Goal: Feedback & Contribution: Submit feedback/report problem

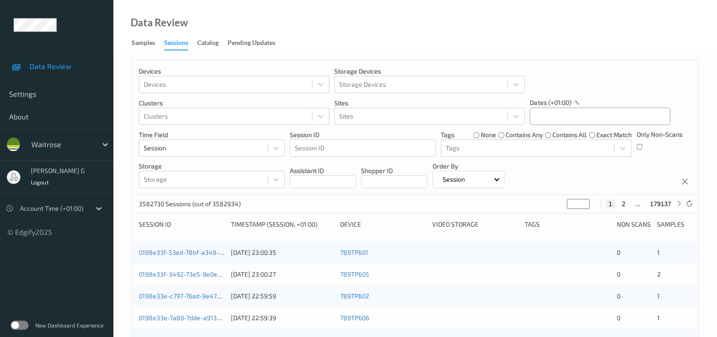
click at [558, 123] on input "text" at bounding box center [600, 116] width 141 height 17
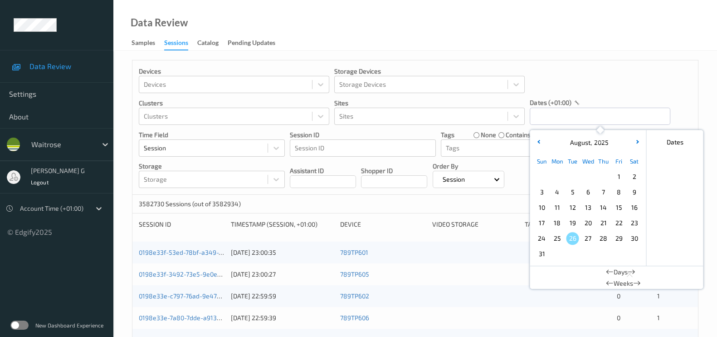
click at [633, 225] on span "23" at bounding box center [634, 222] width 13 height 13
type input "23/08/2025 00:00 -> 23/08/2025 23:59"
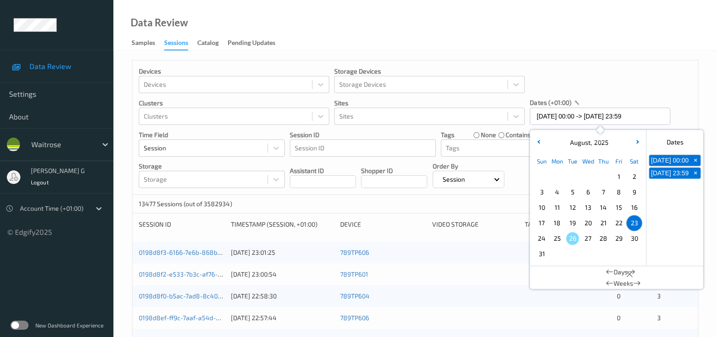
click at [584, 70] on div "Devices Devices Storage Devices Storage Devices Clusters Clusters Sites Sites d…" at bounding box center [415, 127] width 566 height 134
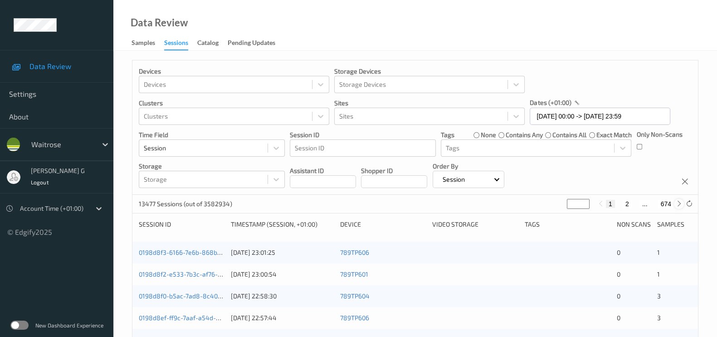
click at [676, 202] on icon at bounding box center [679, 203] width 7 height 7
type input "*"
click at [676, 202] on icon at bounding box center [679, 203] width 7 height 7
type input "*"
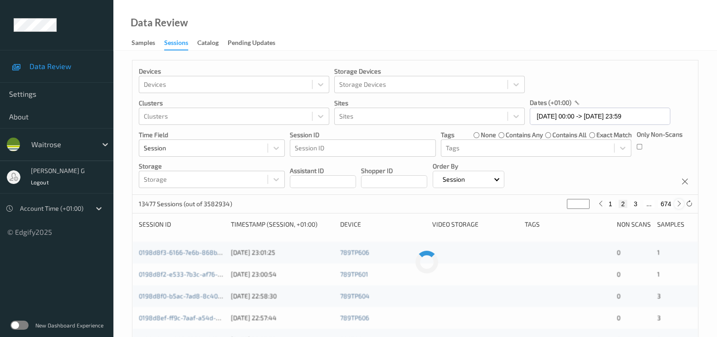
type input "*"
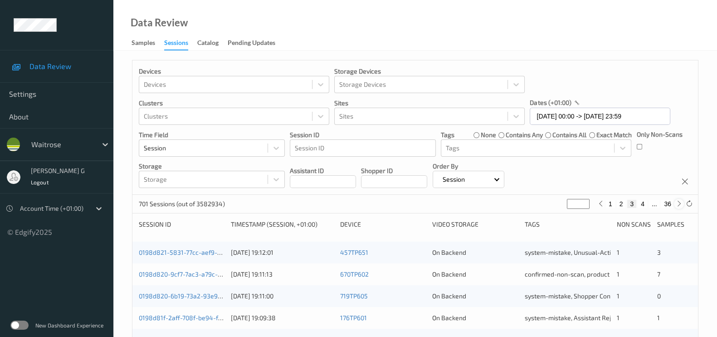
click at [681, 201] on icon at bounding box center [679, 203] width 7 height 7
type input "*"
click at [681, 201] on icon at bounding box center [679, 203] width 7 height 7
type input "*"
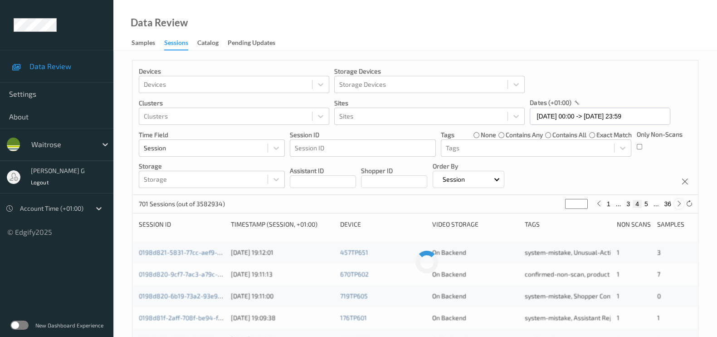
type input "*"
click at [681, 201] on icon at bounding box center [679, 203] width 7 height 7
type input "*"
click at [681, 201] on icon at bounding box center [679, 203] width 7 height 7
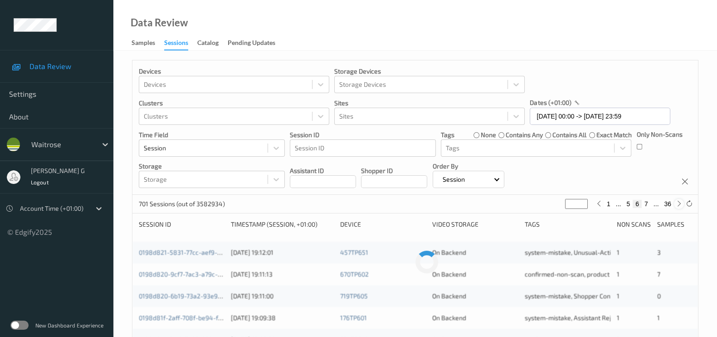
type input "*"
click at [681, 201] on icon at bounding box center [679, 203] width 7 height 7
type input "*"
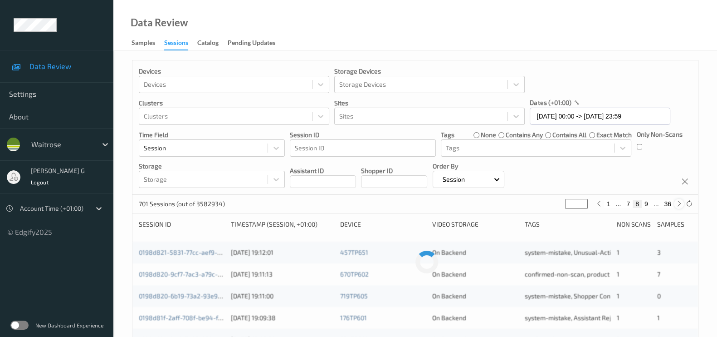
click at [681, 201] on icon at bounding box center [679, 203] width 7 height 7
type input "*"
click at [681, 201] on icon at bounding box center [679, 203] width 7 height 7
type input "**"
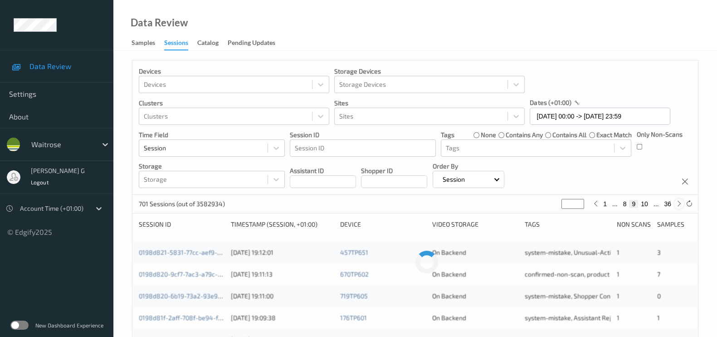
type input "**"
click at [681, 201] on icon at bounding box center [679, 203] width 7 height 7
type input "**"
click at [681, 201] on icon at bounding box center [679, 203] width 7 height 7
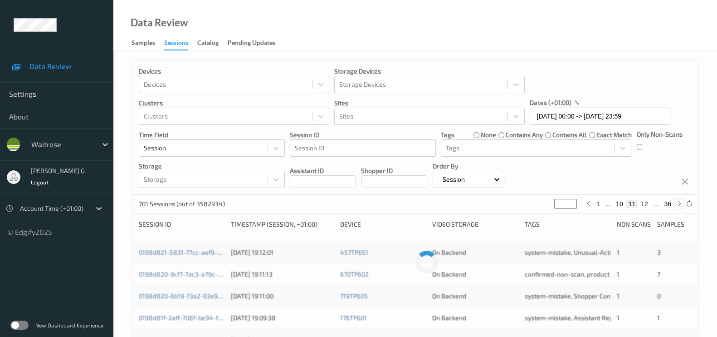
type input "**"
click at [681, 201] on icon at bounding box center [679, 203] width 7 height 7
type input "**"
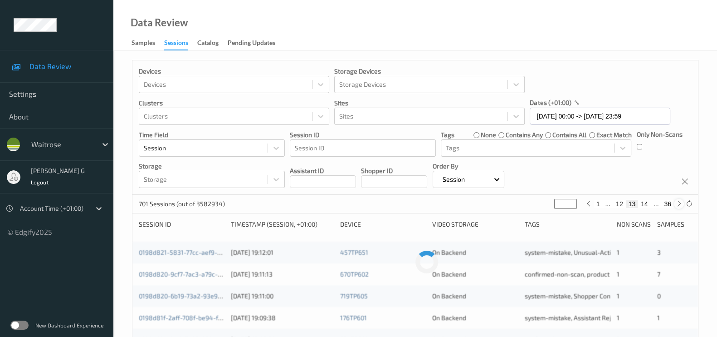
click at [681, 201] on icon at bounding box center [679, 203] width 7 height 7
type input "**"
click at [681, 201] on icon at bounding box center [679, 203] width 7 height 7
type input "**"
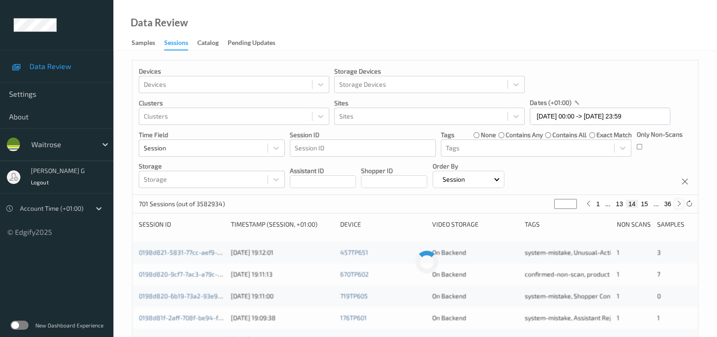
type input "**"
click at [681, 201] on icon at bounding box center [679, 203] width 7 height 7
type input "**"
click at [681, 201] on icon at bounding box center [679, 203] width 7 height 7
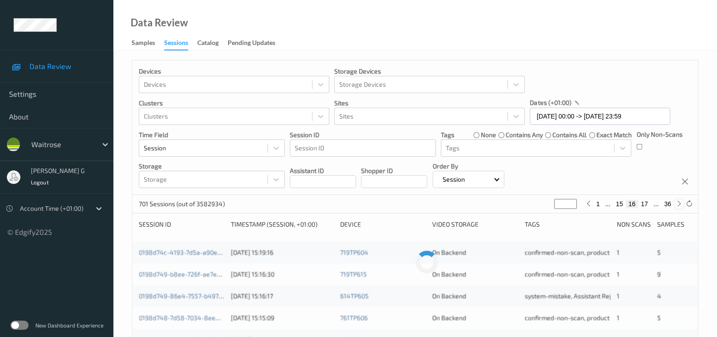
type input "**"
click at [681, 201] on icon at bounding box center [679, 203] width 7 height 7
type input "**"
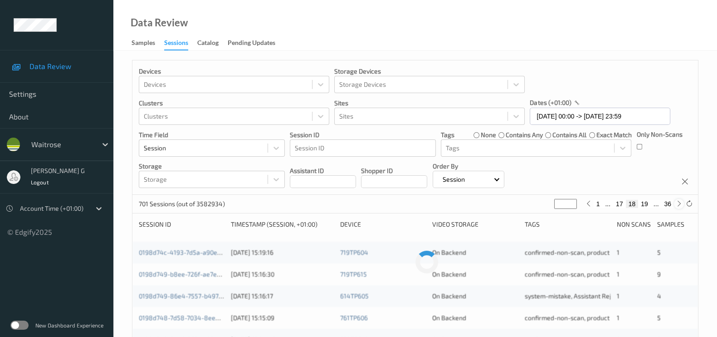
click at [681, 201] on icon at bounding box center [679, 203] width 7 height 7
type input "**"
click at [681, 201] on icon at bounding box center [679, 203] width 7 height 7
type input "**"
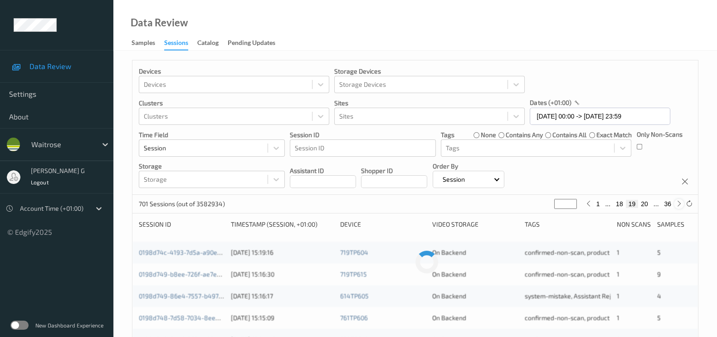
type input "**"
click at [681, 201] on icon at bounding box center [679, 203] width 7 height 7
type input "**"
click at [681, 201] on icon at bounding box center [679, 203] width 7 height 7
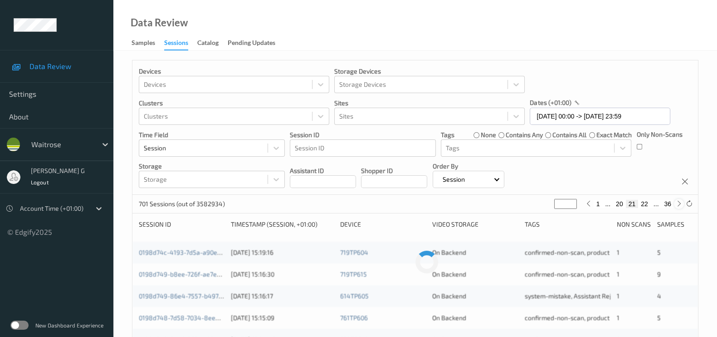
type input "**"
click at [681, 201] on icon at bounding box center [679, 203] width 7 height 7
type input "**"
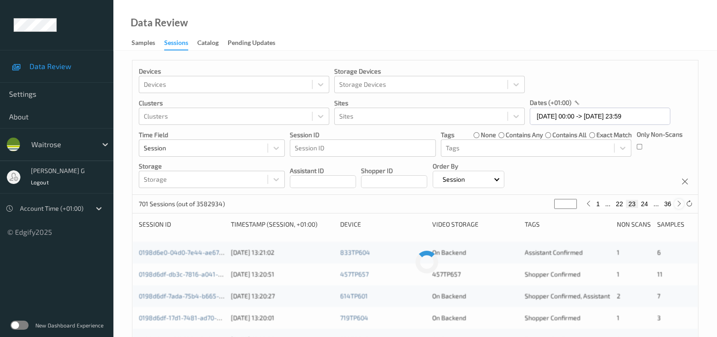
click at [681, 201] on icon at bounding box center [679, 203] width 7 height 7
type input "**"
click at [172, 246] on div "0198d6bf-3d8f-7c4e-9d01-7e9c7f65adae 23/08/2025 12:45:14 670TP605 On Backend Sh…" at bounding box center [415, 252] width 566 height 22
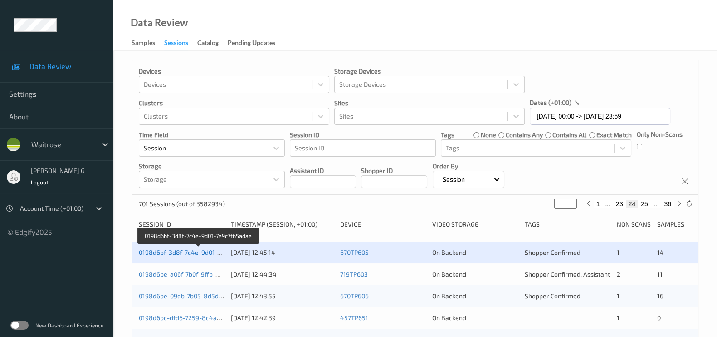
click at [169, 248] on link "0198d6bf-3d8f-7c4e-9d01-7e9c7f65adae" at bounding box center [198, 252] width 119 height 8
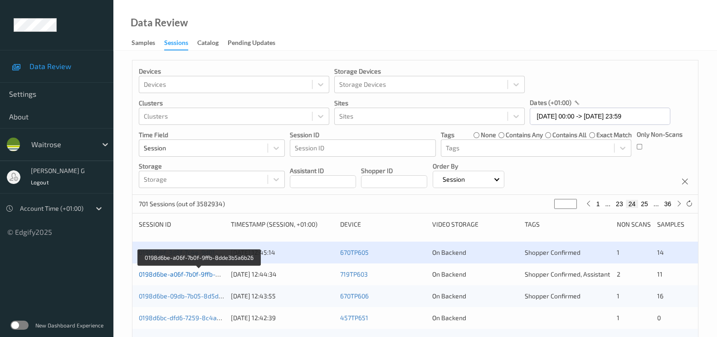
click at [202, 272] on link "0198d6be-a06f-7b0f-9ffb-8dde3b5a6b26" at bounding box center [199, 274] width 121 height 8
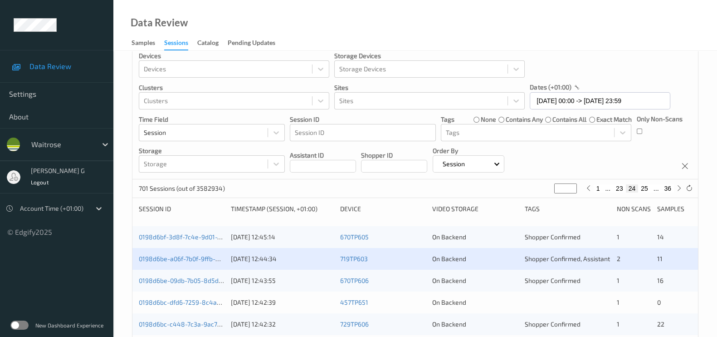
scroll to position [113, 0]
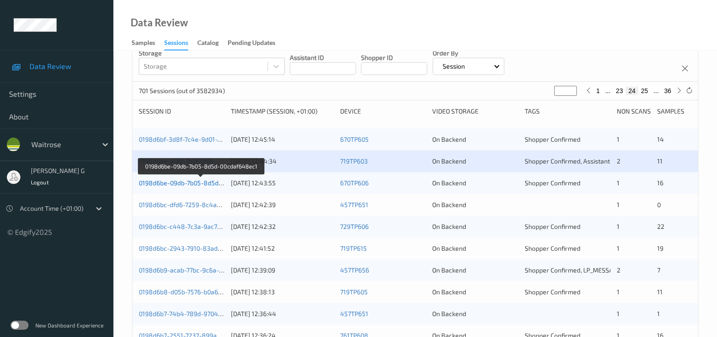
click at [159, 181] on link "0198d6be-09db-7b05-8d5d-00cdaf648ec1" at bounding box center [201, 183] width 124 height 8
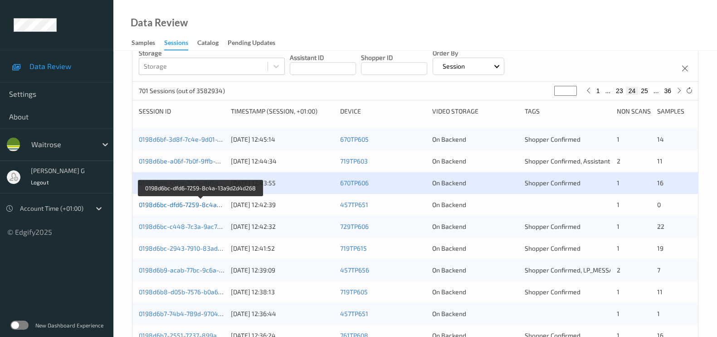
click at [180, 203] on link "0198d6bc-dfd6-7259-8c4a-13a9d2d4d268" at bounding box center [201, 205] width 124 height 8
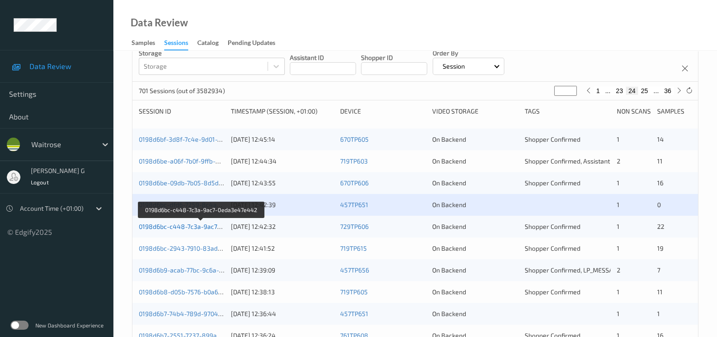
click at [186, 228] on link "0198d6bc-c448-7c3a-9ac7-0eda3e47e442" at bounding box center [202, 226] width 126 height 8
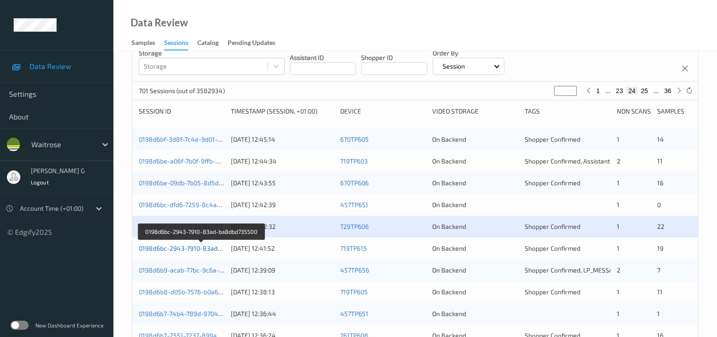
click at [178, 248] on link "0198d6bc-2943-7910-83ad-ba8dbd735500" at bounding box center [201, 248] width 125 height 8
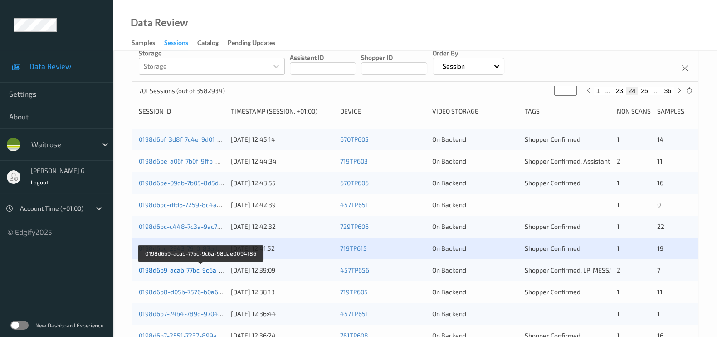
click at [186, 271] on link "0198d6b9-acab-77bc-9c6a-98dae0094f86" at bounding box center [201, 270] width 124 height 8
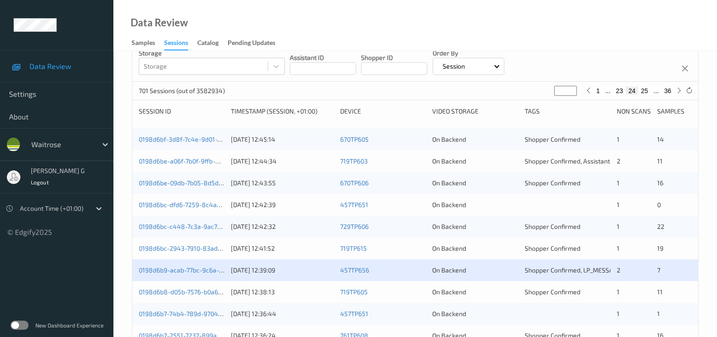
scroll to position [170, 0]
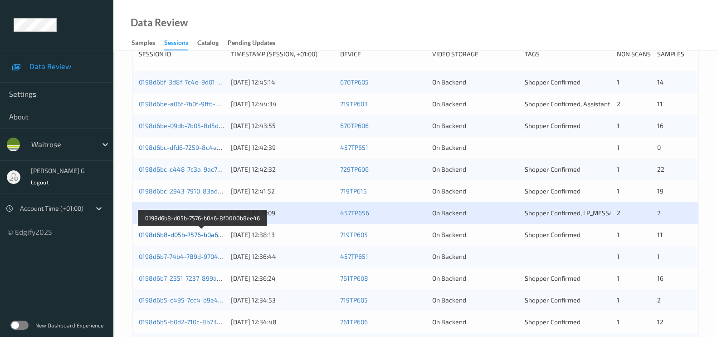
click at [160, 233] on link "0198d6b8-d05b-7576-b0a6-8f0000b8ee46" at bounding box center [202, 234] width 126 height 8
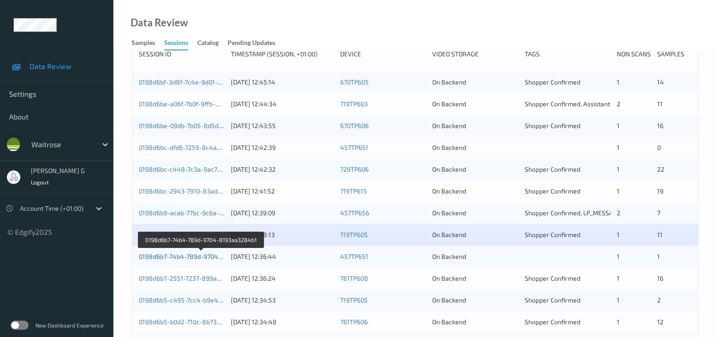
click at [167, 255] on link "0198d6b7-74b4-789d-9704-8193aa3284b1" at bounding box center [201, 256] width 125 height 8
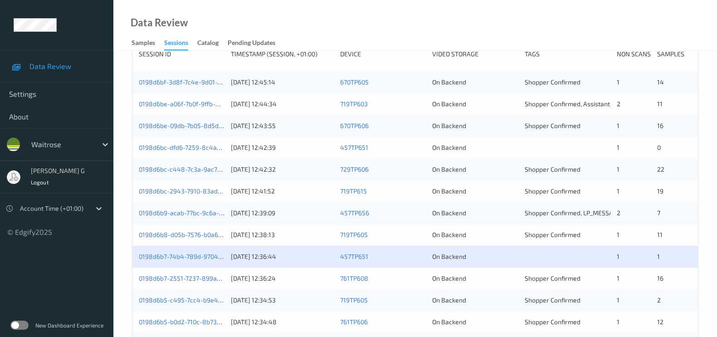
click at [171, 283] on div "0198d6b7-2551-7237-899a-64a5bad0ebcb 23/08/2025 12:36:24 761TP608 On Backend Sh…" at bounding box center [415, 278] width 566 height 22
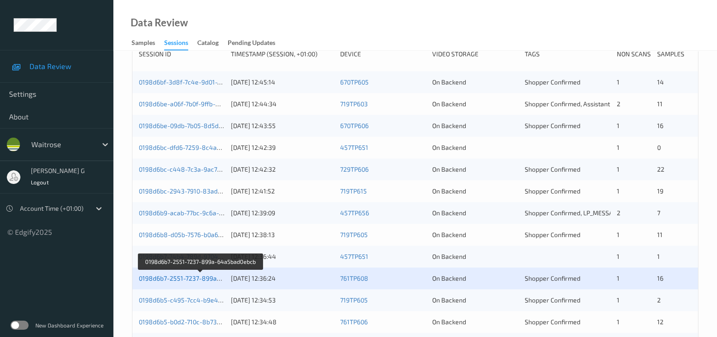
click at [152, 275] on link "0198d6b7-2551-7237-899a-64a5bad0ebcb" at bounding box center [201, 278] width 124 height 8
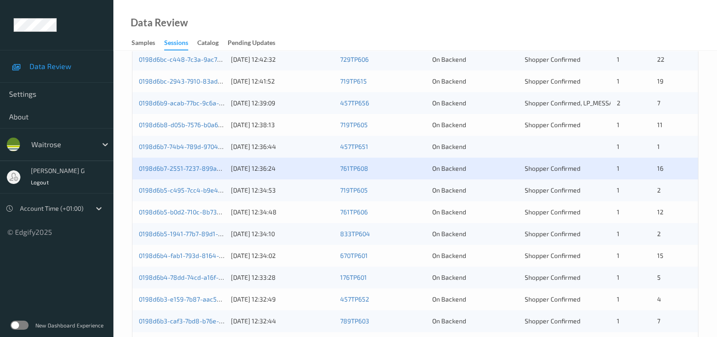
scroll to position [284, 0]
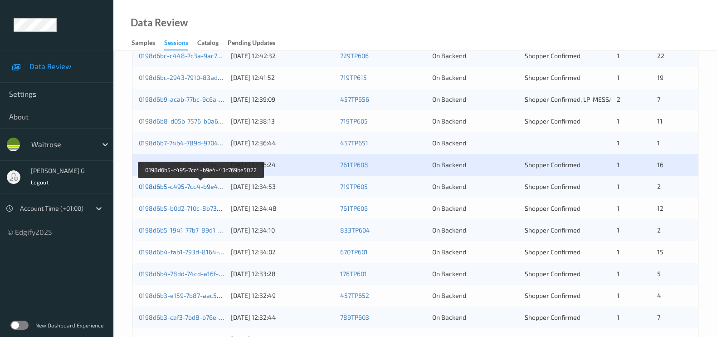
click at [168, 185] on link "0198d6b5-c495-7cc4-b9e4-43c769be5022" at bounding box center [201, 186] width 125 height 8
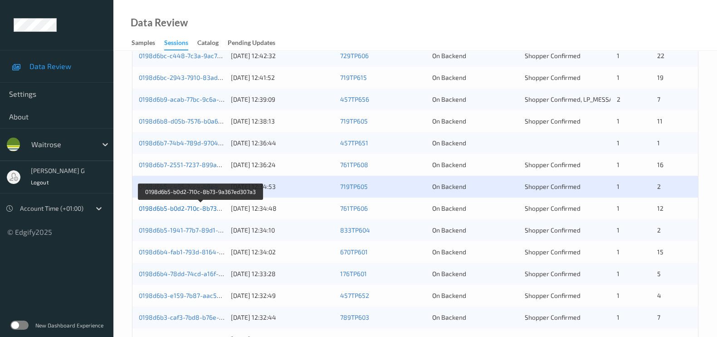
click at [154, 206] on link "0198d6b5-b0d2-710c-8b73-9a367ed307a3" at bounding box center [200, 208] width 123 height 8
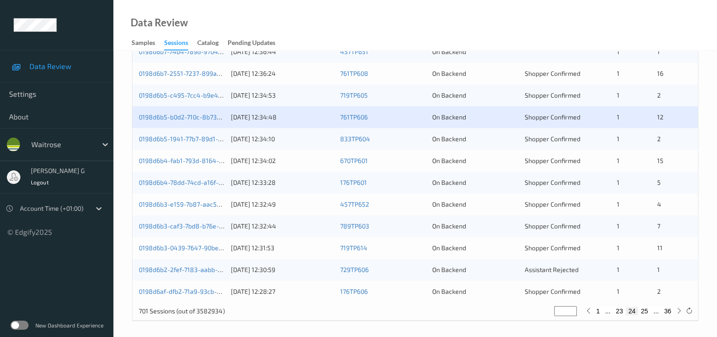
scroll to position [376, 0]
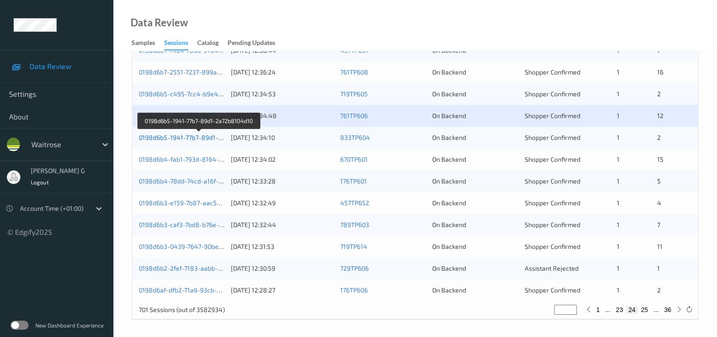
click at [178, 137] on link "0198d6b5-1941-77b7-89d1-2a72b8104d10" at bounding box center [200, 137] width 122 height 8
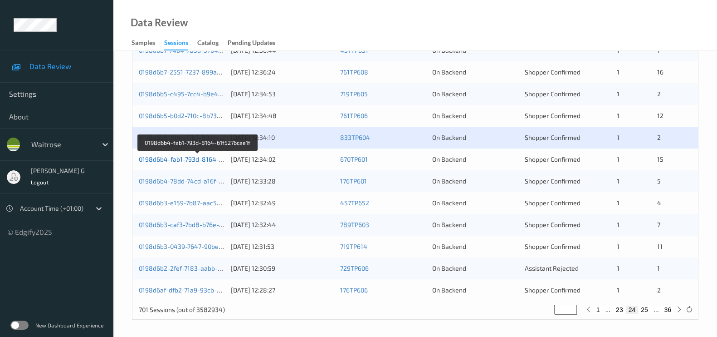
click at [173, 155] on link "0198d6b4-fab1-793d-8164-61f5276cae1f" at bounding box center [198, 159] width 118 height 8
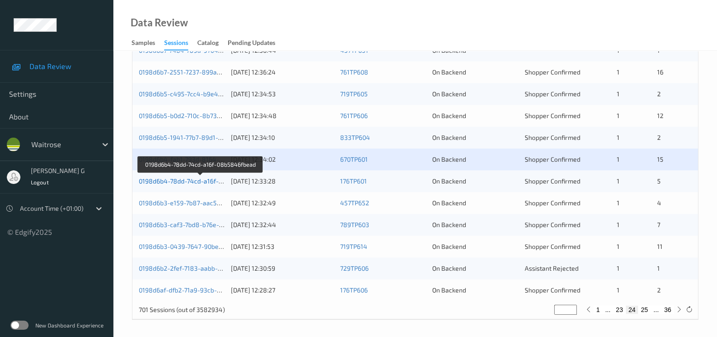
click at [163, 180] on link "0198d6b4-78dd-74cd-a16f-08b5846fbead" at bounding box center [200, 181] width 123 height 8
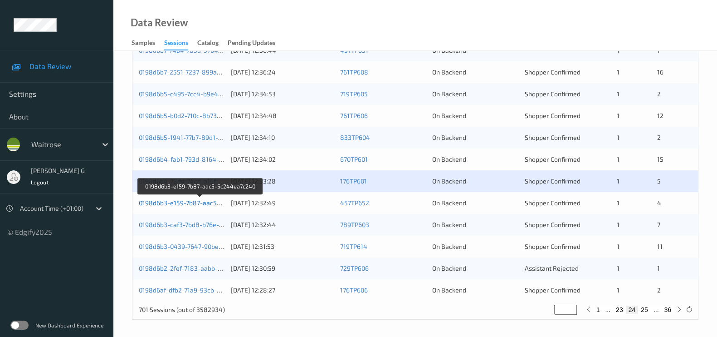
click at [182, 200] on link "0198d6b3-e159-7b87-aac5-5c244ea7c240" at bounding box center [201, 203] width 124 height 8
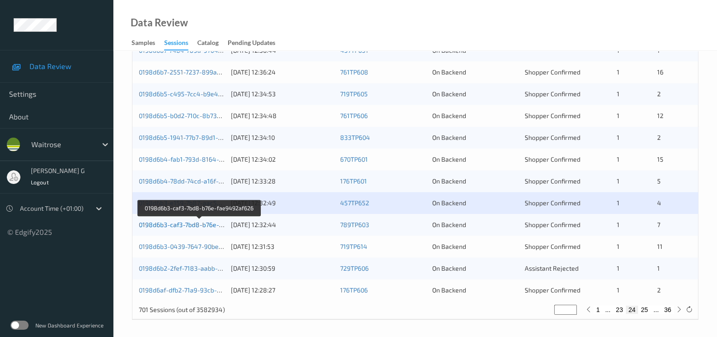
click at [180, 221] on link "0198d6b3-caf3-7bd8-b76e-fae9492af626" at bounding box center [200, 224] width 122 height 8
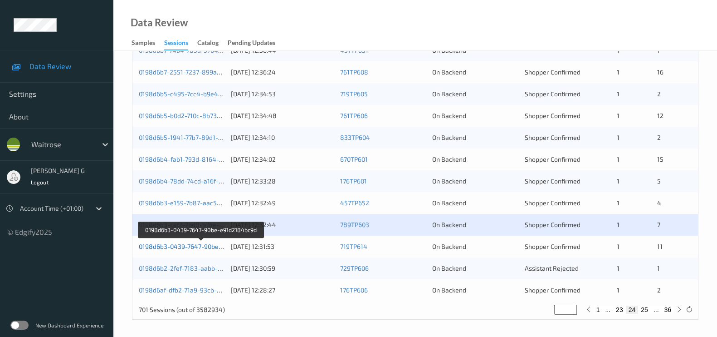
click at [152, 246] on link "0198d6b3-0439-7647-90be-e91d2184bc9d" at bounding box center [201, 246] width 125 height 8
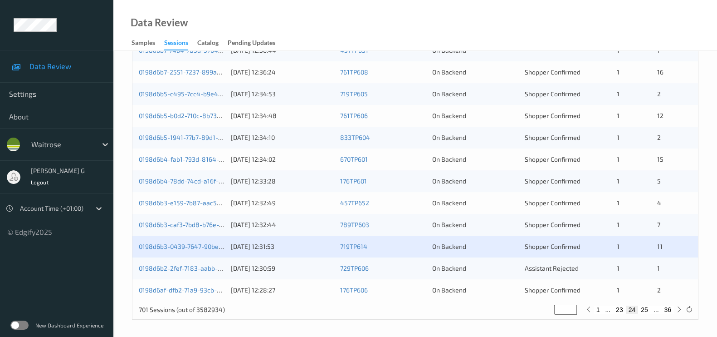
click at [176, 264] on div "0198d6b2-2fef-7183-aabb-b31fdf200e4e" at bounding box center [182, 268] width 86 height 9
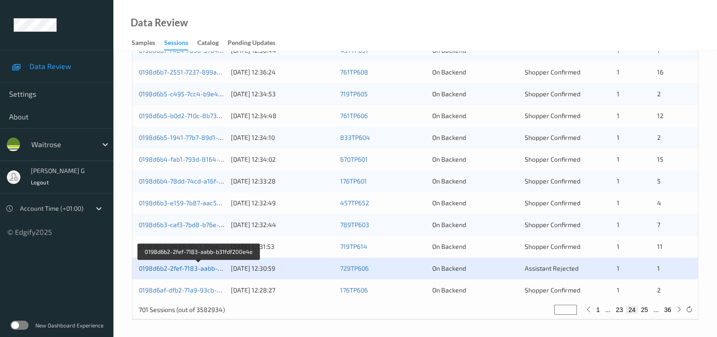
click at [164, 268] on link "0198d6b2-2fef-7183-aabb-b31fdf200e4e" at bounding box center [198, 268] width 119 height 8
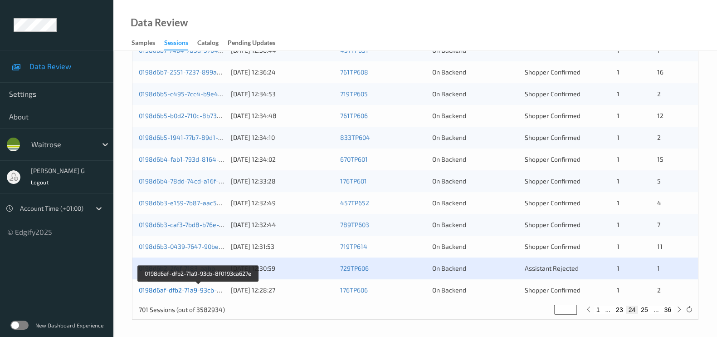
click at [165, 289] on link "0198d6af-dfb2-71a9-93cb-8f0193ca627e" at bounding box center [198, 290] width 119 height 8
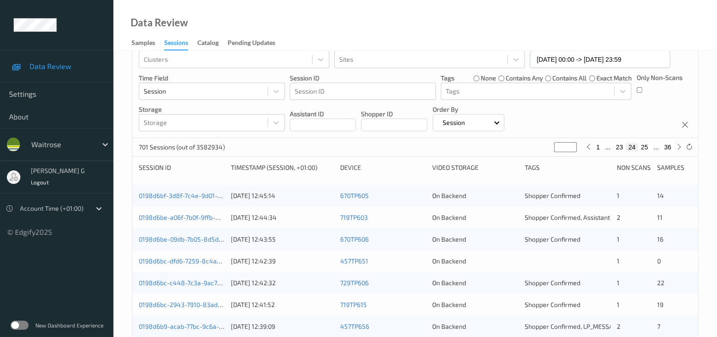
scroll to position [0, 0]
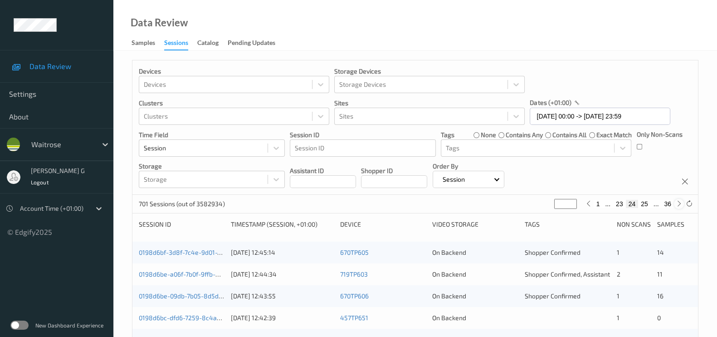
click at [678, 205] on icon at bounding box center [679, 203] width 7 height 7
type input "**"
click at [678, 205] on icon at bounding box center [679, 203] width 7 height 7
type input "**"
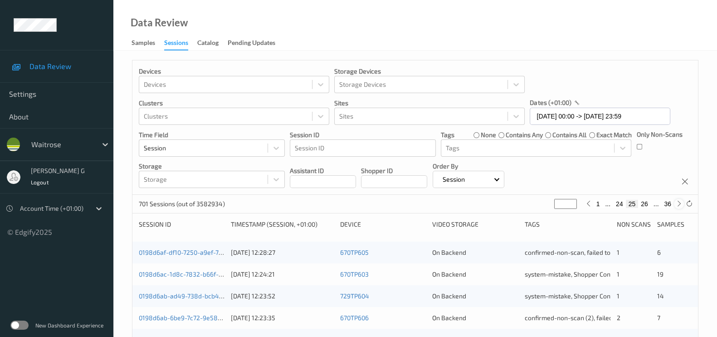
type input "**"
click at [678, 205] on icon at bounding box center [679, 203] width 7 height 7
type input "**"
click at [678, 205] on icon at bounding box center [679, 203] width 7 height 7
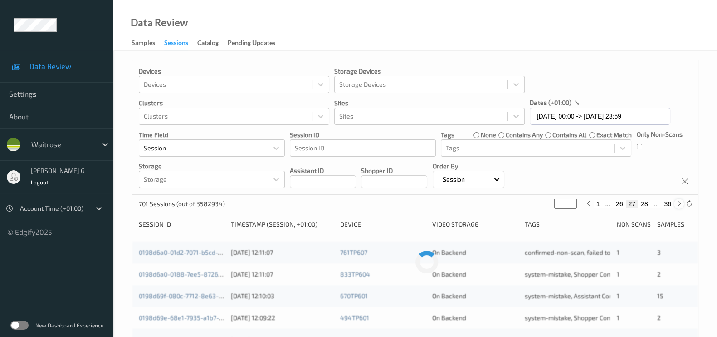
type input "**"
click at [678, 205] on icon at bounding box center [679, 203] width 7 height 7
type input "**"
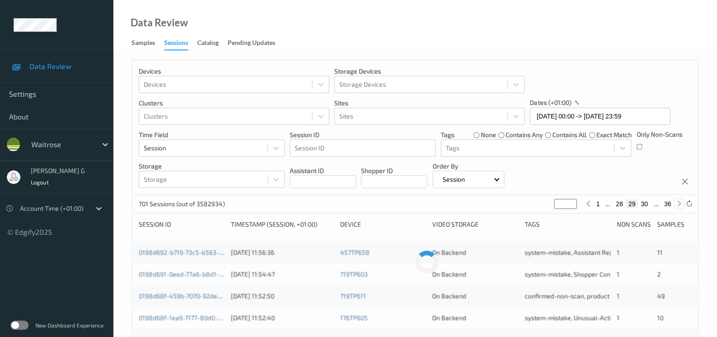
click at [678, 205] on icon at bounding box center [679, 203] width 7 height 7
type input "**"
click at [678, 205] on icon at bounding box center [679, 203] width 7 height 7
type input "**"
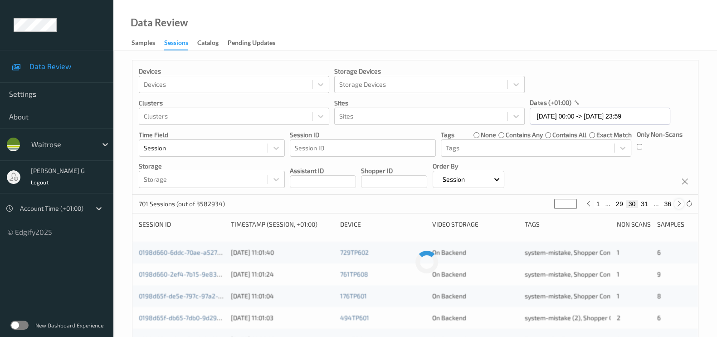
type input "**"
click at [678, 205] on icon at bounding box center [679, 203] width 7 height 7
type input "**"
click at [678, 205] on icon at bounding box center [679, 203] width 7 height 7
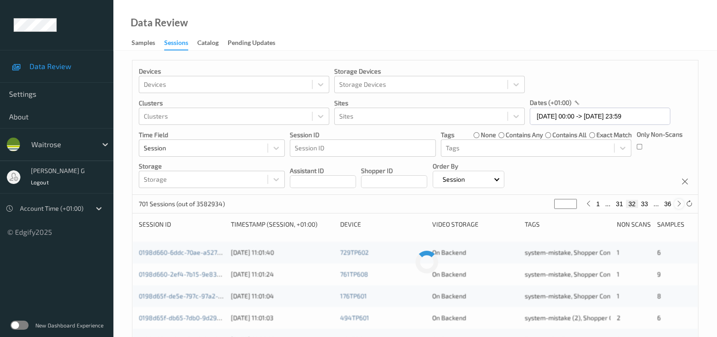
type input "**"
click at [678, 205] on icon at bounding box center [679, 203] width 7 height 7
type input "**"
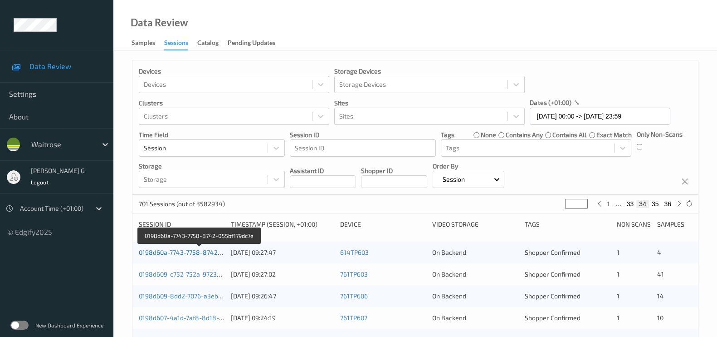
click at [159, 254] on link "0198d60a-7743-7758-8742-055bf179dc7e" at bounding box center [200, 252] width 122 height 8
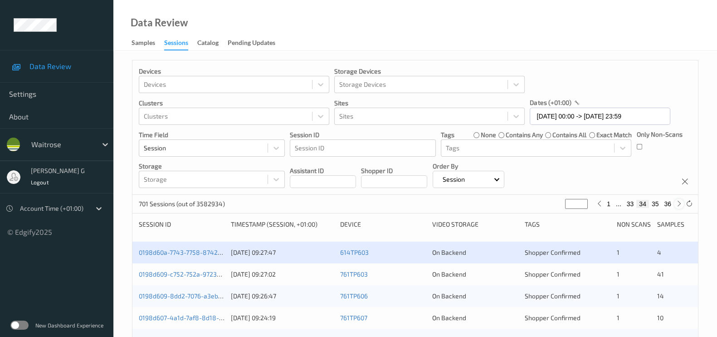
click at [679, 202] on icon at bounding box center [679, 203] width 7 height 7
type input "**"
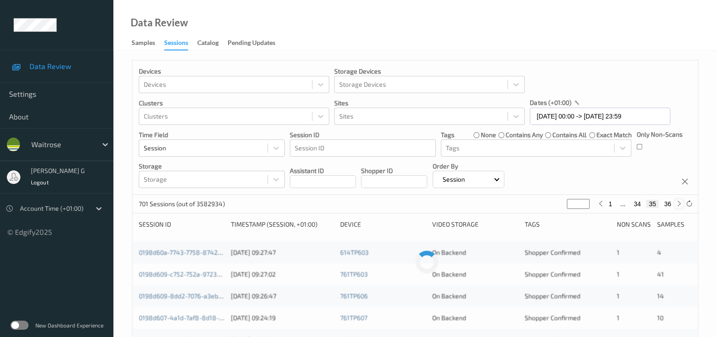
click at [679, 202] on icon at bounding box center [679, 203] width 7 height 7
type input "**"
click at [679, 202] on icon at bounding box center [679, 203] width 7 height 7
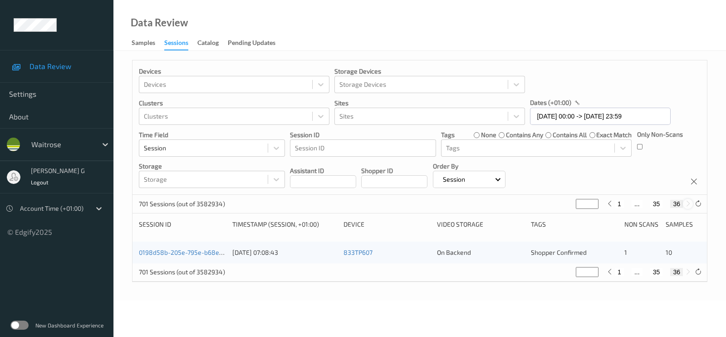
click at [679, 202] on button "36" at bounding box center [676, 204] width 13 height 8
click at [656, 118] on input "23/08/2025 00:00 -> 23/08/2025 23:59" at bounding box center [600, 116] width 141 height 17
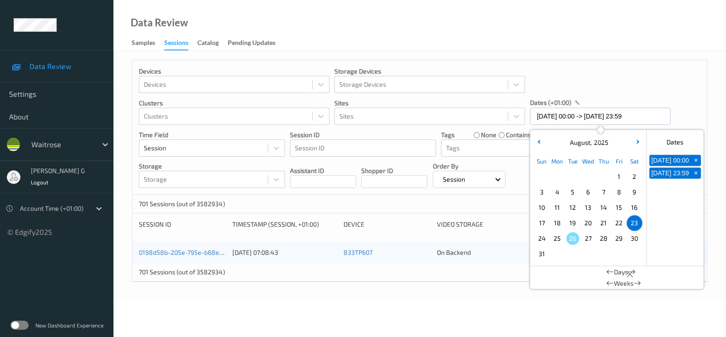
click at [695, 164] on span "+" at bounding box center [696, 161] width 10 height 10
type input "23/08/2025 00:00"
type input "*"
click at [695, 164] on span "+" at bounding box center [696, 161] width 10 height 10
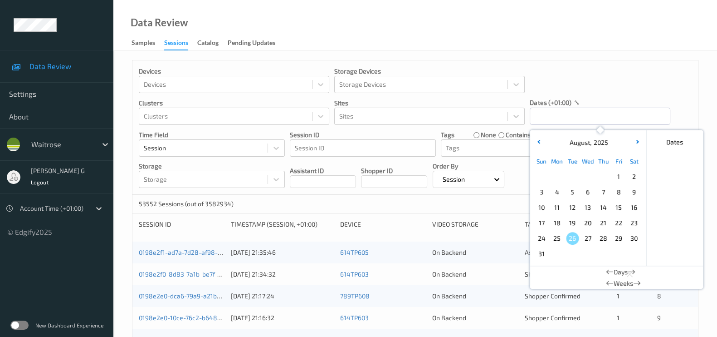
click at [543, 239] on span "24" at bounding box center [541, 238] width 13 height 13
type input "24/08/2025 00:00 -> 24/08/2025 23:59"
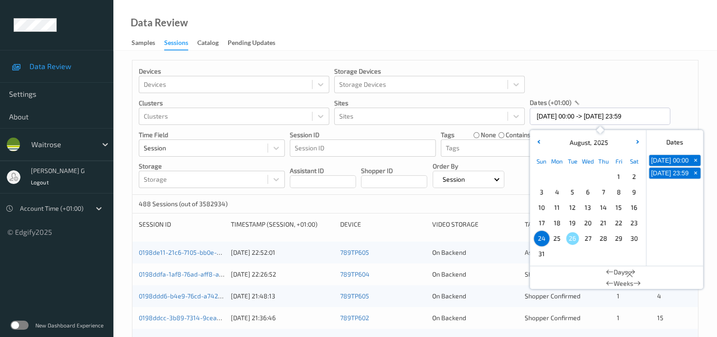
click at [674, 82] on div "Devices Devices Storage Devices Storage Devices Clusters Clusters Sites Sites d…" at bounding box center [415, 127] width 566 height 134
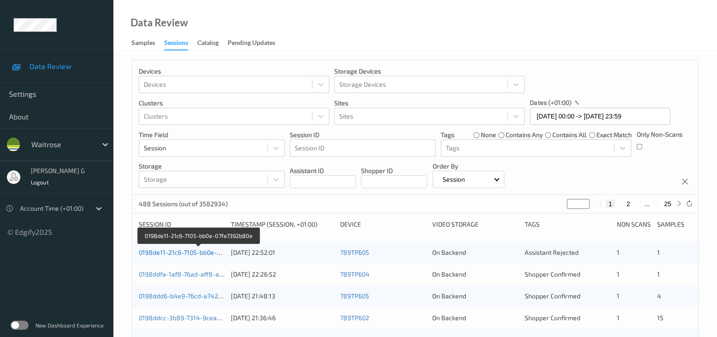
click at [161, 252] on link "0198de11-21c6-7105-bb0e-07fa7392b80e" at bounding box center [199, 252] width 120 height 8
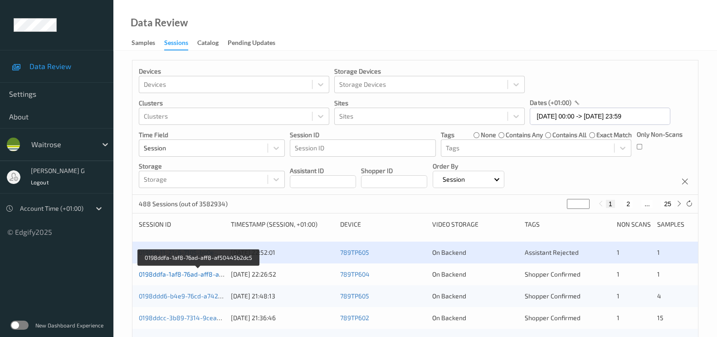
click at [167, 274] on link "0198ddfa-1af8-76ad-aff8-af50445b2dc5" at bounding box center [198, 274] width 119 height 8
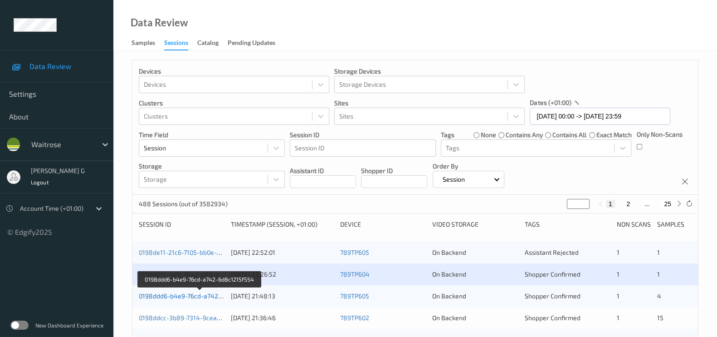
click at [160, 298] on link "0198ddd6-b4e9-76cd-a742-6d8c1215f554" at bounding box center [200, 296] width 123 height 8
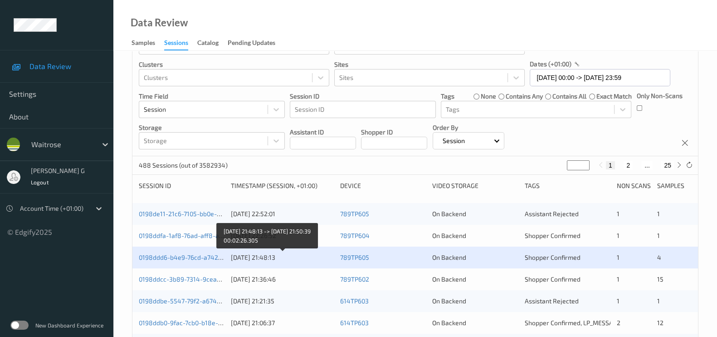
scroll to position [56, 0]
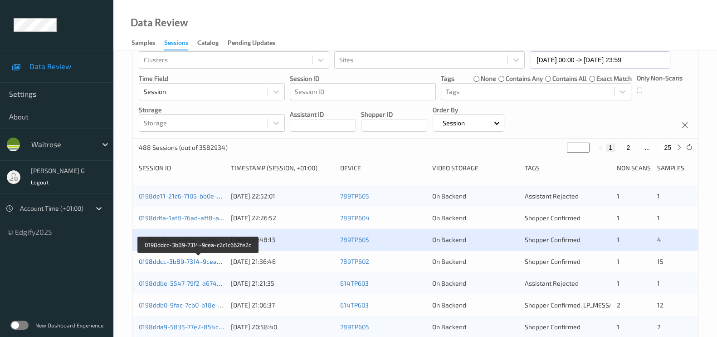
click at [166, 260] on link "0198ddcc-3b89-7314-9cea-c2c1c662fe2c" at bounding box center [199, 261] width 120 height 8
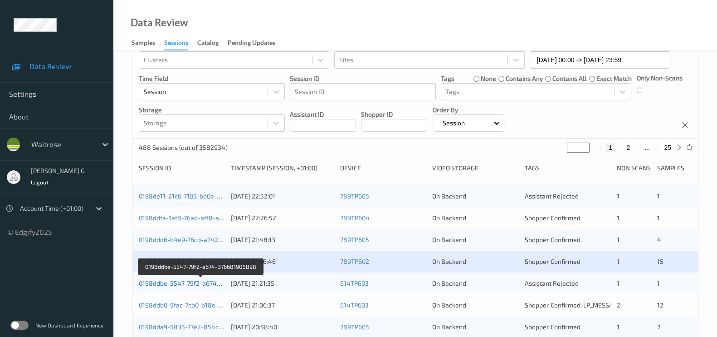
click at [172, 282] on link "0198ddbe-5547-79f2-a674-376681905898" at bounding box center [201, 283] width 124 height 8
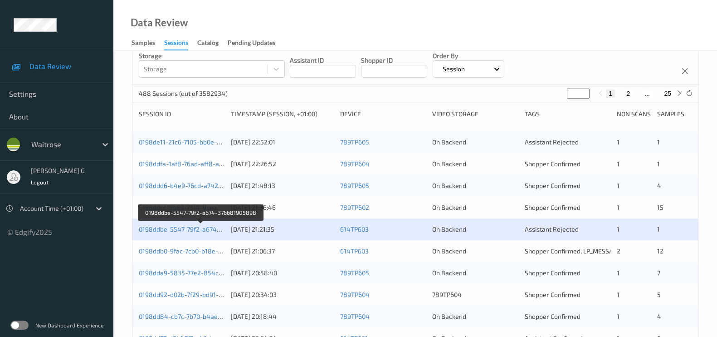
scroll to position [113, 0]
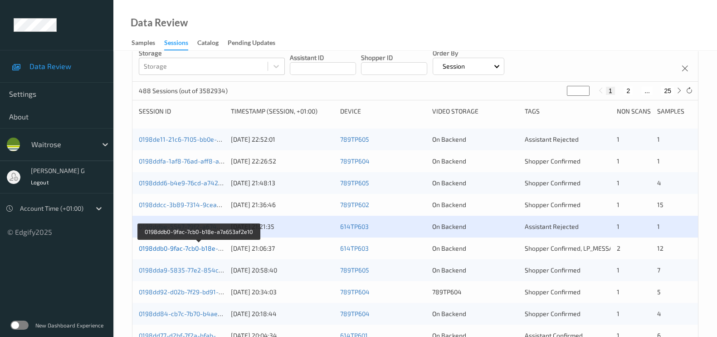
click at [167, 246] on link "0198ddb0-9fac-7cb0-b18e-a7a653af2e10" at bounding box center [199, 248] width 120 height 8
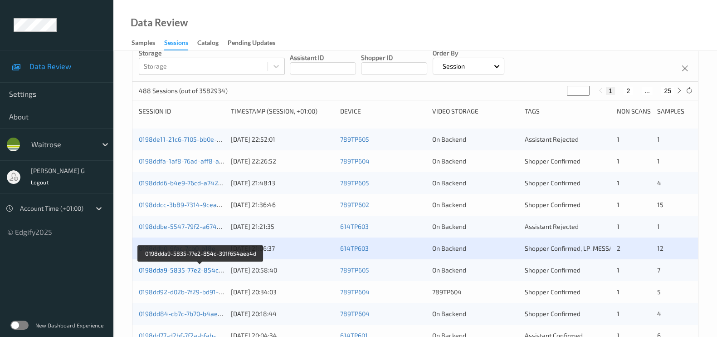
click at [181, 269] on link "0198dda9-5835-77e2-854c-391f654aea4d" at bounding box center [201, 270] width 125 height 8
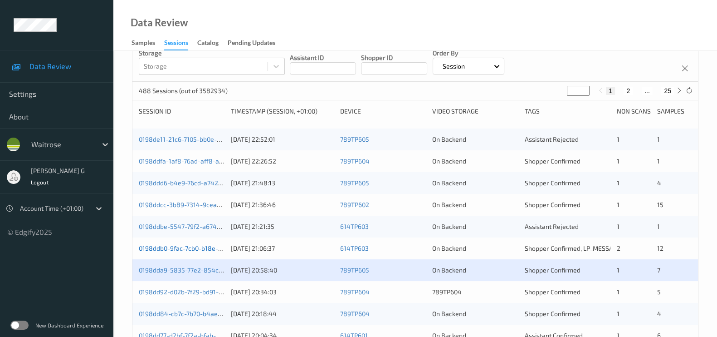
click at [157, 248] on link "0198ddb0-9fac-7cb0-b18e-a7a653af2e10" at bounding box center [199, 248] width 120 height 8
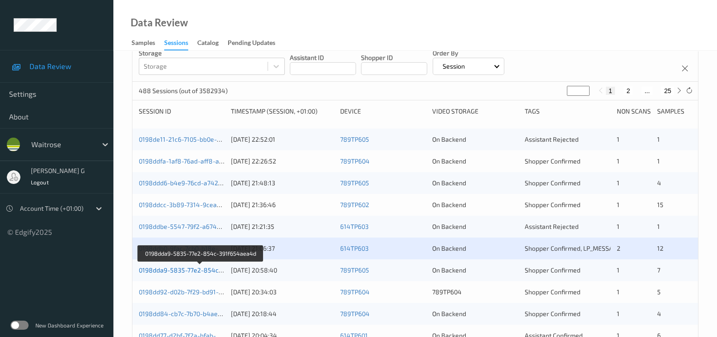
click at [171, 270] on link "0198dda9-5835-77e2-854c-391f654aea4d" at bounding box center [201, 270] width 125 height 8
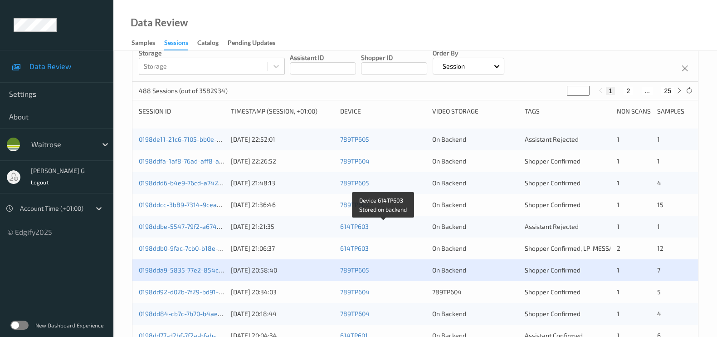
scroll to position [170, 0]
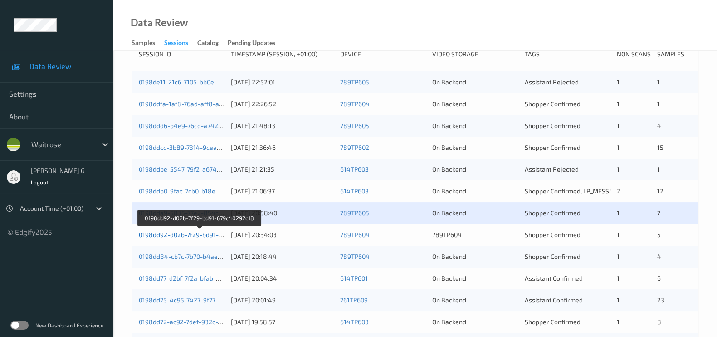
click at [185, 232] on link "0198dd92-d02b-7f29-bd91-679c40292c18" at bounding box center [200, 234] width 122 height 8
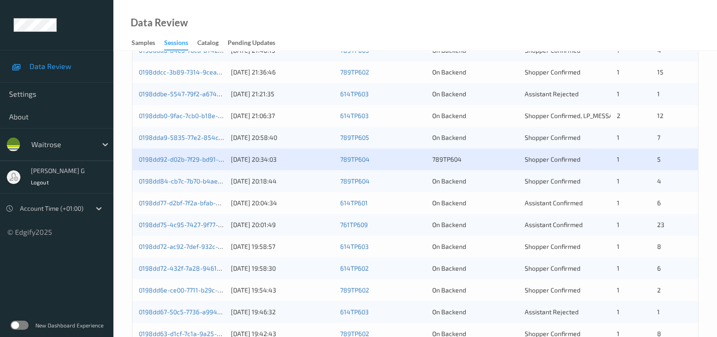
scroll to position [284, 0]
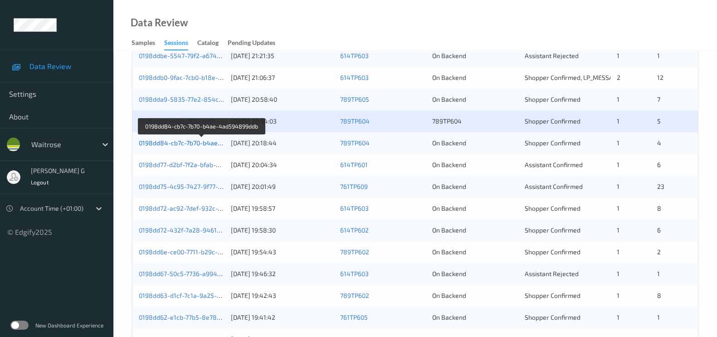
click at [168, 142] on link "0198dd84-cb7c-7b70-b4ae-4ad594899ddb" at bounding box center [202, 143] width 127 height 8
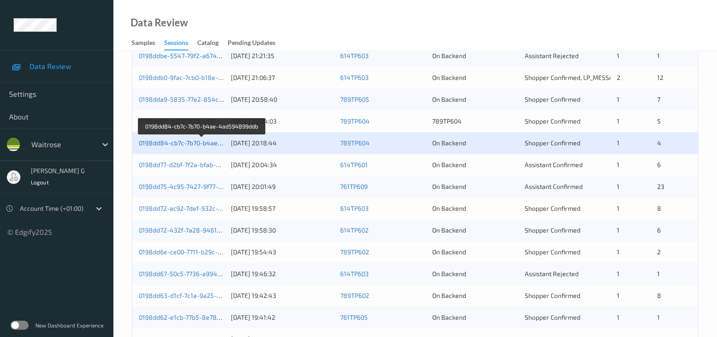
click at [166, 139] on link "0198dd84-cb7c-7b70-b4ae-4ad594899ddb" at bounding box center [202, 143] width 127 height 8
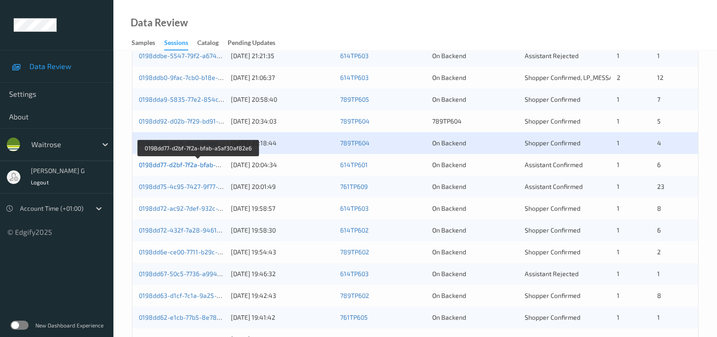
click at [184, 161] on link "0198dd77-d2bf-7f2a-bfab-a5af30af82e6" at bounding box center [198, 165] width 118 height 8
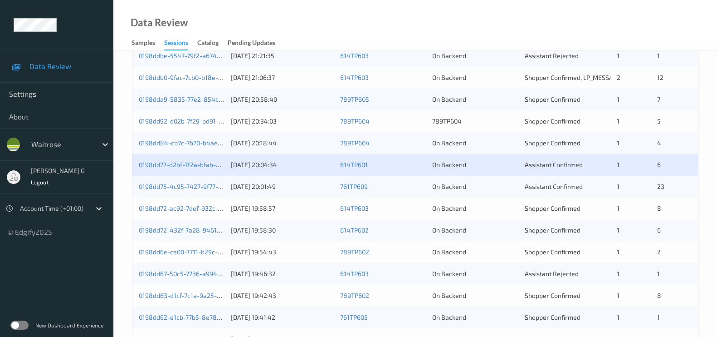
click at [159, 189] on div "0198dd75-4c95-7427-9f77-9d22a085f5a2" at bounding box center [182, 186] width 86 height 9
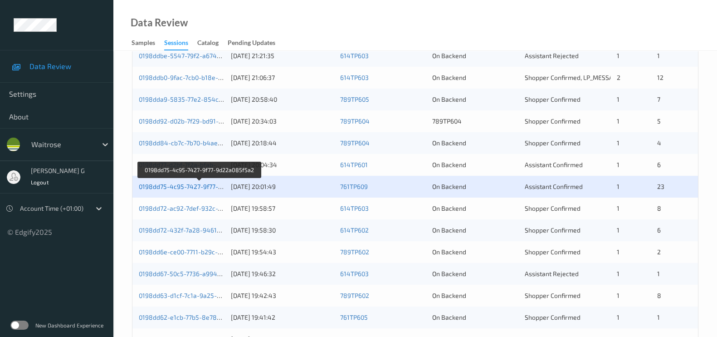
click at [154, 186] on link "0198dd75-4c95-7427-9f77-9d22a085f5a2" at bounding box center [200, 186] width 122 height 8
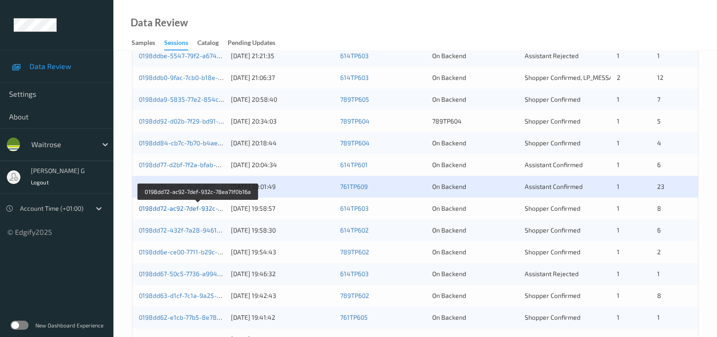
click at [152, 207] on link "0198dd72-ac92-7def-932c-78ea71f0b16a" at bounding box center [198, 208] width 119 height 8
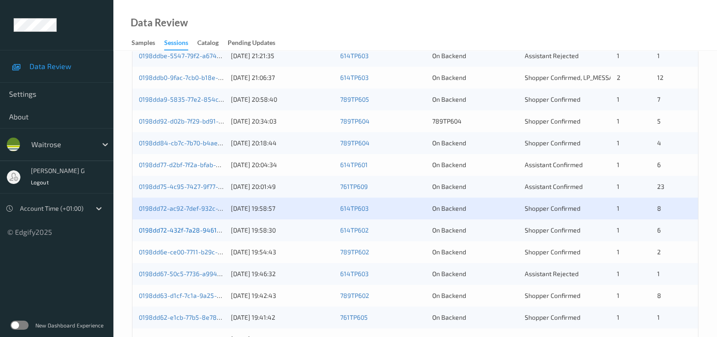
click at [176, 231] on link "0198dd72-432f-7a28-9461-6ceeb4e3da98" at bounding box center [201, 230] width 125 height 8
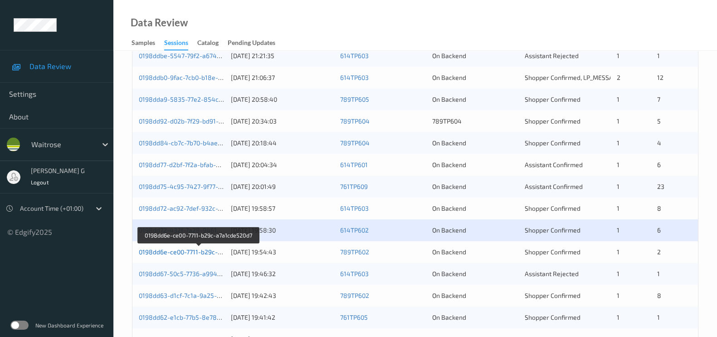
click at [163, 253] on link "0198dd6e-ce00-7711-b29c-a7a1cde520d7" at bounding box center [199, 252] width 120 height 8
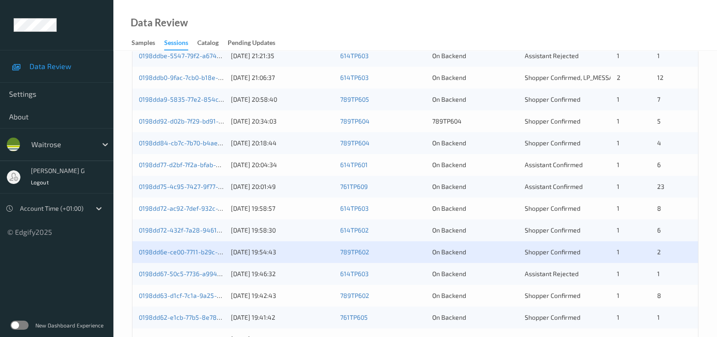
scroll to position [340, 0]
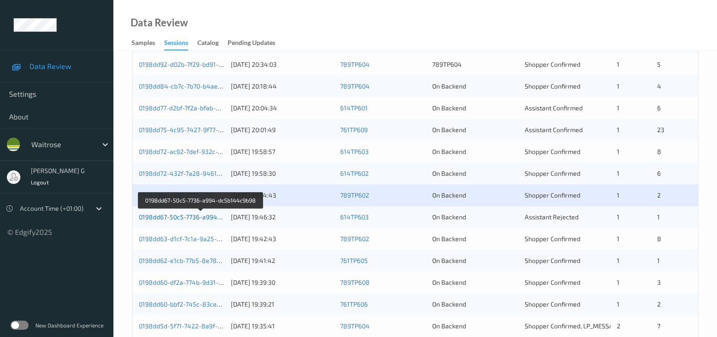
click at [183, 219] on link "0198dd67-50c5-7736-a994-dc5b144c9b98" at bounding box center [201, 217] width 124 height 8
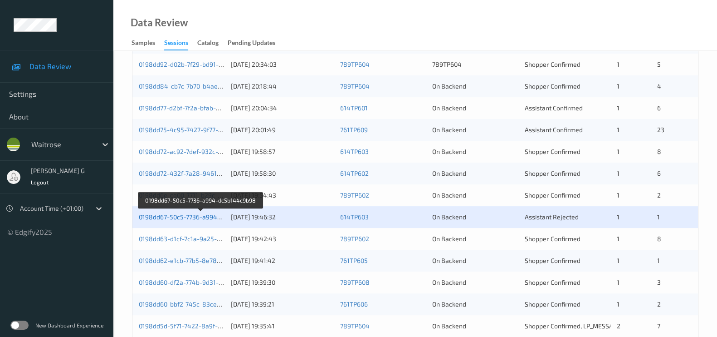
click at [178, 216] on link "0198dd67-50c5-7736-a994-dc5b144c9b98" at bounding box center [201, 217] width 124 height 8
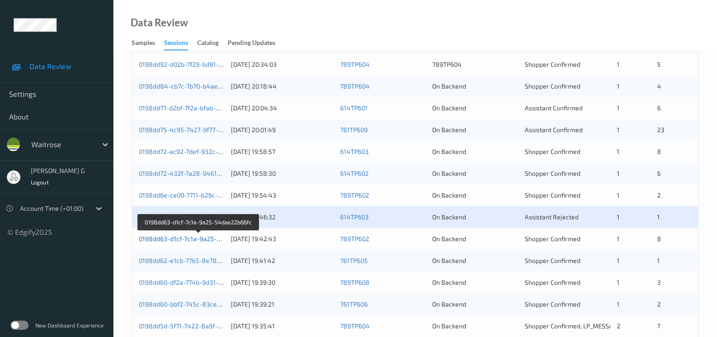
click at [177, 238] on link "0198dd63-d1cf-7c1a-9a25-54dae22b66fc" at bounding box center [199, 239] width 120 height 8
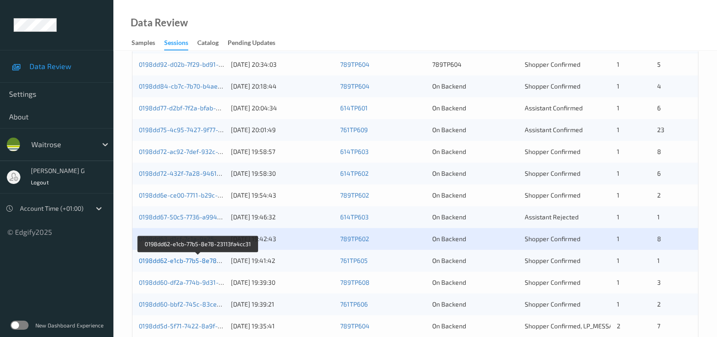
click at [162, 261] on link "0198dd62-e1cb-77b5-8e78-23113fa4cc31" at bounding box center [199, 260] width 120 height 8
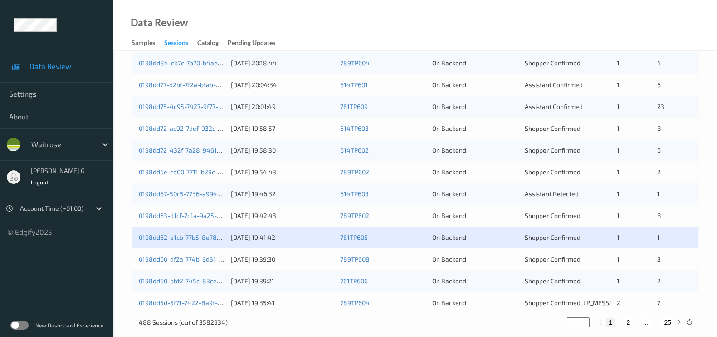
scroll to position [376, 0]
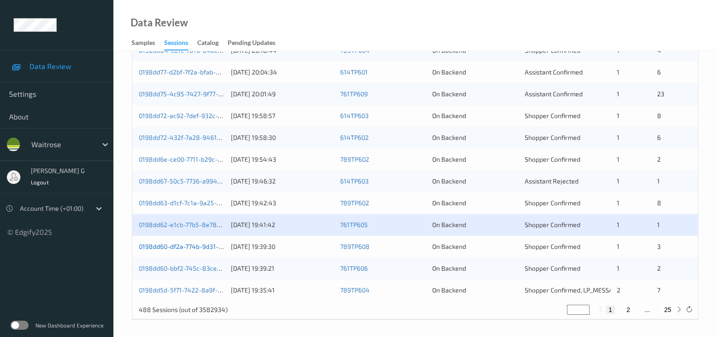
click at [160, 244] on link "0198dd60-df2a-774b-9d31-f76778f03c89" at bounding box center [199, 246] width 120 height 8
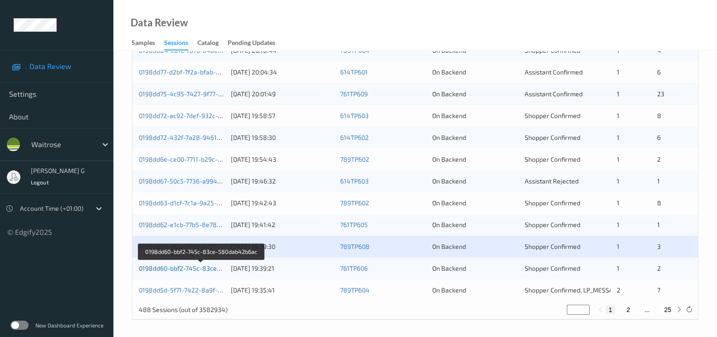
click at [158, 268] on link "0198dd60-bbf2-745c-83ce-580dab42b6ac" at bounding box center [201, 268] width 125 height 8
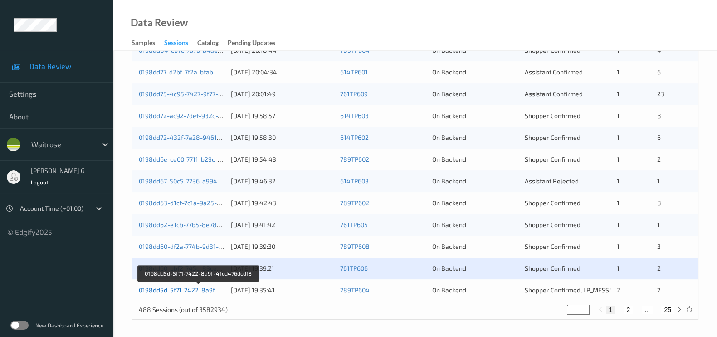
click at [159, 287] on link "0198dd5d-5f71-7422-8a9f-4fcd476dcdf3" at bounding box center [198, 290] width 119 height 8
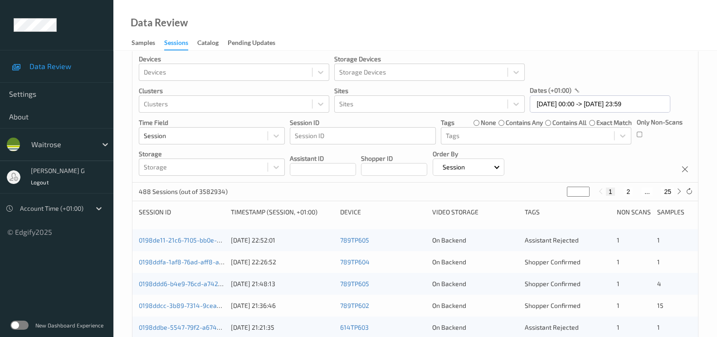
scroll to position [0, 0]
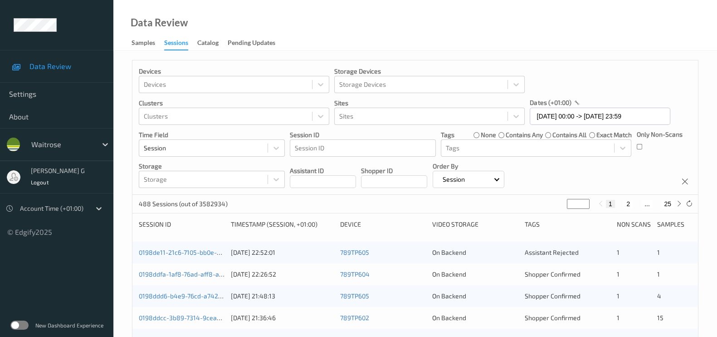
click at [674, 203] on div at bounding box center [679, 204] width 10 height 10
type input "*"
click at [677, 203] on icon at bounding box center [679, 203] width 7 height 7
type input "*"
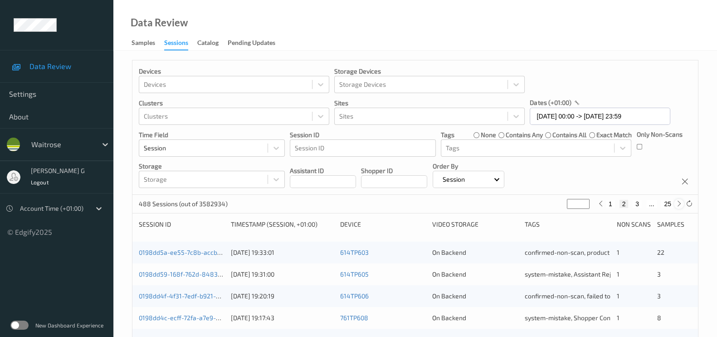
type input "*"
click at [677, 203] on icon at bounding box center [679, 203] width 7 height 7
type input "*"
click at [677, 203] on icon at bounding box center [679, 203] width 7 height 7
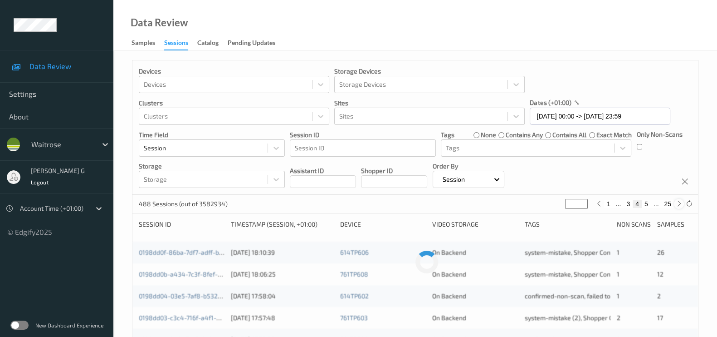
type input "*"
click at [677, 203] on icon at bounding box center [679, 203] width 7 height 7
type input "*"
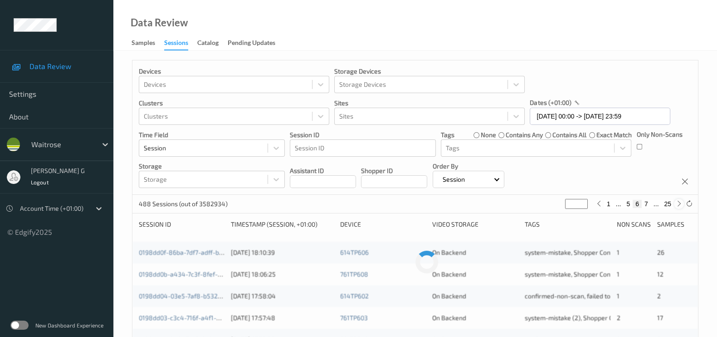
click at [677, 203] on icon at bounding box center [679, 203] width 7 height 7
type input "*"
click at [677, 203] on icon at bounding box center [679, 203] width 7 height 7
type input "*"
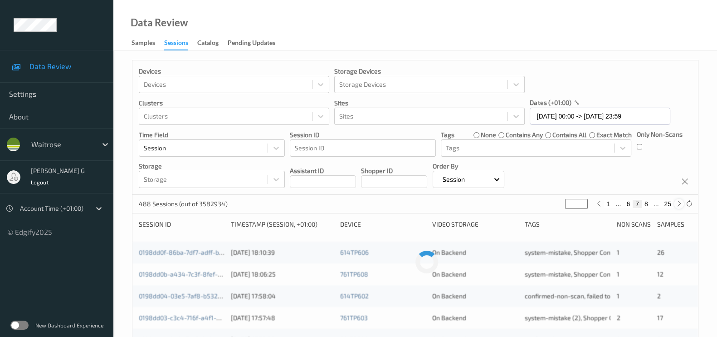
type input "*"
click at [677, 203] on icon at bounding box center [679, 203] width 7 height 7
type input "*"
click at [647, 204] on button "10" at bounding box center [644, 204] width 13 height 8
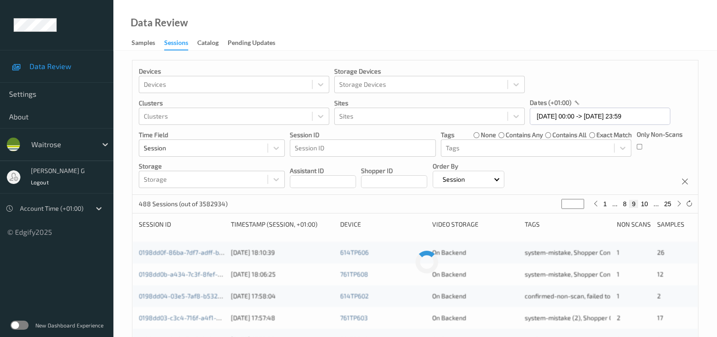
type input "**"
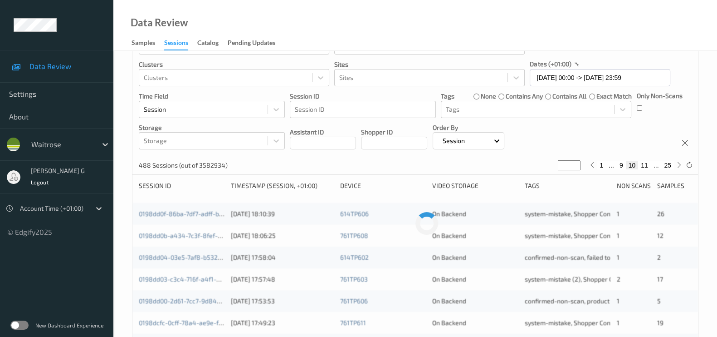
scroll to position [56, 0]
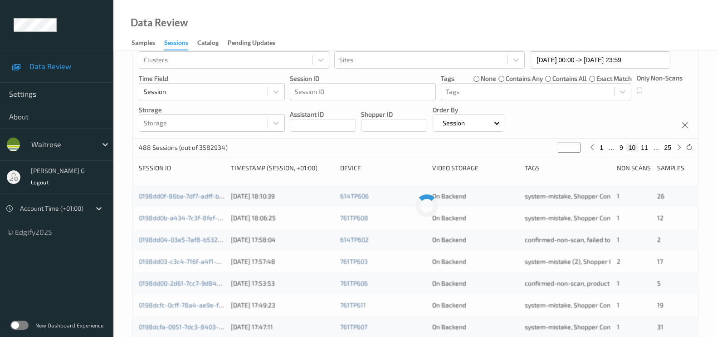
click at [646, 149] on button "11" at bounding box center [644, 147] width 13 height 8
type input "**"
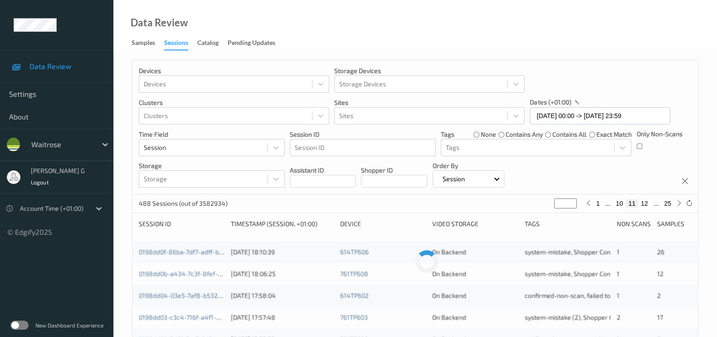
scroll to position [0, 0]
click at [645, 203] on button "12" at bounding box center [644, 204] width 13 height 8
type input "**"
click at [645, 203] on button "13" at bounding box center [644, 204] width 13 height 8
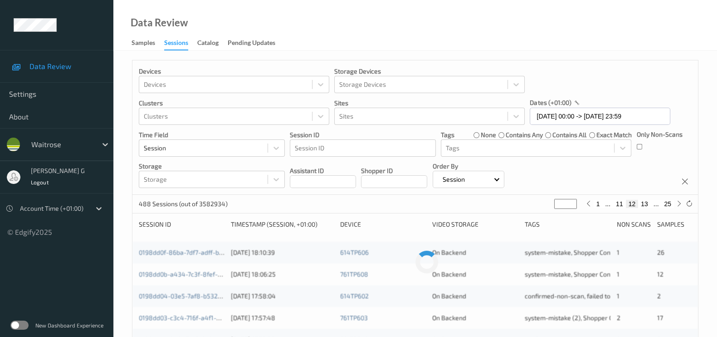
type input "**"
click at [645, 203] on button "14" at bounding box center [644, 204] width 13 height 8
type input "**"
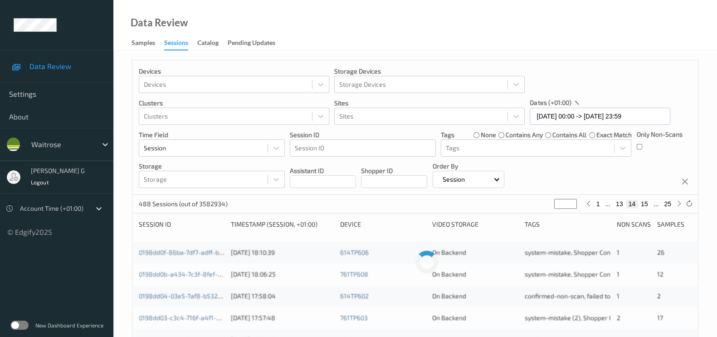
click at [645, 203] on button "15" at bounding box center [644, 204] width 13 height 8
type input "**"
click at [645, 203] on button "16" at bounding box center [644, 204] width 13 height 8
type input "**"
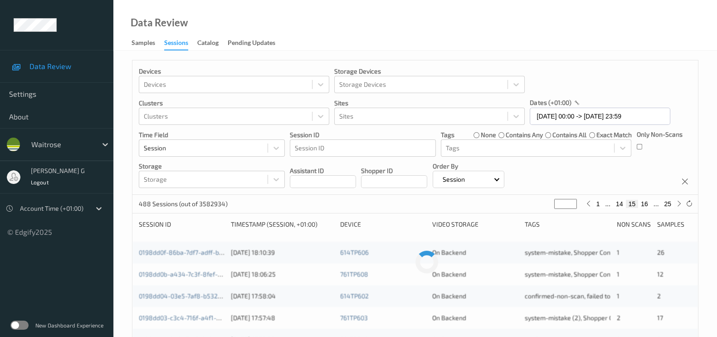
type input "**"
click at [643, 203] on button "17" at bounding box center [644, 204] width 13 height 8
type input "**"
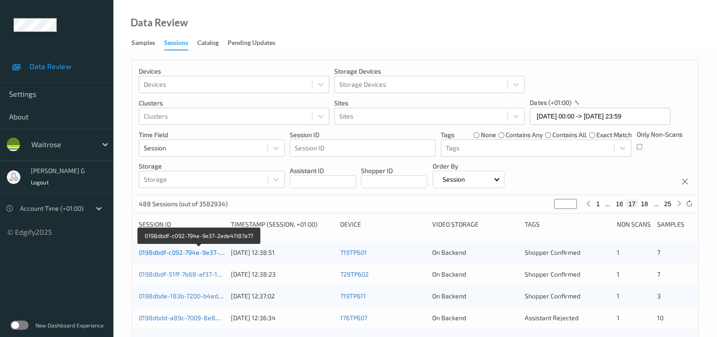
click at [189, 252] on link "0198dbdf-c092-794e-9e37-2ede41187a77" at bounding box center [200, 252] width 122 height 8
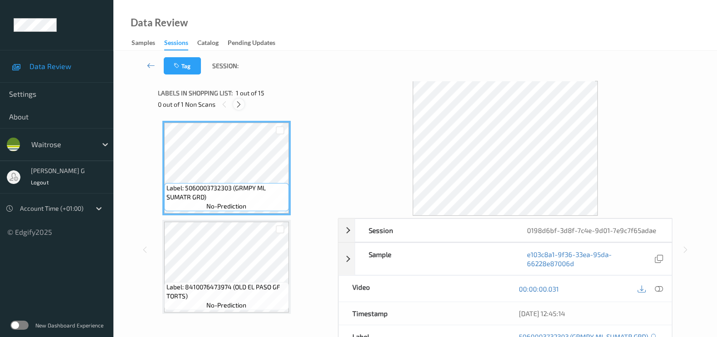
click at [237, 106] on icon at bounding box center [239, 104] width 8 height 8
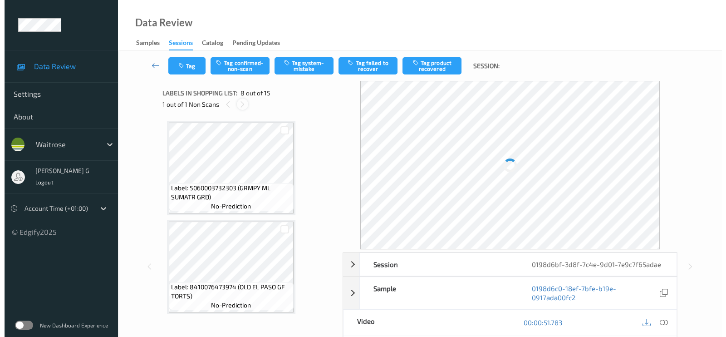
scroll to position [594, 0]
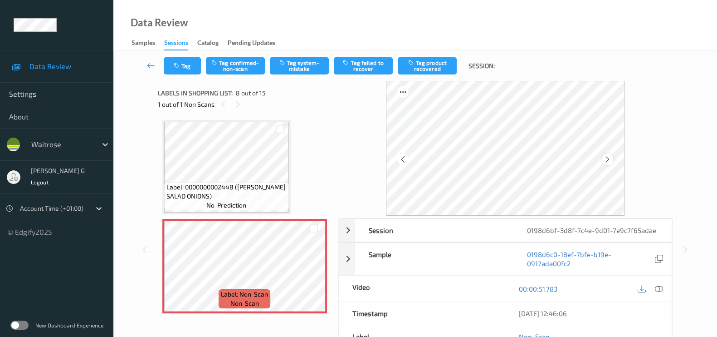
click at [609, 162] on icon at bounding box center [608, 159] width 8 height 8
click at [658, 291] on icon at bounding box center [659, 288] width 8 height 8
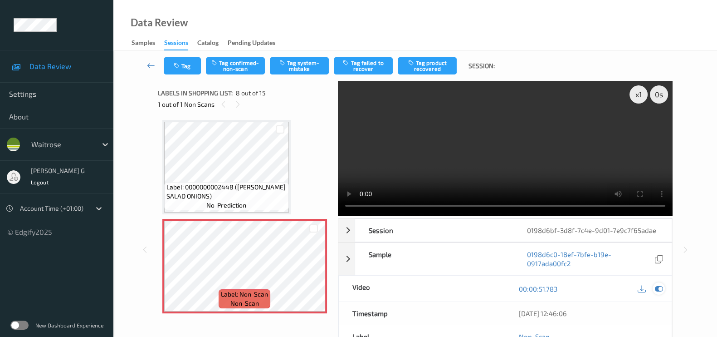
click at [660, 289] on icon at bounding box center [659, 288] width 8 height 8
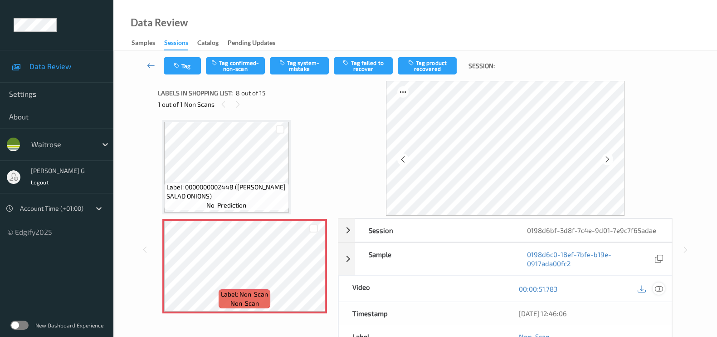
click at [663, 291] on icon at bounding box center [659, 288] width 8 height 8
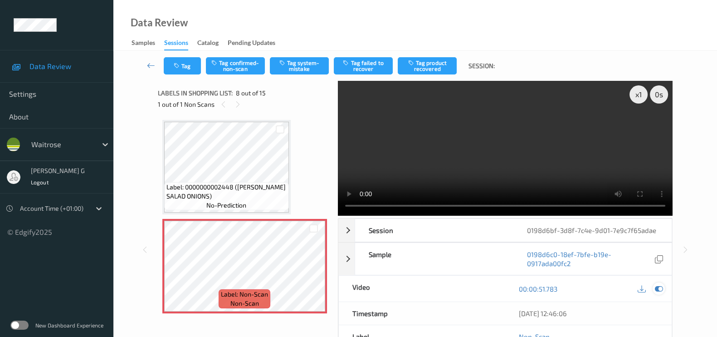
click at [659, 286] on icon at bounding box center [659, 288] width 8 height 8
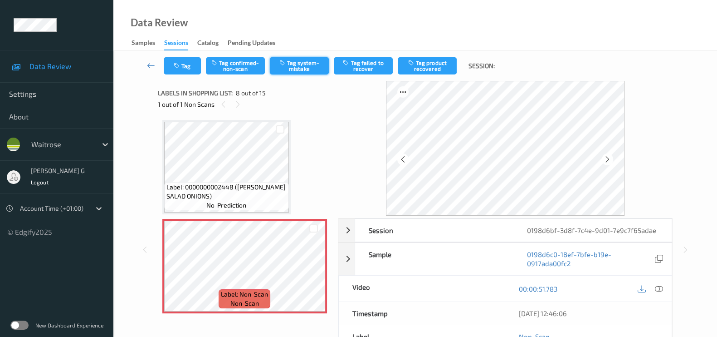
click at [296, 66] on button "Tag system-mistake" at bounding box center [299, 65] width 59 height 17
click at [184, 71] on button "Tag" at bounding box center [182, 65] width 37 height 17
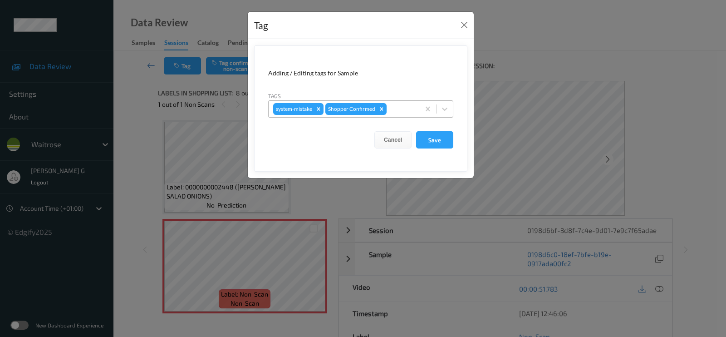
click at [408, 109] on div at bounding box center [401, 108] width 27 height 11
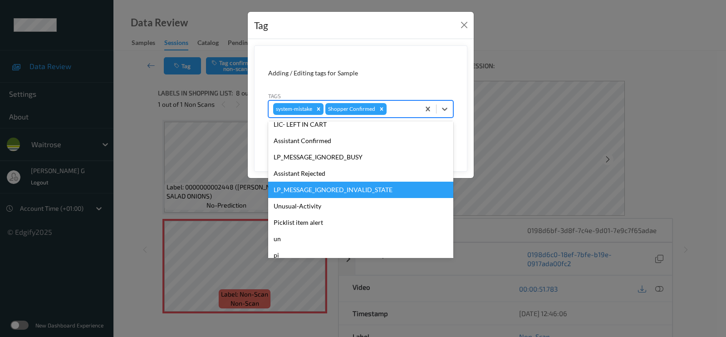
scroll to position [177, 0]
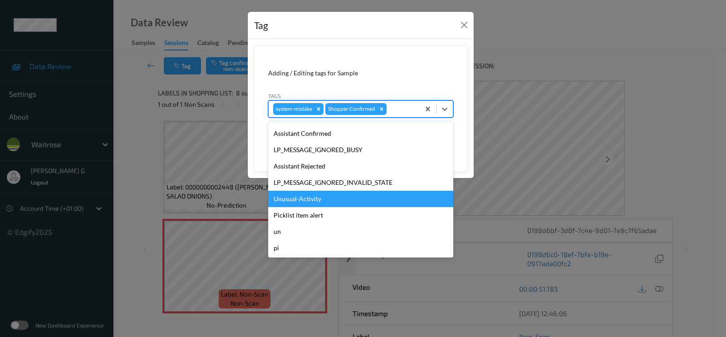
click at [306, 197] on div "Unusual-Activity" at bounding box center [360, 199] width 185 height 16
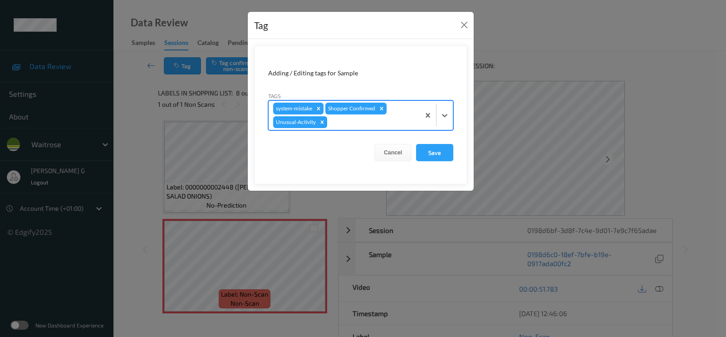
click at [373, 122] on div at bounding box center [372, 122] width 86 height 11
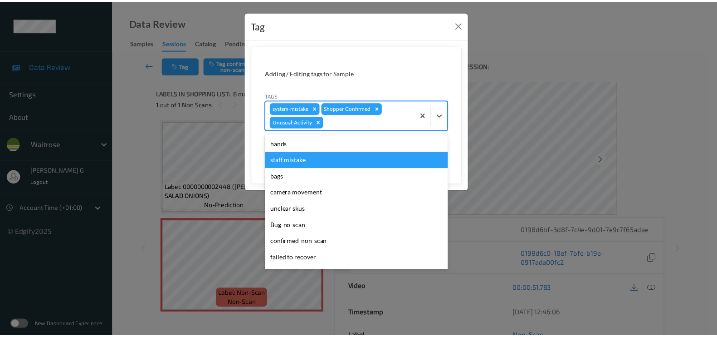
scroll to position [161, 0]
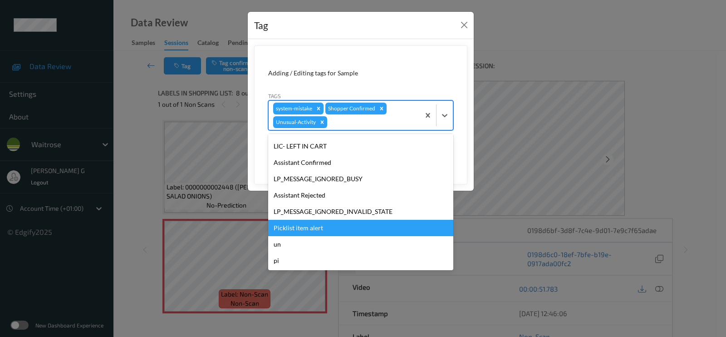
click at [309, 230] on div "Picklist item alert" at bounding box center [360, 228] width 185 height 16
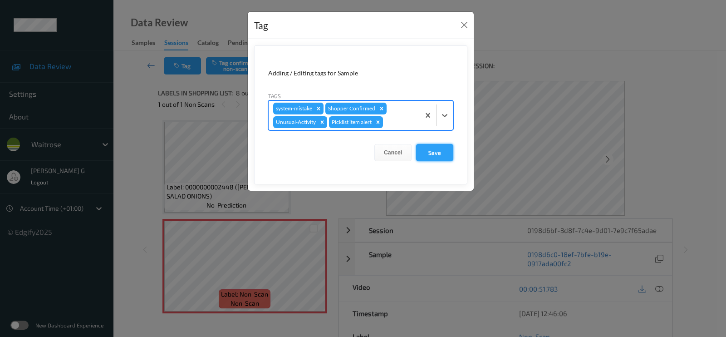
click at [427, 151] on button "Save" at bounding box center [434, 152] width 37 height 17
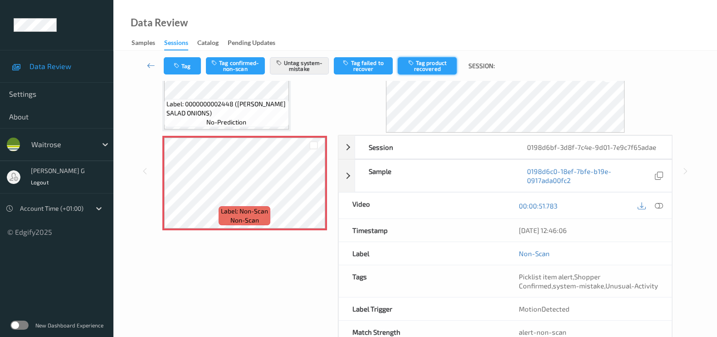
scroll to position [108, 0]
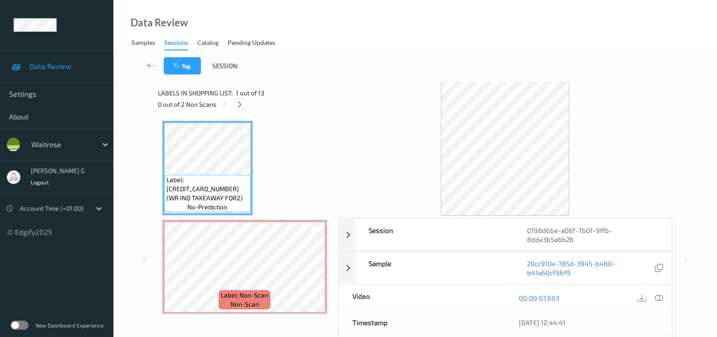
click at [240, 100] on icon at bounding box center [240, 104] width 8 height 8
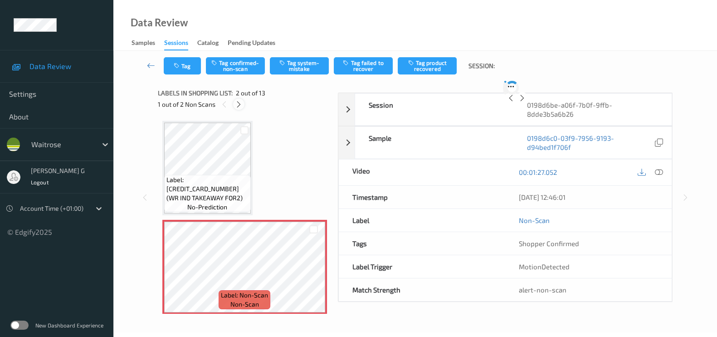
scroll to position [5, 0]
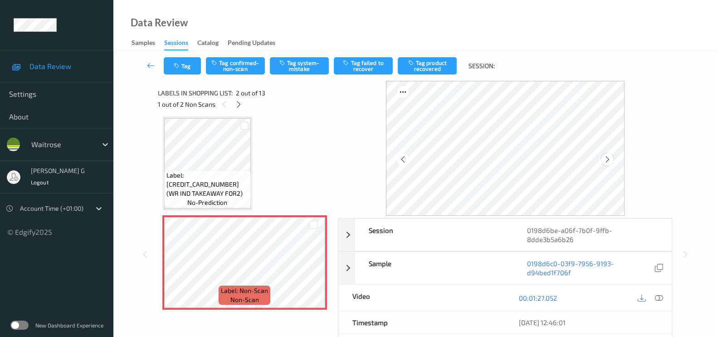
click at [607, 158] on icon at bounding box center [608, 159] width 8 height 8
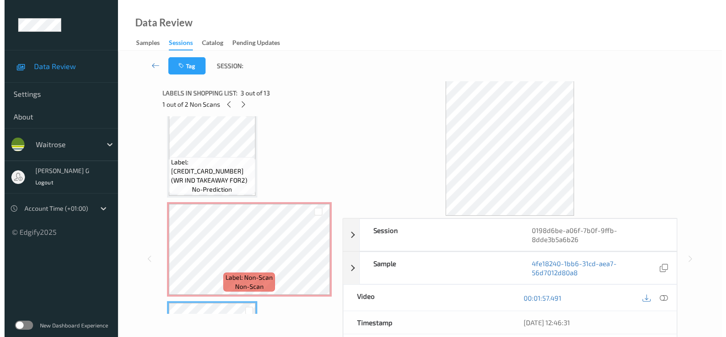
scroll to position [0, 0]
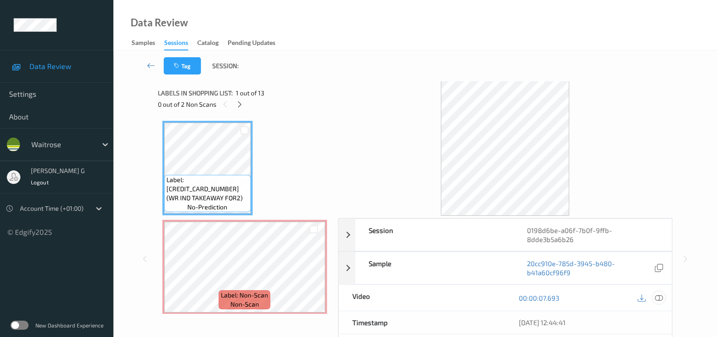
click at [656, 294] on icon at bounding box center [659, 298] width 8 height 8
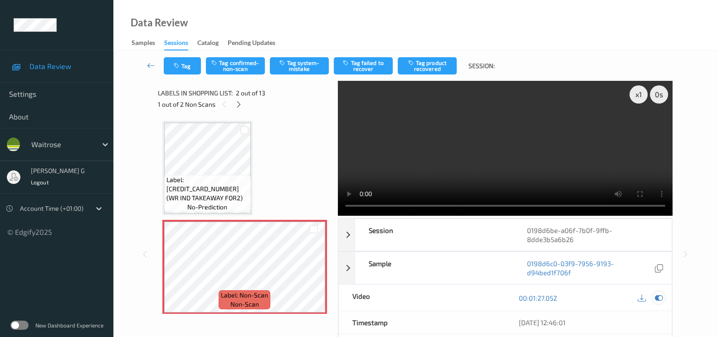
click at [656, 294] on icon at bounding box center [659, 298] width 8 height 8
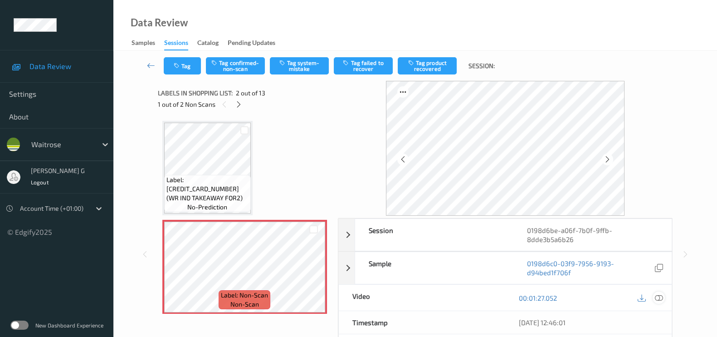
click at [661, 294] on icon at bounding box center [659, 298] width 8 height 8
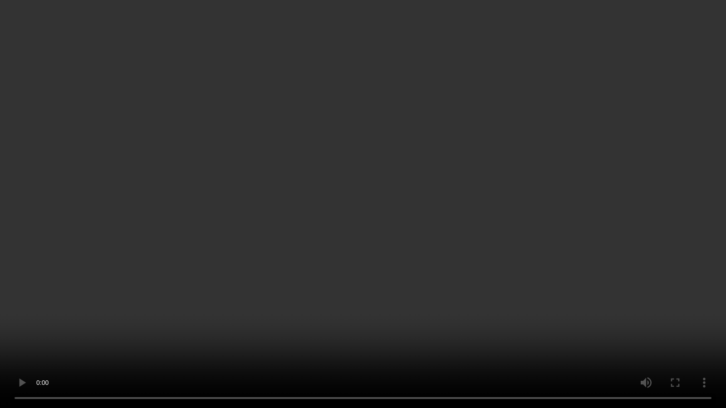
click at [599, 302] on video at bounding box center [363, 204] width 726 height 408
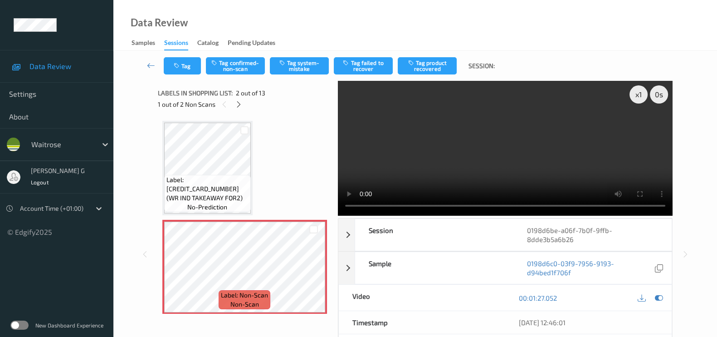
click at [663, 291] on div at bounding box center [650, 297] width 29 height 12
click at [656, 294] on icon at bounding box center [659, 298] width 8 height 8
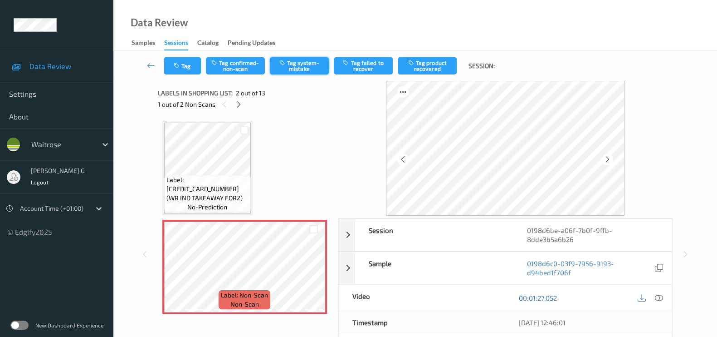
click at [298, 68] on button "Tag system-mistake" at bounding box center [299, 65] width 59 height 17
click at [182, 64] on button "Tag" at bounding box center [182, 65] width 37 height 17
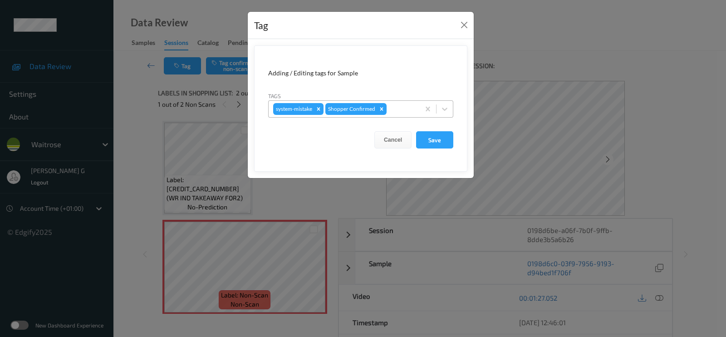
click at [411, 106] on div at bounding box center [401, 108] width 27 height 11
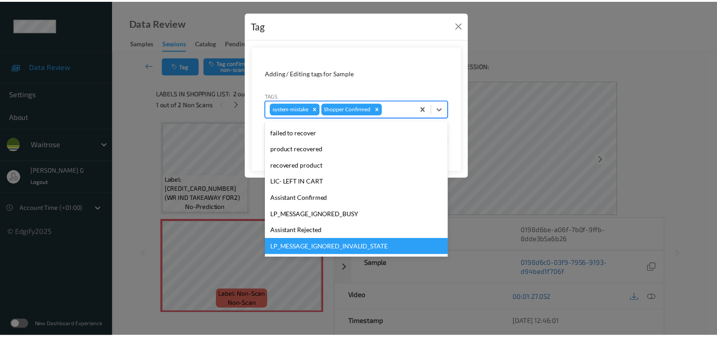
scroll to position [177, 0]
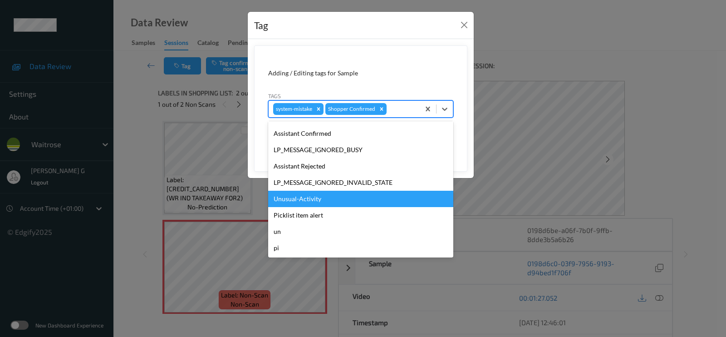
click at [290, 199] on div "Unusual-Activity" at bounding box center [360, 199] width 185 height 16
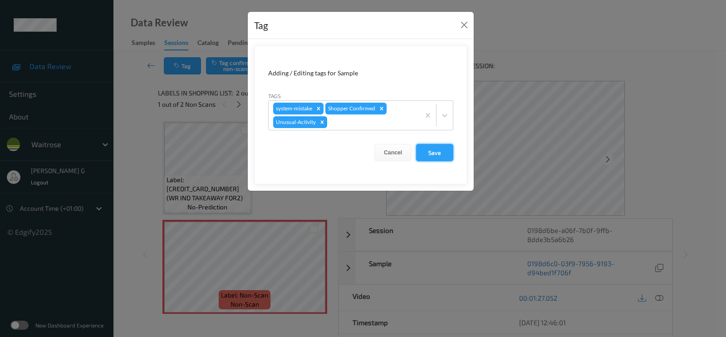
click at [431, 148] on button "Save" at bounding box center [434, 152] width 37 height 17
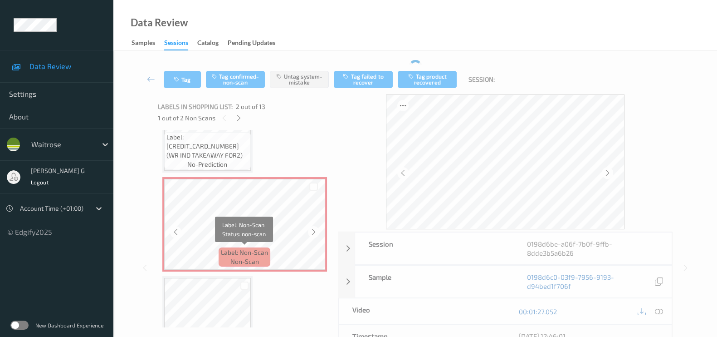
scroll to position [0, 0]
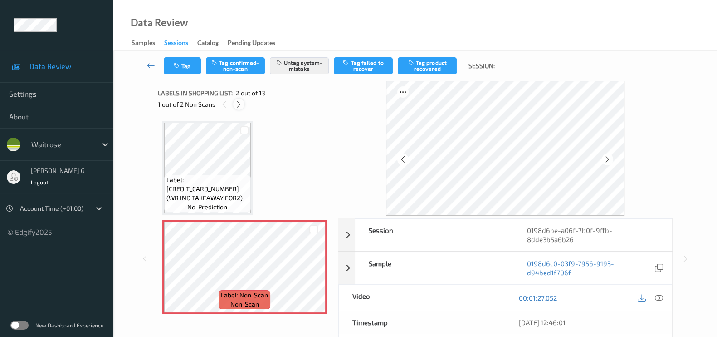
click at [241, 102] on icon at bounding box center [239, 104] width 8 height 8
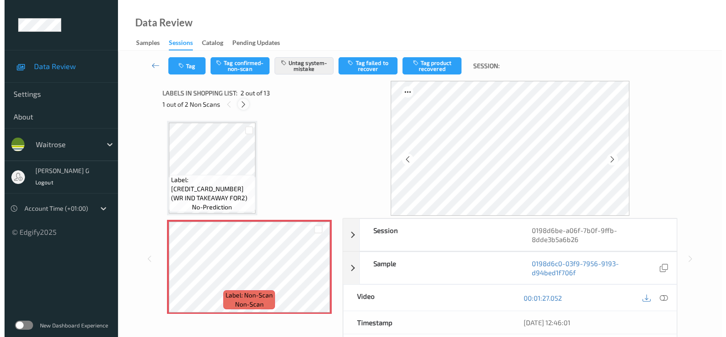
scroll to position [201, 0]
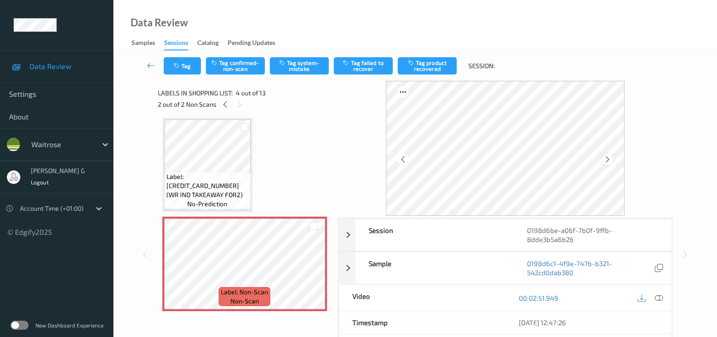
click at [608, 155] on icon at bounding box center [608, 159] width 8 height 8
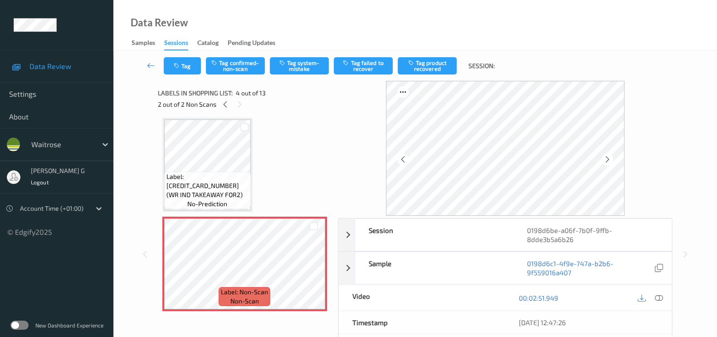
click at [608, 155] on icon at bounding box center [608, 159] width 8 height 8
click at [305, 69] on button "Tag system-mistake" at bounding box center [299, 65] width 59 height 17
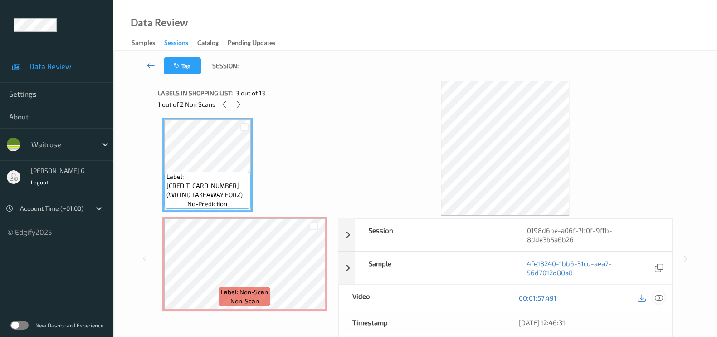
click at [660, 294] on icon at bounding box center [659, 298] width 8 height 8
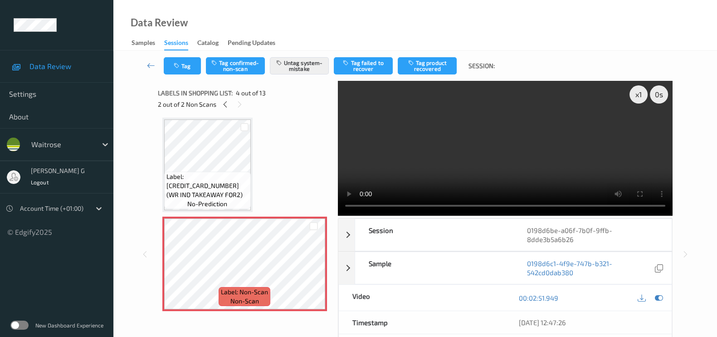
click at [658, 294] on icon at bounding box center [659, 298] width 8 height 8
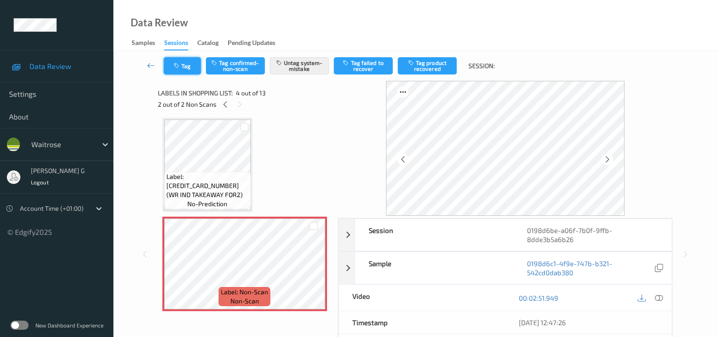
click at [182, 63] on button "Tag" at bounding box center [182, 65] width 37 height 17
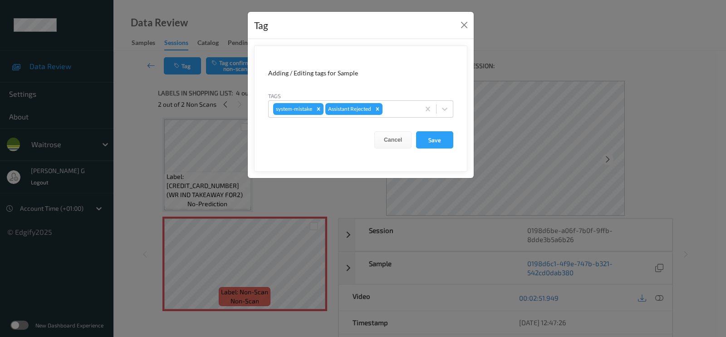
click at [406, 118] on form "Adding / Editing tags for Sample Tags system-mistake Assistant Rejected Cancel …" at bounding box center [360, 108] width 213 height 126
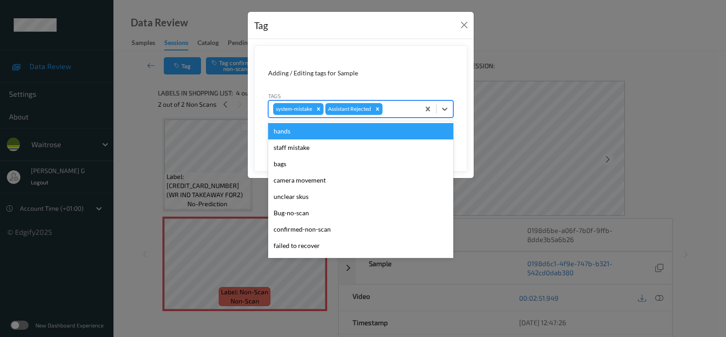
click at [403, 110] on div at bounding box center [399, 108] width 31 height 11
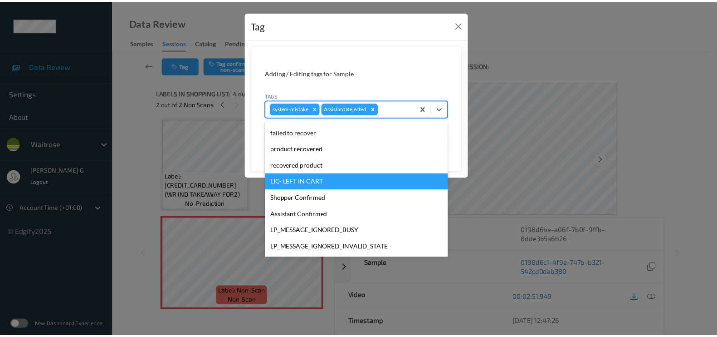
scroll to position [177, 0]
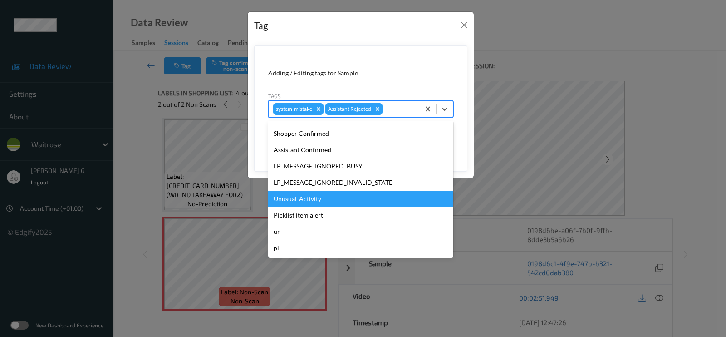
click at [290, 199] on div "Unusual-Activity" at bounding box center [360, 199] width 185 height 16
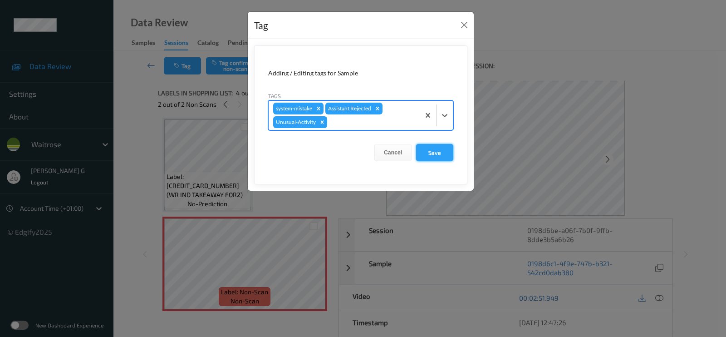
click at [431, 152] on button "Save" at bounding box center [434, 152] width 37 height 17
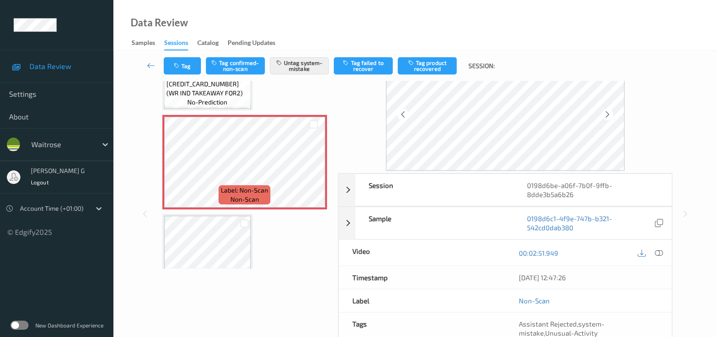
scroll to position [108, 0]
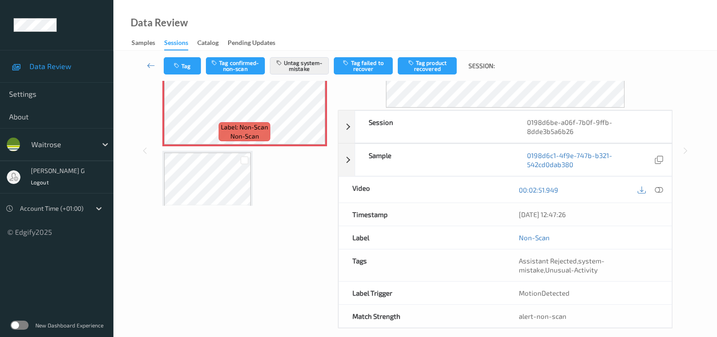
click at [250, 229] on div "Labels in shopping list: 4 out of 13 2 out of 2 Non Scans Label: 5063210069194 …" at bounding box center [245, 150] width 174 height 355
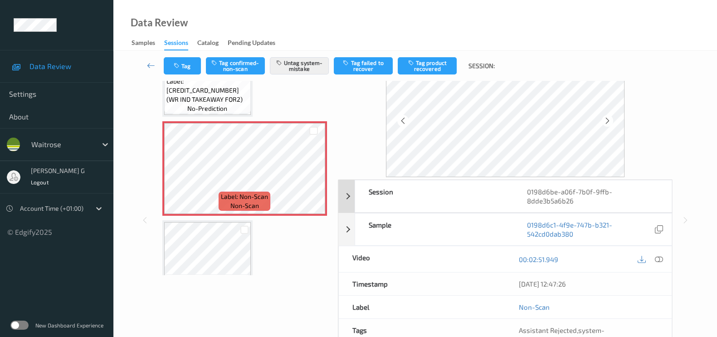
scroll to position [0, 0]
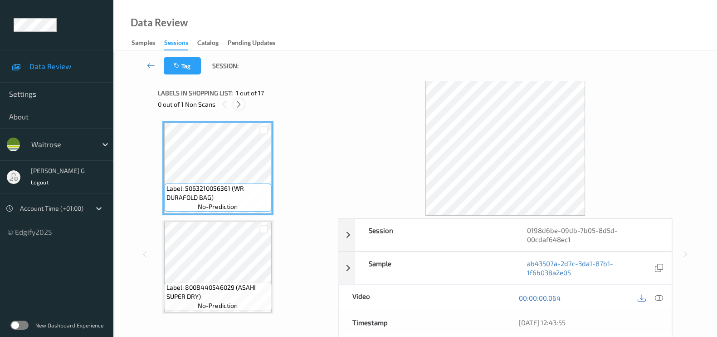
click at [236, 106] on icon at bounding box center [239, 104] width 8 height 8
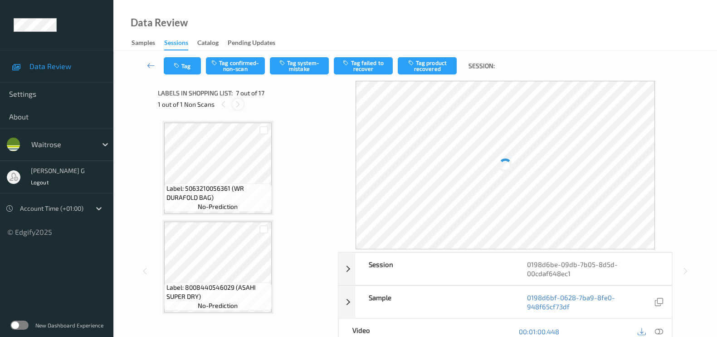
scroll to position [496, 0]
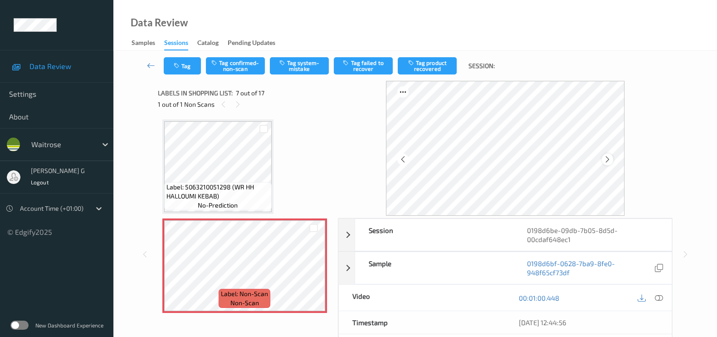
click at [610, 160] on icon at bounding box center [608, 159] width 8 height 8
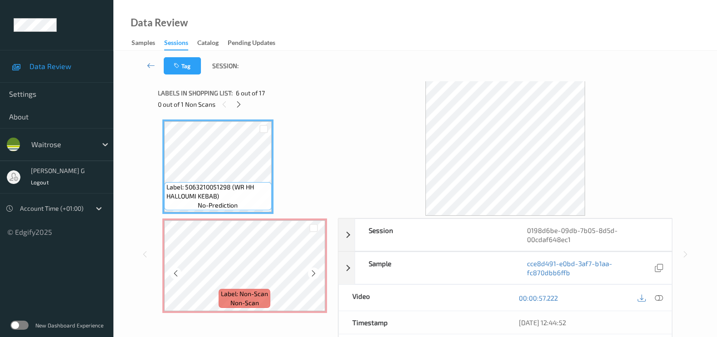
click at [243, 218] on div "Label: Non-Scan non-scan" at bounding box center [244, 265] width 165 height 94
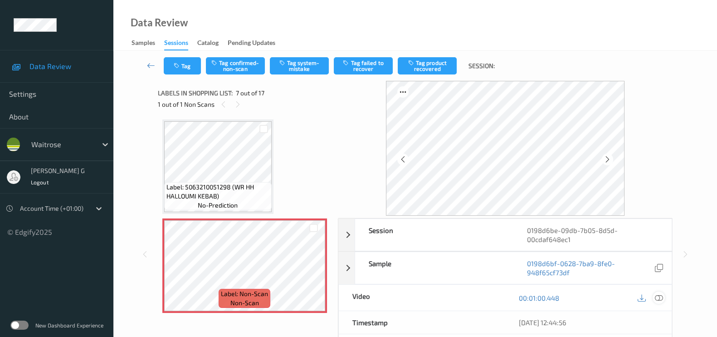
click at [661, 296] on icon at bounding box center [659, 298] width 8 height 8
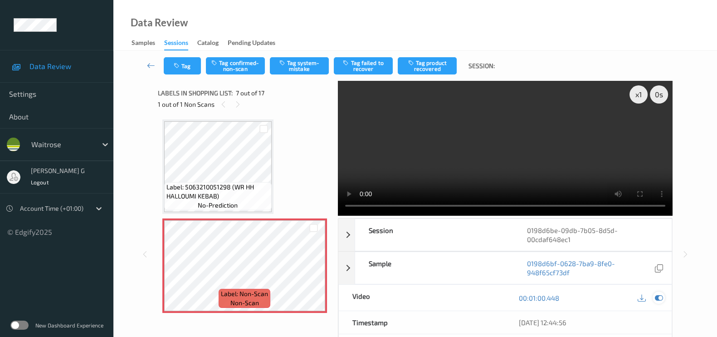
click at [661, 294] on icon at bounding box center [659, 298] width 8 height 8
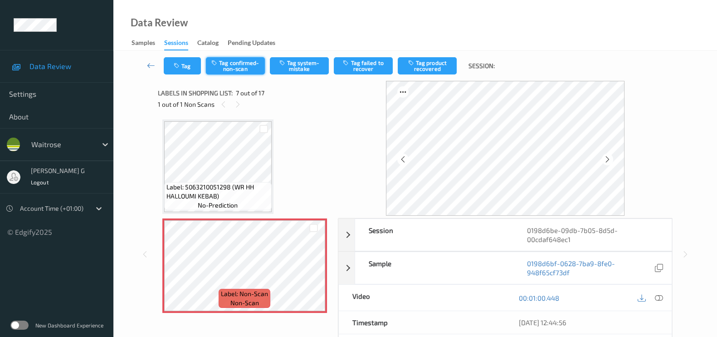
click at [240, 62] on button "Tag confirmed-non-scan" at bounding box center [235, 65] width 59 height 17
click at [422, 66] on button "Tag product recovered" at bounding box center [427, 65] width 59 height 17
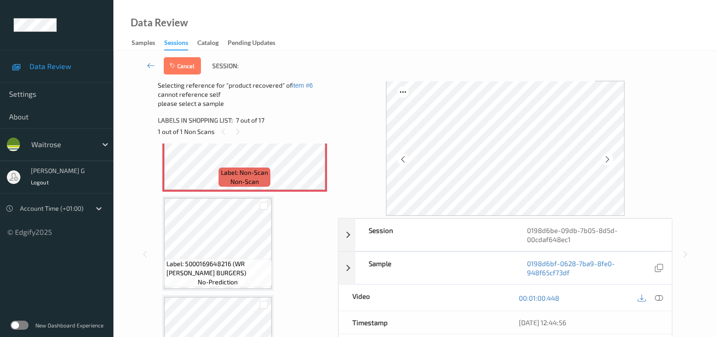
scroll to position [666, 0]
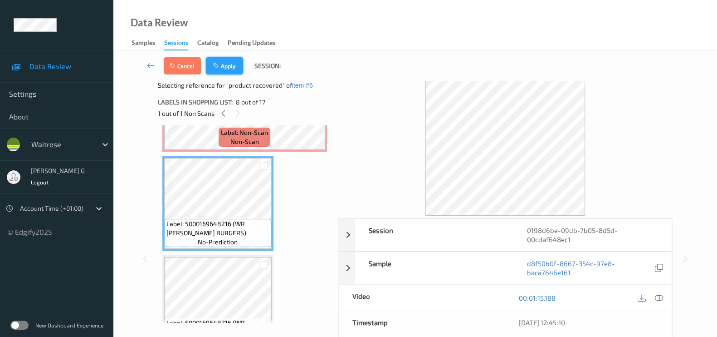
click at [228, 64] on button "Apply" at bounding box center [224, 65] width 37 height 17
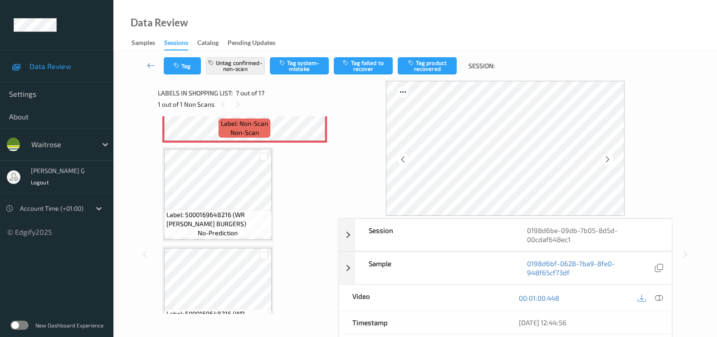
scroll to position [496, 0]
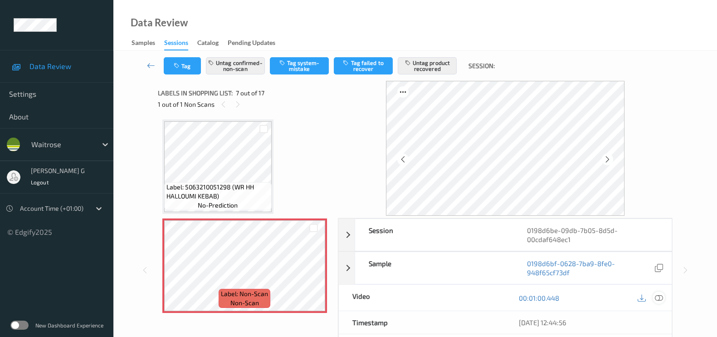
click at [658, 297] on icon at bounding box center [659, 298] width 8 height 8
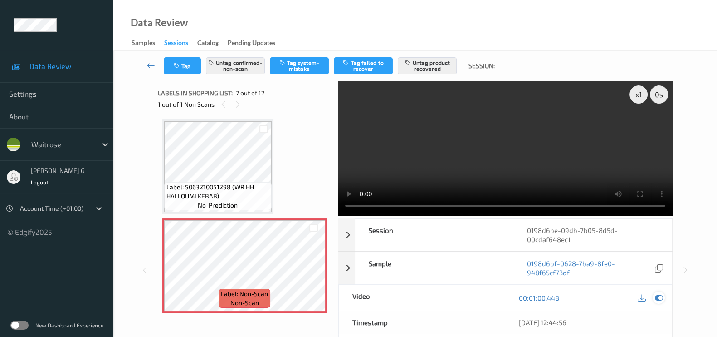
click at [656, 295] on icon at bounding box center [659, 298] width 8 height 8
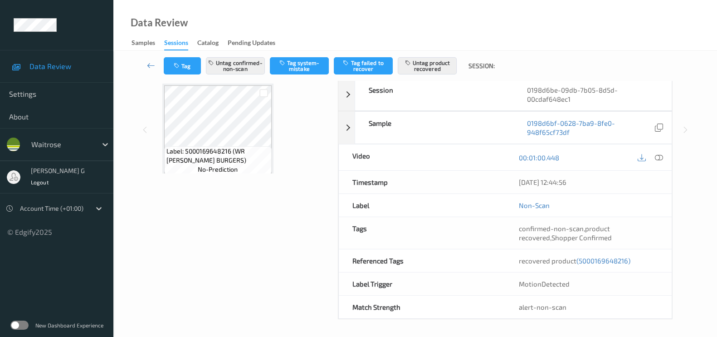
scroll to position [609, 0]
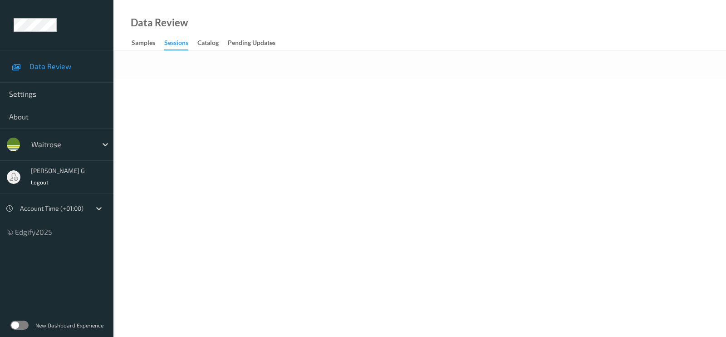
click at [198, 16] on div "Data Review Samples Sessions Catalog Pending Updates" at bounding box center [419, 25] width 612 height 51
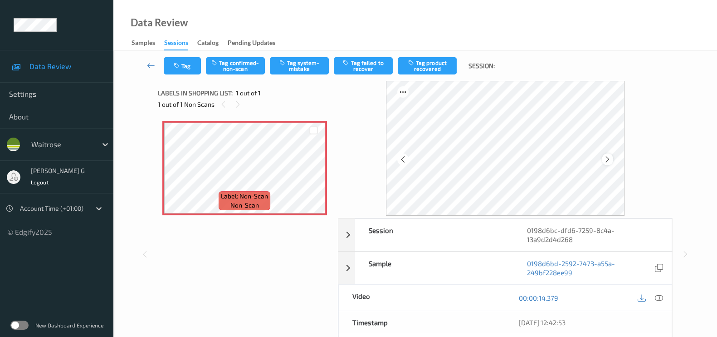
click at [607, 163] on div at bounding box center [607, 158] width 11 height 11
click at [658, 294] on icon at bounding box center [659, 298] width 8 height 8
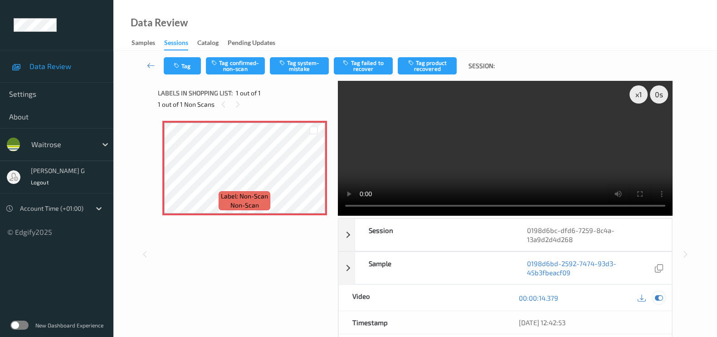
click at [661, 294] on icon at bounding box center [659, 298] width 8 height 8
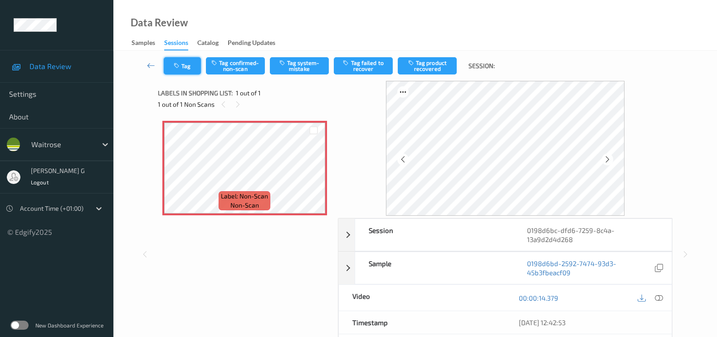
click at [181, 64] on icon "button" at bounding box center [178, 66] width 8 height 6
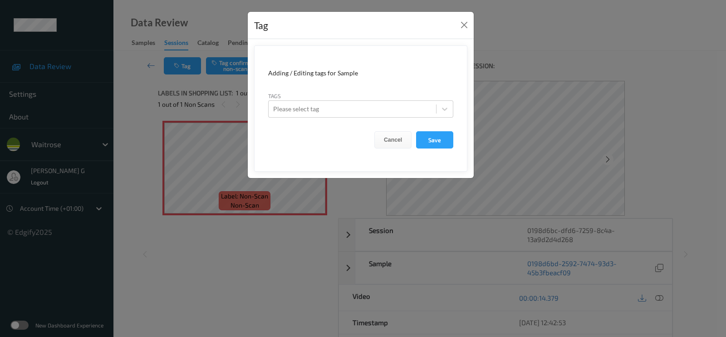
click at [132, 108] on div "Tag Adding / Editing tags for Sample Tags Please select tag Cancel Save" at bounding box center [363, 168] width 726 height 337
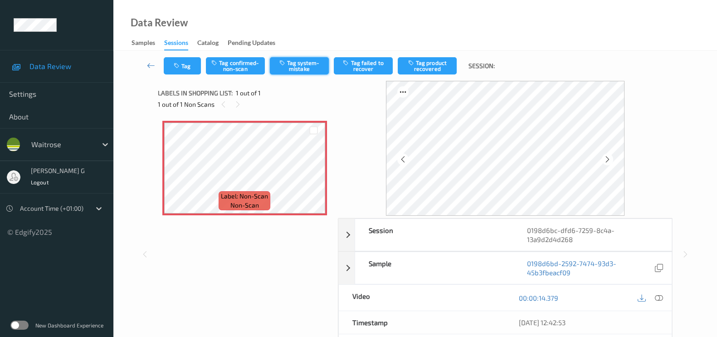
click at [313, 63] on button "Tag system-mistake" at bounding box center [299, 65] width 59 height 17
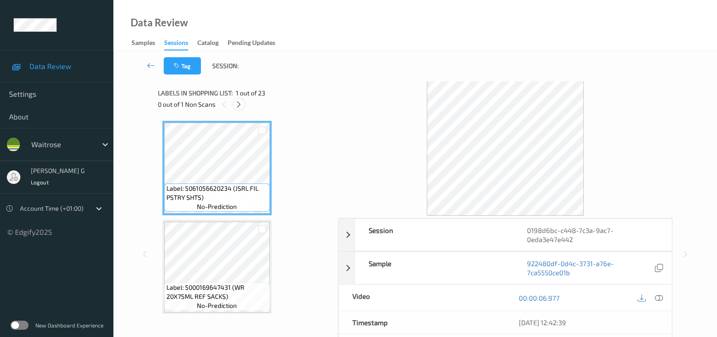
click at [237, 107] on icon at bounding box center [239, 104] width 8 height 8
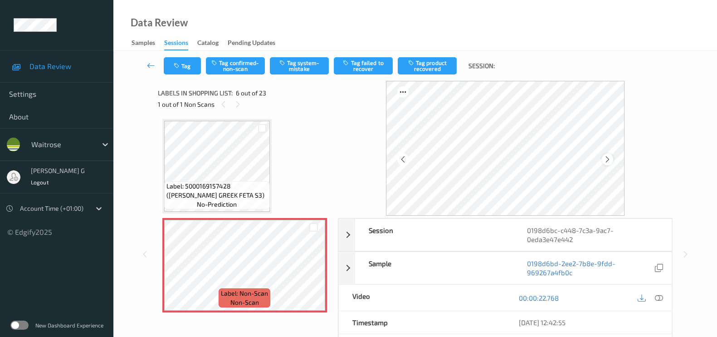
click at [607, 159] on icon at bounding box center [608, 159] width 8 height 8
click at [660, 297] on icon at bounding box center [659, 298] width 8 height 8
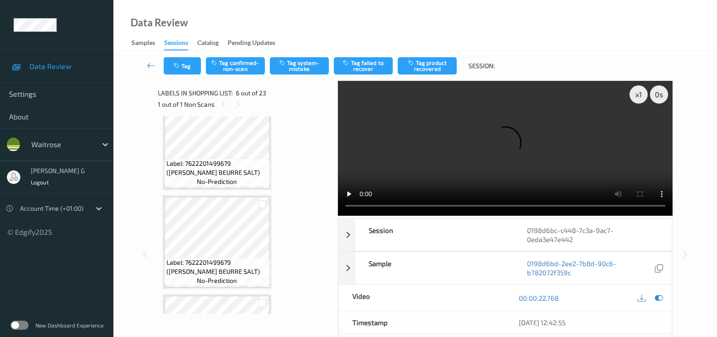
scroll to position [965, 0]
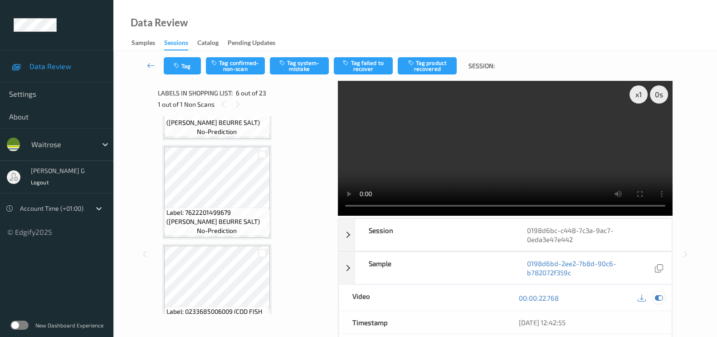
click at [656, 296] on icon at bounding box center [659, 298] width 8 height 8
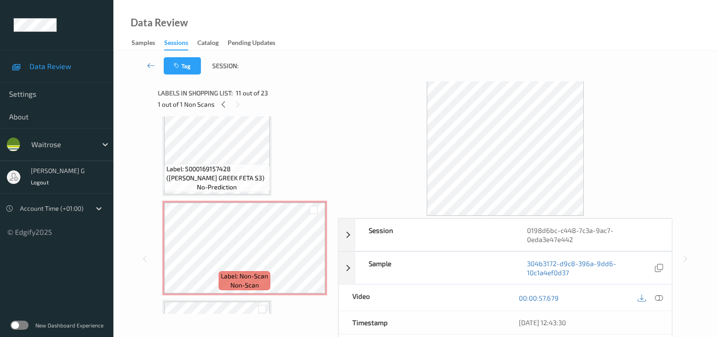
scroll to position [397, 0]
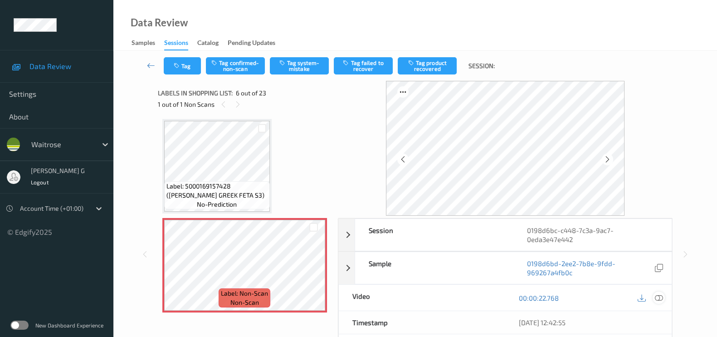
click at [660, 296] on icon at bounding box center [659, 298] width 8 height 8
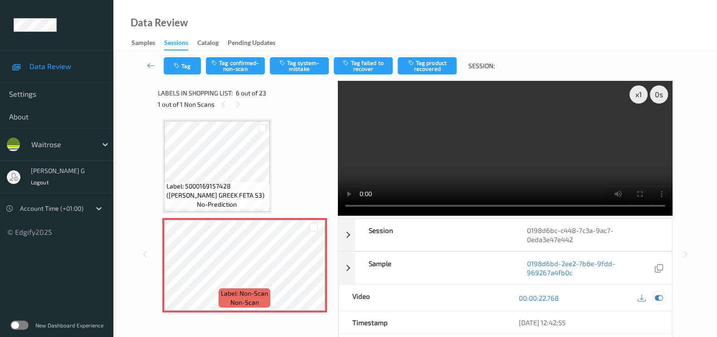
click at [658, 295] on icon at bounding box center [659, 298] width 8 height 8
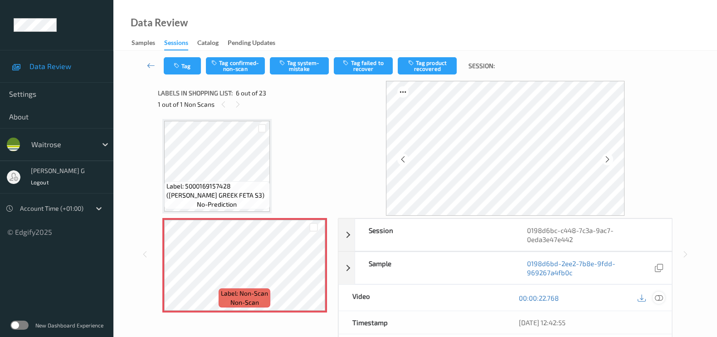
click at [660, 297] on icon at bounding box center [659, 298] width 8 height 8
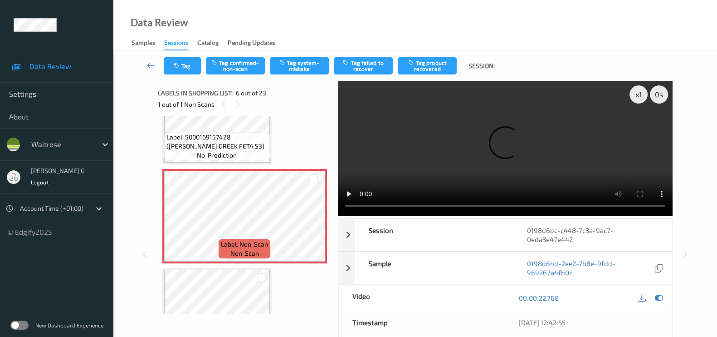
scroll to position [511, 0]
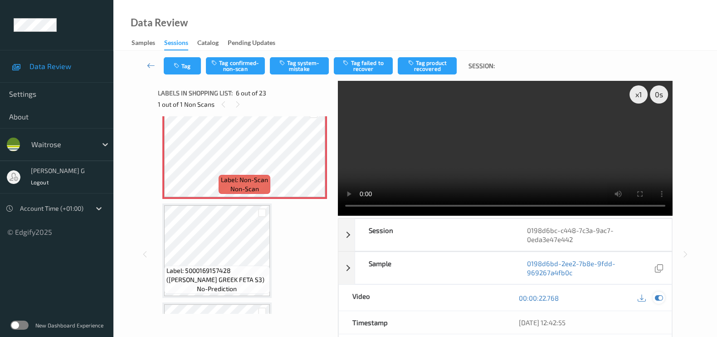
click at [658, 296] on icon at bounding box center [659, 298] width 8 height 8
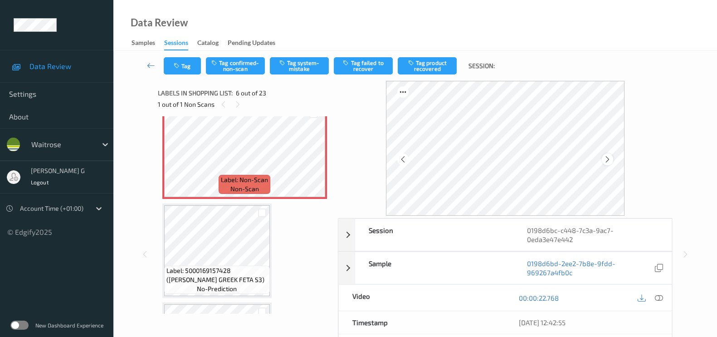
click at [612, 157] on icon at bounding box center [608, 159] width 8 height 8
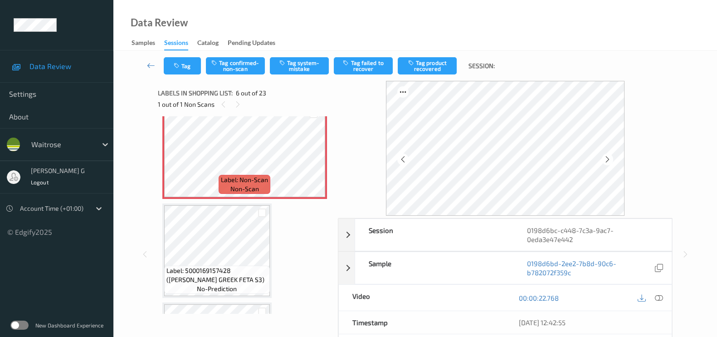
click at [612, 157] on icon at bounding box center [608, 159] width 8 height 8
click at [658, 299] on icon at bounding box center [659, 298] width 8 height 8
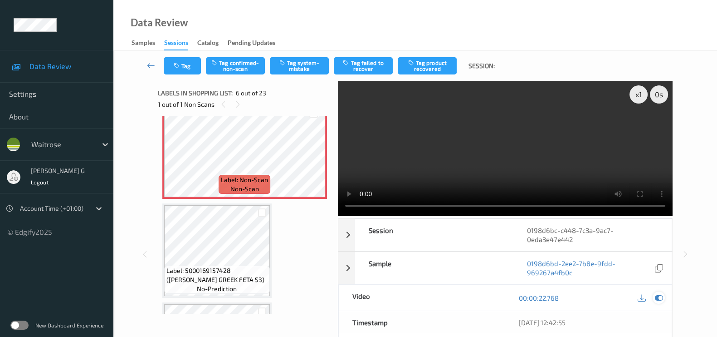
click at [660, 295] on icon at bounding box center [659, 298] width 8 height 8
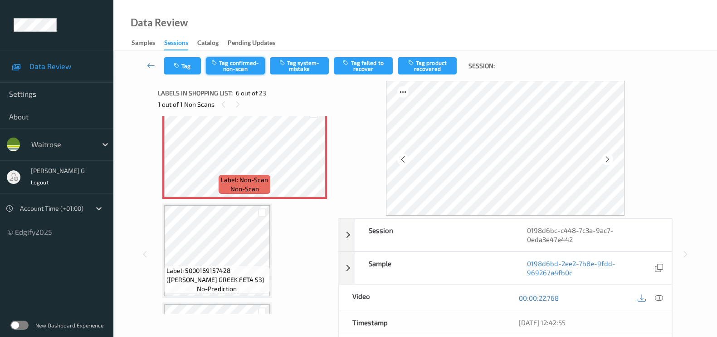
click at [223, 64] on button "Tag confirmed-non-scan" at bounding box center [235, 65] width 59 height 17
click at [422, 69] on button "Tag product recovered" at bounding box center [427, 65] width 59 height 17
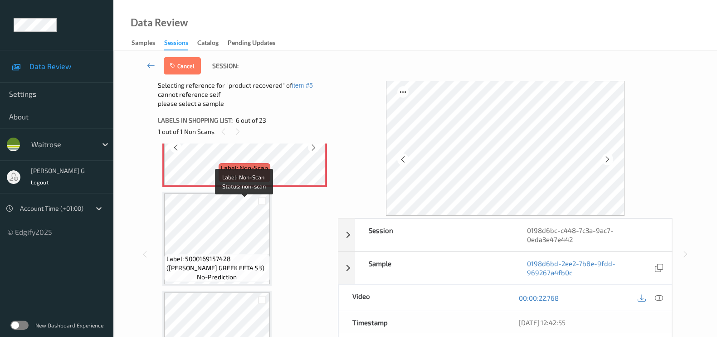
scroll to position [568, 0]
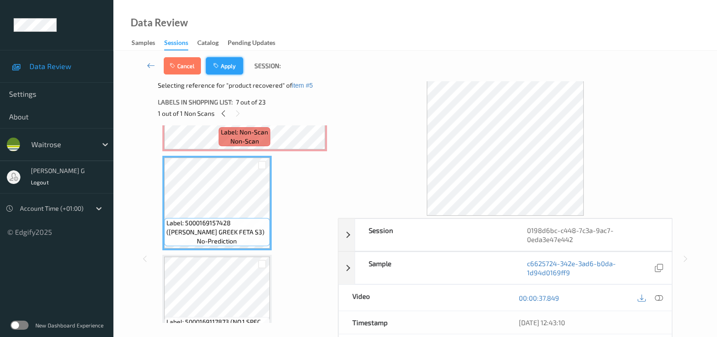
click at [225, 63] on button "Apply" at bounding box center [224, 65] width 37 height 17
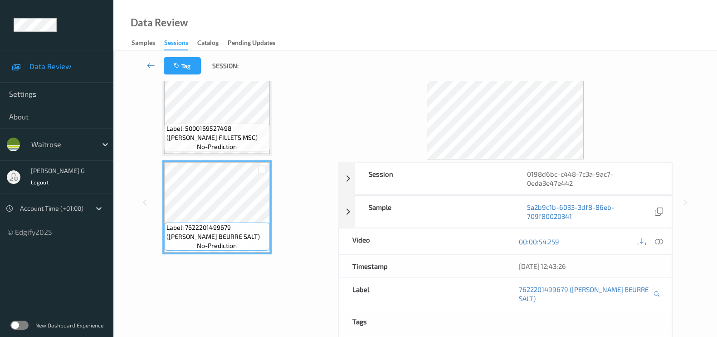
scroll to position [0, 0]
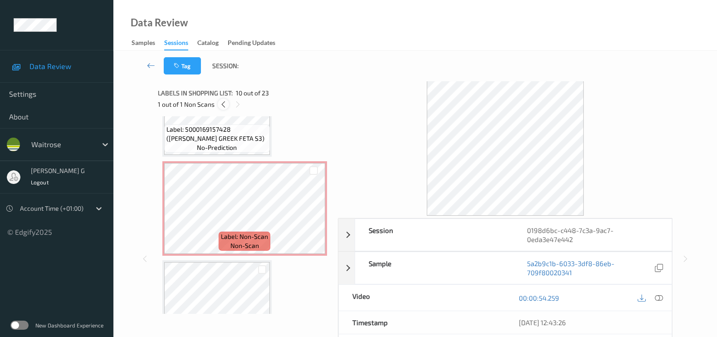
click at [222, 105] on icon at bounding box center [224, 104] width 8 height 8
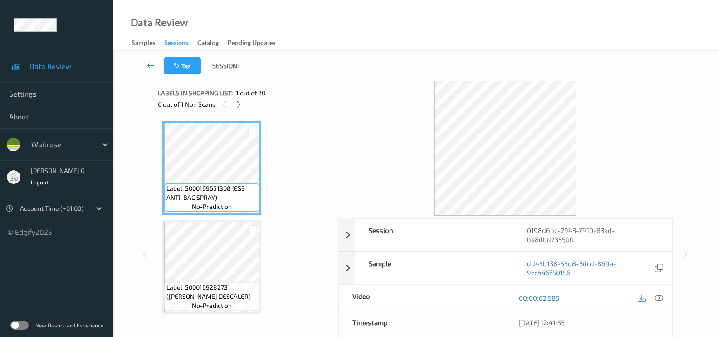
click at [342, 51] on div "Tag Session:" at bounding box center [415, 66] width 567 height 30
click at [234, 105] on div at bounding box center [238, 103] width 11 height 11
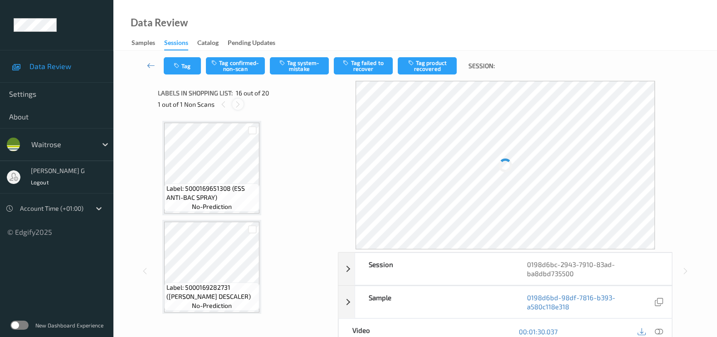
scroll to position [1381, 0]
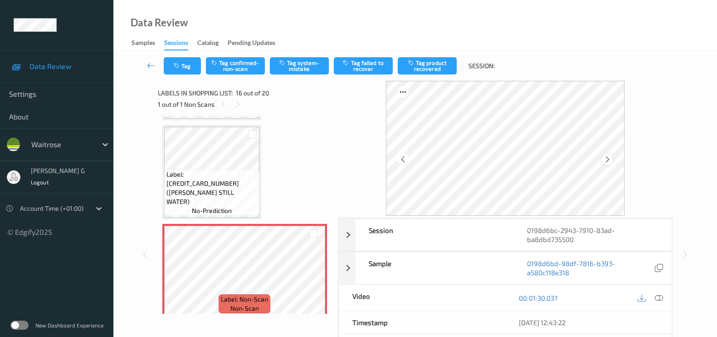
click at [610, 160] on icon at bounding box center [608, 159] width 8 height 8
click at [658, 297] on icon at bounding box center [659, 298] width 8 height 8
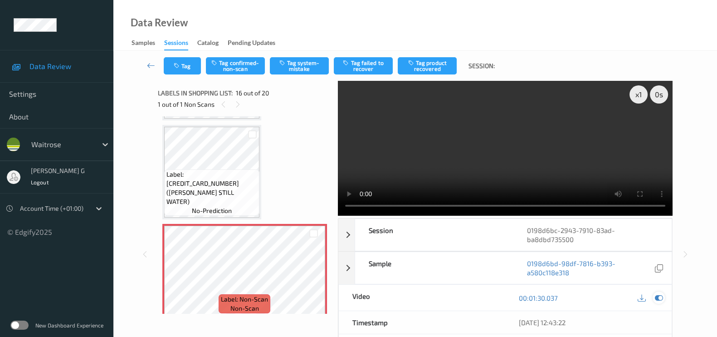
click at [657, 299] on icon at bounding box center [659, 298] width 8 height 8
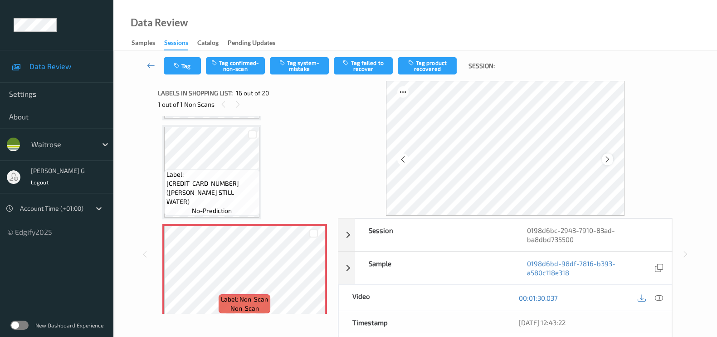
click at [608, 162] on icon at bounding box center [608, 159] width 8 height 8
click at [657, 295] on icon at bounding box center [659, 298] width 8 height 8
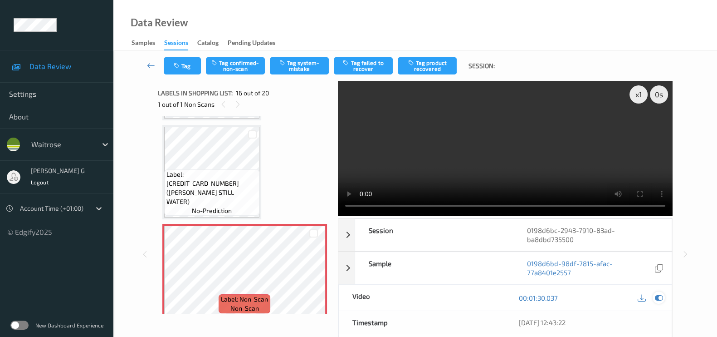
click at [658, 298] on icon at bounding box center [659, 298] width 8 height 8
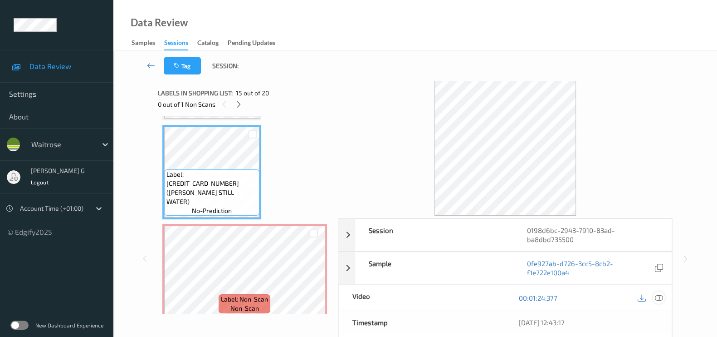
click at [661, 299] on icon at bounding box center [659, 298] width 8 height 8
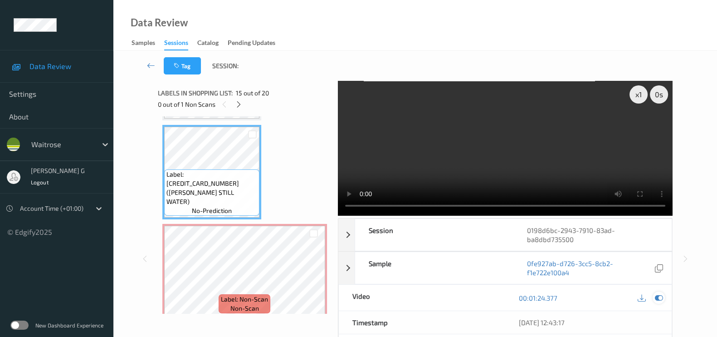
click at [656, 297] on icon at bounding box center [659, 298] width 8 height 8
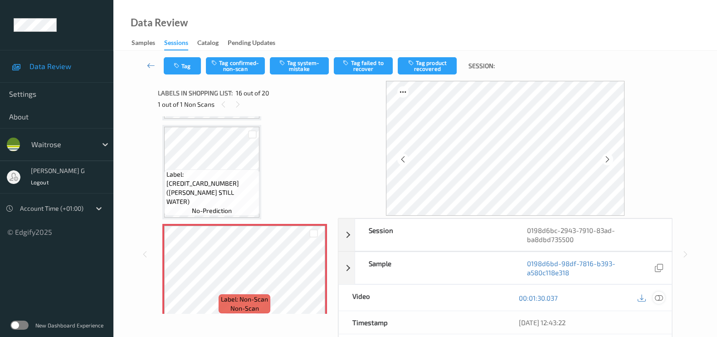
click at [658, 298] on icon at bounding box center [659, 298] width 8 height 8
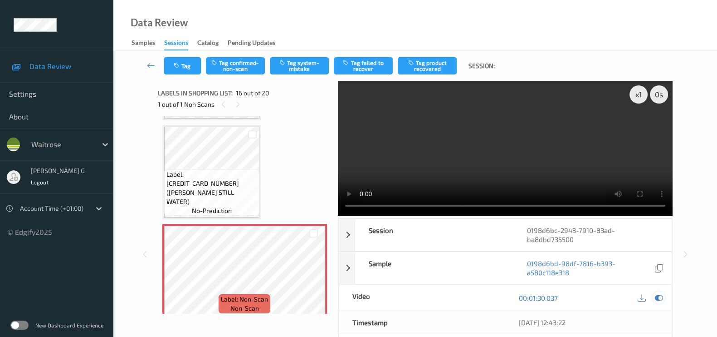
click at [660, 298] on icon at bounding box center [659, 298] width 8 height 8
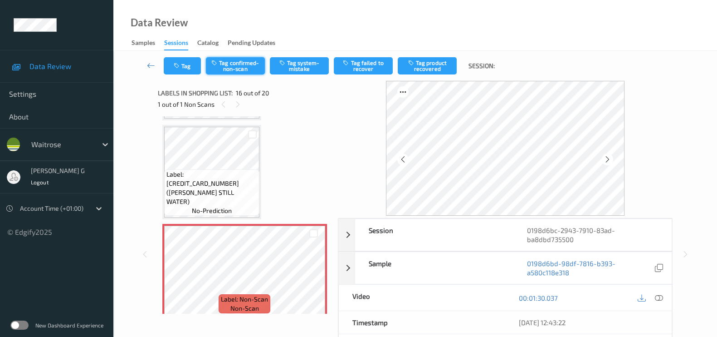
click at [221, 63] on button "Tag confirmed-non-scan" at bounding box center [235, 65] width 59 height 17
click at [611, 157] on icon at bounding box center [608, 159] width 8 height 8
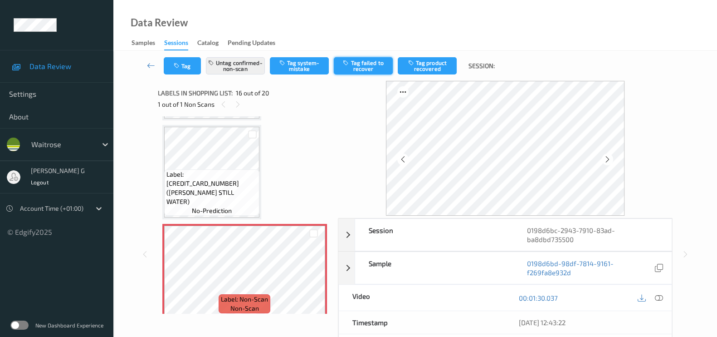
click at [377, 62] on button "Tag failed to recover" at bounding box center [363, 65] width 59 height 17
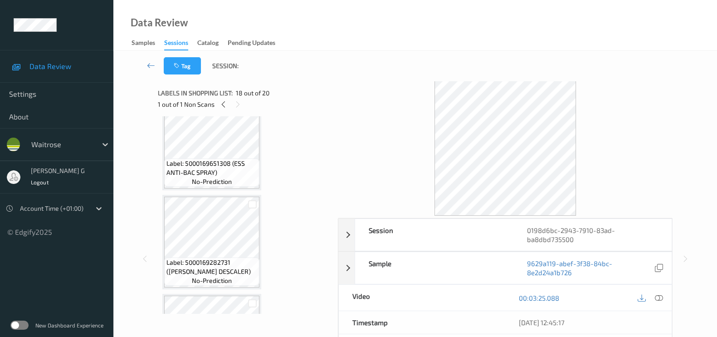
scroll to position [0, 0]
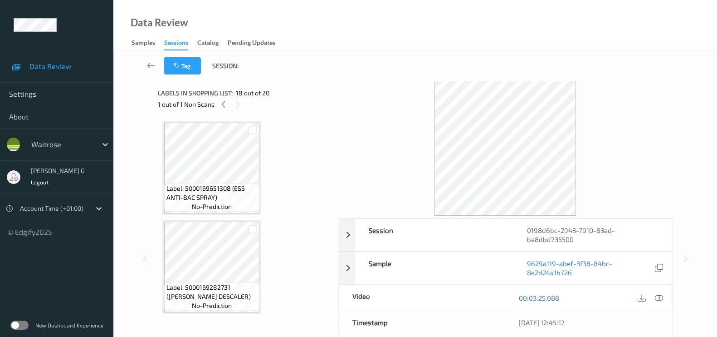
click at [225, 108] on icon at bounding box center [224, 104] width 8 height 8
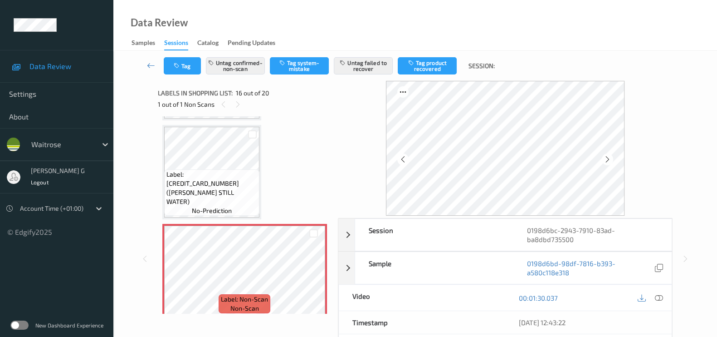
scroll to position [1210, 0]
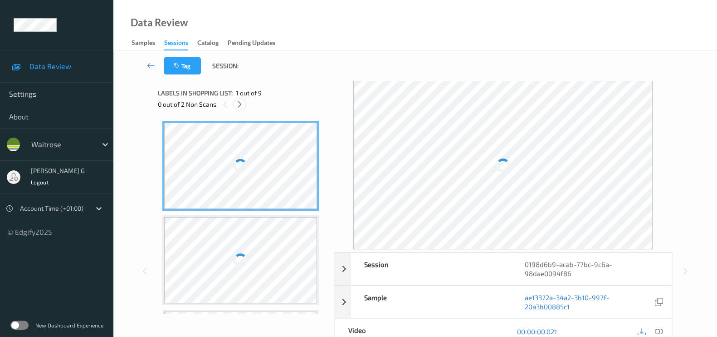
click at [240, 108] on icon at bounding box center [240, 104] width 8 height 8
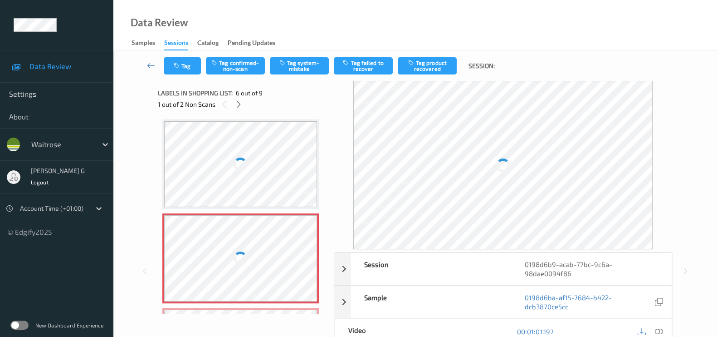
click at [238, 142] on div at bounding box center [240, 164] width 153 height 86
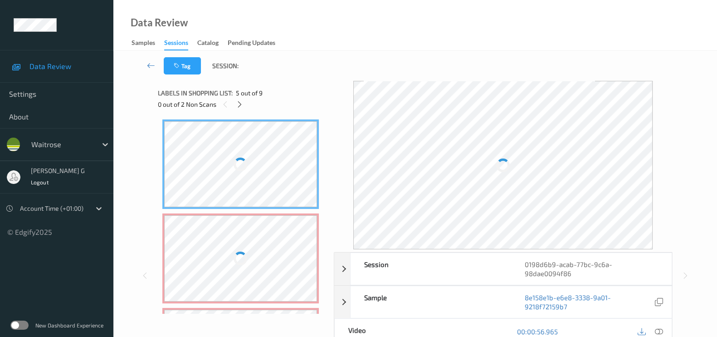
click at [235, 220] on div at bounding box center [240, 258] width 153 height 86
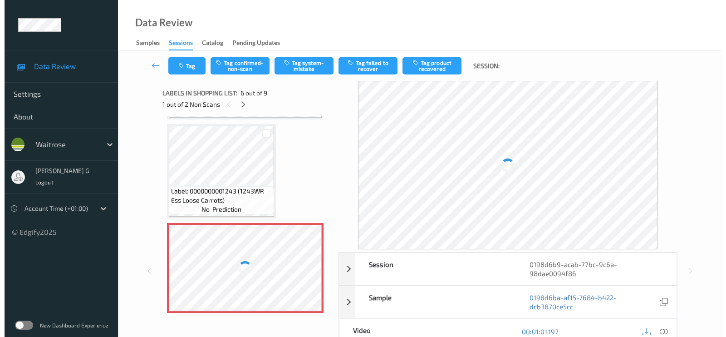
scroll to position [397, 0]
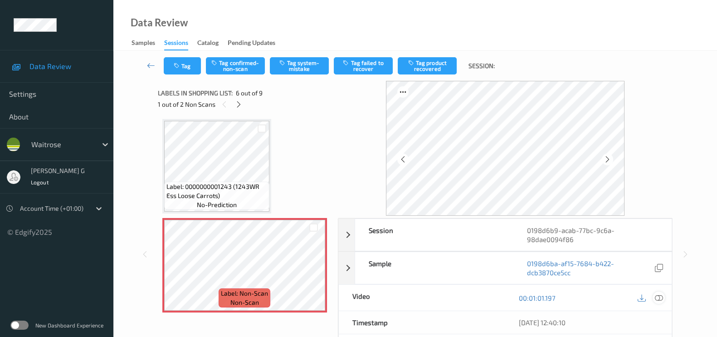
click at [659, 296] on icon at bounding box center [659, 298] width 8 height 8
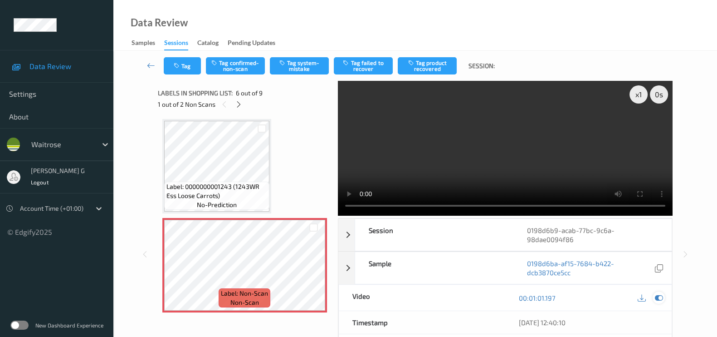
click at [662, 297] on icon at bounding box center [659, 298] width 8 height 8
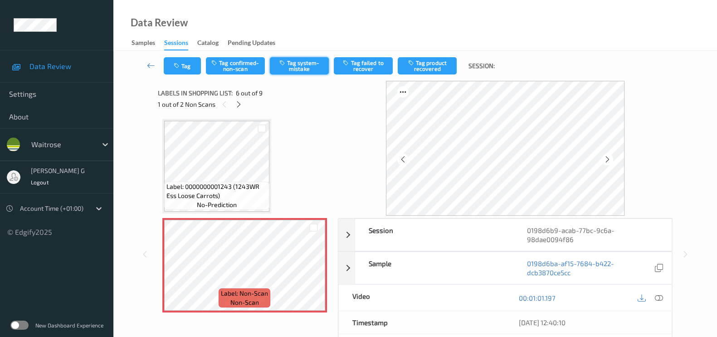
click at [299, 64] on button "Tag system-mistake" at bounding box center [299, 65] width 59 height 17
click at [185, 65] on button "Tag" at bounding box center [182, 65] width 37 height 17
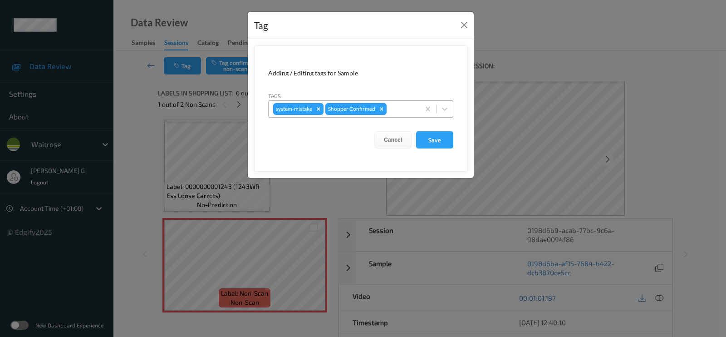
click at [394, 111] on div at bounding box center [401, 108] width 27 height 11
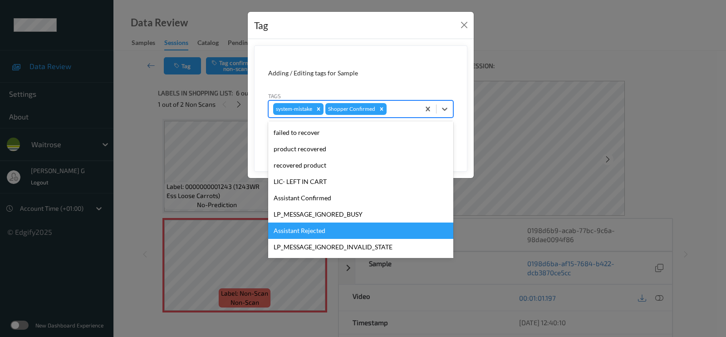
scroll to position [177, 0]
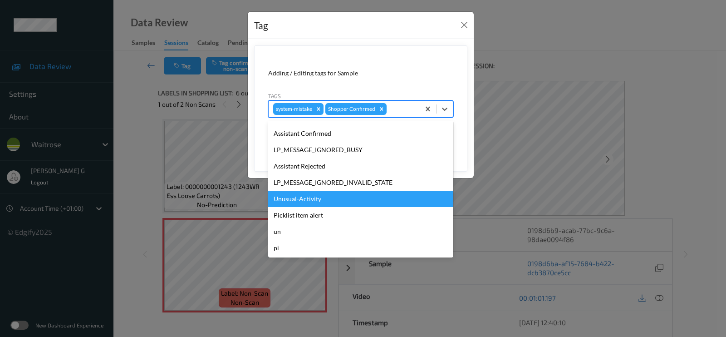
click at [297, 201] on div "Unusual-Activity" at bounding box center [360, 199] width 185 height 16
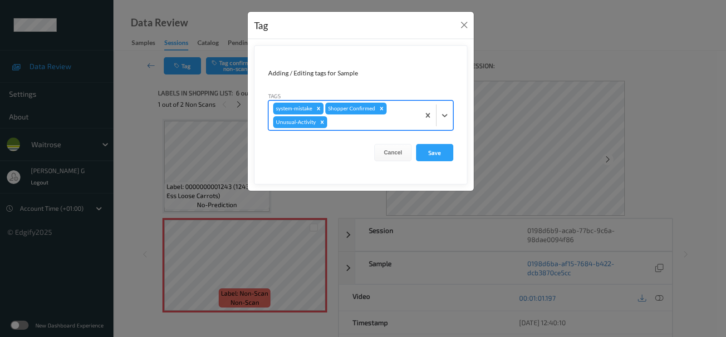
click at [372, 129] on div "system-mistake Shopper Confirmed Unusual-Activity" at bounding box center [360, 115] width 185 height 30
click at [368, 126] on div at bounding box center [372, 122] width 86 height 11
click at [360, 127] on div at bounding box center [372, 122] width 86 height 11
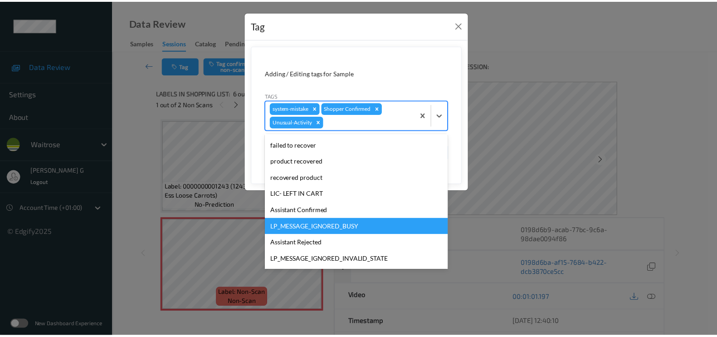
scroll to position [161, 0]
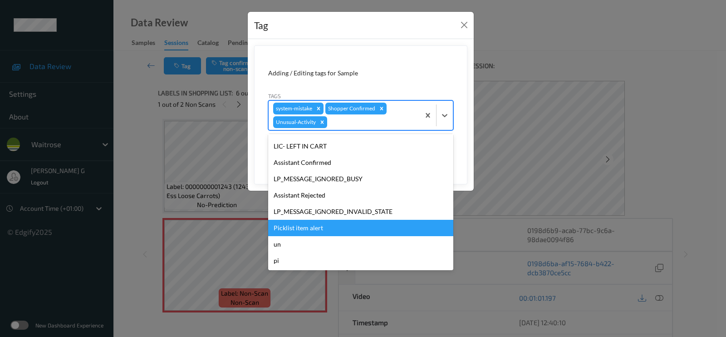
click at [289, 229] on div "Picklist item alert" at bounding box center [360, 228] width 185 height 16
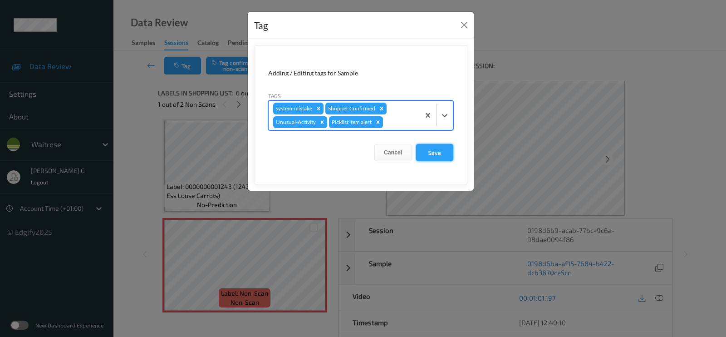
click at [440, 152] on button "Save" at bounding box center [434, 152] width 37 height 17
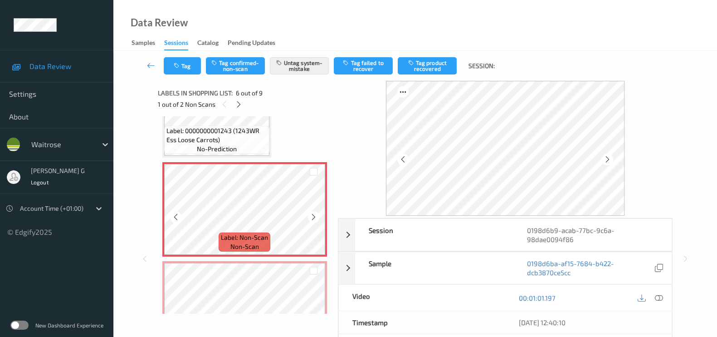
scroll to position [397, 0]
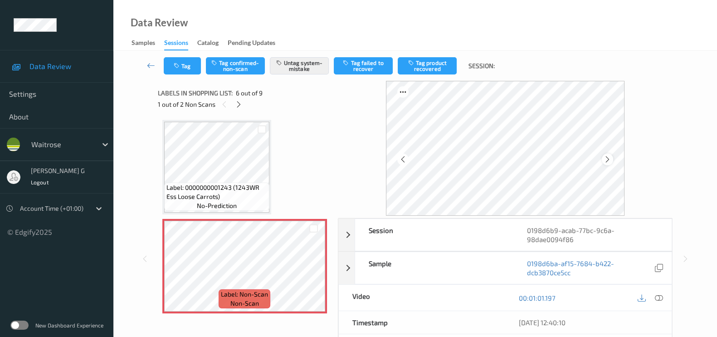
click at [610, 158] on icon at bounding box center [608, 159] width 8 height 8
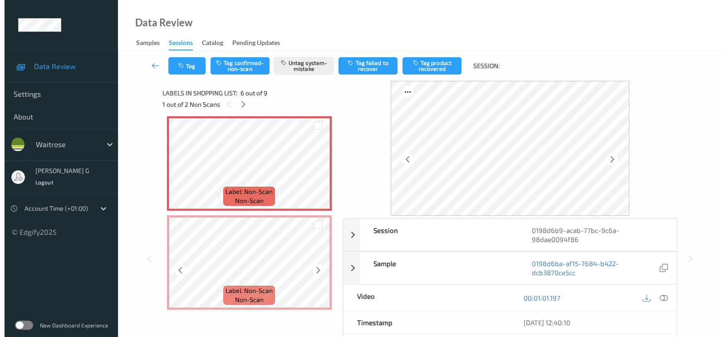
scroll to position [510, 0]
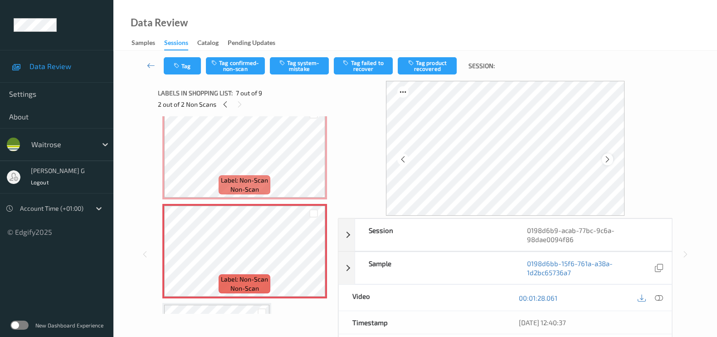
click at [610, 158] on icon at bounding box center [608, 159] width 8 height 8
click at [659, 295] on icon at bounding box center [659, 298] width 8 height 8
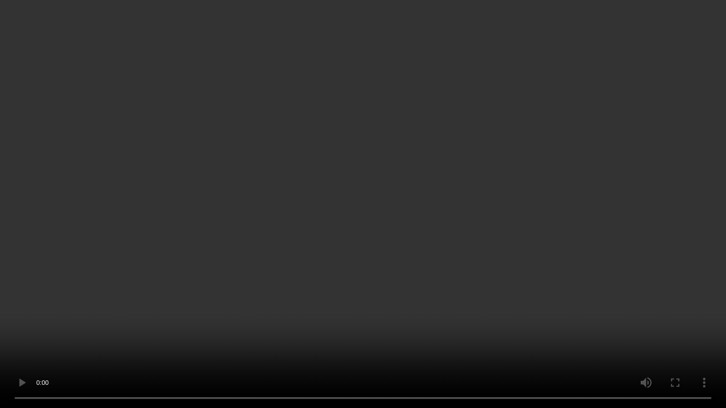
click at [395, 336] on video at bounding box center [363, 204] width 726 height 408
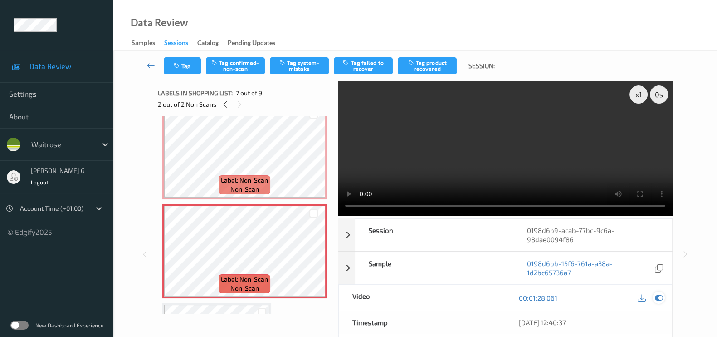
click at [659, 296] on icon at bounding box center [659, 298] width 8 height 8
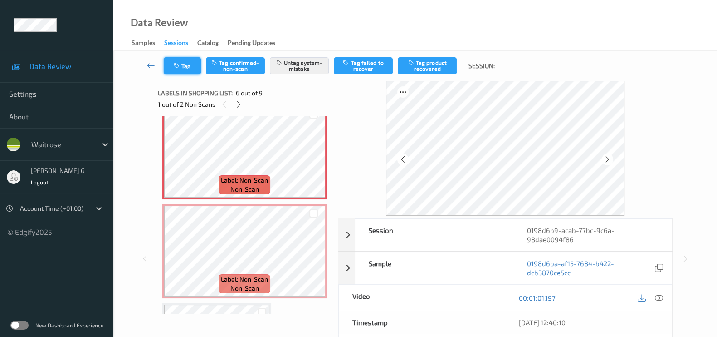
click at [187, 63] on button "Tag" at bounding box center [182, 65] width 37 height 17
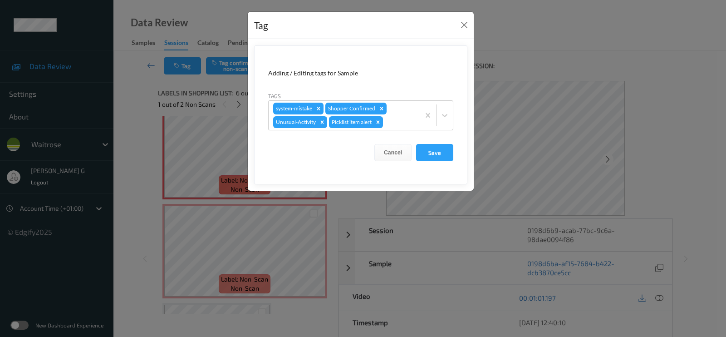
click at [138, 166] on div "Tag Adding / Editing tags for Sample Tags system-mistake Shopper Confirmed Unus…" at bounding box center [363, 168] width 726 height 337
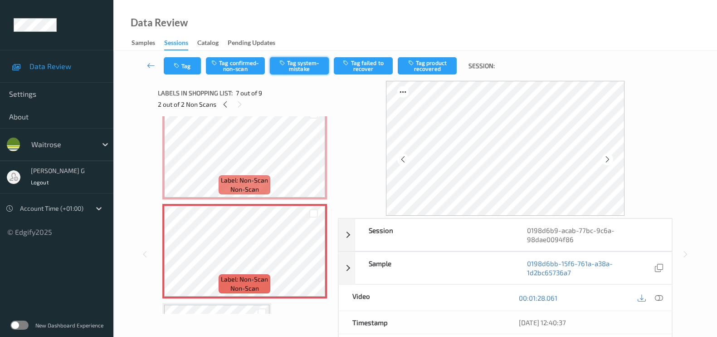
click at [297, 69] on button "Tag system-mistake" at bounding box center [299, 65] width 59 height 17
click at [182, 67] on button "Tag" at bounding box center [182, 65] width 37 height 17
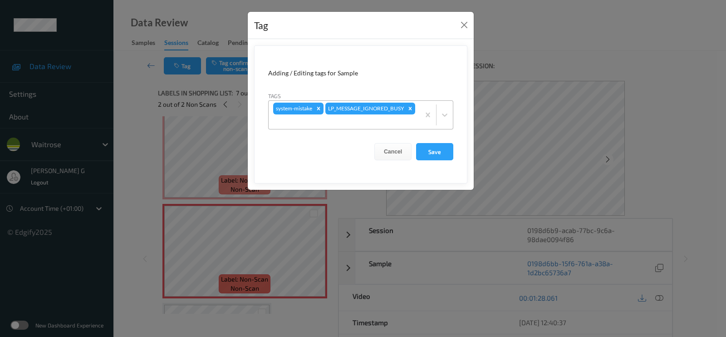
click at [343, 126] on div at bounding box center [344, 121] width 142 height 11
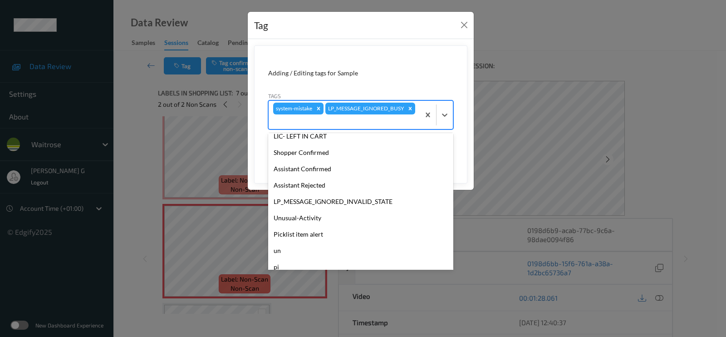
scroll to position [177, 0]
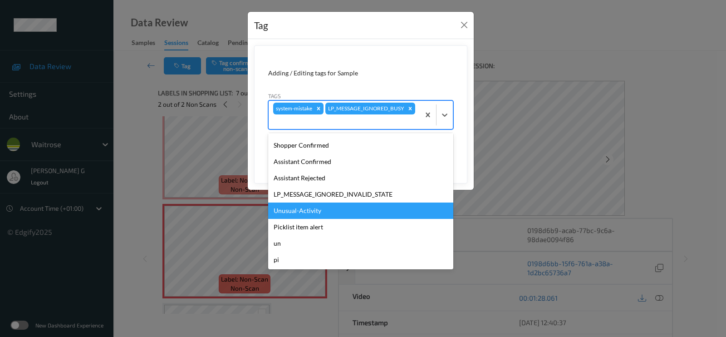
click at [296, 208] on div "Unusual-Activity" at bounding box center [360, 210] width 185 height 16
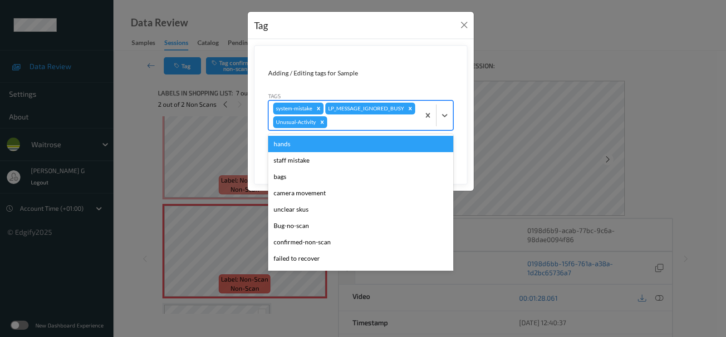
click at [347, 125] on div at bounding box center [372, 122] width 86 height 11
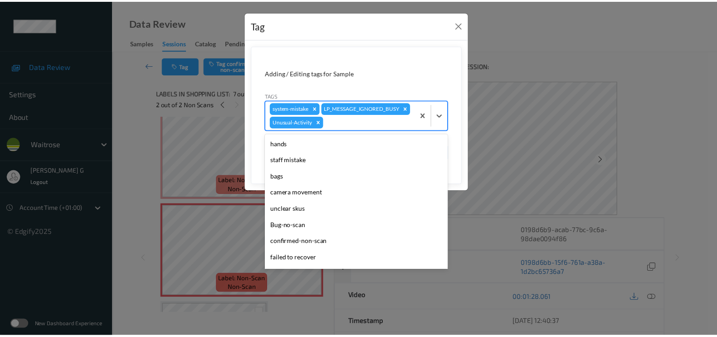
scroll to position [161, 0]
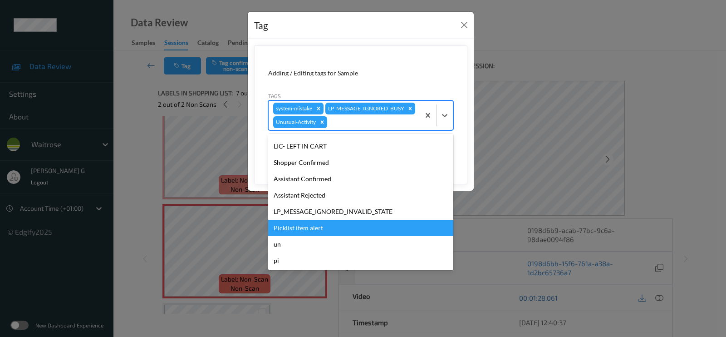
click at [302, 224] on div "Picklist item alert" at bounding box center [360, 228] width 185 height 16
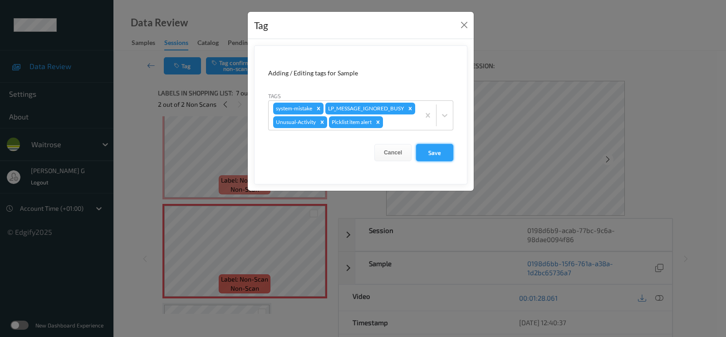
click at [436, 153] on button "Save" at bounding box center [434, 152] width 37 height 17
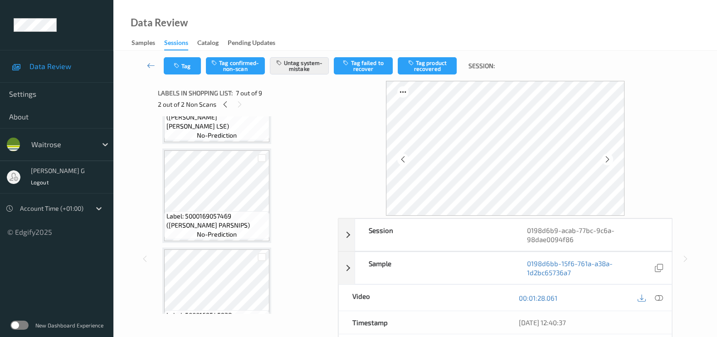
scroll to position [0, 0]
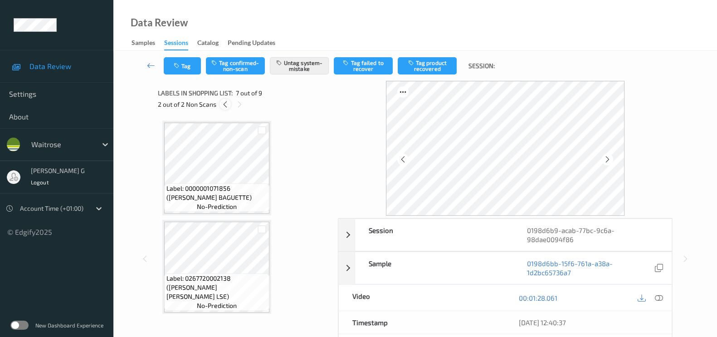
click at [225, 102] on icon at bounding box center [225, 104] width 8 height 8
click at [234, 103] on div at bounding box center [238, 103] width 11 height 11
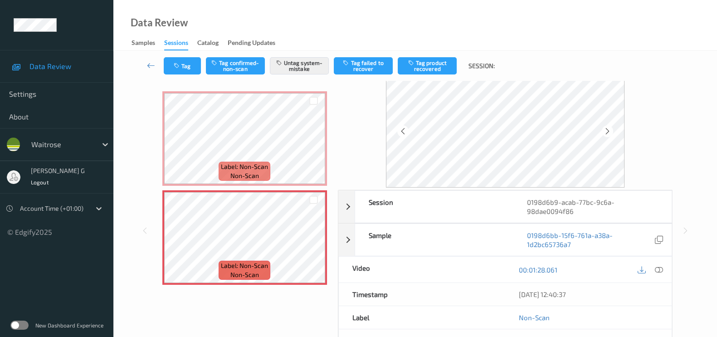
scroll to position [4, 0]
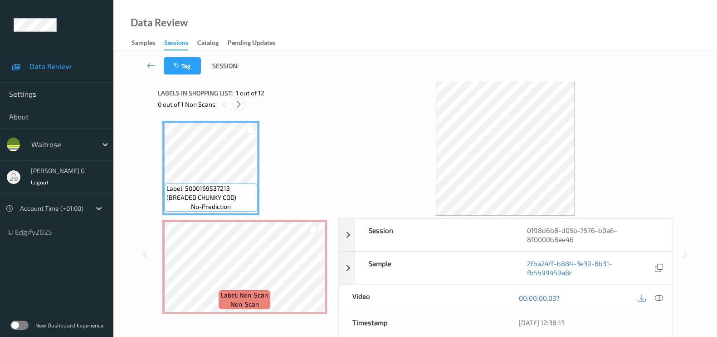
click at [243, 104] on icon at bounding box center [239, 104] width 8 height 8
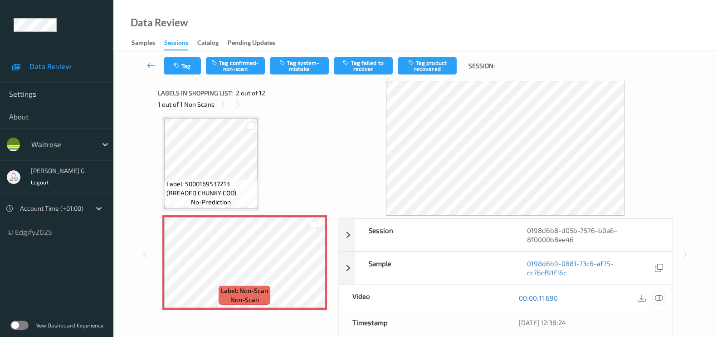
click at [660, 297] on icon at bounding box center [659, 298] width 8 height 8
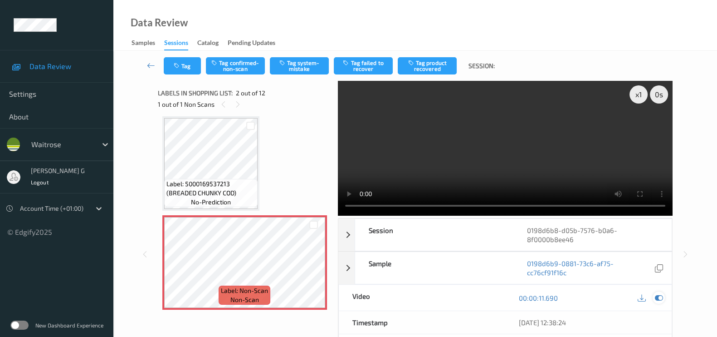
click at [658, 295] on icon at bounding box center [659, 298] width 8 height 8
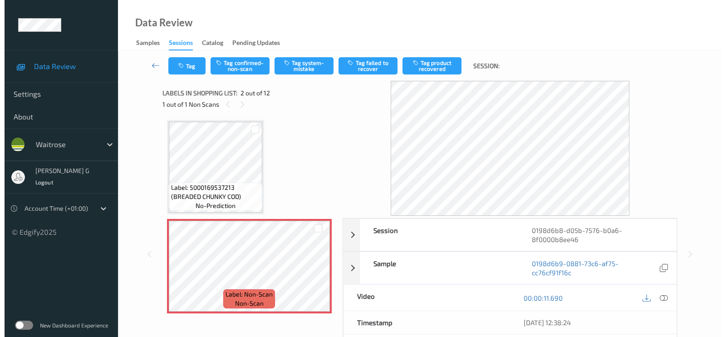
scroll to position [0, 0]
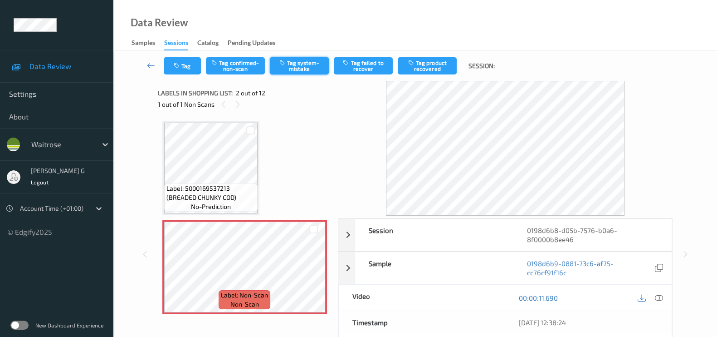
click at [291, 64] on button "Tag system-mistake" at bounding box center [299, 65] width 59 height 17
click at [191, 61] on button "Tag" at bounding box center [182, 65] width 37 height 17
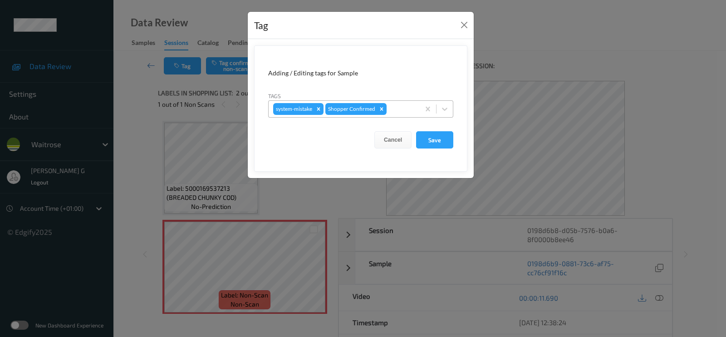
click at [390, 108] on div at bounding box center [401, 108] width 27 height 11
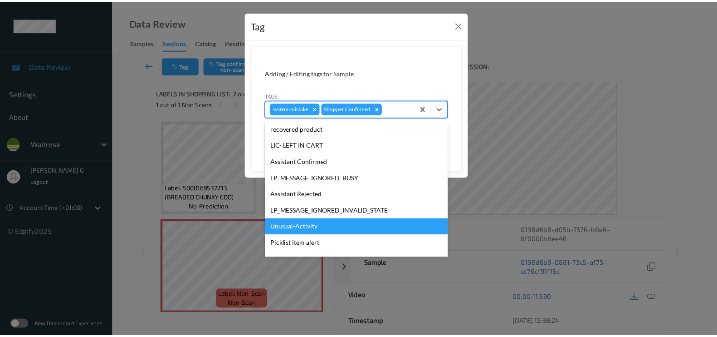
scroll to position [177, 0]
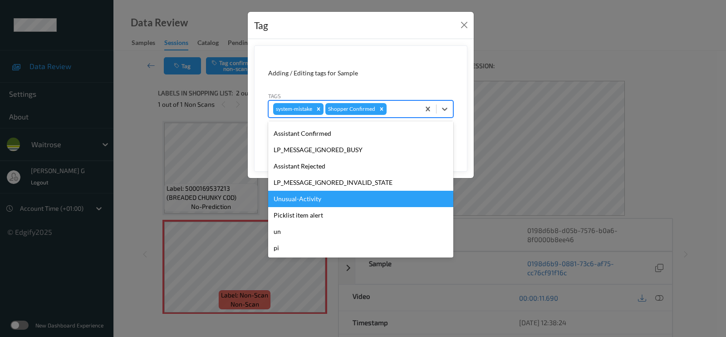
click at [286, 198] on div "Unusual-Activity" at bounding box center [360, 199] width 185 height 16
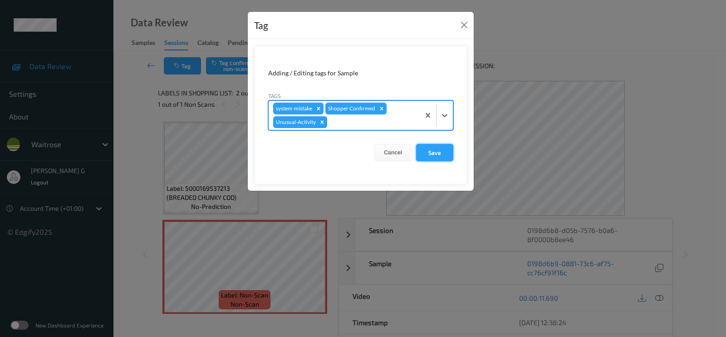
click at [440, 151] on button "Save" at bounding box center [434, 152] width 37 height 17
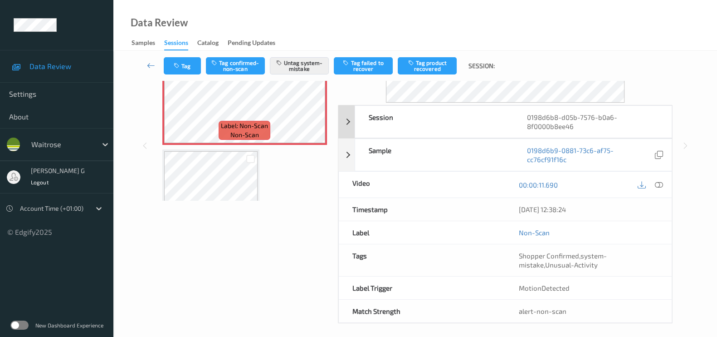
scroll to position [117, 0]
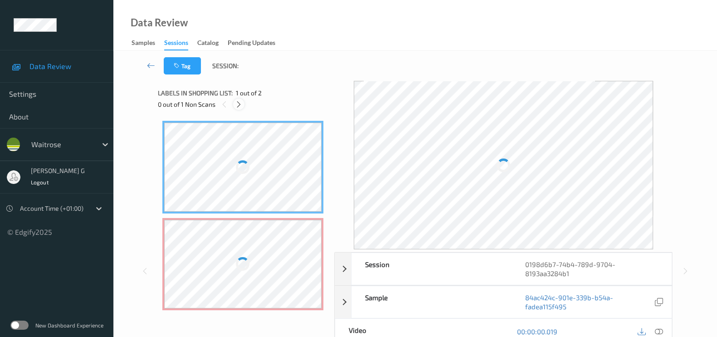
click at [238, 103] on icon at bounding box center [239, 104] width 8 height 8
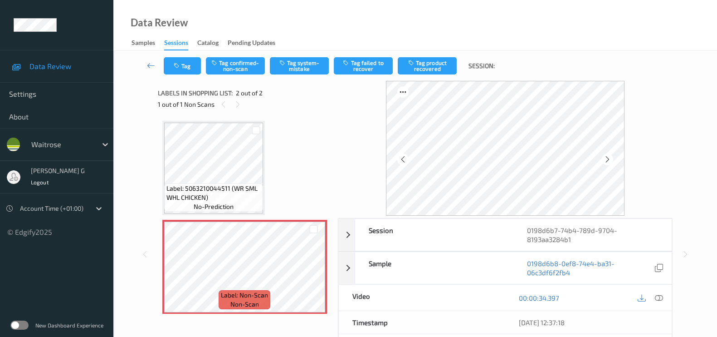
click at [294, 152] on div "Label: 5063210044511 (WR SML WHL CHICKEN) no-prediction Label: Non-Scan non-sca…" at bounding box center [244, 217] width 165 height 193
click at [611, 160] on icon at bounding box center [608, 159] width 8 height 8
click at [660, 297] on icon at bounding box center [659, 298] width 8 height 8
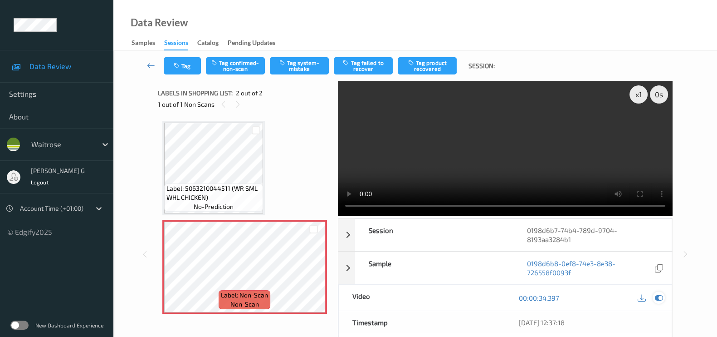
click at [659, 298] on icon at bounding box center [659, 298] width 8 height 8
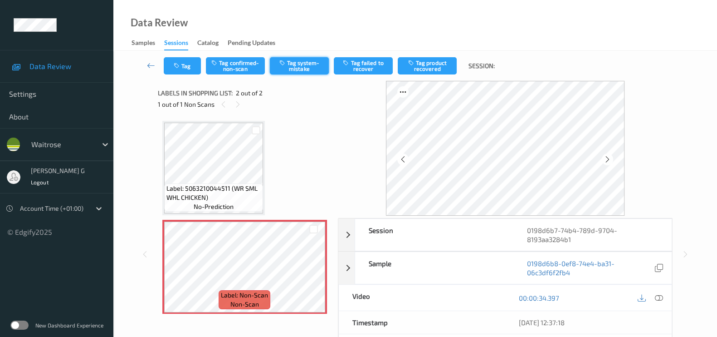
click at [309, 69] on button "Tag system-mistake" at bounding box center [299, 65] width 59 height 17
click at [185, 67] on button "Tag" at bounding box center [182, 65] width 37 height 17
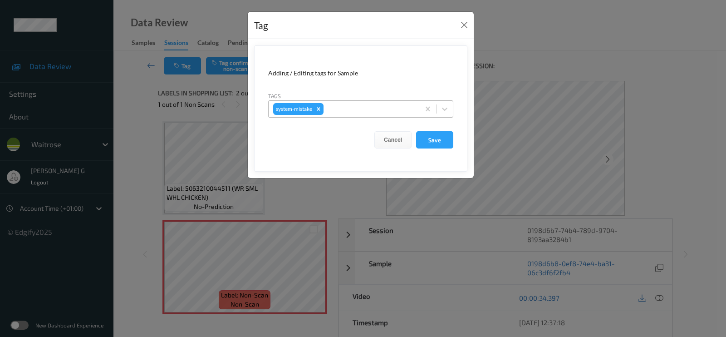
click at [353, 113] on div at bounding box center [370, 108] width 90 height 11
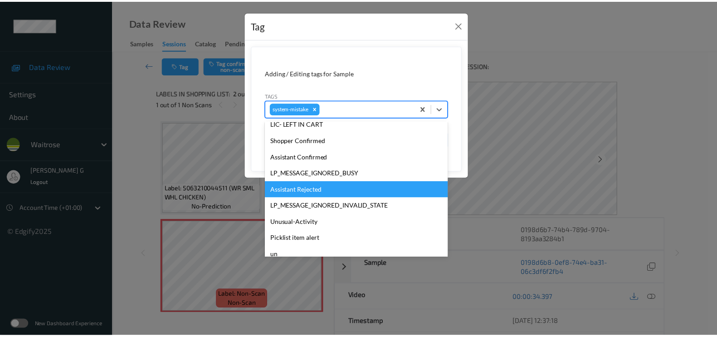
scroll to position [194, 0]
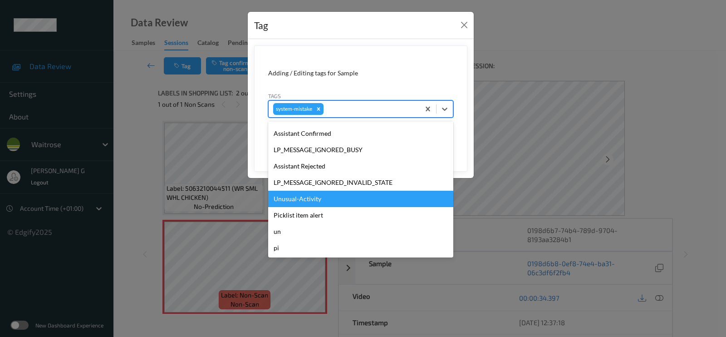
click at [295, 196] on div "Unusual-Activity" at bounding box center [360, 199] width 185 height 16
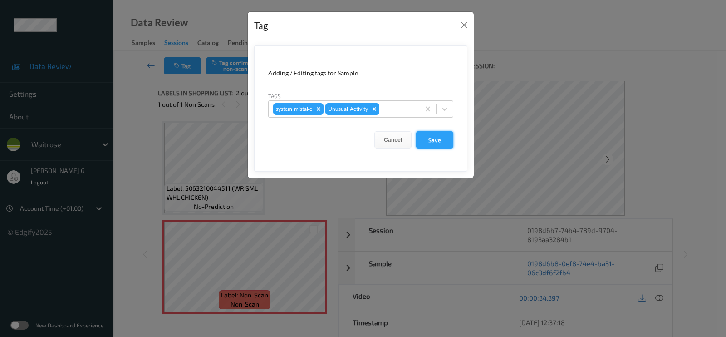
click at [440, 142] on button "Save" at bounding box center [434, 139] width 37 height 17
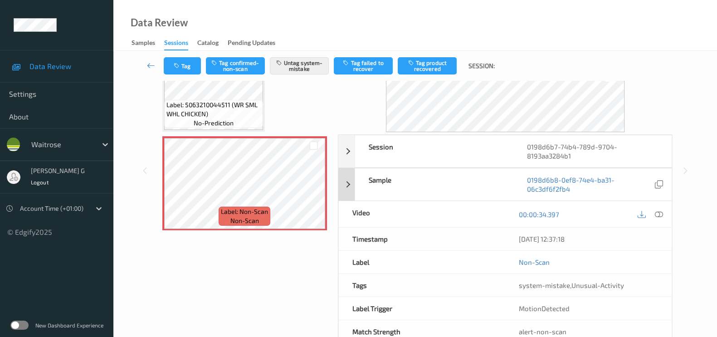
scroll to position [108, 0]
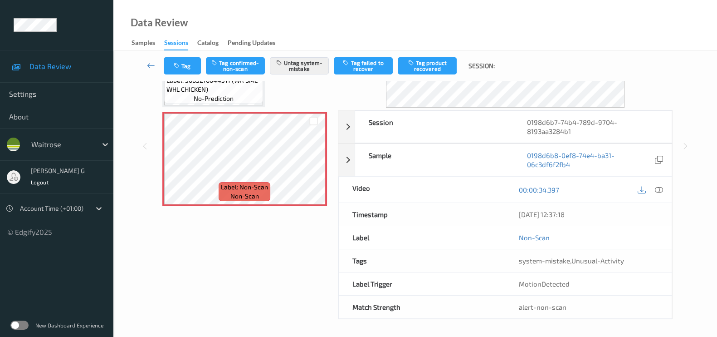
click at [228, 252] on div "Labels in shopping list: 2 out of 2 1 out of 1 Non Scans Label: 5063210044511 (…" at bounding box center [245, 146] width 174 height 346
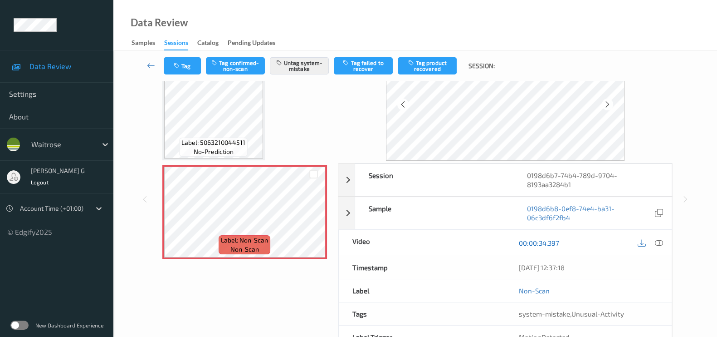
scroll to position [108, 0]
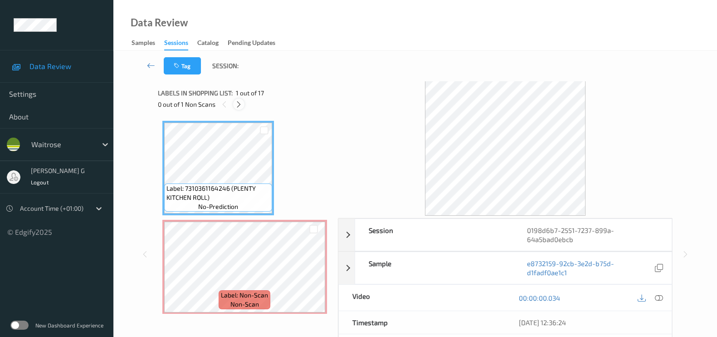
click at [237, 102] on icon at bounding box center [239, 104] width 8 height 8
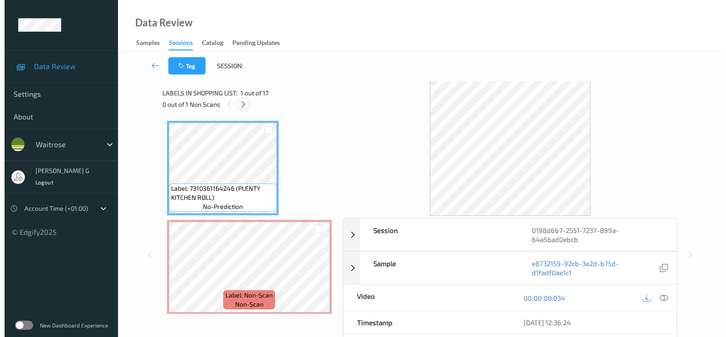
scroll to position [5, 0]
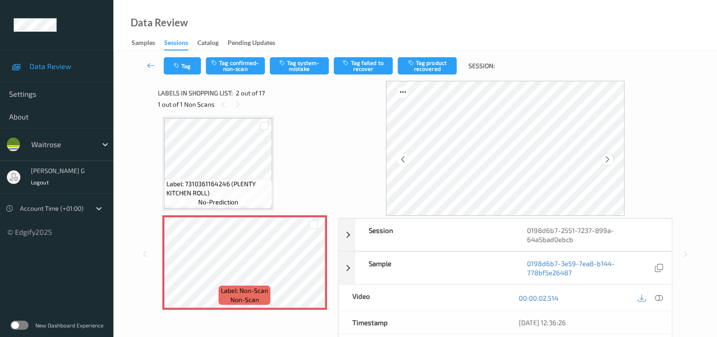
click at [612, 163] on icon at bounding box center [608, 159] width 8 height 8
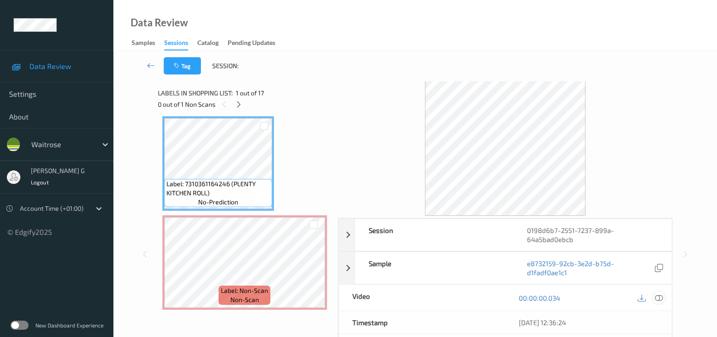
click at [660, 295] on icon at bounding box center [659, 298] width 8 height 8
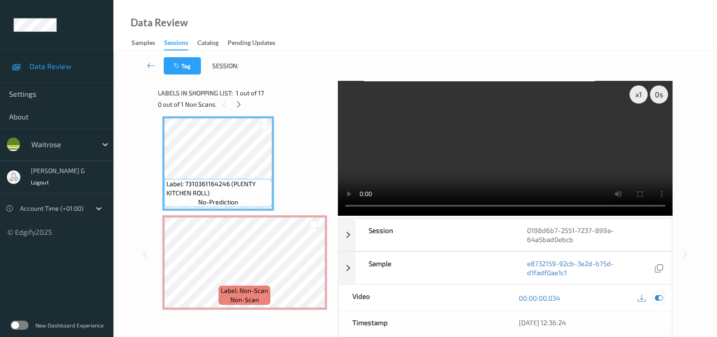
click at [659, 300] on icon at bounding box center [659, 298] width 8 height 8
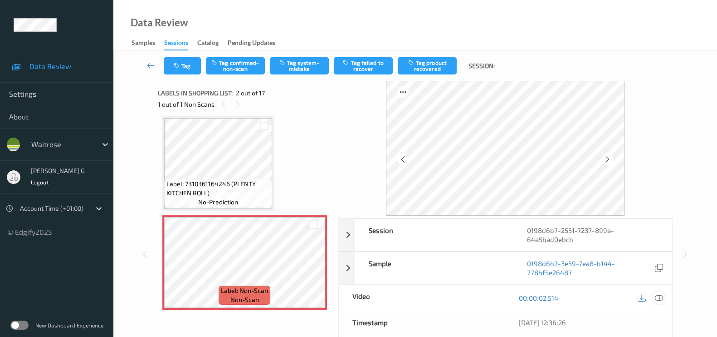
click at [659, 294] on icon at bounding box center [659, 298] width 8 height 8
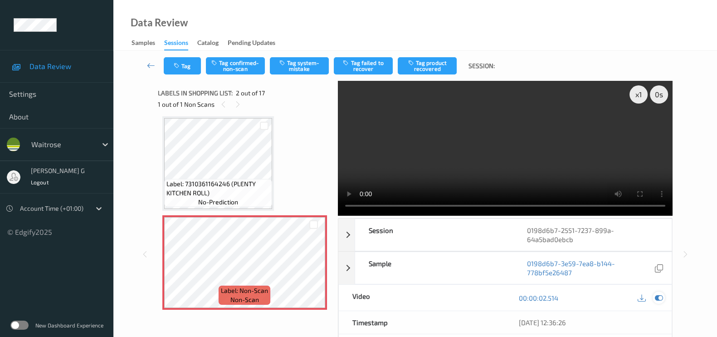
click at [657, 299] on icon at bounding box center [659, 298] width 8 height 8
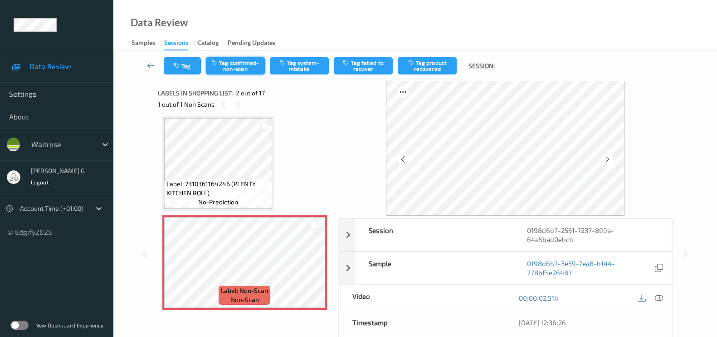
click at [240, 64] on button "Tag confirmed-non-scan" at bounding box center [235, 65] width 59 height 17
click at [230, 71] on button "Untag confirmed-non-scan" at bounding box center [235, 65] width 59 height 17
click at [311, 66] on button "Tag system-mistake" at bounding box center [299, 65] width 59 height 17
click at [191, 75] on div "Tag Tag confirmed-non-scan Untag system-mistake Tag failed to recover Tag produ…" at bounding box center [415, 66] width 567 height 30
click at [181, 64] on button "Tag" at bounding box center [182, 65] width 37 height 17
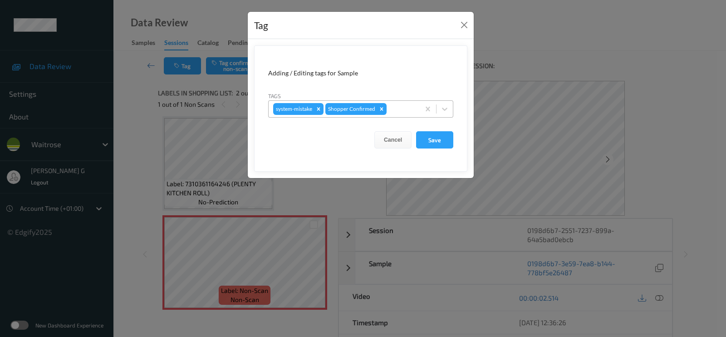
click at [408, 113] on div at bounding box center [401, 108] width 27 height 11
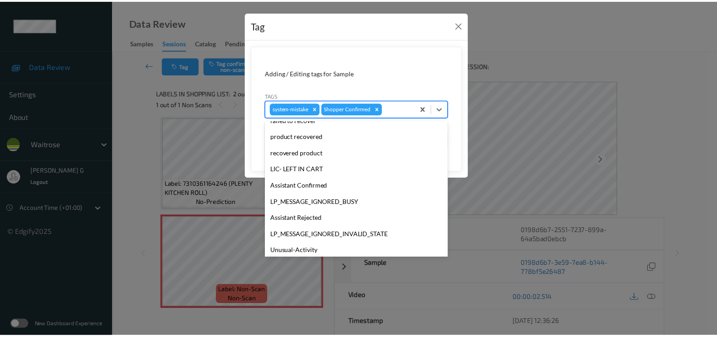
scroll to position [170, 0]
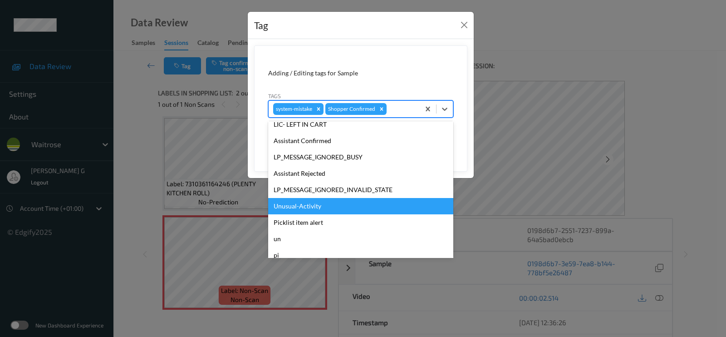
click at [302, 207] on div "Unusual-Activity" at bounding box center [360, 206] width 185 height 16
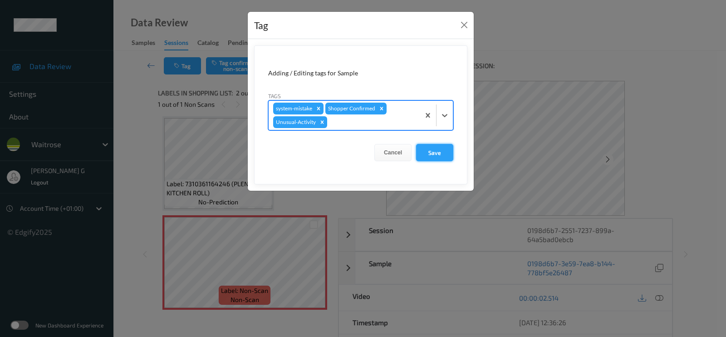
click at [433, 151] on button "Save" at bounding box center [434, 152] width 37 height 17
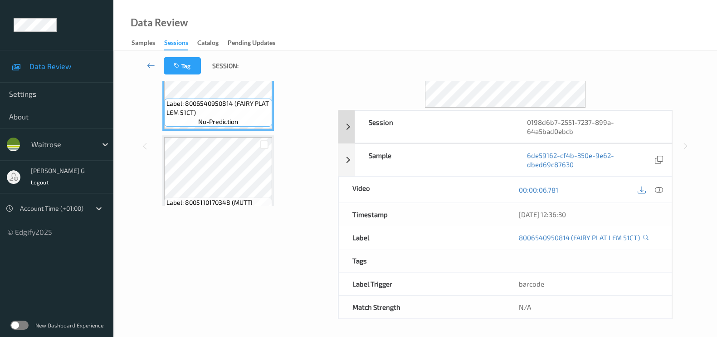
scroll to position [0, 0]
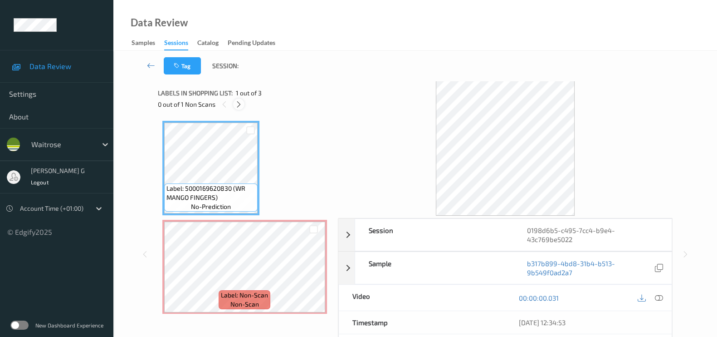
click at [241, 107] on icon at bounding box center [239, 104] width 8 height 8
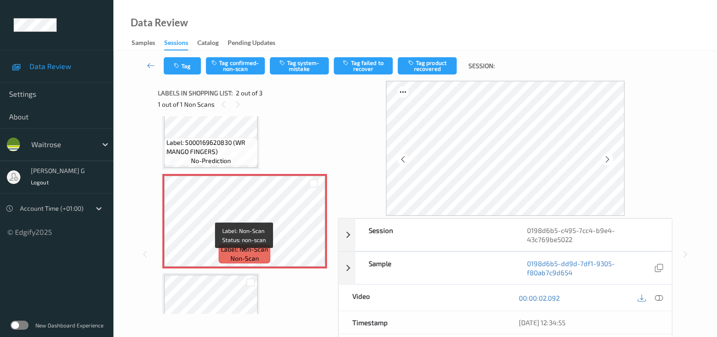
scroll to position [102, 0]
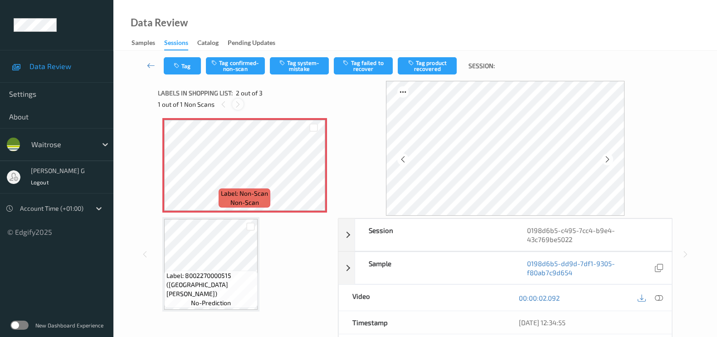
click at [239, 104] on icon at bounding box center [238, 104] width 8 height 8
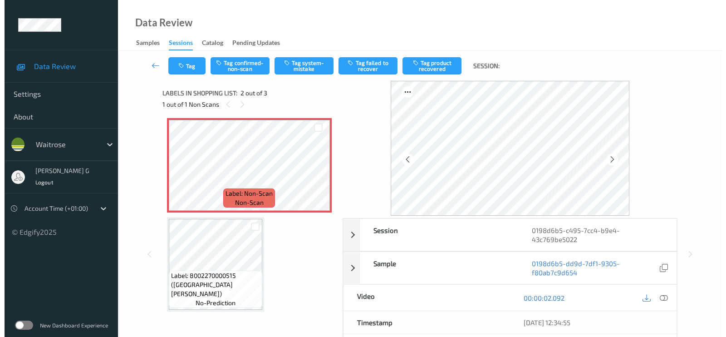
scroll to position [0, 0]
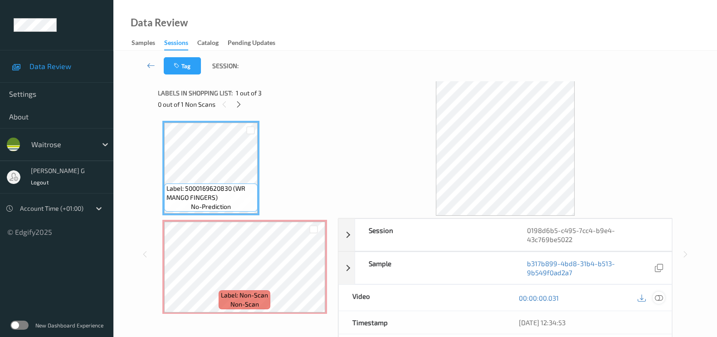
click at [658, 296] on icon at bounding box center [659, 298] width 8 height 8
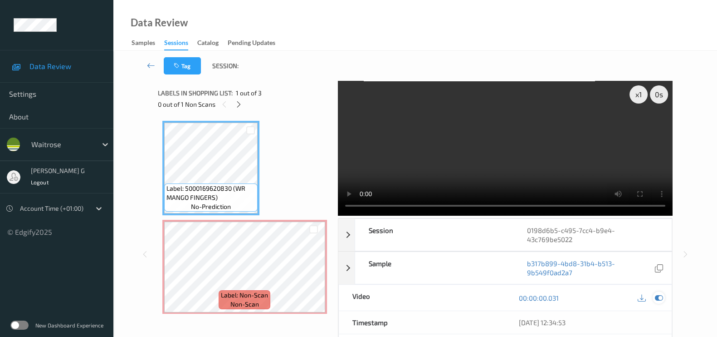
click at [660, 291] on div at bounding box center [659, 297] width 12 height 12
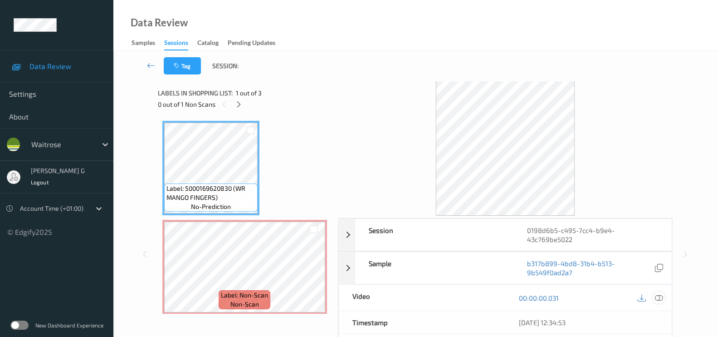
click at [658, 300] on icon at bounding box center [659, 298] width 8 height 8
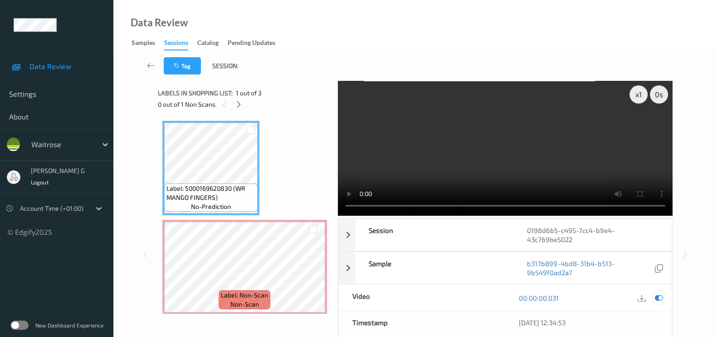
click at [656, 298] on icon at bounding box center [659, 298] width 8 height 8
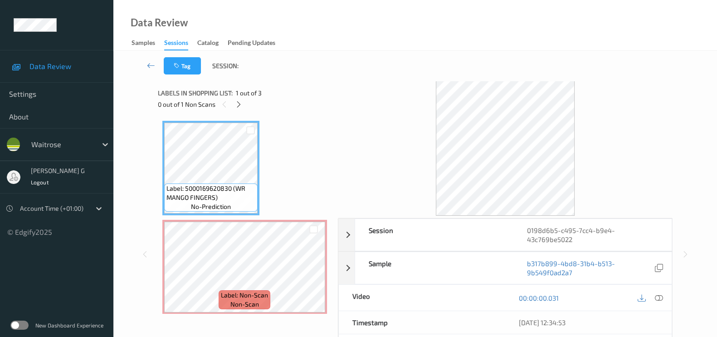
click at [269, 168] on div "Label: 5000169620830 (WR MANGO FINGERS) no-prediction Label: Non-Scan non-scan …" at bounding box center [244, 267] width 165 height 292
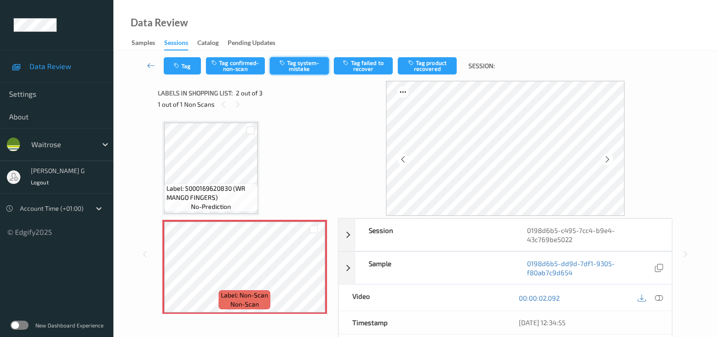
click at [288, 62] on button "Tag system-mistake" at bounding box center [299, 65] width 59 height 17
click at [188, 67] on button "Tag" at bounding box center [182, 65] width 37 height 17
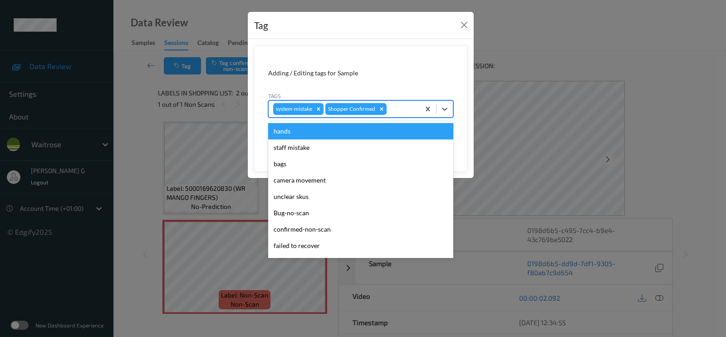
click at [399, 113] on div at bounding box center [401, 108] width 27 height 11
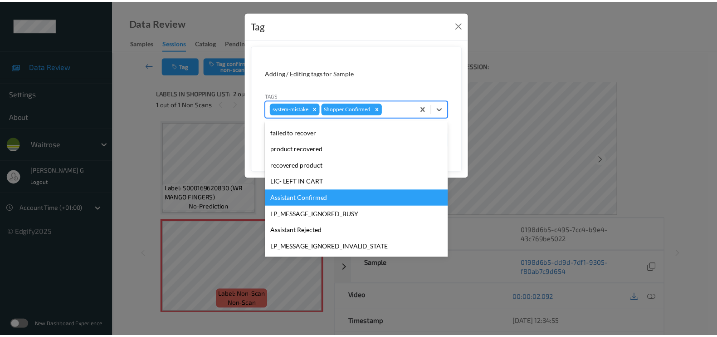
scroll to position [177, 0]
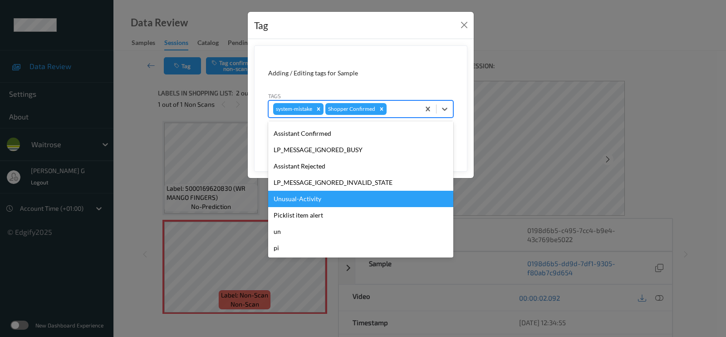
click at [304, 195] on div "Unusual-Activity" at bounding box center [360, 199] width 185 height 16
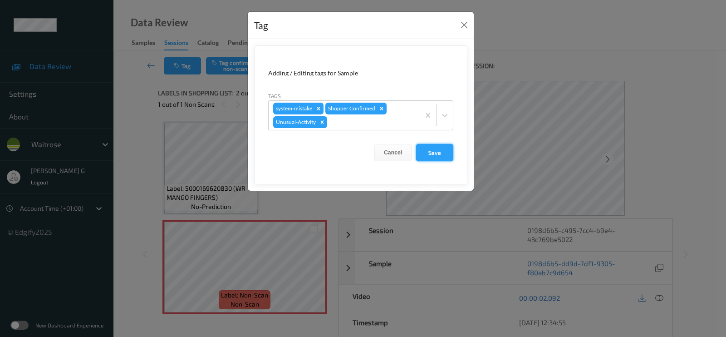
click at [428, 157] on button "Save" at bounding box center [434, 152] width 37 height 17
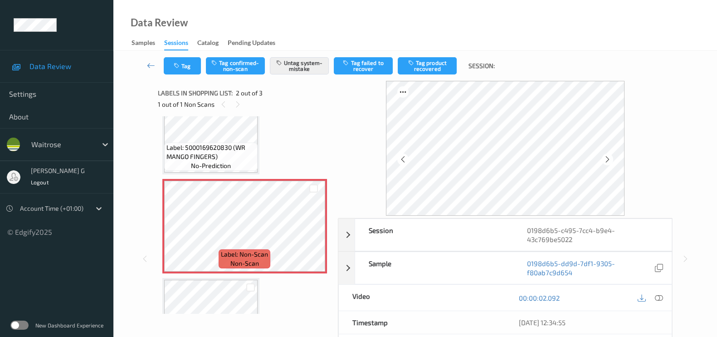
scroll to position [56, 0]
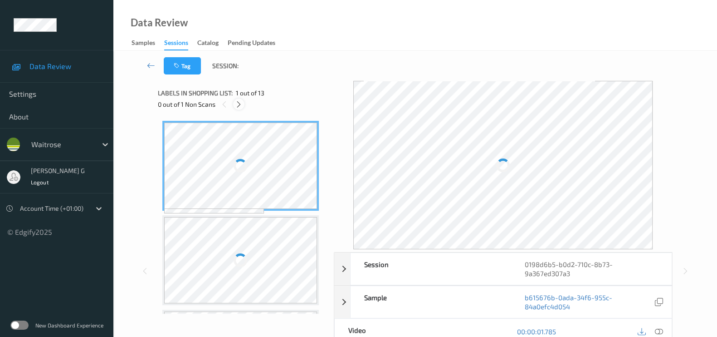
click at [241, 101] on icon at bounding box center [239, 104] width 8 height 8
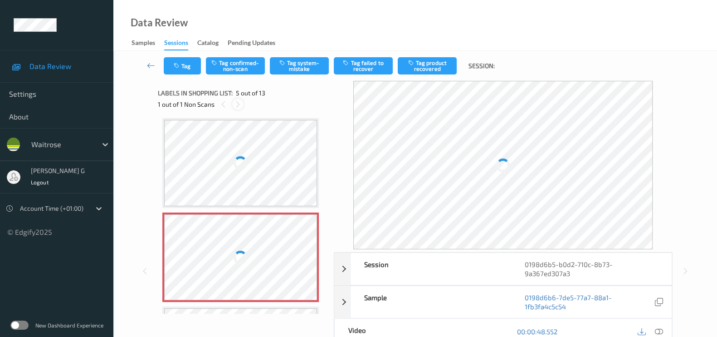
click at [239, 103] on icon at bounding box center [238, 104] width 8 height 8
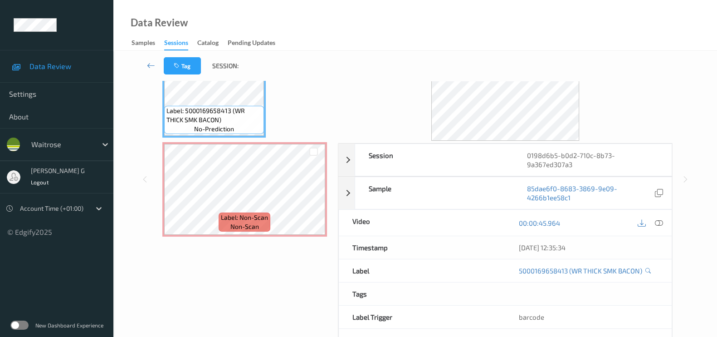
scroll to position [0, 0]
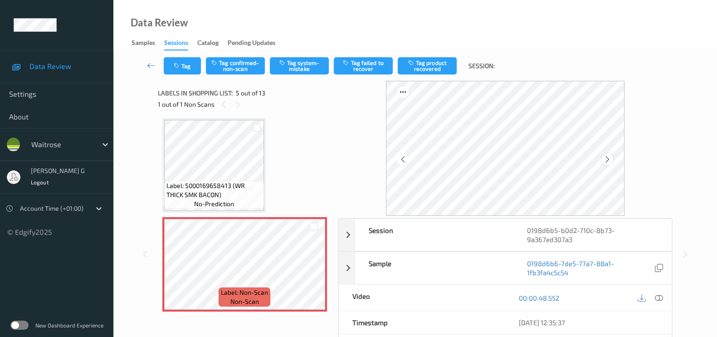
click at [612, 158] on icon at bounding box center [608, 159] width 8 height 8
click at [660, 294] on icon at bounding box center [659, 298] width 8 height 8
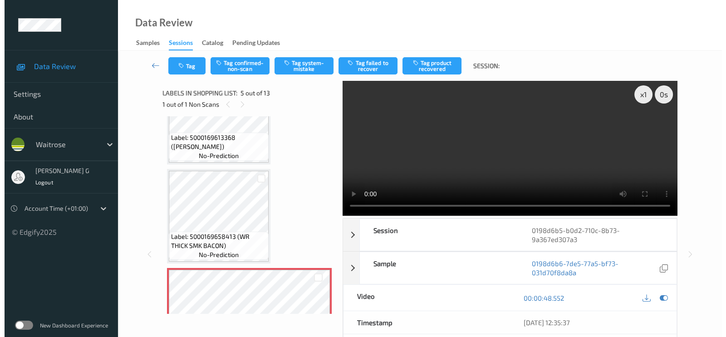
scroll to position [299, 0]
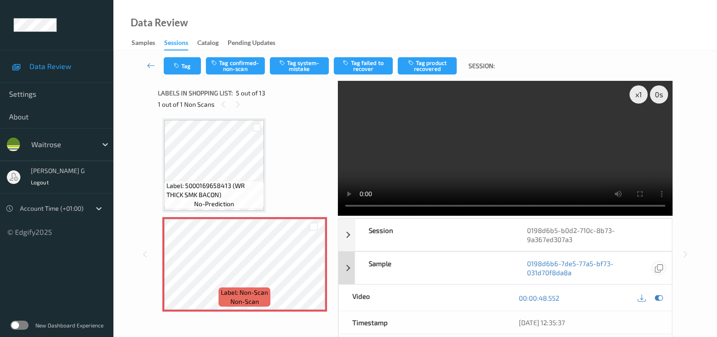
click at [659, 296] on icon at bounding box center [659, 298] width 8 height 8
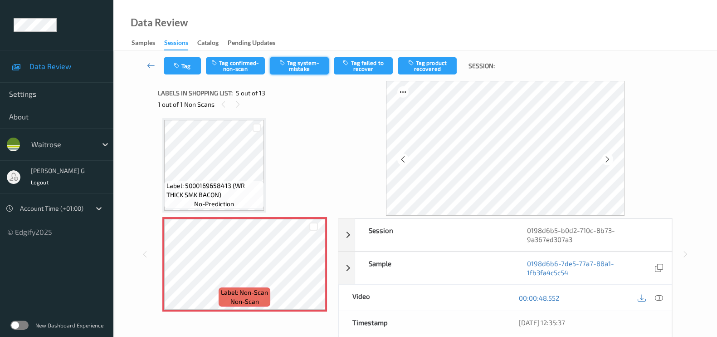
click at [291, 68] on button "Tag system-mistake" at bounding box center [299, 65] width 59 height 17
click at [183, 67] on button "Tag" at bounding box center [182, 65] width 37 height 17
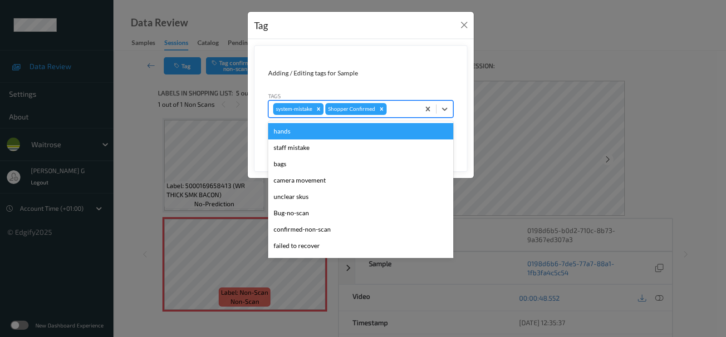
click at [397, 110] on div at bounding box center [401, 108] width 27 height 11
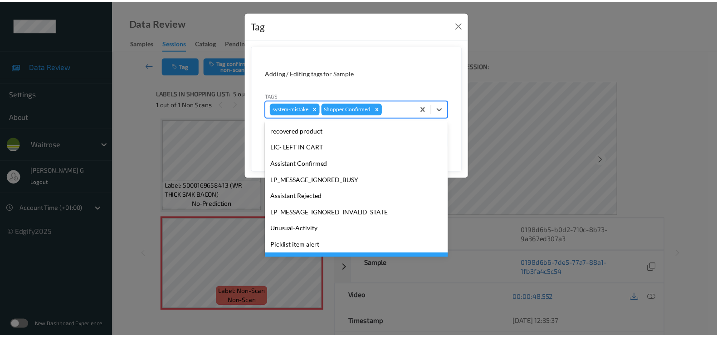
scroll to position [177, 0]
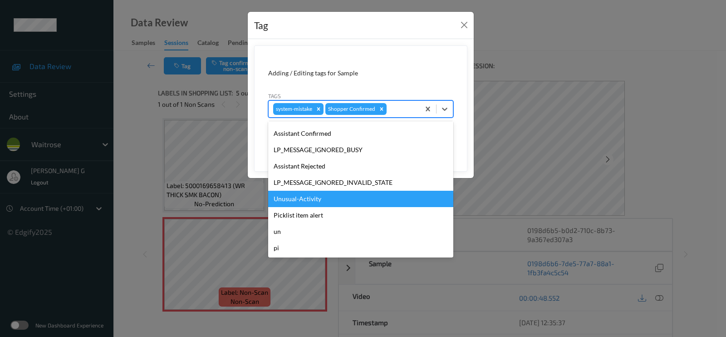
click at [305, 198] on div "Unusual-Activity" at bounding box center [360, 199] width 185 height 16
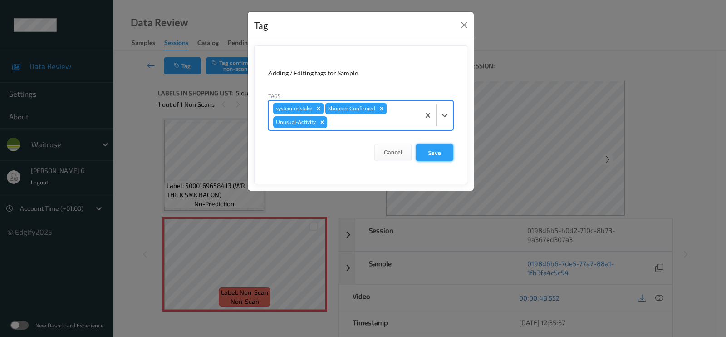
click at [434, 150] on button "Save" at bounding box center [434, 152] width 37 height 17
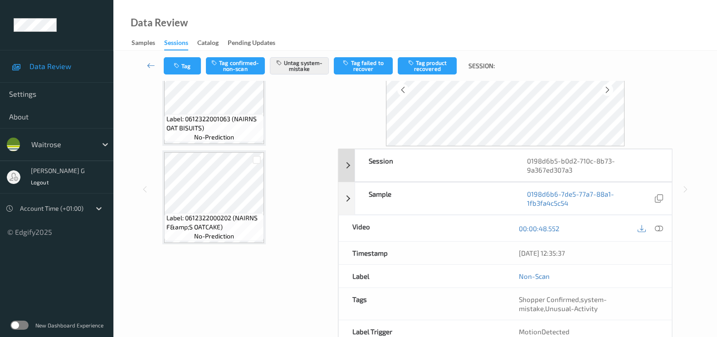
scroll to position [117, 0]
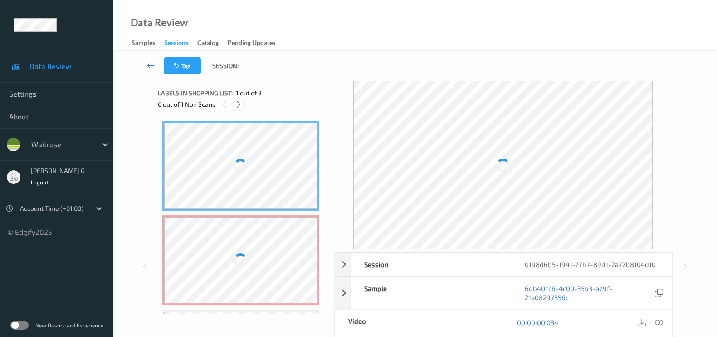
click at [239, 101] on icon at bounding box center [239, 104] width 8 height 8
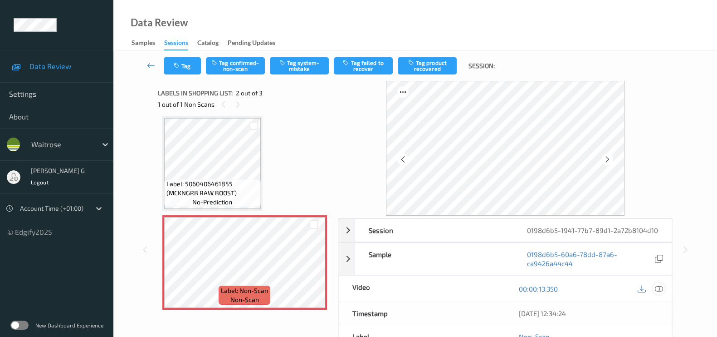
click at [658, 288] on icon at bounding box center [659, 288] width 8 height 8
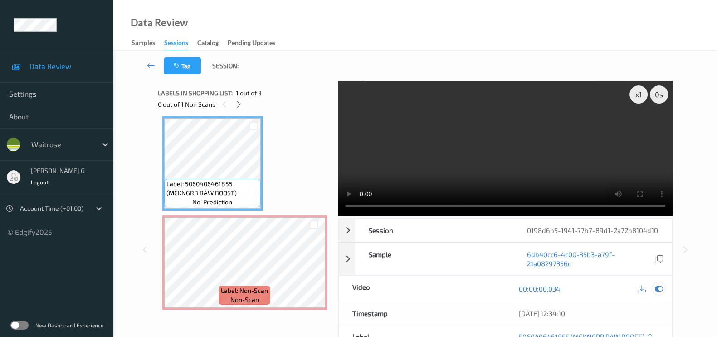
click at [657, 291] on icon at bounding box center [659, 288] width 8 height 8
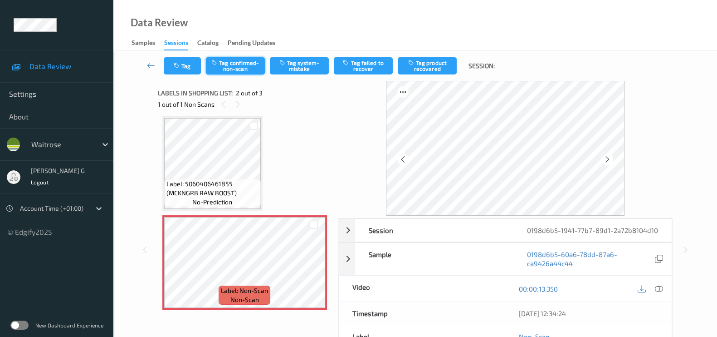
click at [247, 60] on button "Tag confirmed-non-scan" at bounding box center [235, 65] width 59 height 17
click at [361, 61] on button "Tag failed to recover" at bounding box center [363, 65] width 59 height 17
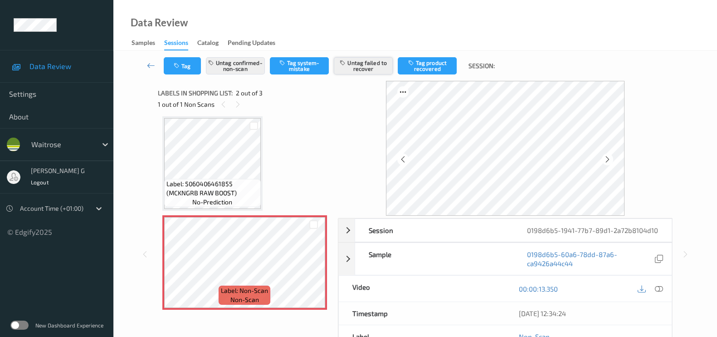
click at [363, 64] on button "Untag failed to recover" at bounding box center [363, 65] width 59 height 17
click at [415, 65] on button "Tag product recovered" at bounding box center [427, 65] width 59 height 17
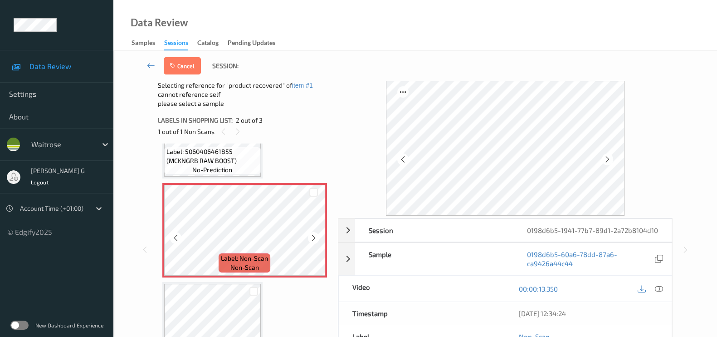
scroll to position [102, 0]
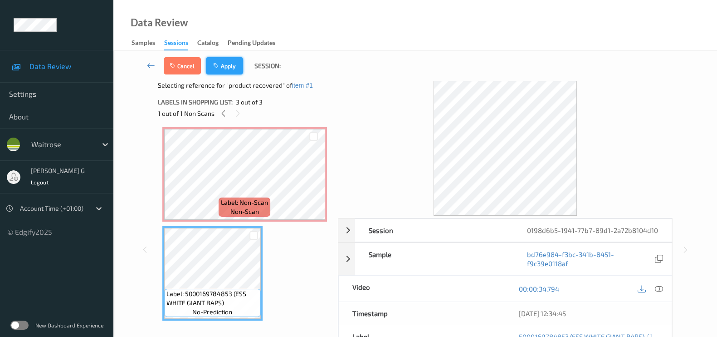
click at [220, 68] on icon "button" at bounding box center [217, 66] width 8 height 6
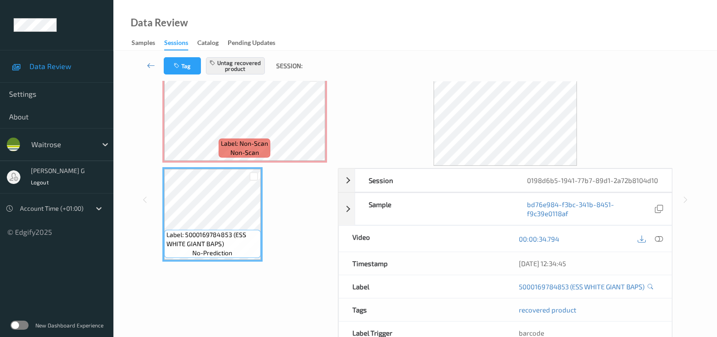
scroll to position [0, 0]
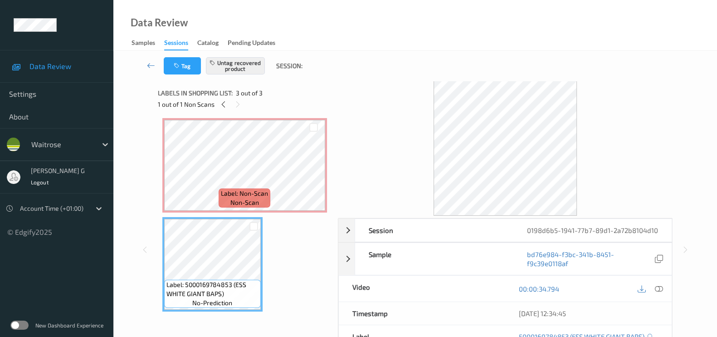
click at [151, 120] on div "Session 0198d6b5-1941-77b7-89d1-2a72b8104d10 Session ID 0198d6b5-1941-77b7-89d1…" at bounding box center [415, 249] width 567 height 337
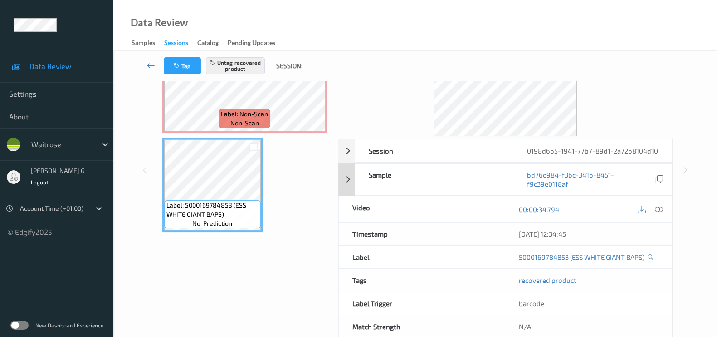
scroll to position [99, 0]
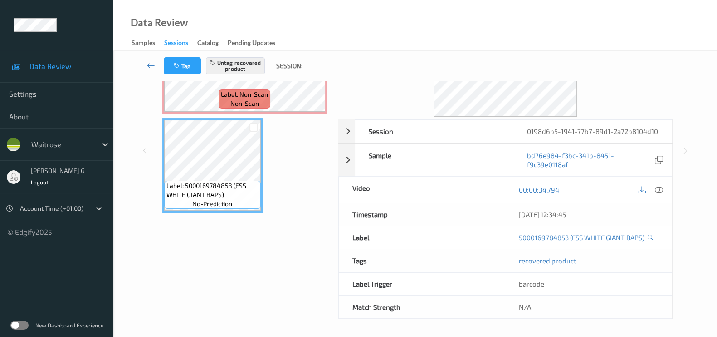
click at [110, 243] on ul "Data Review Settings About waitrose [PERSON_NAME] g Logout Account Time (+01:00…" at bounding box center [56, 168] width 113 height 337
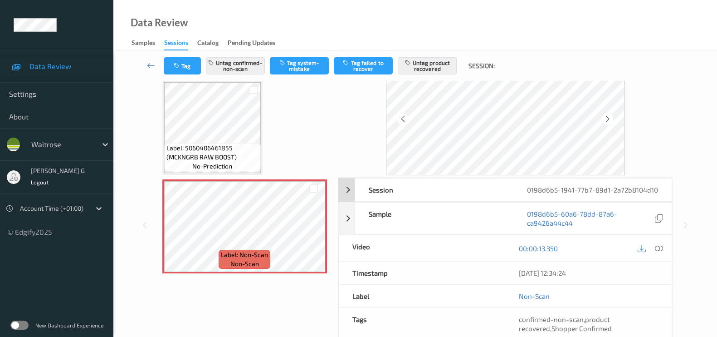
scroll to position [0, 0]
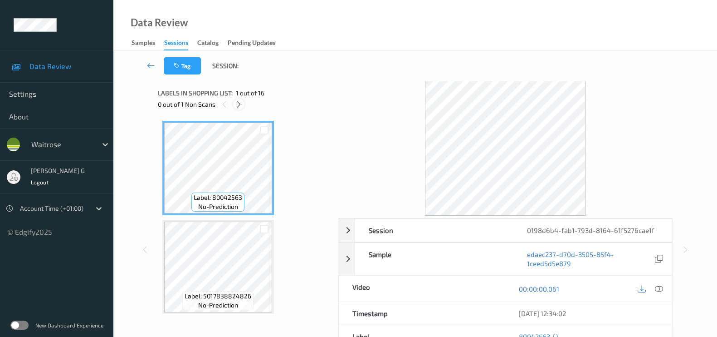
click at [241, 105] on icon at bounding box center [239, 104] width 8 height 8
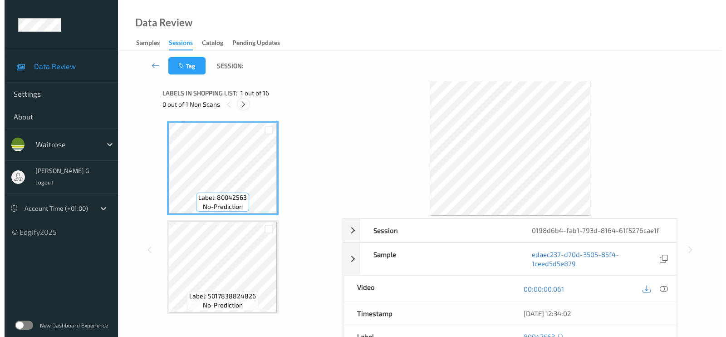
scroll to position [987, 0]
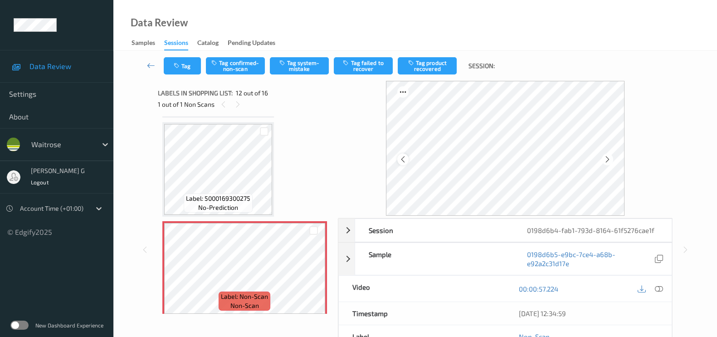
click at [407, 157] on icon at bounding box center [403, 159] width 8 height 8
click at [607, 159] on icon at bounding box center [608, 159] width 8 height 8
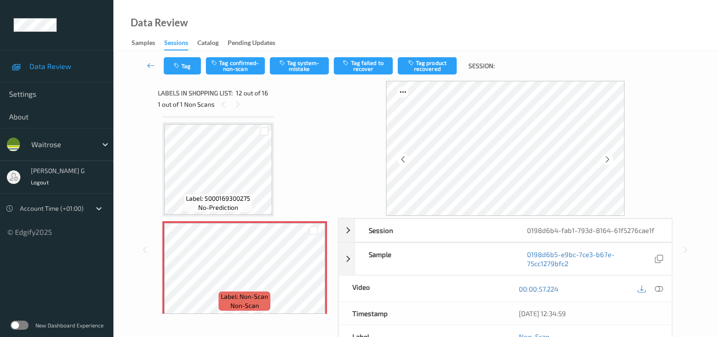
click at [607, 159] on icon at bounding box center [608, 159] width 8 height 8
click at [660, 287] on icon at bounding box center [659, 288] width 8 height 8
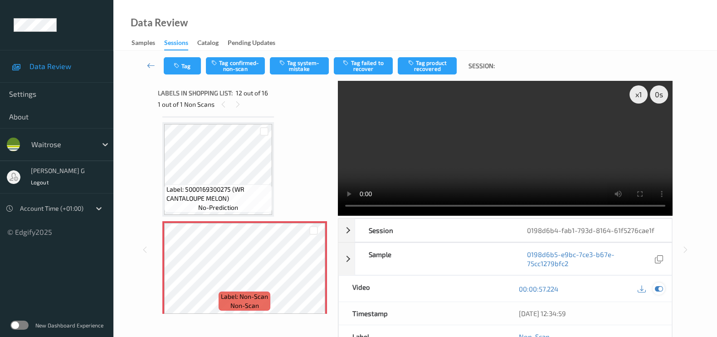
click at [660, 289] on icon at bounding box center [659, 288] width 8 height 8
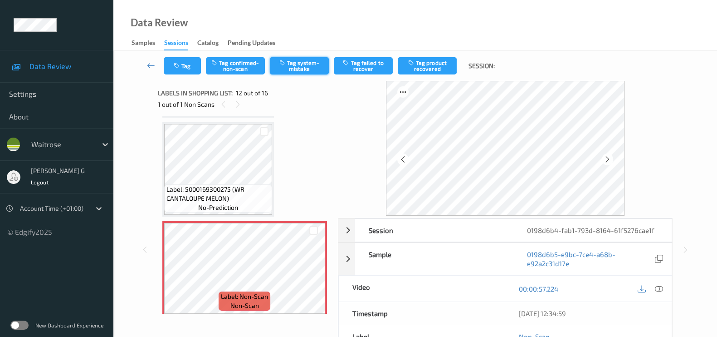
click at [289, 63] on button "Tag system-mistake" at bounding box center [299, 65] width 59 height 17
click at [182, 68] on button "Tag" at bounding box center [182, 65] width 37 height 17
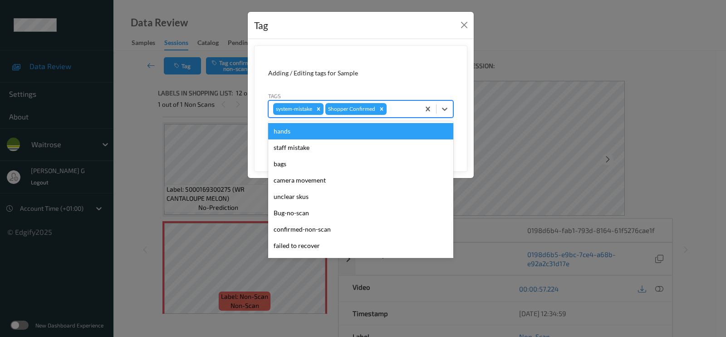
click at [402, 112] on div at bounding box center [401, 108] width 27 height 11
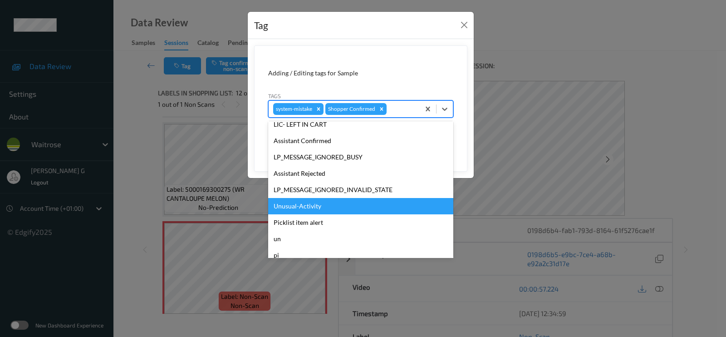
scroll to position [177, 0]
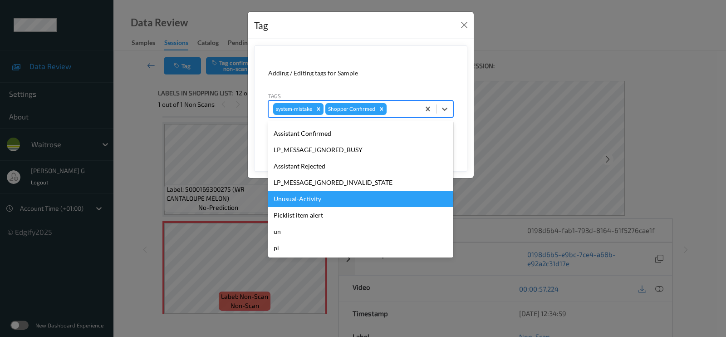
click at [293, 196] on div "Unusual-Activity" at bounding box center [360, 199] width 185 height 16
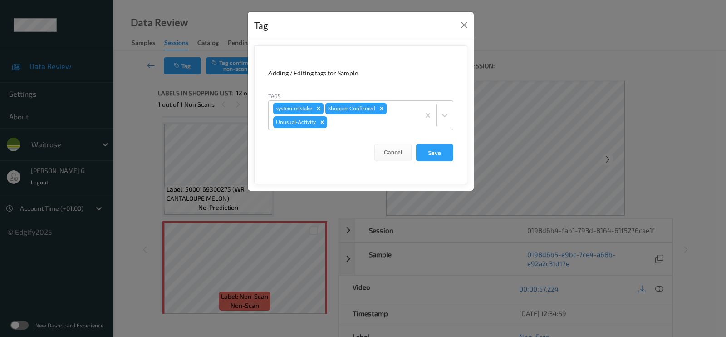
click at [382, 130] on form "Adding / Editing tags for Sample Tags system-mistake Shopper Confirmed Unusual-…" at bounding box center [360, 114] width 213 height 139
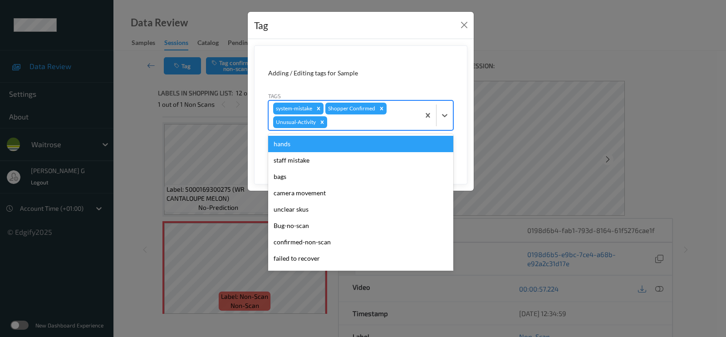
click at [384, 127] on div "system-mistake Shopper Confirmed Unusual-Activity" at bounding box center [344, 115] width 151 height 29
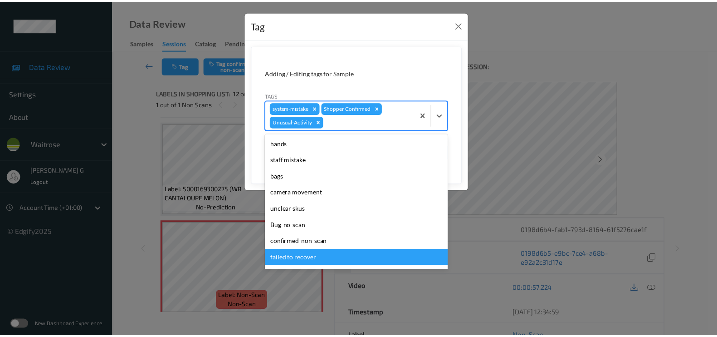
scroll to position [161, 0]
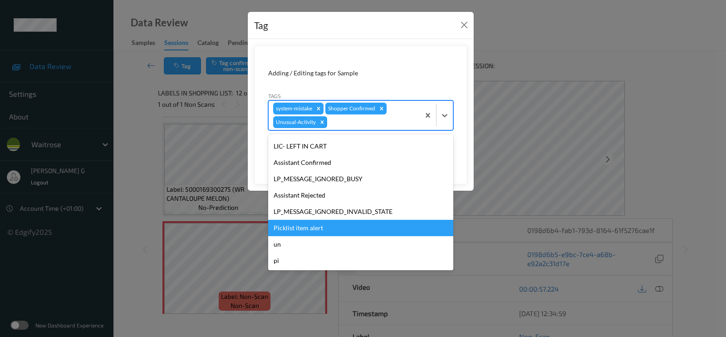
click at [290, 224] on div "Picklist item alert" at bounding box center [360, 228] width 185 height 16
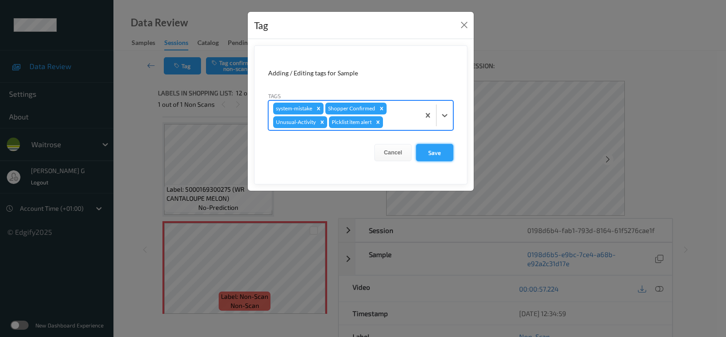
click at [428, 147] on button "Save" at bounding box center [434, 152] width 37 height 17
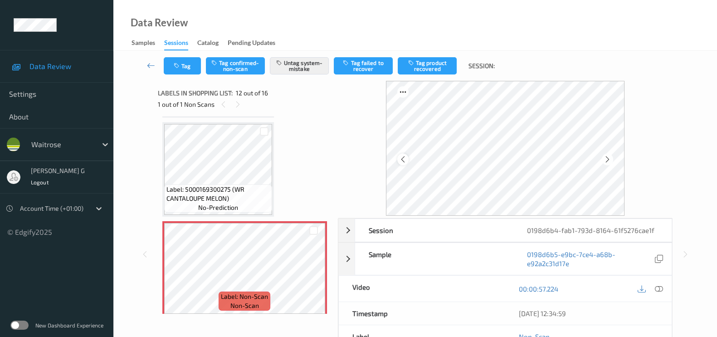
click at [407, 158] on icon at bounding box center [403, 159] width 8 height 8
click at [401, 157] on icon at bounding box center [403, 159] width 8 height 8
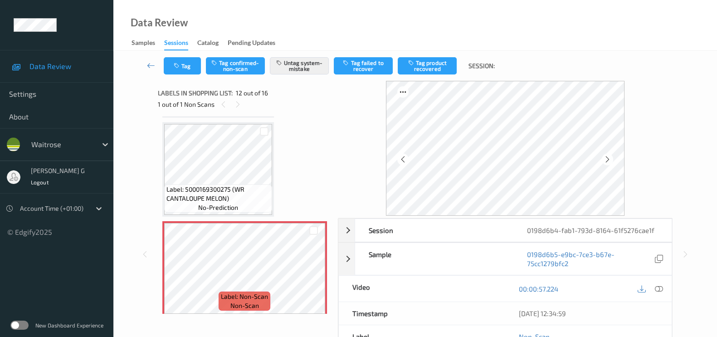
click at [401, 157] on icon at bounding box center [403, 159] width 8 height 8
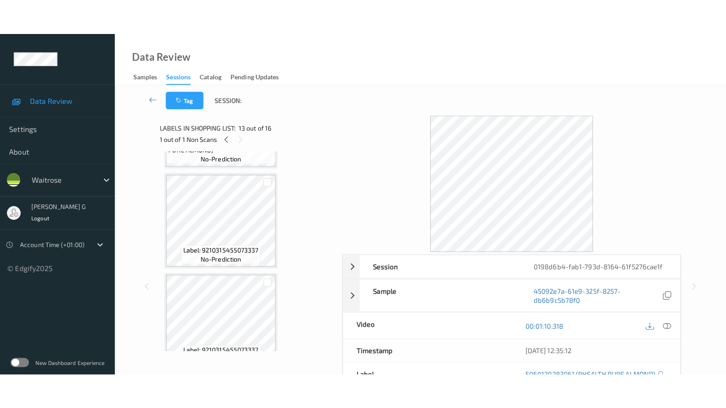
scroll to position [1380, 0]
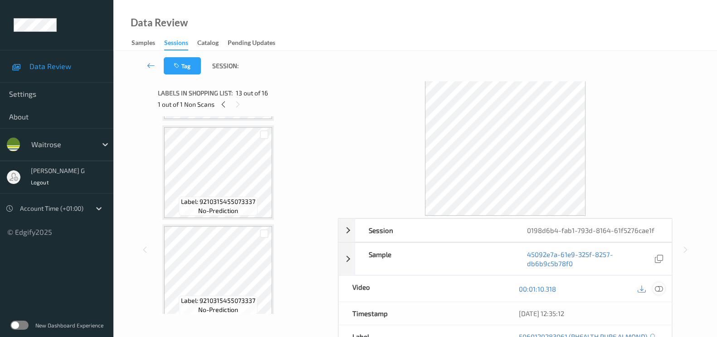
click at [660, 289] on icon at bounding box center [659, 288] width 8 height 8
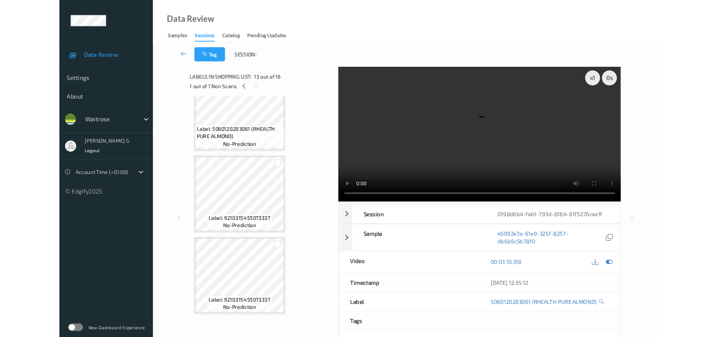
scroll to position [1308, 0]
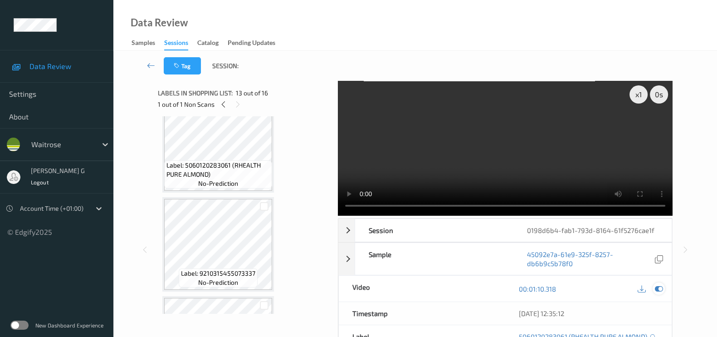
click at [656, 287] on icon at bounding box center [659, 288] width 8 height 8
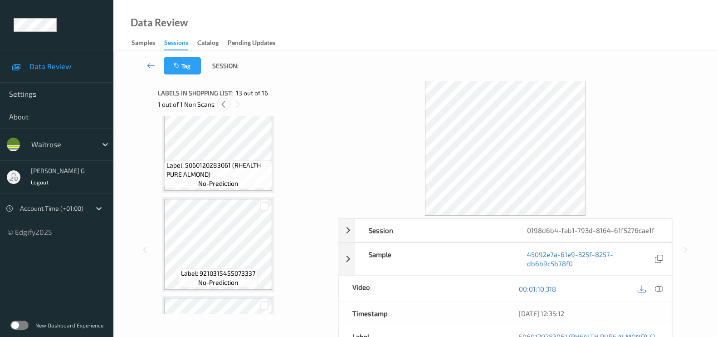
click at [221, 105] on icon at bounding box center [224, 104] width 8 height 8
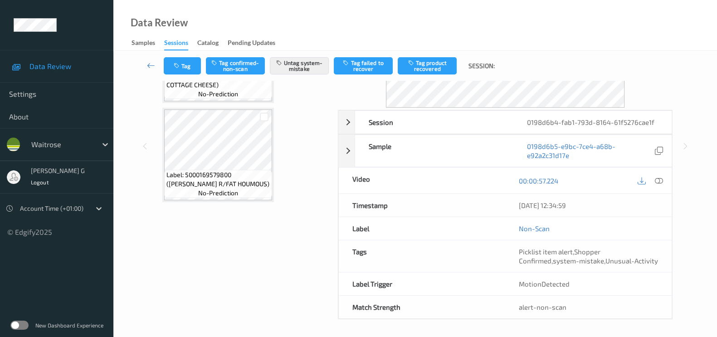
scroll to position [250, 0]
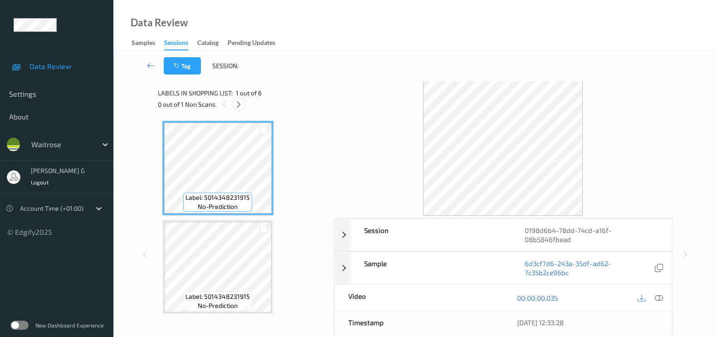
click at [239, 107] on icon at bounding box center [239, 104] width 8 height 8
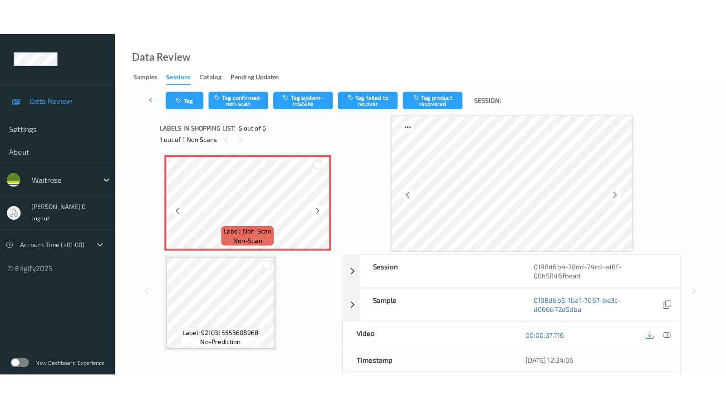
scroll to position [340, 0]
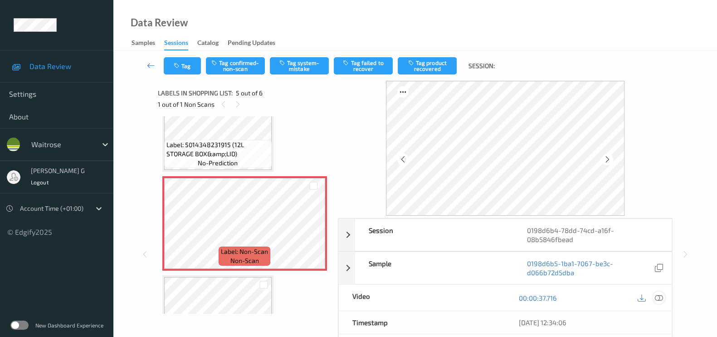
click at [658, 294] on icon at bounding box center [659, 298] width 8 height 8
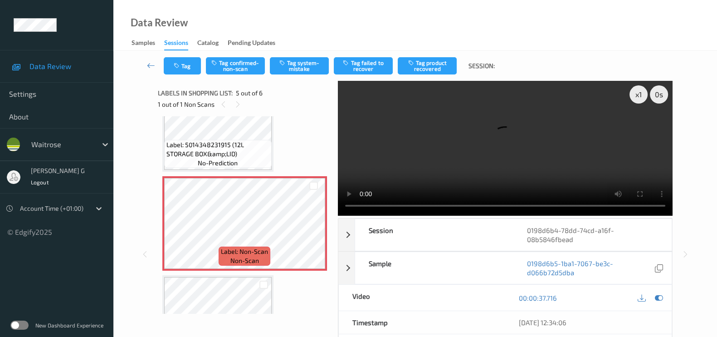
scroll to position [325, 0]
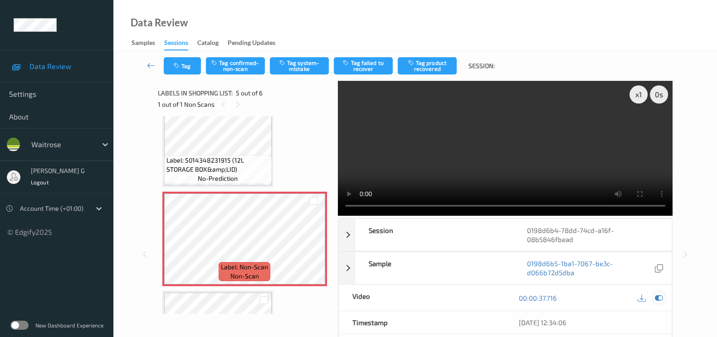
click at [660, 296] on icon at bounding box center [659, 298] width 8 height 8
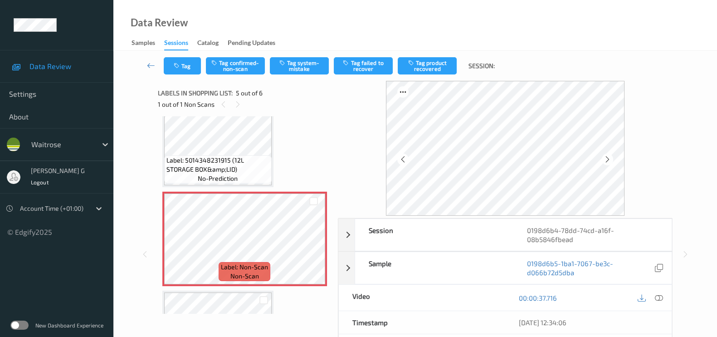
click at [714, 225] on div "Tag Tag confirmed-non-scan Tag system-mistake Tag failed to recover Tag product…" at bounding box center [415, 248] width 604 height 395
click at [610, 160] on icon at bounding box center [608, 159] width 8 height 8
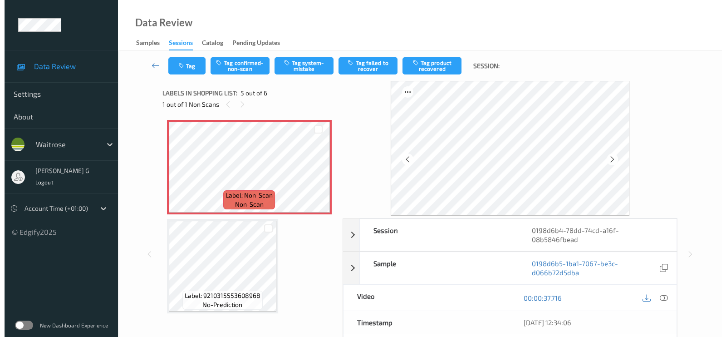
scroll to position [284, 0]
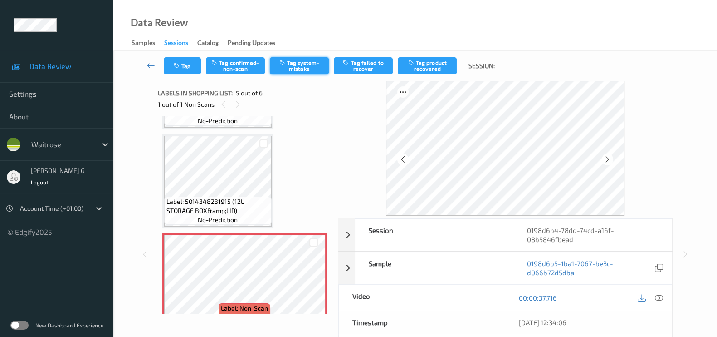
click at [302, 63] on button "Tag system-mistake" at bounding box center [299, 65] width 59 height 17
click at [186, 59] on button "Tag" at bounding box center [182, 65] width 37 height 17
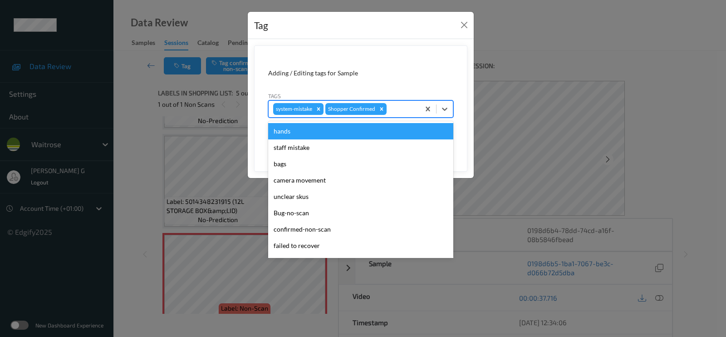
click at [406, 108] on div at bounding box center [401, 108] width 27 height 11
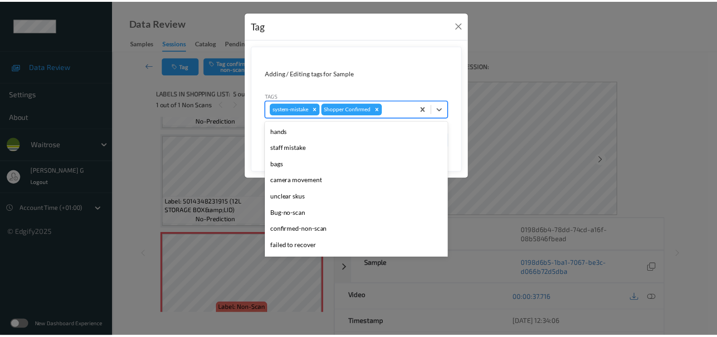
scroll to position [177, 0]
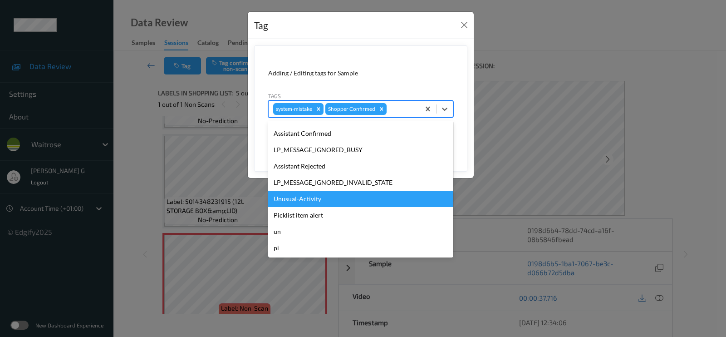
click at [295, 203] on div "Unusual-Activity" at bounding box center [360, 199] width 185 height 16
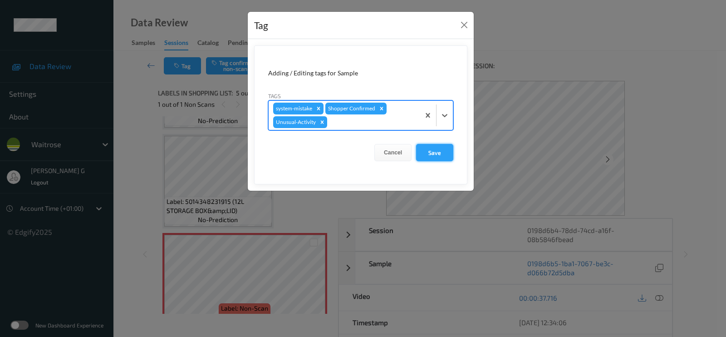
click at [443, 150] on button "Save" at bounding box center [434, 152] width 37 height 17
click at [436, 153] on button "Save" at bounding box center [434, 152] width 37 height 17
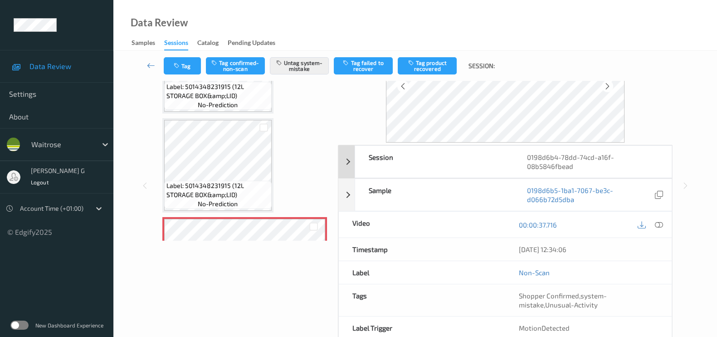
scroll to position [117, 0]
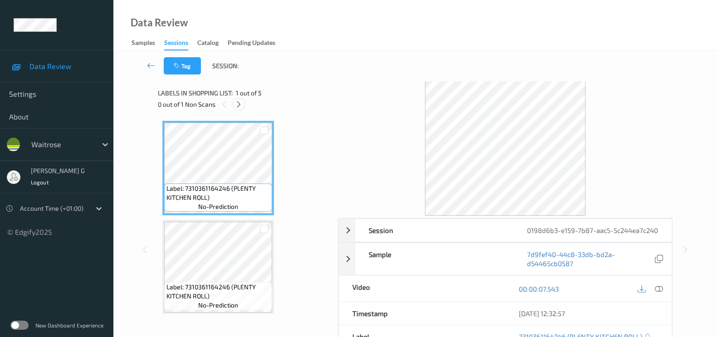
click at [241, 101] on icon at bounding box center [239, 104] width 8 height 8
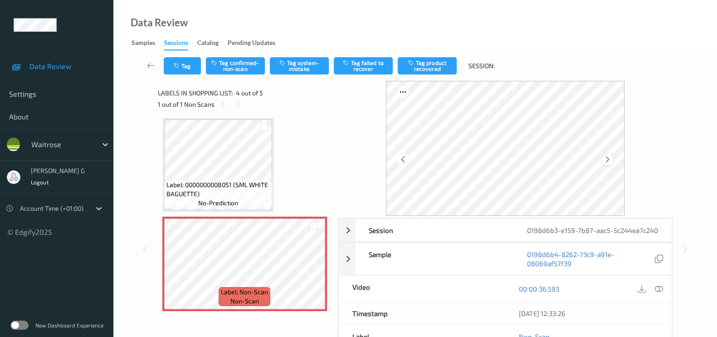
click at [608, 161] on icon at bounding box center [608, 159] width 8 height 8
click at [659, 293] on icon at bounding box center [659, 288] width 8 height 8
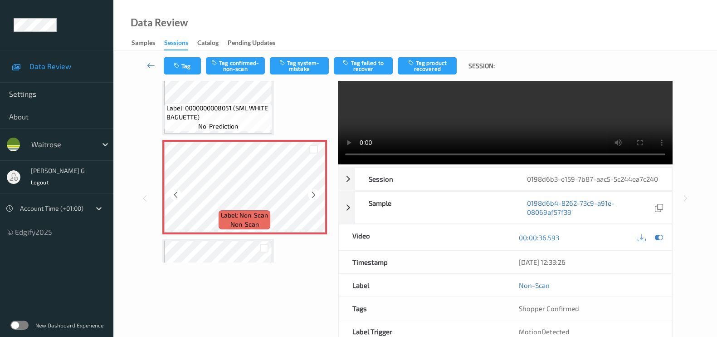
scroll to position [284, 0]
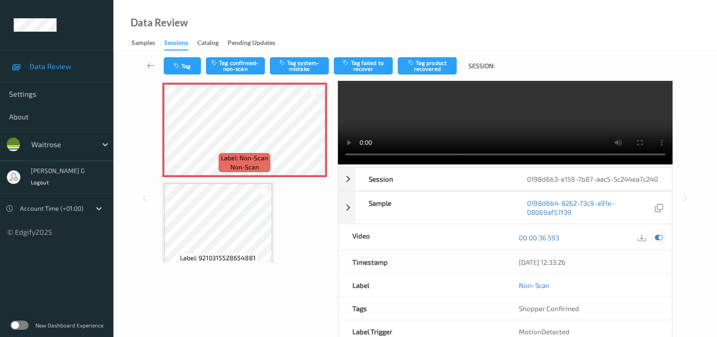
click at [658, 241] on icon at bounding box center [659, 237] width 8 height 8
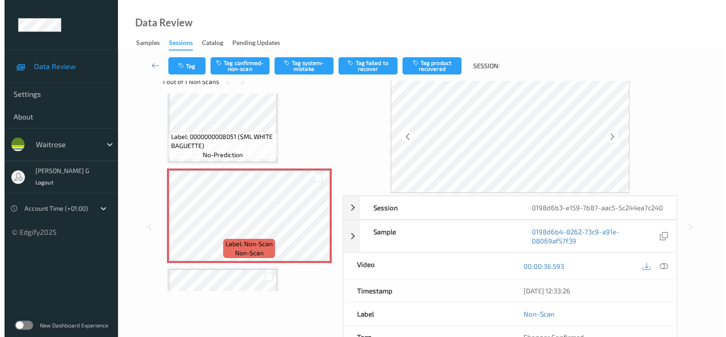
scroll to position [0, 0]
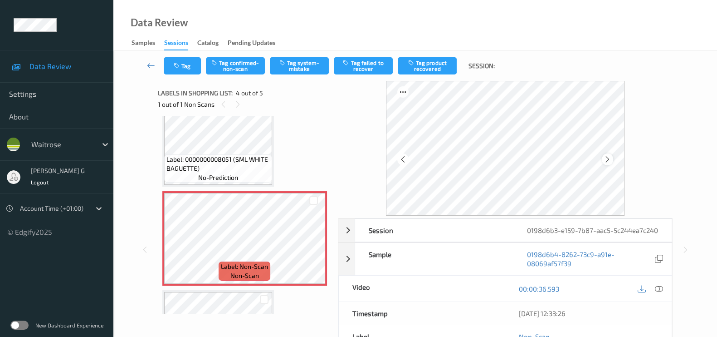
click at [609, 159] on icon at bounding box center [608, 159] width 8 height 8
click at [293, 64] on button "Tag system-mistake" at bounding box center [299, 65] width 59 height 17
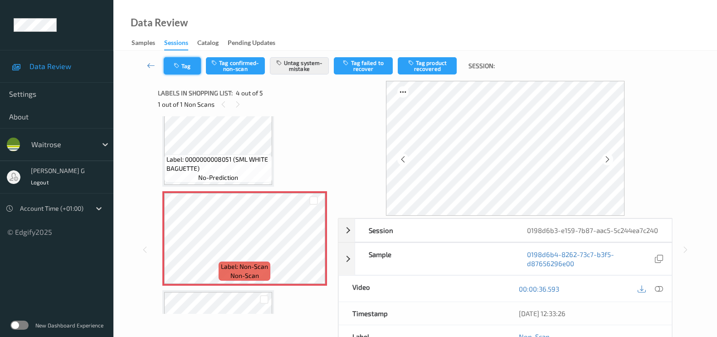
click at [183, 67] on button "Tag" at bounding box center [182, 65] width 37 height 17
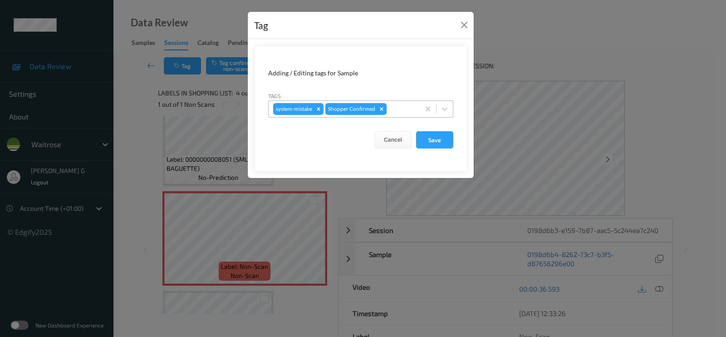
click at [396, 103] on div at bounding box center [401, 108] width 27 height 11
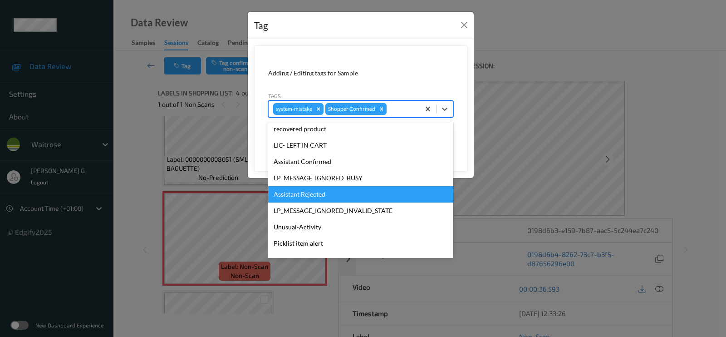
scroll to position [177, 0]
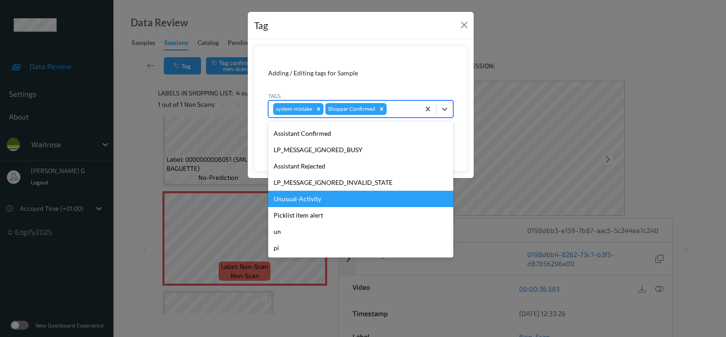
click at [297, 199] on div "Unusual-Activity" at bounding box center [360, 199] width 185 height 16
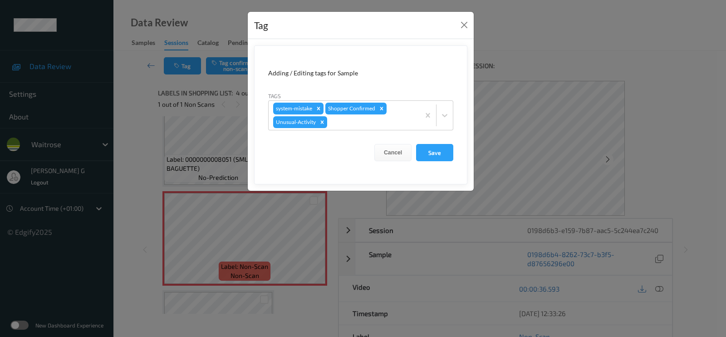
click at [377, 130] on form "Adding / Editing tags for Sample Tags system-mistake Shopper Confirmed Unusual-…" at bounding box center [360, 114] width 213 height 139
click at [378, 125] on div at bounding box center [372, 122] width 86 height 11
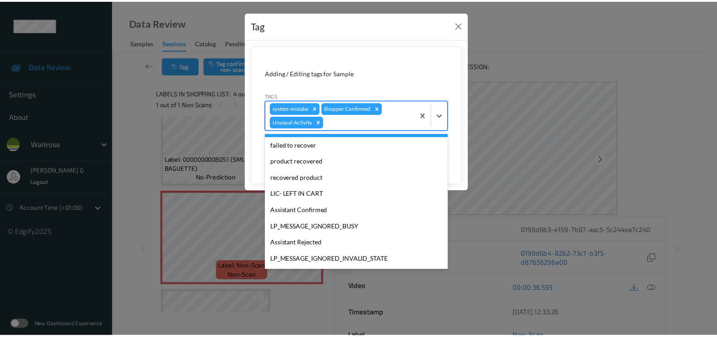
scroll to position [161, 0]
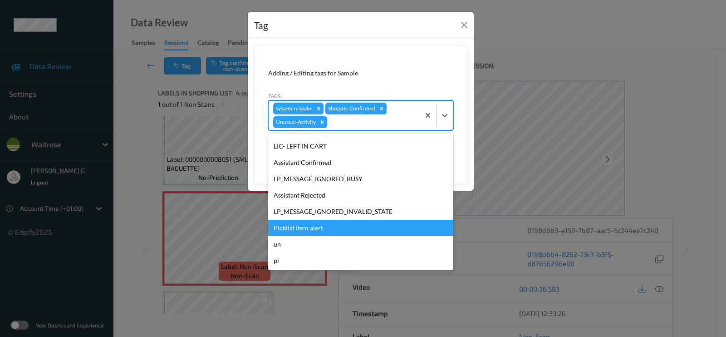
click at [300, 223] on div "Picklist item alert" at bounding box center [360, 228] width 185 height 16
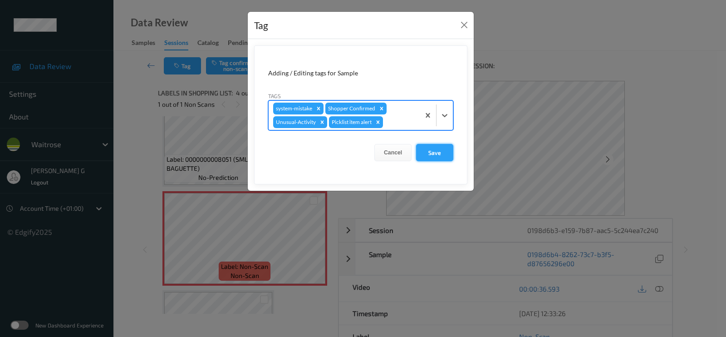
click at [436, 152] on button "Save" at bounding box center [434, 152] width 37 height 17
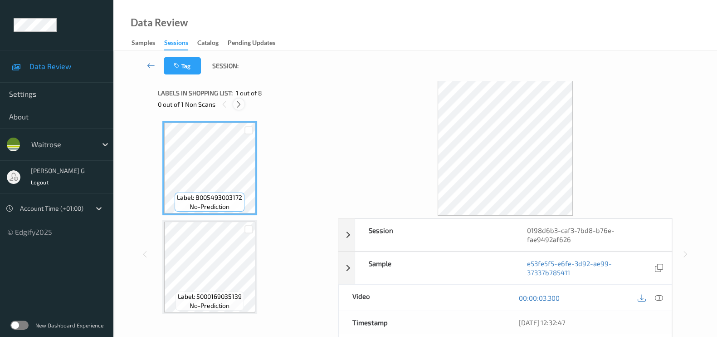
click at [233, 104] on div at bounding box center [238, 103] width 11 height 11
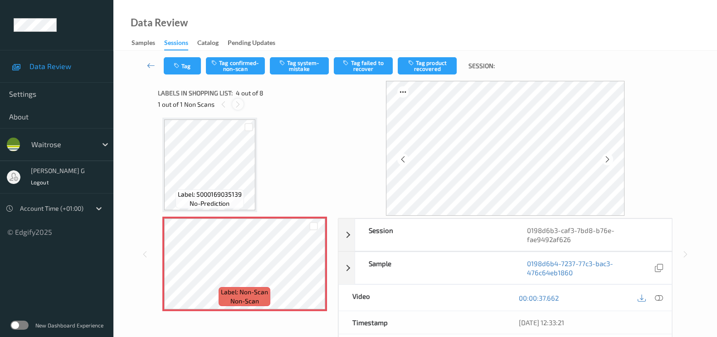
click at [238, 102] on icon at bounding box center [238, 104] width 8 height 8
click at [222, 103] on icon at bounding box center [224, 104] width 8 height 8
click at [236, 104] on icon at bounding box center [238, 104] width 8 height 8
click at [612, 159] on icon at bounding box center [608, 159] width 8 height 8
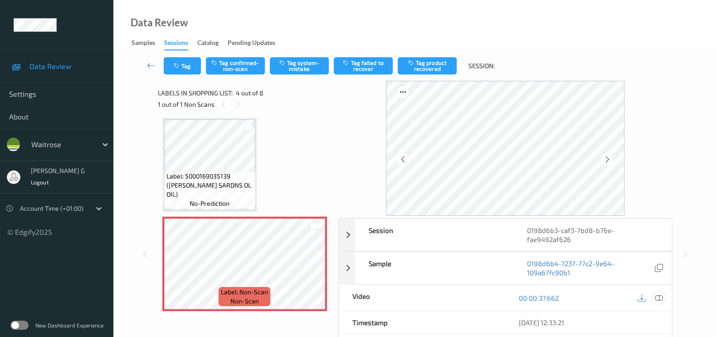
click at [661, 298] on icon at bounding box center [659, 298] width 8 height 8
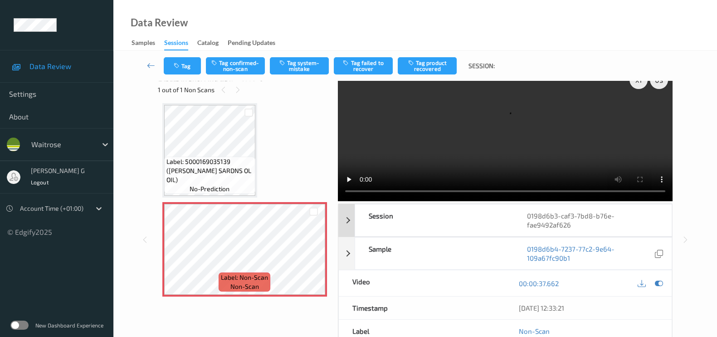
scroll to position [0, 0]
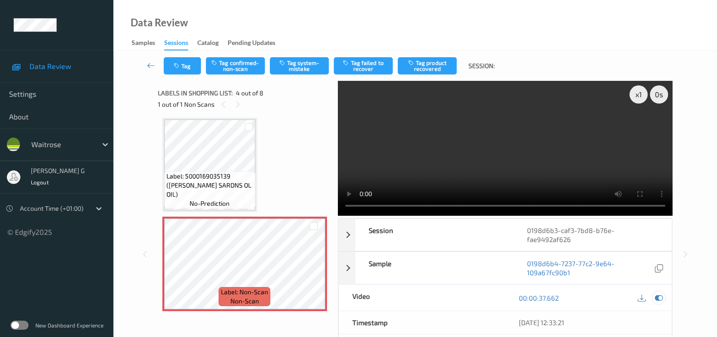
click at [656, 295] on icon at bounding box center [659, 298] width 8 height 8
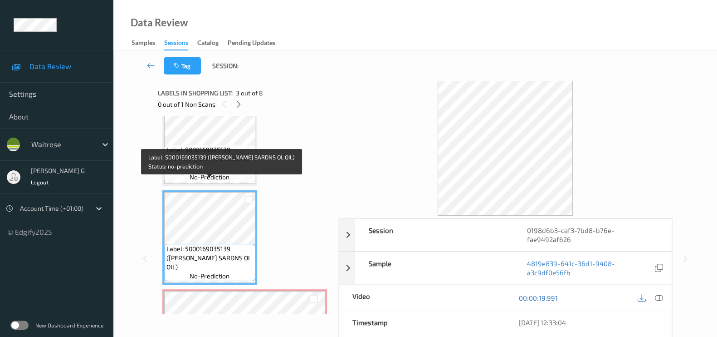
scroll to position [31, 0]
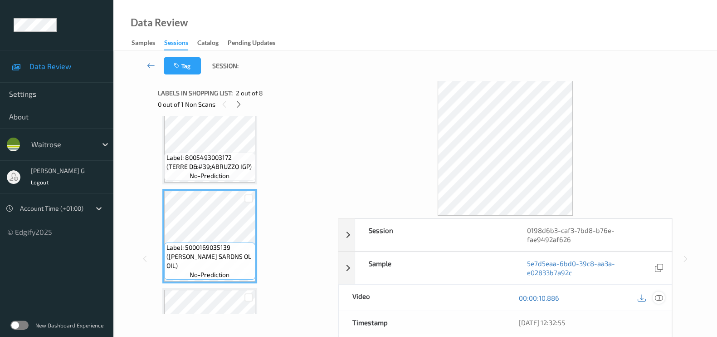
click at [660, 295] on icon at bounding box center [659, 298] width 8 height 8
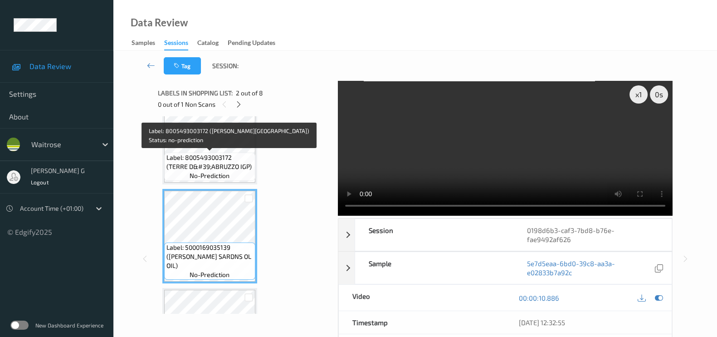
click at [216, 152] on div "Label: 8005493003172 (TERRE D&#39;ABRUZZO IGP) no-prediction" at bounding box center [209, 166] width 91 height 28
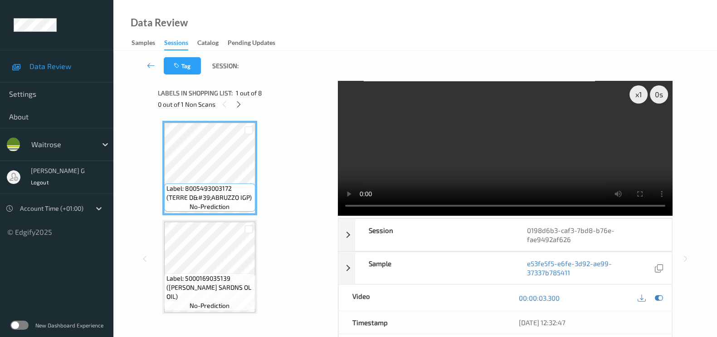
scroll to position [56, 0]
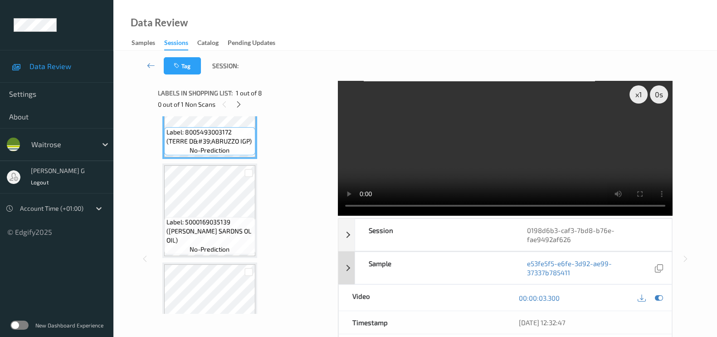
click at [656, 294] on icon at bounding box center [659, 298] width 8 height 8
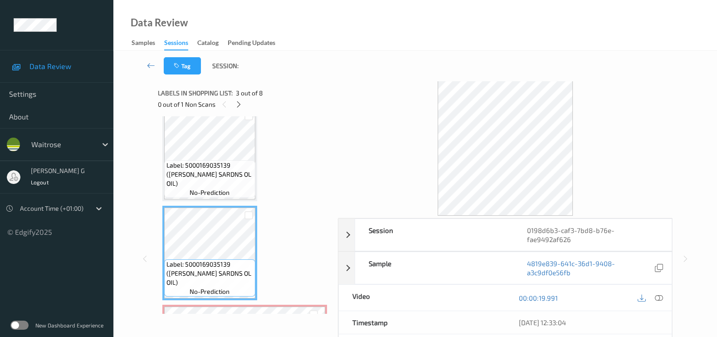
scroll to position [170, 0]
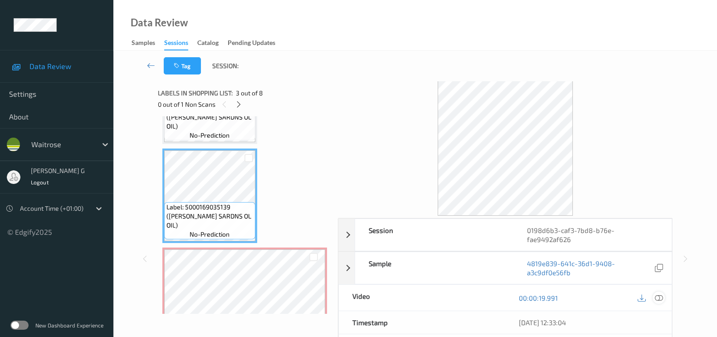
click at [662, 297] on icon at bounding box center [659, 298] width 8 height 8
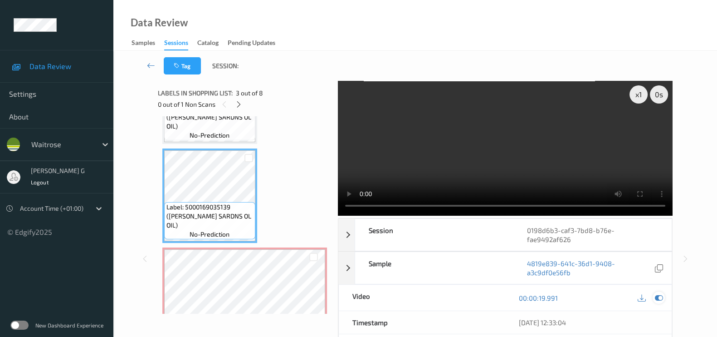
click at [659, 299] on icon at bounding box center [659, 298] width 8 height 8
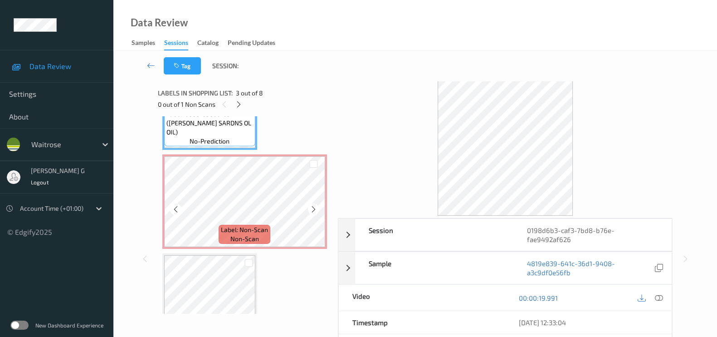
scroll to position [340, 0]
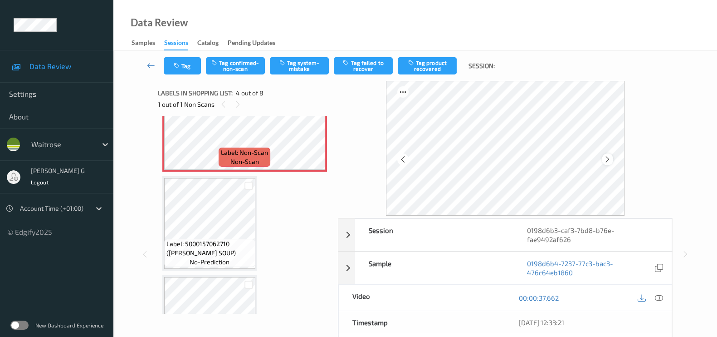
click at [610, 159] on icon at bounding box center [608, 159] width 8 height 8
click at [613, 155] on div at bounding box center [607, 158] width 11 height 11
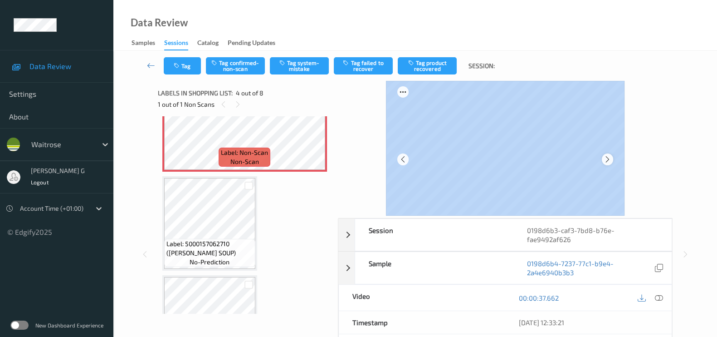
click at [616, 156] on div at bounding box center [505, 148] width 239 height 135
click at [610, 160] on icon at bounding box center [608, 159] width 8 height 8
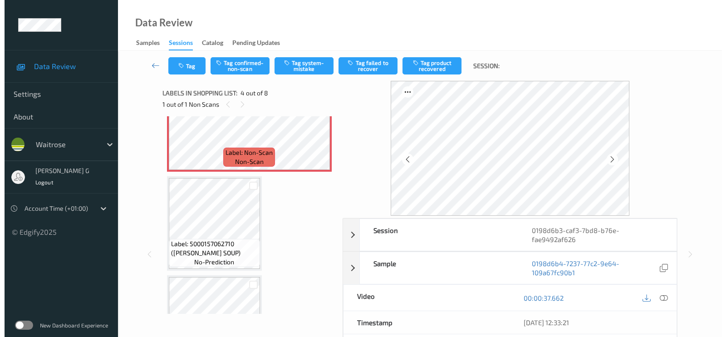
scroll to position [226, 0]
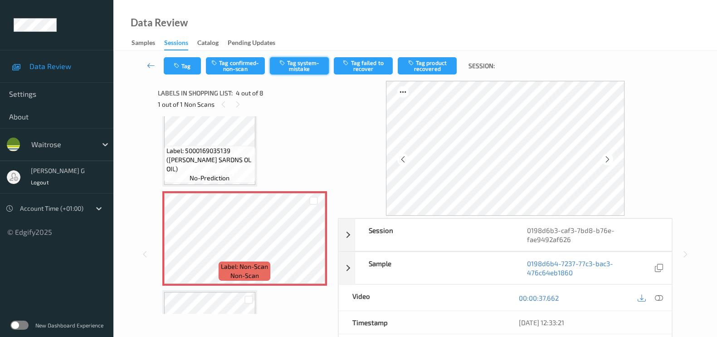
click at [299, 63] on button "Tag system-mistake" at bounding box center [299, 65] width 59 height 17
click at [184, 62] on button "Tag" at bounding box center [182, 65] width 37 height 17
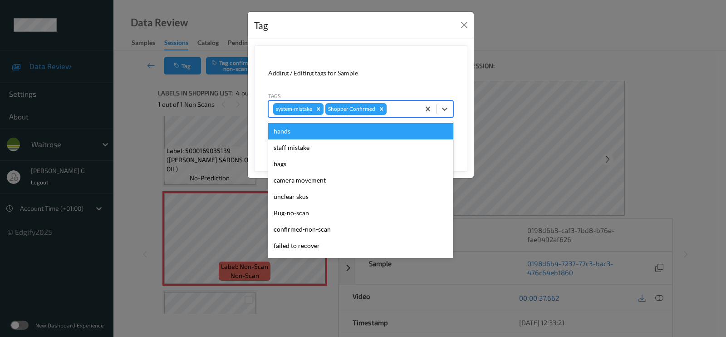
click at [409, 108] on div at bounding box center [401, 108] width 27 height 11
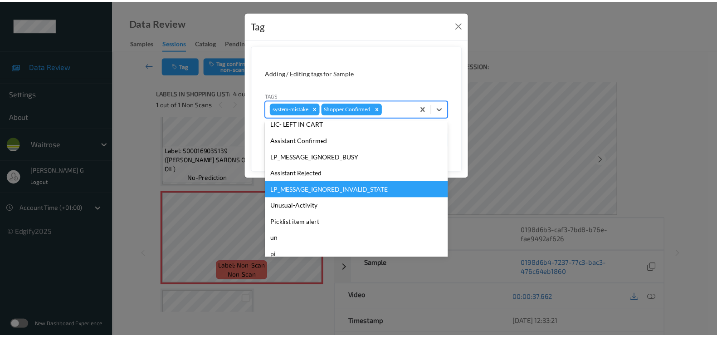
scroll to position [177, 0]
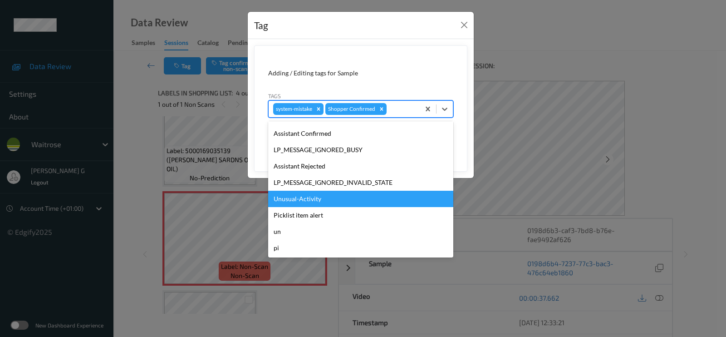
click at [299, 196] on div "Unusual-Activity" at bounding box center [360, 199] width 185 height 16
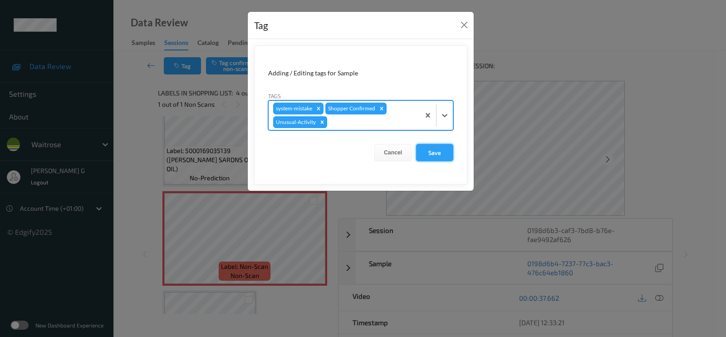
click at [429, 150] on button "Save" at bounding box center [434, 152] width 37 height 17
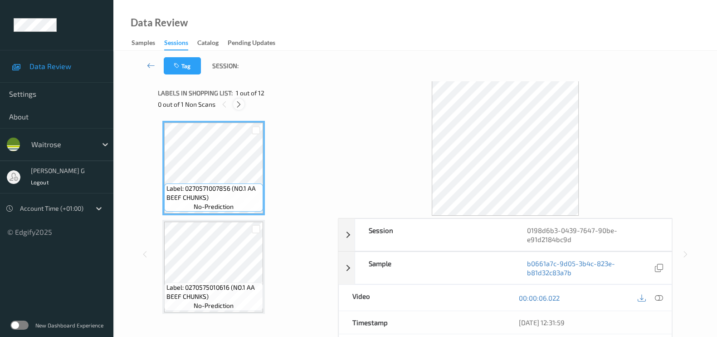
click at [240, 104] on icon at bounding box center [239, 104] width 8 height 8
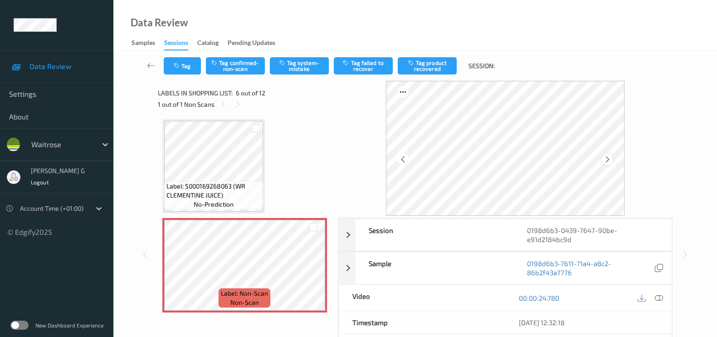
click at [607, 161] on icon at bounding box center [608, 159] width 8 height 8
click at [663, 292] on div at bounding box center [659, 297] width 12 height 12
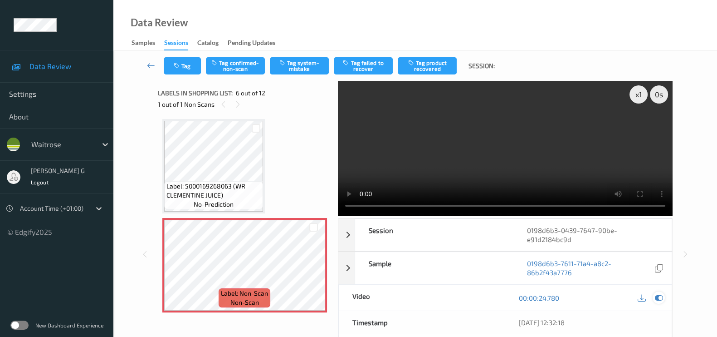
click at [659, 295] on icon at bounding box center [659, 298] width 8 height 8
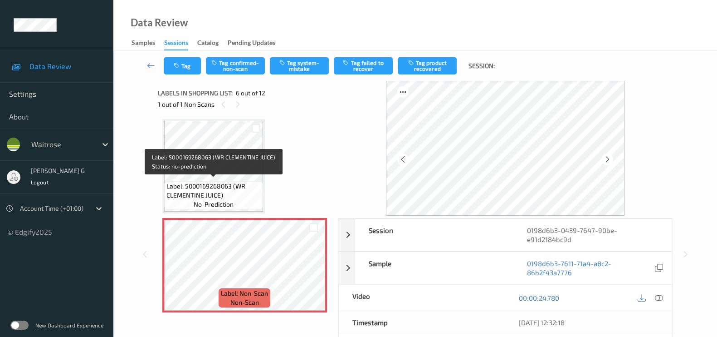
click at [243, 181] on span "Label: 5000169268063 (WR CLEMENTINE JUICE)" at bounding box center [214, 190] width 94 height 18
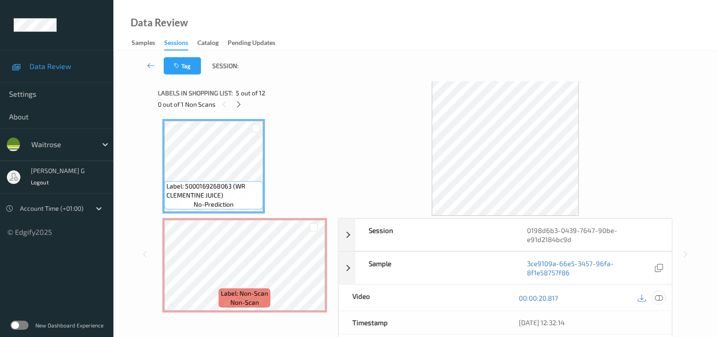
click at [661, 295] on icon at bounding box center [659, 298] width 8 height 8
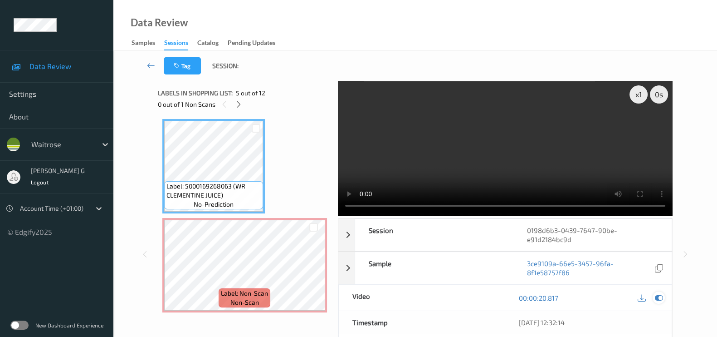
click at [656, 299] on icon at bounding box center [659, 298] width 8 height 8
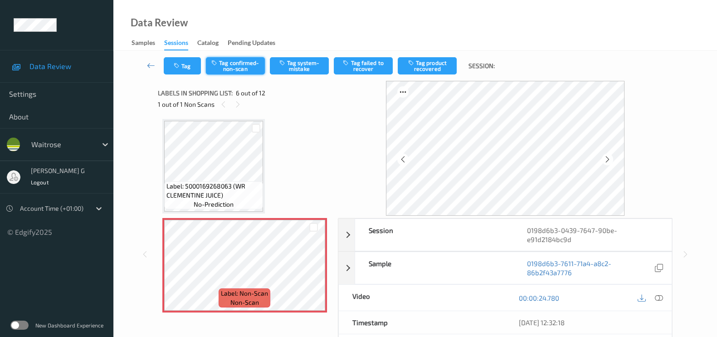
click at [237, 64] on button "Tag confirmed-non-scan" at bounding box center [235, 65] width 59 height 17
click at [427, 65] on button "Tag product recovered" at bounding box center [427, 65] width 59 height 17
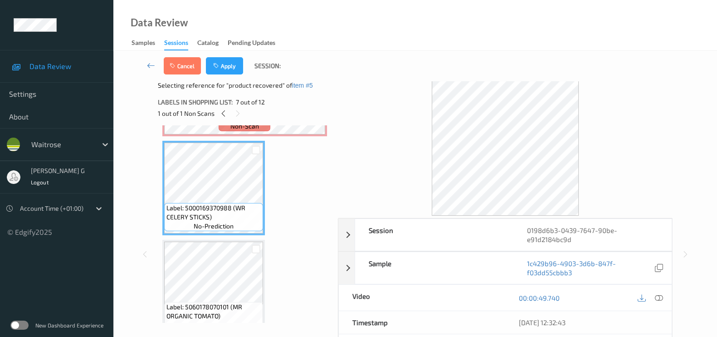
scroll to position [624, 0]
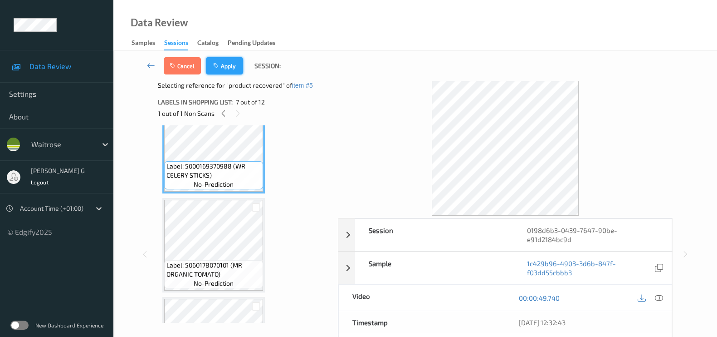
click at [234, 69] on button "Apply" at bounding box center [224, 65] width 37 height 17
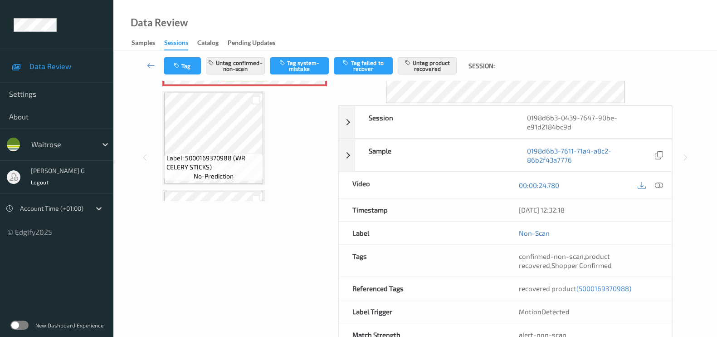
scroll to position [27, 0]
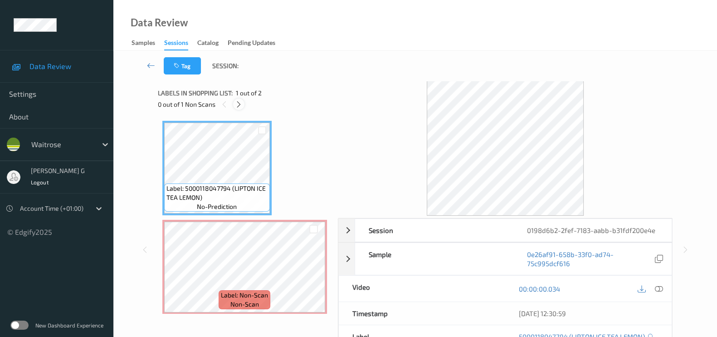
click at [238, 105] on icon at bounding box center [239, 104] width 8 height 8
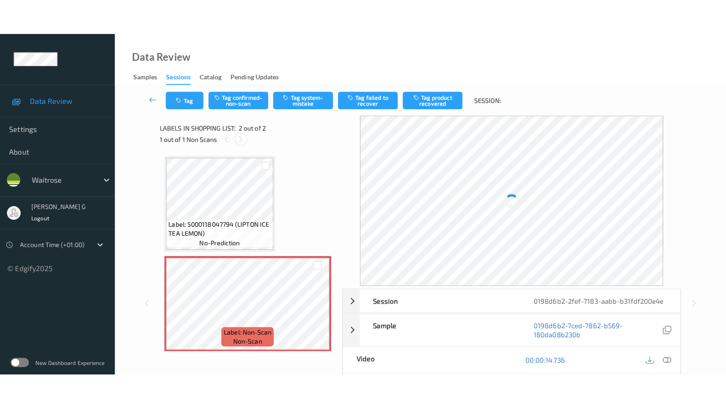
scroll to position [4, 0]
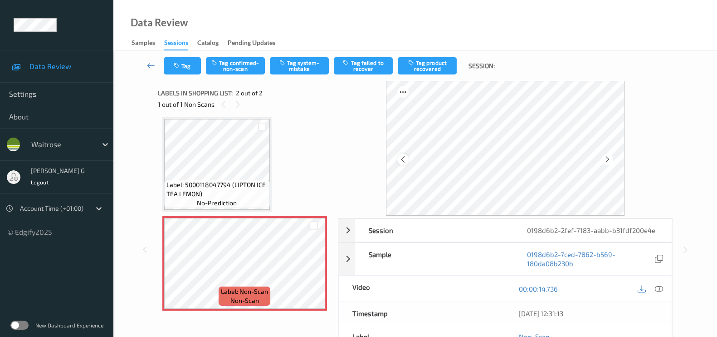
click at [404, 159] on icon at bounding box center [403, 159] width 8 height 8
click at [661, 288] on icon at bounding box center [659, 288] width 8 height 8
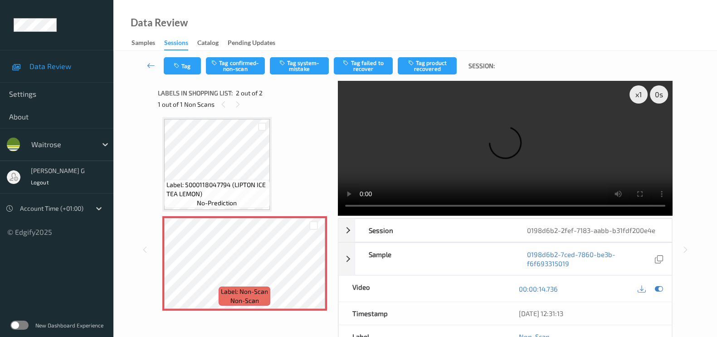
scroll to position [0, 0]
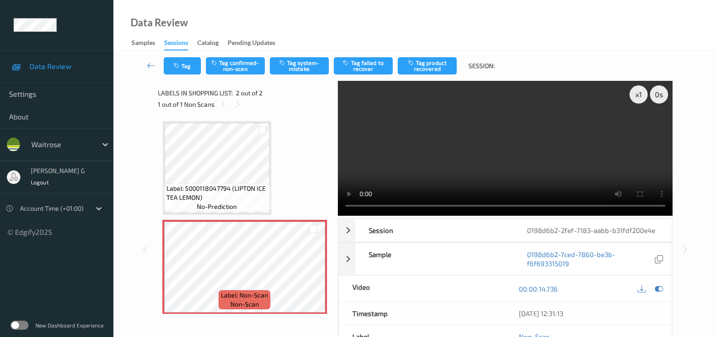
click at [657, 294] on div "00:00:14.736" at bounding box center [588, 288] width 167 height 26
click at [655, 287] on icon at bounding box center [659, 288] width 8 height 8
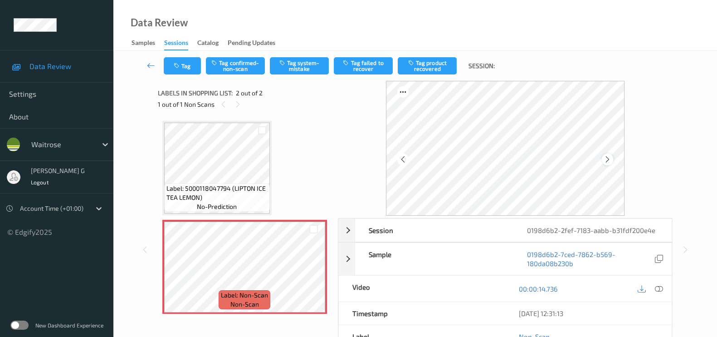
click at [612, 159] on icon at bounding box center [608, 159] width 8 height 8
click at [301, 65] on button "Tag system-mistake" at bounding box center [299, 65] width 59 height 17
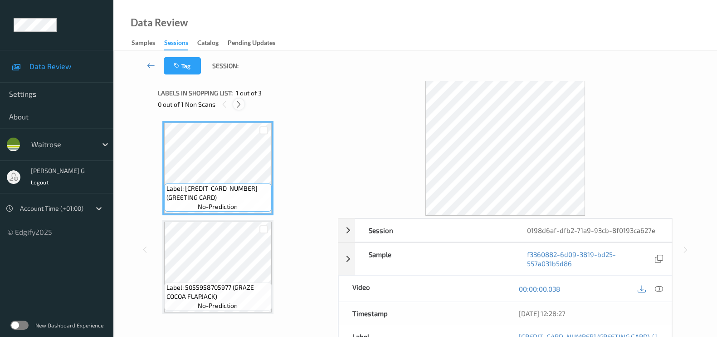
click at [240, 106] on icon at bounding box center [239, 104] width 8 height 8
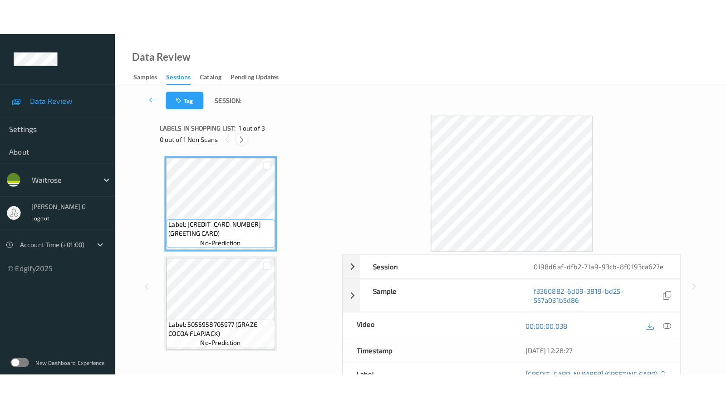
scroll to position [102, 0]
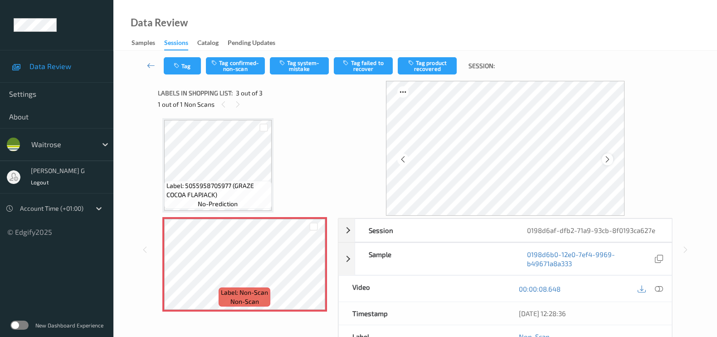
click at [612, 159] on icon at bounding box center [608, 159] width 8 height 8
click at [660, 285] on icon at bounding box center [659, 288] width 8 height 8
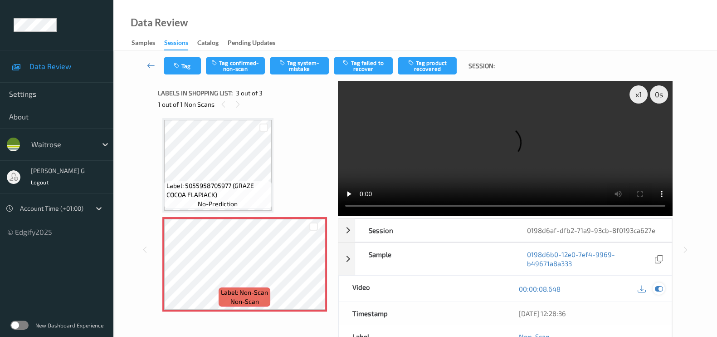
click at [660, 284] on icon at bounding box center [659, 288] width 8 height 8
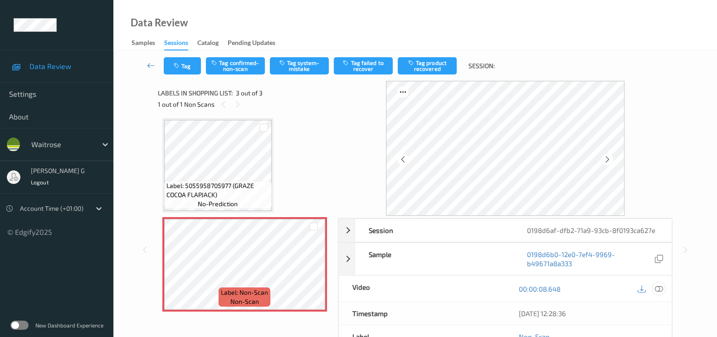
click at [659, 286] on icon at bounding box center [659, 288] width 8 height 8
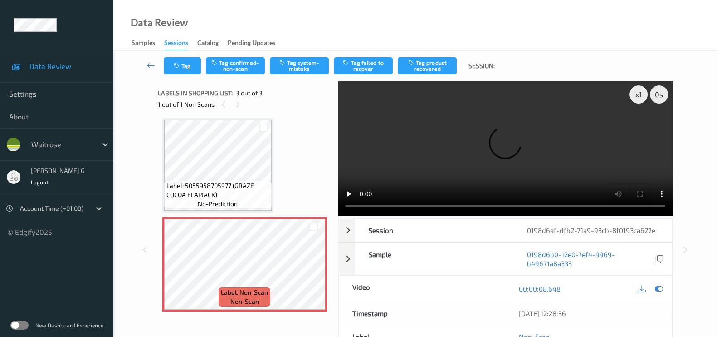
scroll to position [30, 0]
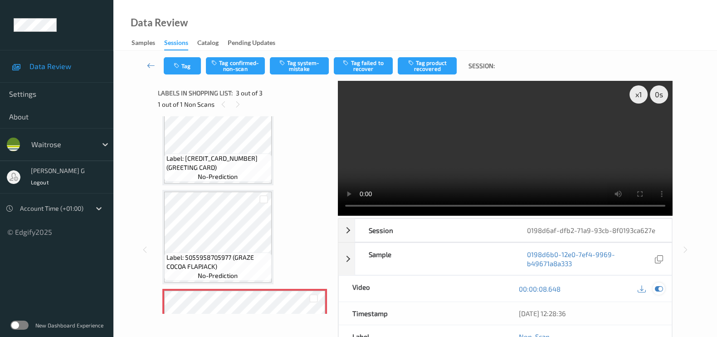
click at [659, 288] on icon at bounding box center [659, 288] width 8 height 8
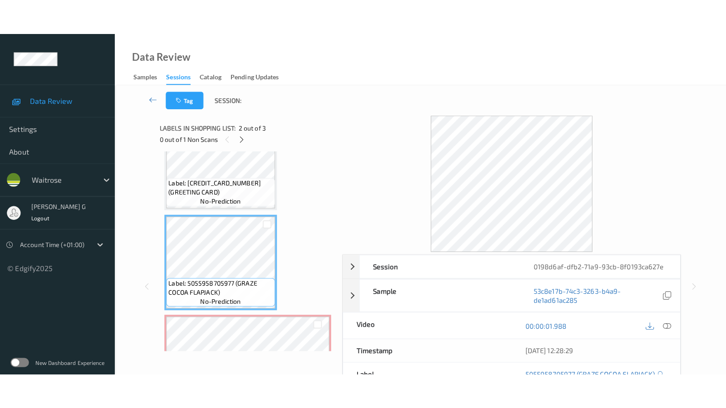
scroll to position [56, 0]
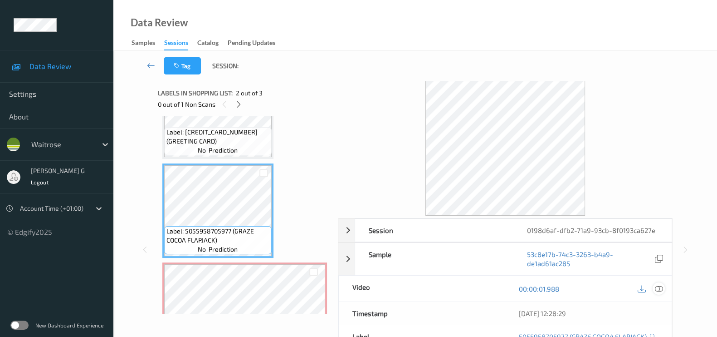
click at [656, 286] on icon at bounding box center [659, 288] width 8 height 8
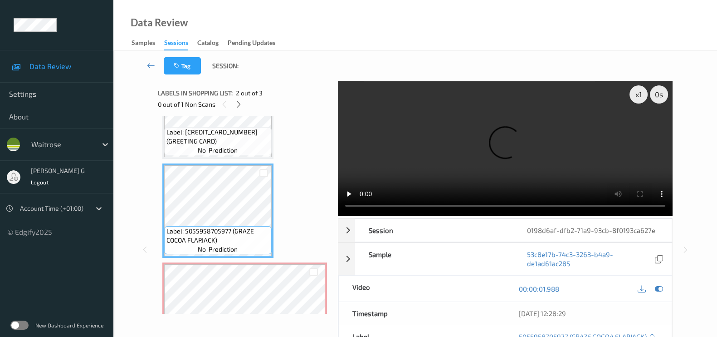
scroll to position [30, 0]
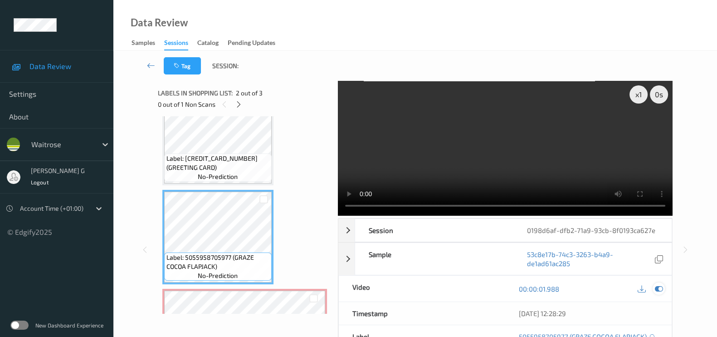
click at [659, 284] on icon at bounding box center [659, 288] width 8 height 8
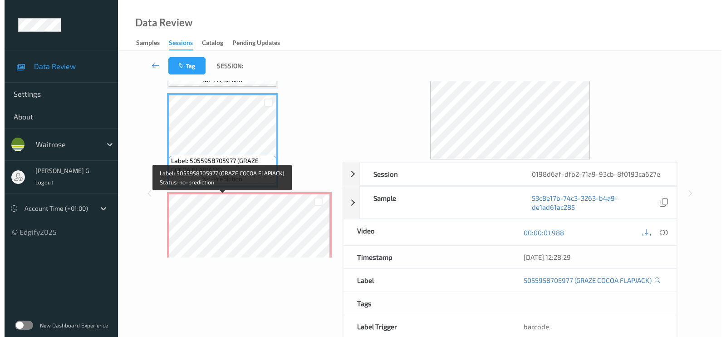
scroll to position [87, 0]
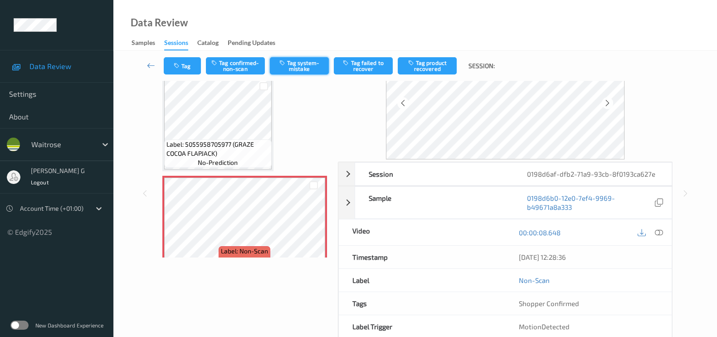
click at [295, 64] on button "Tag system-mistake" at bounding box center [299, 65] width 59 height 17
click at [172, 63] on button "Tag" at bounding box center [182, 65] width 37 height 17
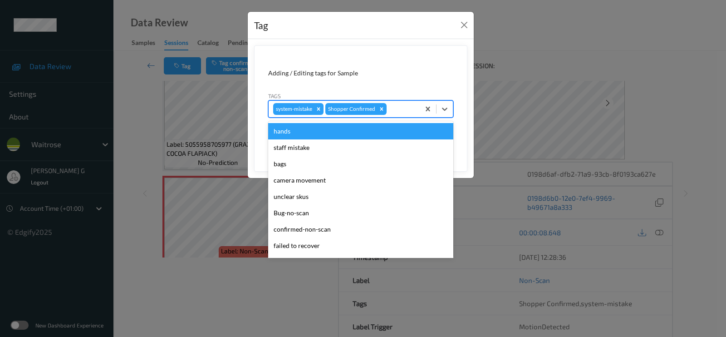
click at [399, 102] on div "system-mistake Shopper Confirmed" at bounding box center [344, 108] width 151 height 15
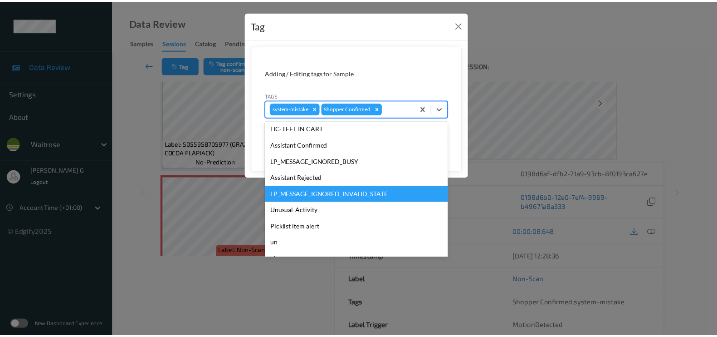
scroll to position [170, 0]
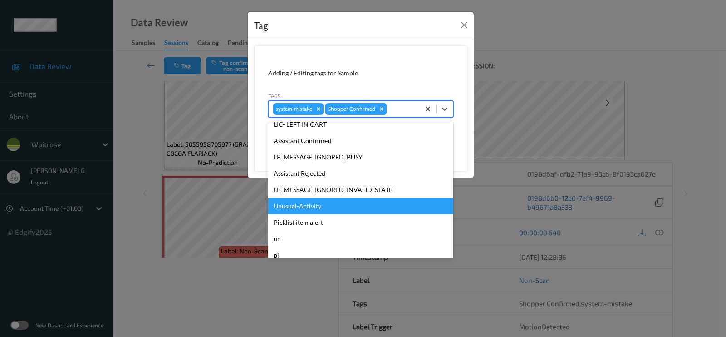
click at [289, 207] on div "Unusual-Activity" at bounding box center [360, 206] width 185 height 16
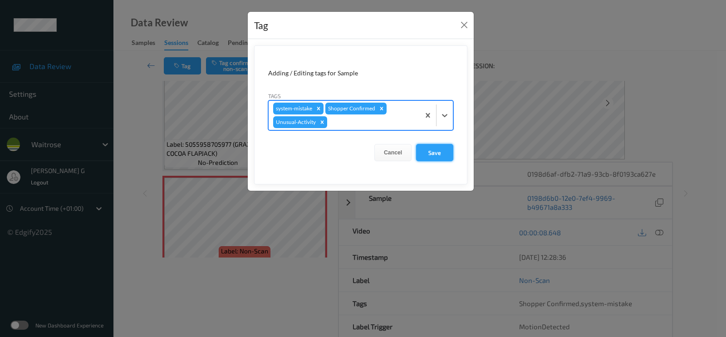
click at [441, 153] on button "Save" at bounding box center [434, 152] width 37 height 17
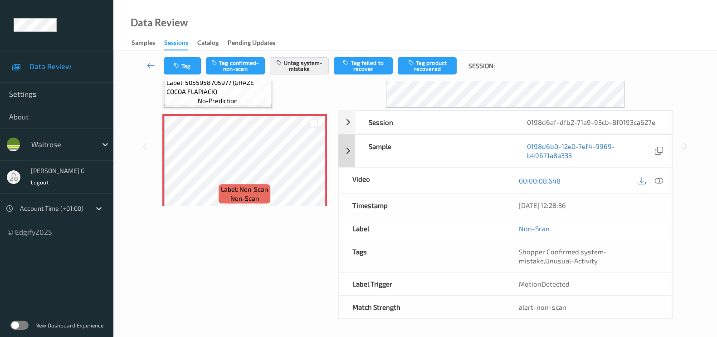
scroll to position [102, 0]
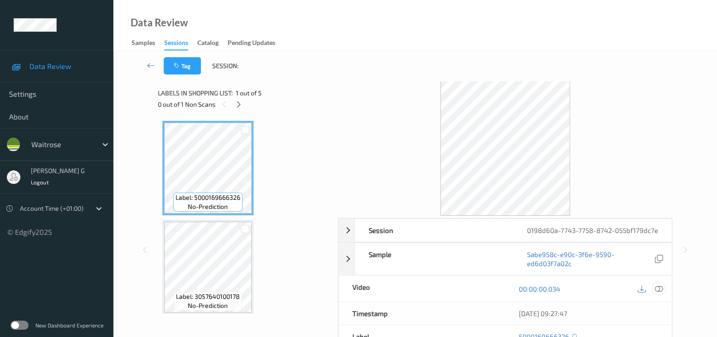
click at [660, 293] on icon at bounding box center [659, 288] width 8 height 8
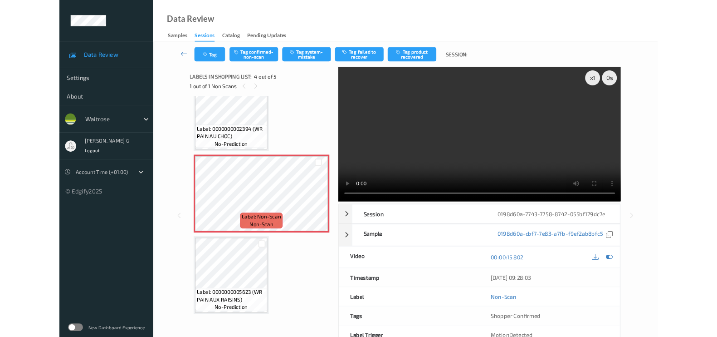
scroll to position [226, 0]
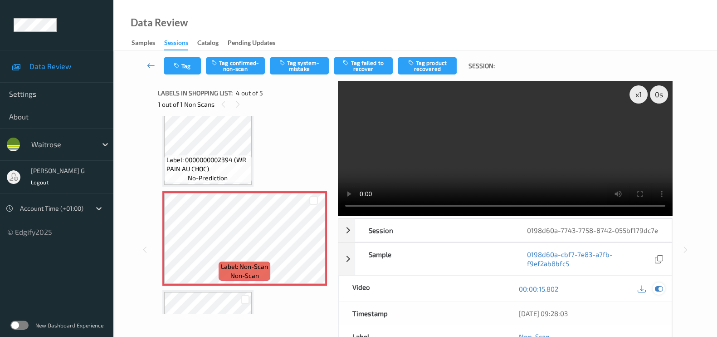
click at [658, 293] on icon at bounding box center [659, 288] width 8 height 8
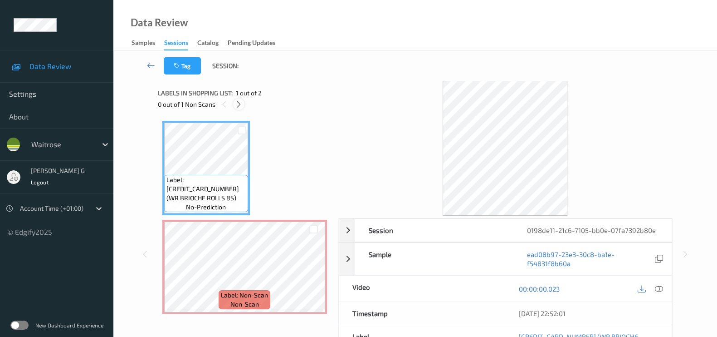
click at [237, 103] on icon at bounding box center [239, 104] width 8 height 8
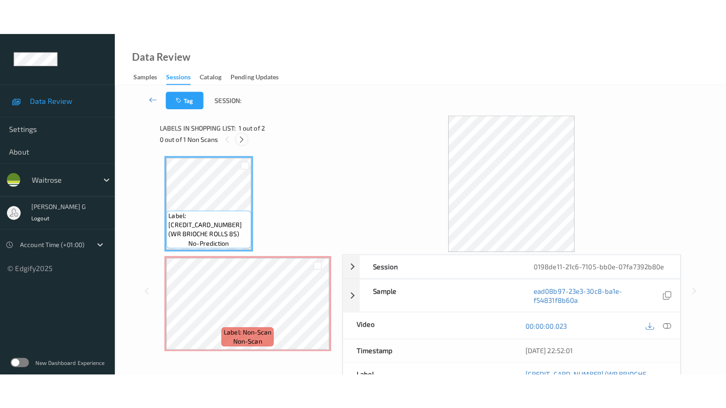
scroll to position [4, 0]
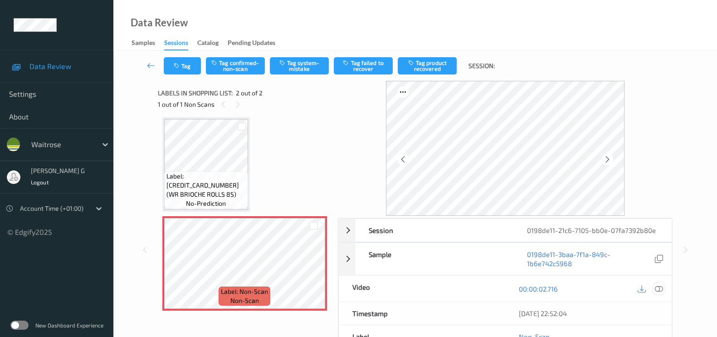
click at [660, 292] on div at bounding box center [659, 288] width 12 height 12
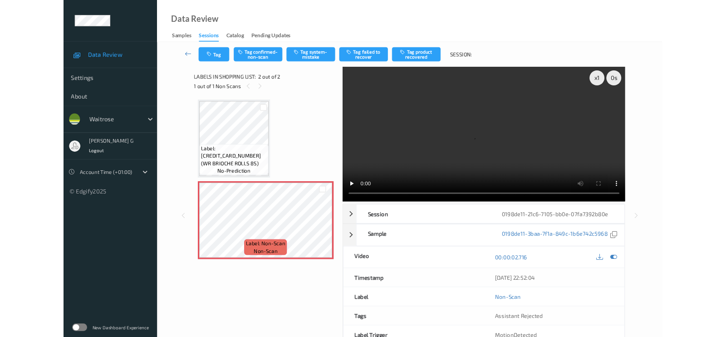
scroll to position [0, 0]
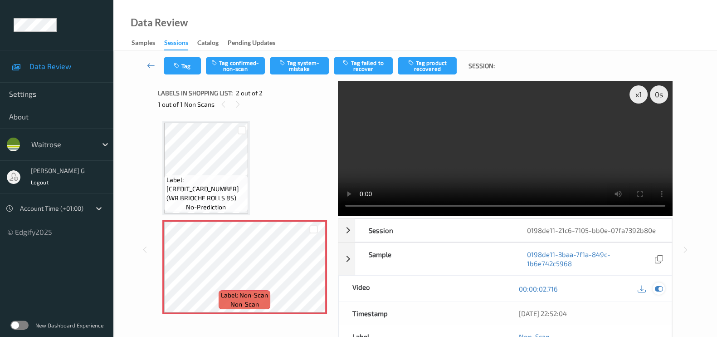
click at [658, 289] on icon at bounding box center [659, 288] width 8 height 8
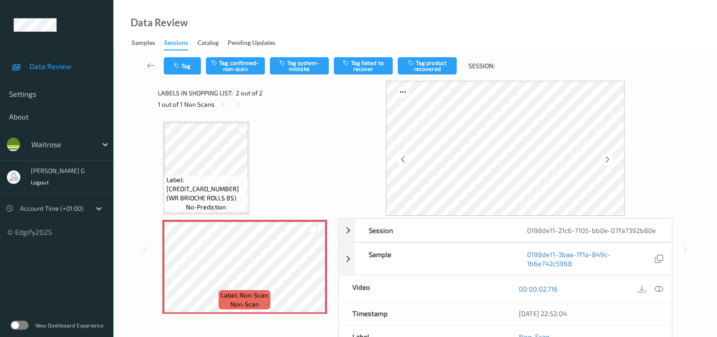
click at [218, 192] on span "Label: 5000169577165 (WR BRIOCHE ROLLS 8S)" at bounding box center [206, 188] width 79 height 27
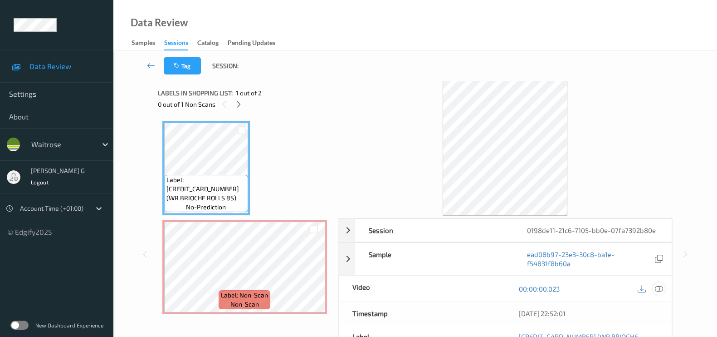
click at [658, 287] on icon at bounding box center [659, 288] width 8 height 8
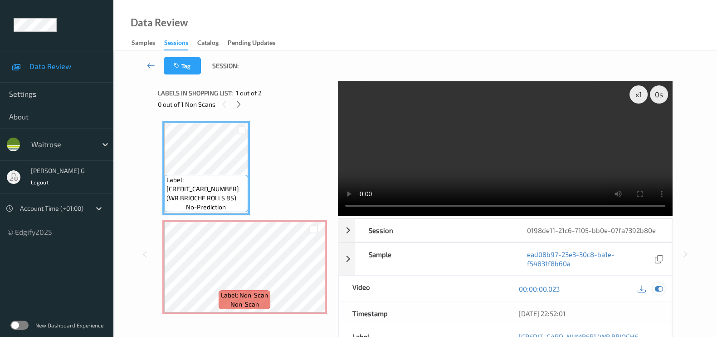
click at [663, 289] on icon at bounding box center [659, 288] width 8 height 8
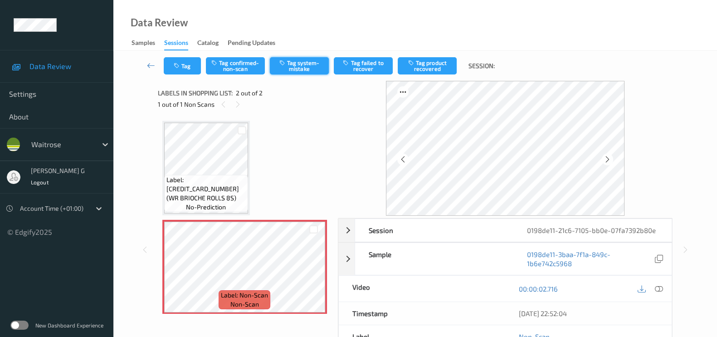
click at [299, 63] on button "Tag system-mistake" at bounding box center [299, 65] width 59 height 17
click at [183, 62] on button "Tag" at bounding box center [182, 65] width 37 height 17
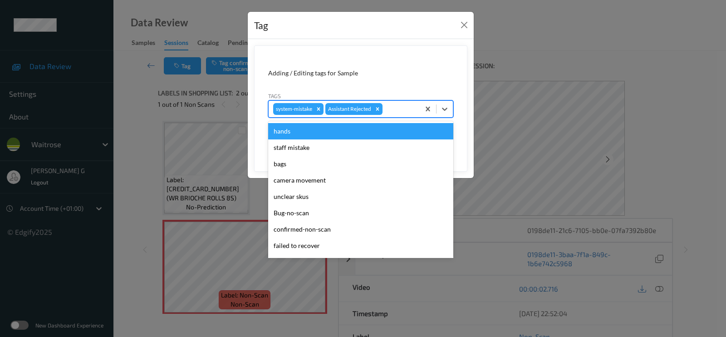
click at [401, 113] on div at bounding box center [399, 108] width 31 height 11
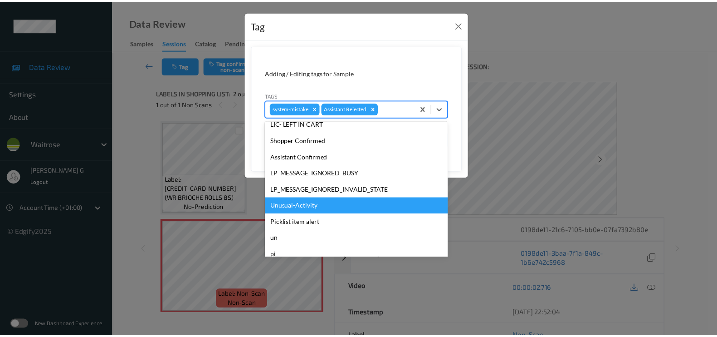
scroll to position [177, 0]
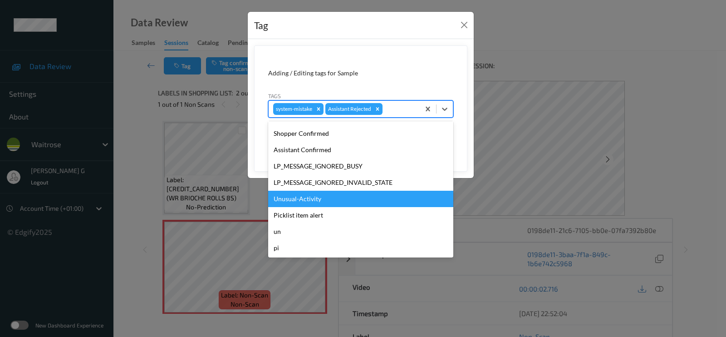
click at [299, 196] on div "Unusual-Activity" at bounding box center [360, 199] width 185 height 16
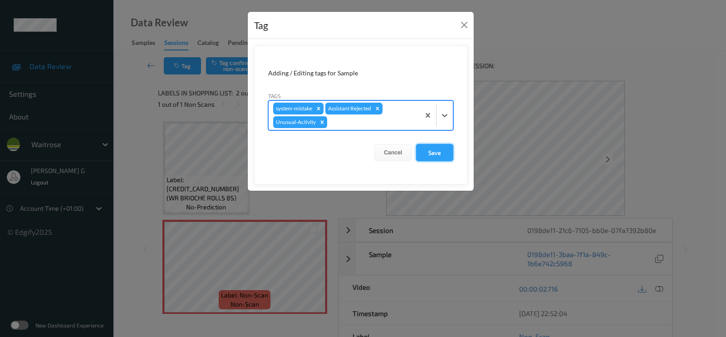
click at [435, 153] on button "Save" at bounding box center [434, 152] width 37 height 17
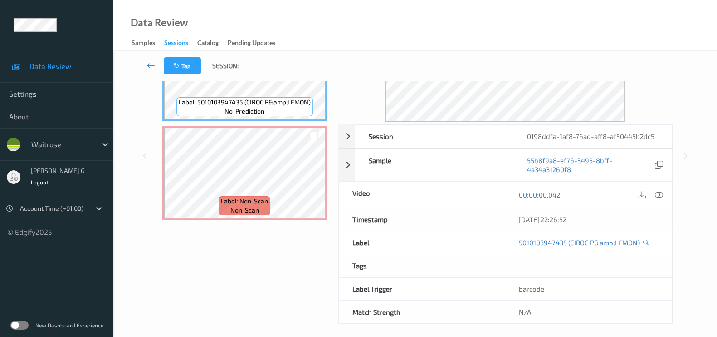
scroll to position [99, 0]
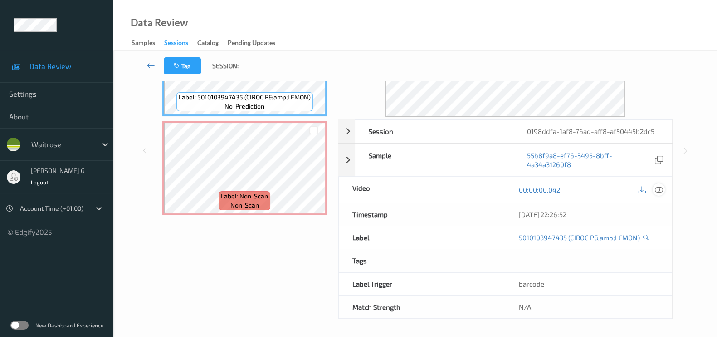
click at [661, 189] on icon at bounding box center [659, 190] width 8 height 8
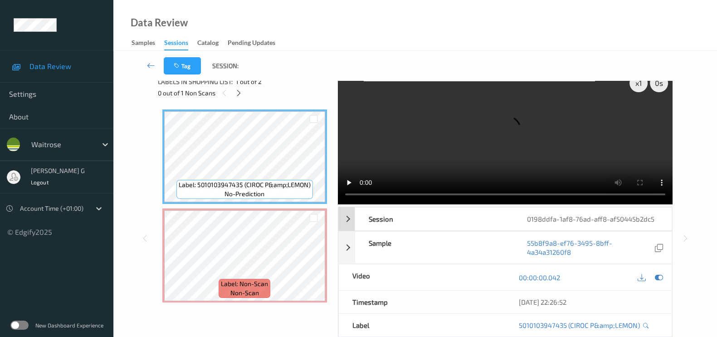
scroll to position [0, 0]
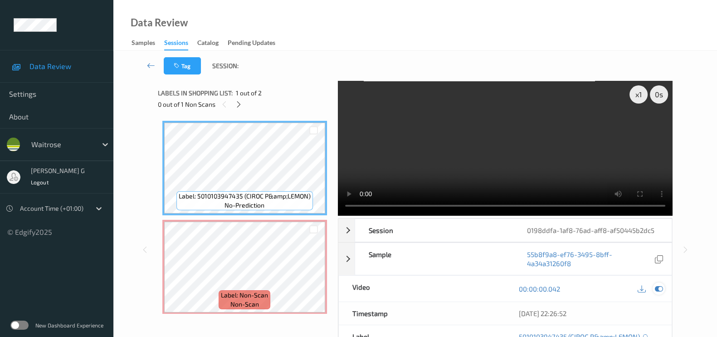
click at [661, 287] on icon at bounding box center [659, 288] width 8 height 8
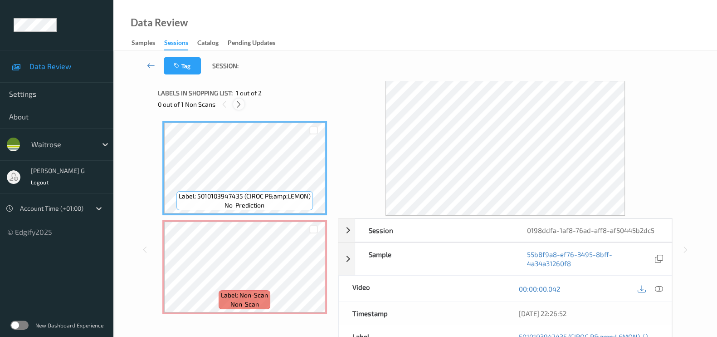
click at [240, 98] on div at bounding box center [238, 103] width 11 height 11
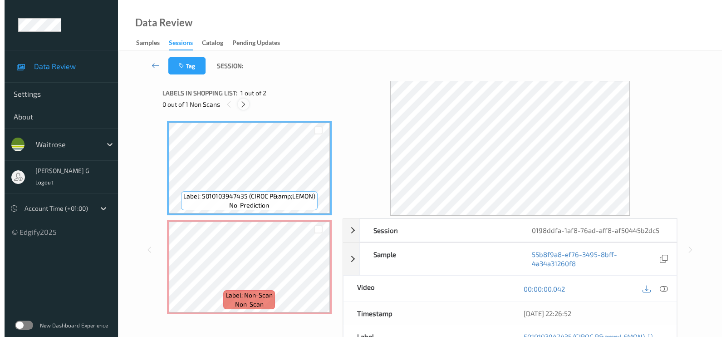
scroll to position [4, 0]
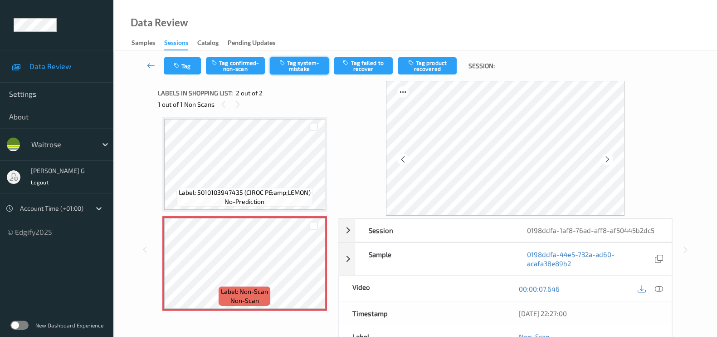
click at [307, 65] on button "Tag system-mistake" at bounding box center [299, 65] width 59 height 17
click at [191, 69] on button "Tag" at bounding box center [182, 65] width 37 height 17
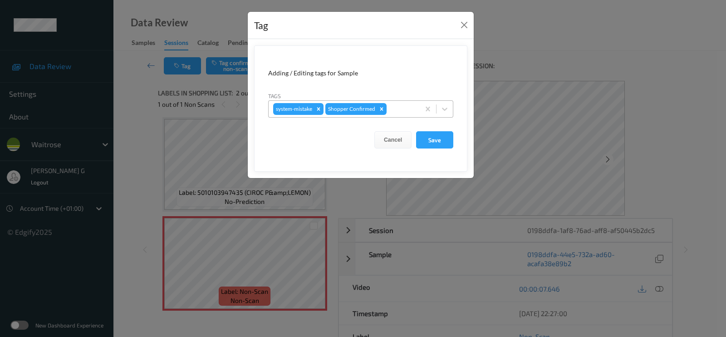
click at [408, 114] on div "system-mistake Shopper Confirmed" at bounding box center [344, 108] width 151 height 15
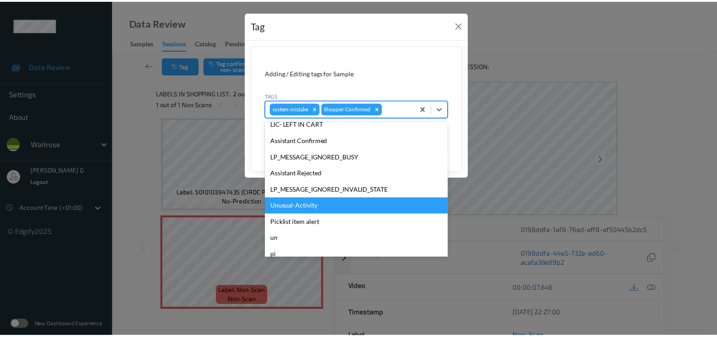
scroll to position [177, 0]
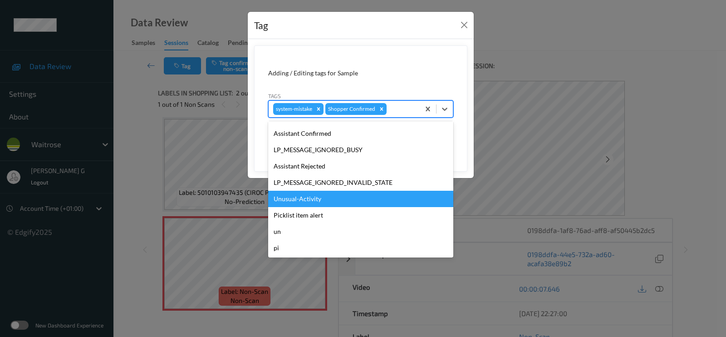
click at [295, 203] on div "Unusual-Activity" at bounding box center [360, 199] width 185 height 16
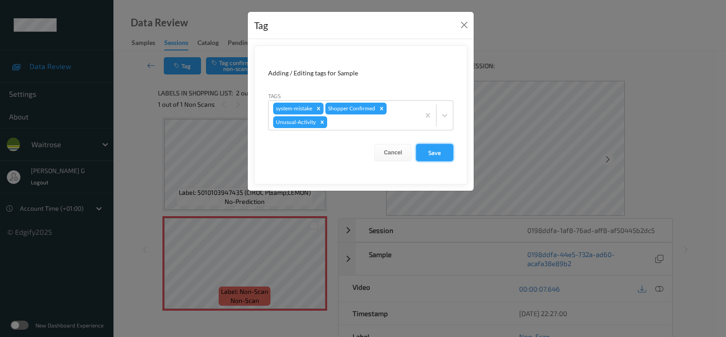
click at [432, 151] on button "Save" at bounding box center [434, 152] width 37 height 17
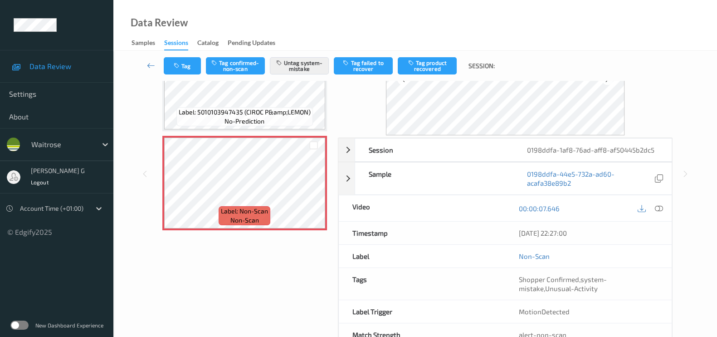
scroll to position [0, 0]
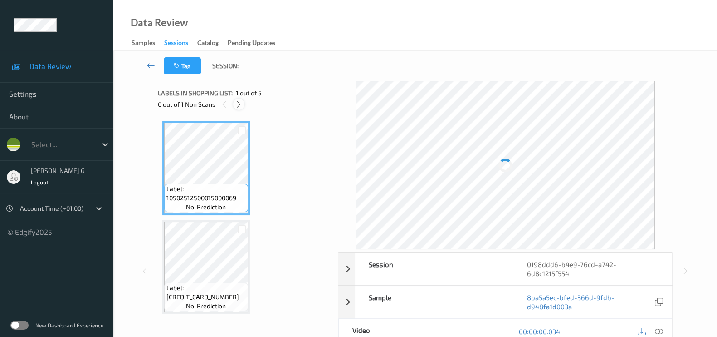
click at [244, 104] on div at bounding box center [238, 103] width 11 height 11
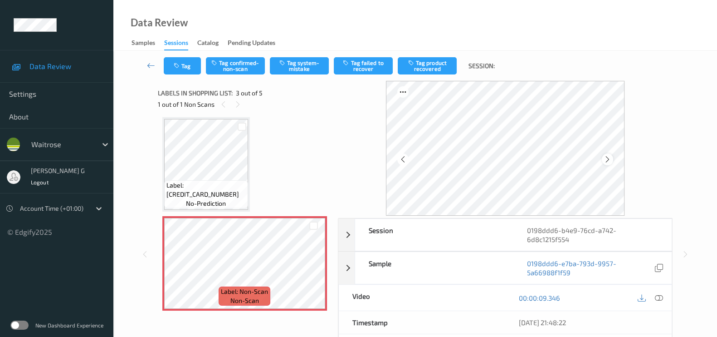
click at [607, 155] on icon at bounding box center [608, 159] width 8 height 8
click at [658, 297] on icon at bounding box center [659, 298] width 8 height 8
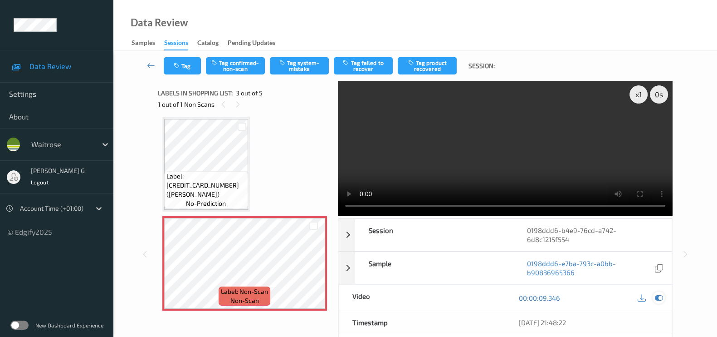
click at [658, 296] on icon at bounding box center [659, 298] width 8 height 8
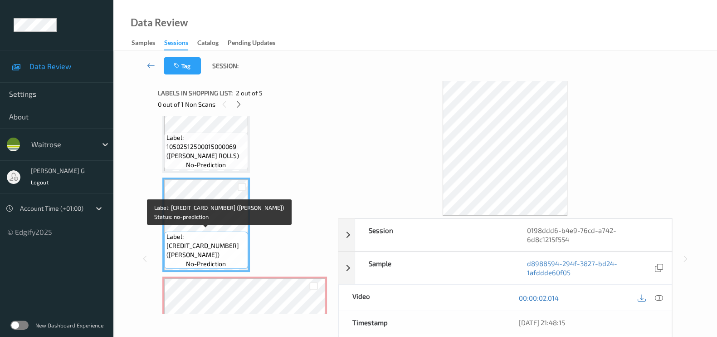
scroll to position [113, 0]
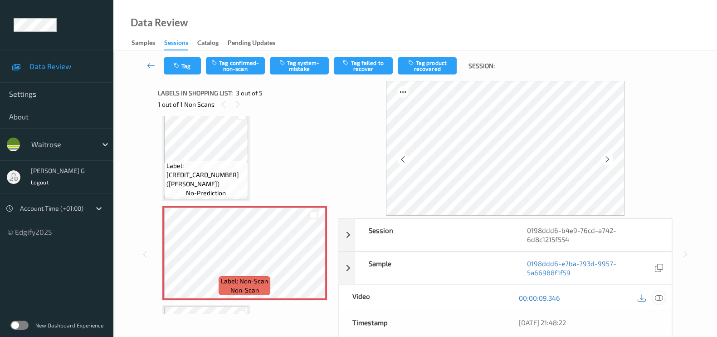
click at [658, 298] on icon at bounding box center [659, 298] width 8 height 8
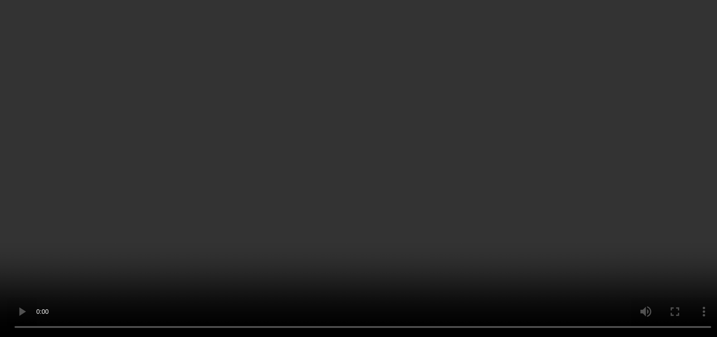
scroll to position [0, 0]
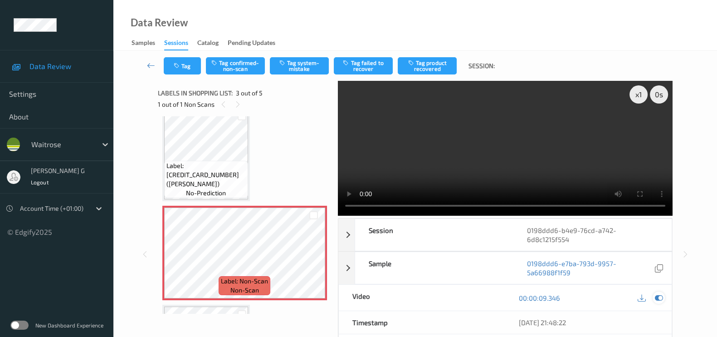
click at [660, 298] on icon at bounding box center [659, 298] width 8 height 8
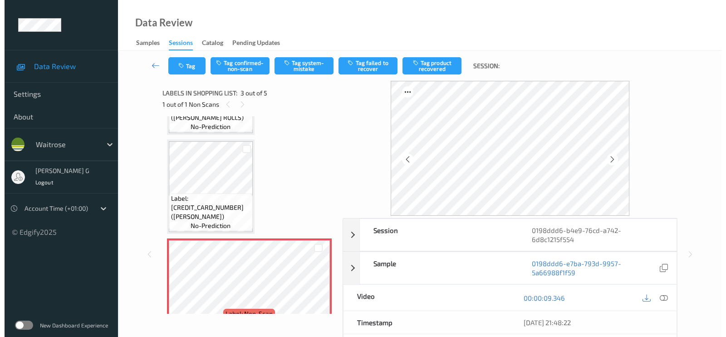
scroll to position [56, 0]
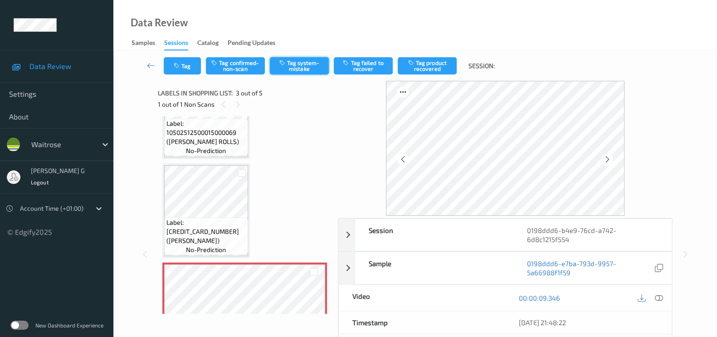
click at [311, 60] on button "Tag system-mistake" at bounding box center [299, 65] width 59 height 17
click at [192, 64] on button "Tag" at bounding box center [182, 65] width 37 height 17
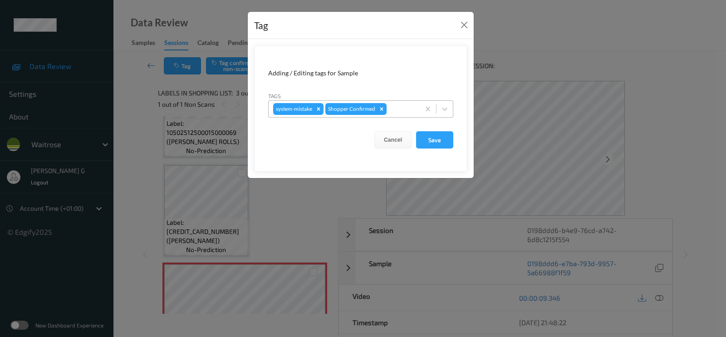
click at [405, 108] on div at bounding box center [401, 108] width 27 height 11
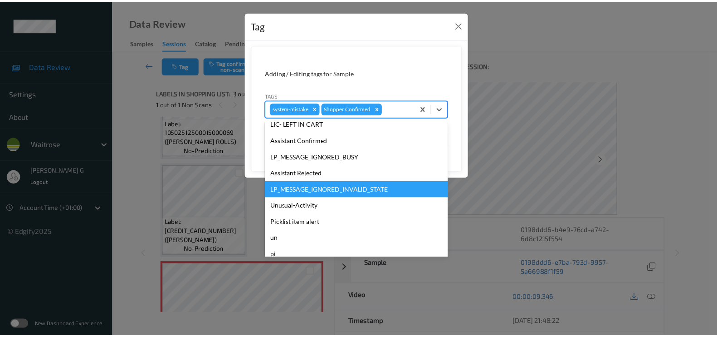
scroll to position [177, 0]
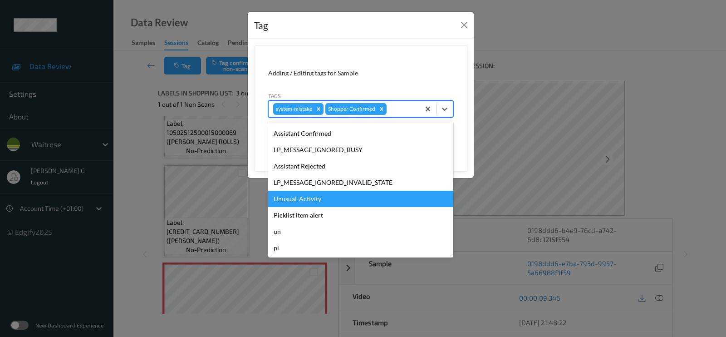
click at [300, 198] on div "Unusual-Activity" at bounding box center [360, 199] width 185 height 16
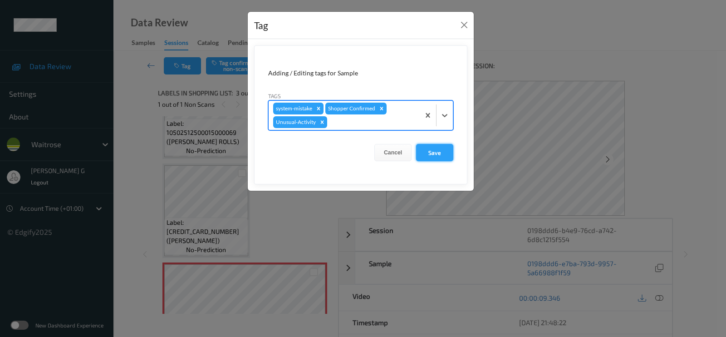
click at [431, 155] on button "Save" at bounding box center [434, 152] width 37 height 17
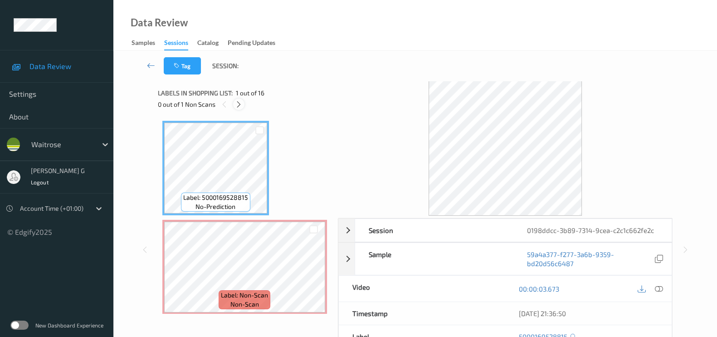
click at [240, 103] on icon at bounding box center [239, 104] width 8 height 8
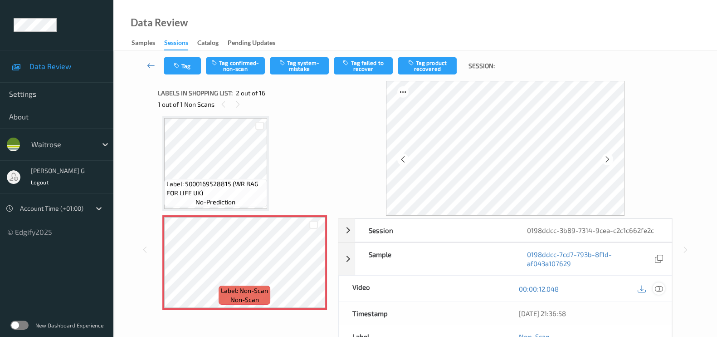
click at [662, 290] on icon at bounding box center [659, 288] width 8 height 8
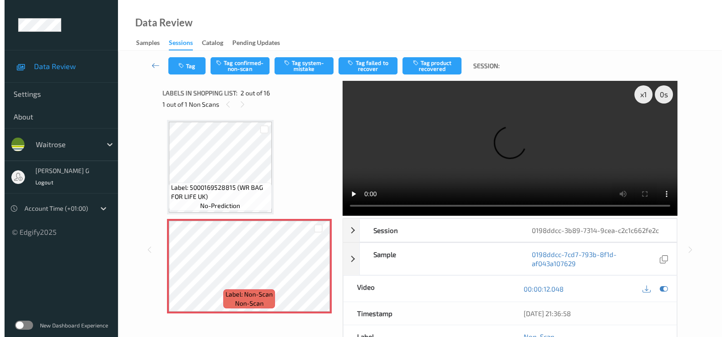
scroll to position [0, 0]
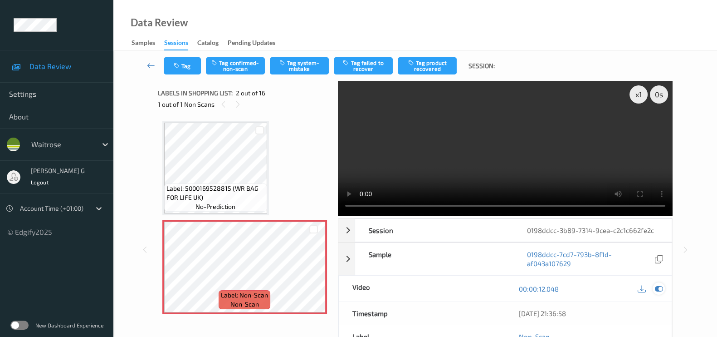
click at [662, 288] on icon at bounding box center [659, 288] width 8 height 8
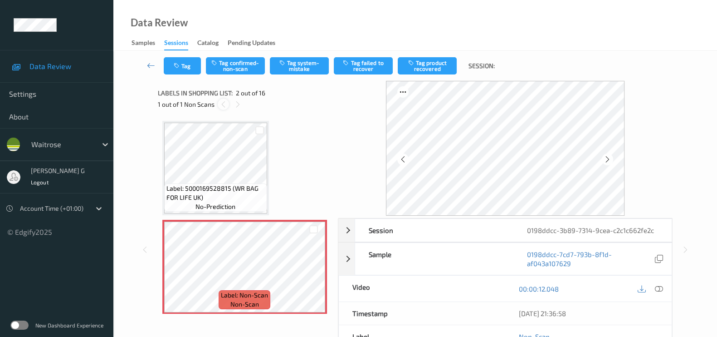
click at [223, 102] on icon at bounding box center [224, 104] width 8 height 8
click at [610, 161] on icon at bounding box center [608, 159] width 8 height 8
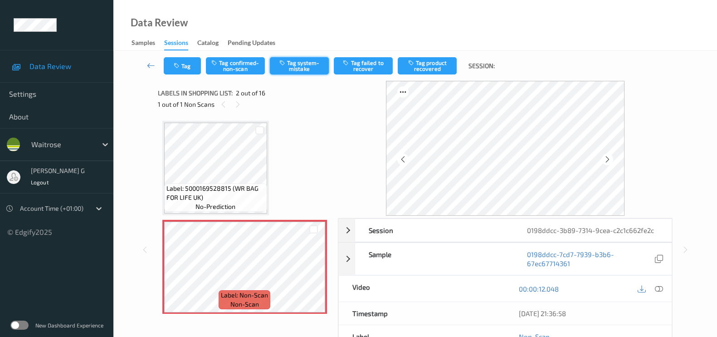
click at [301, 64] on button "Tag system-mistake" at bounding box center [299, 65] width 59 height 17
click at [190, 64] on button "Tag" at bounding box center [182, 65] width 37 height 17
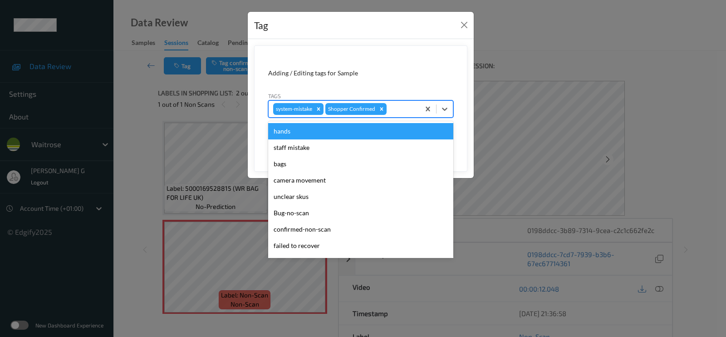
click at [393, 111] on div at bounding box center [401, 108] width 27 height 11
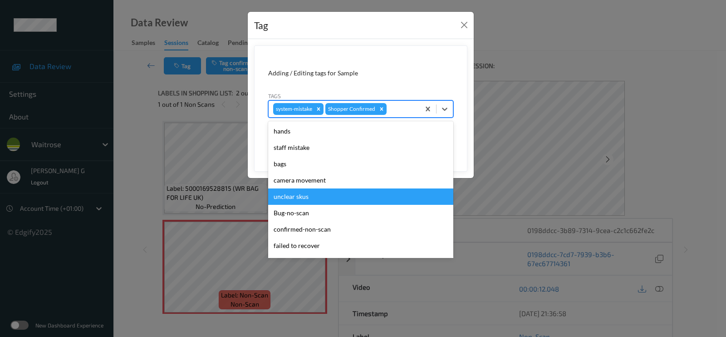
scroll to position [177, 0]
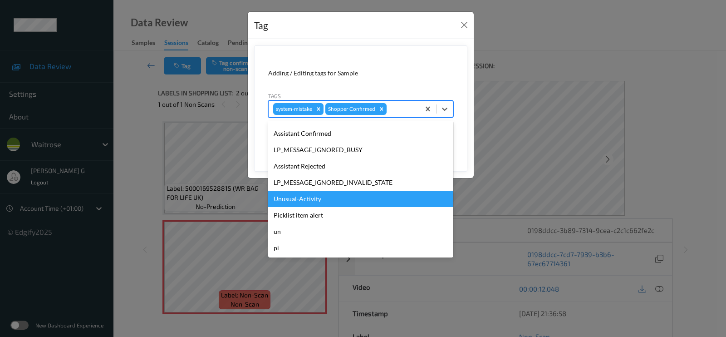
click at [281, 197] on div "Unusual-Activity" at bounding box center [360, 199] width 185 height 16
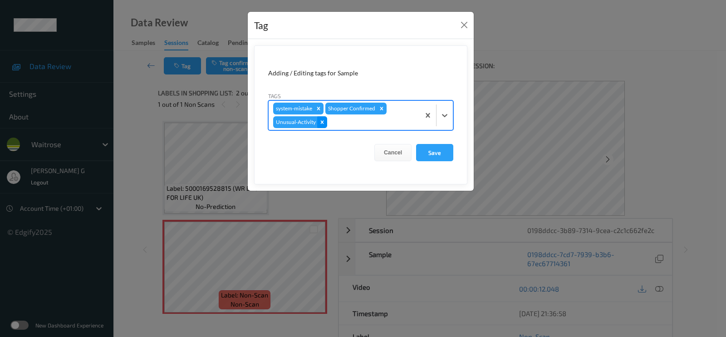
click at [324, 121] on icon "Remove Unusual-Activity" at bounding box center [322, 122] width 6 height 6
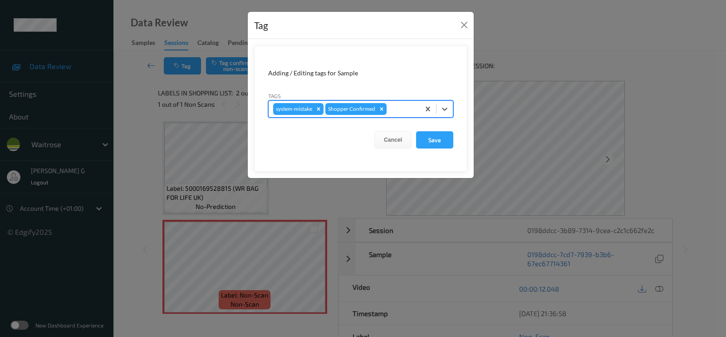
click at [408, 110] on div at bounding box center [401, 108] width 27 height 11
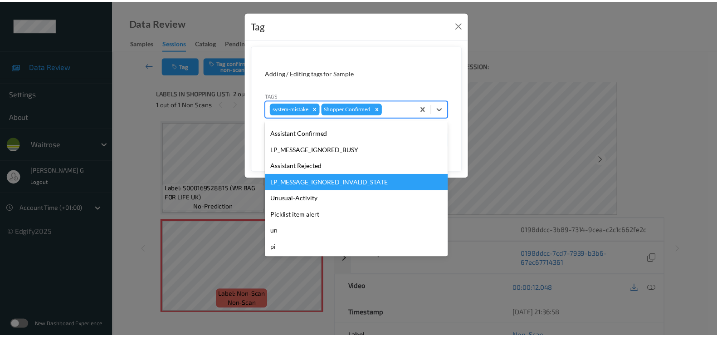
scroll to position [0, 0]
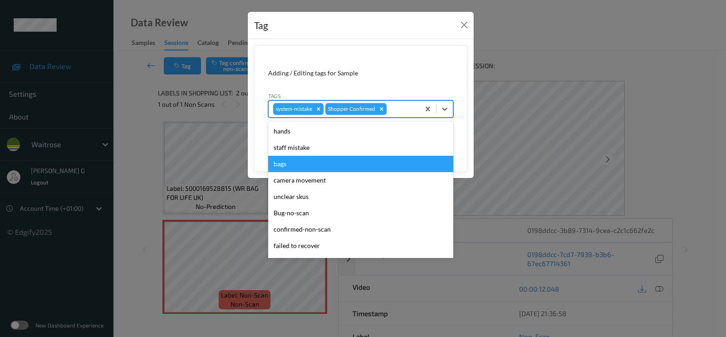
click at [294, 167] on div "bags" at bounding box center [360, 164] width 185 height 16
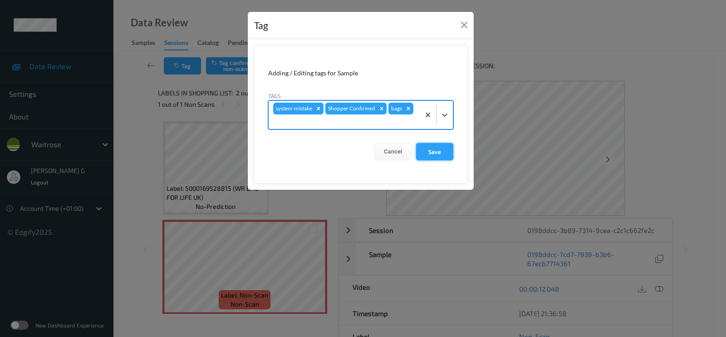
click at [430, 152] on button "Save" at bounding box center [434, 151] width 37 height 17
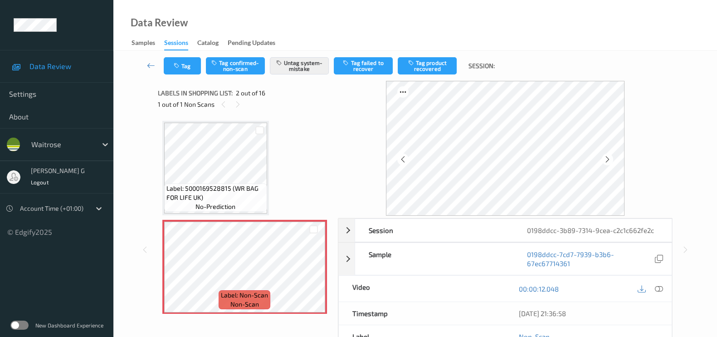
scroll to position [99, 0]
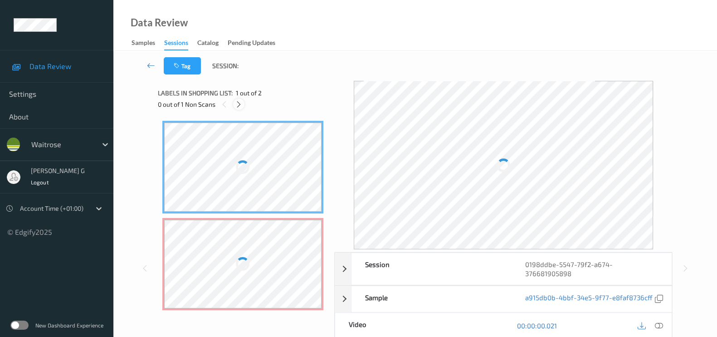
click at [239, 109] on div at bounding box center [238, 103] width 11 height 11
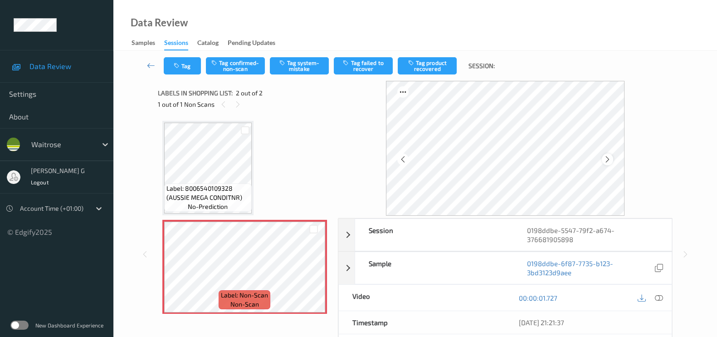
click at [609, 162] on icon at bounding box center [608, 159] width 8 height 8
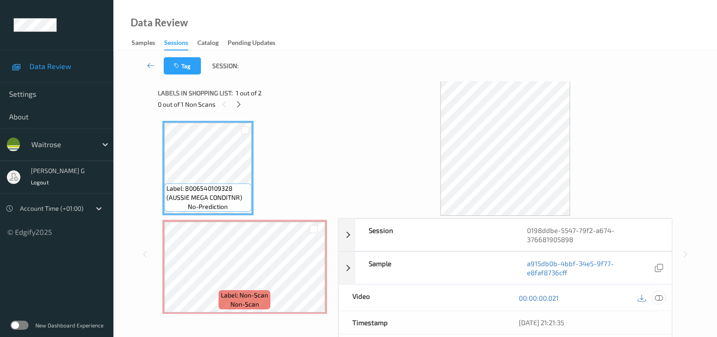
click at [659, 298] on icon at bounding box center [659, 298] width 8 height 8
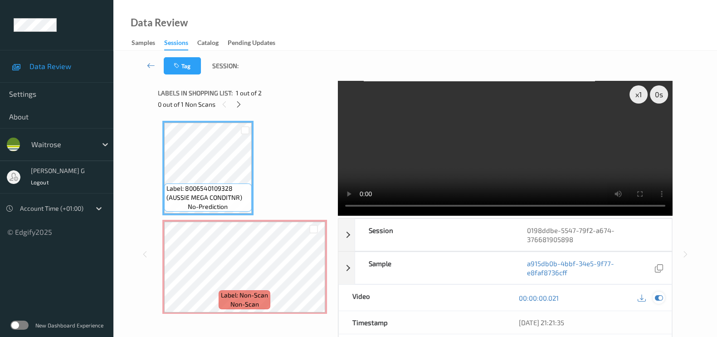
click at [659, 301] on icon at bounding box center [659, 298] width 8 height 8
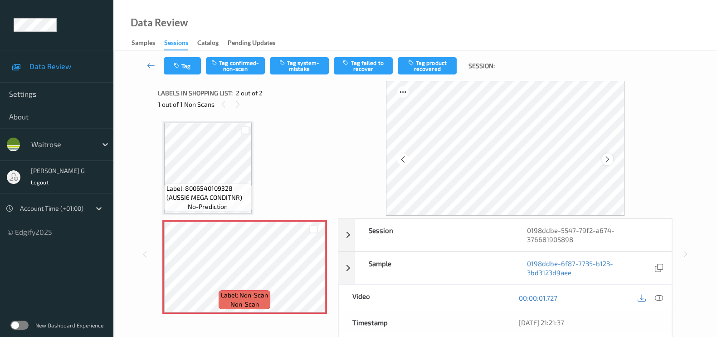
click at [612, 162] on icon at bounding box center [608, 159] width 8 height 8
click at [301, 72] on button "Tag system-mistake" at bounding box center [299, 65] width 59 height 17
click at [182, 69] on button "Tag" at bounding box center [182, 65] width 37 height 17
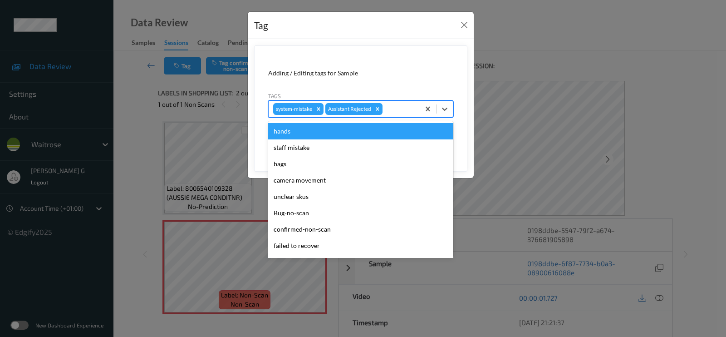
click at [399, 108] on div at bounding box center [399, 108] width 31 height 11
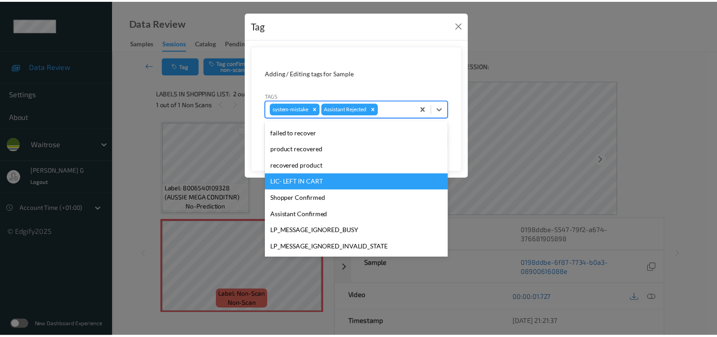
scroll to position [177, 0]
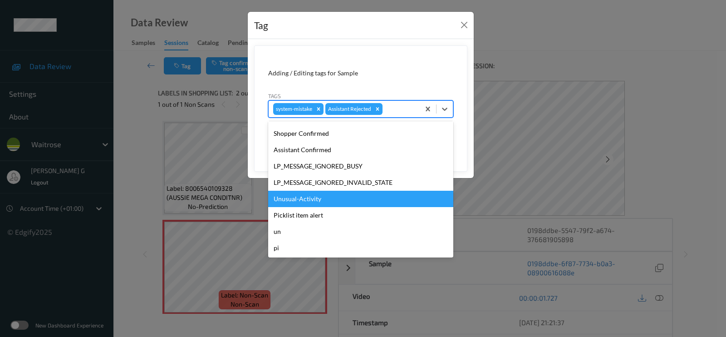
click at [299, 194] on div "Unusual-Activity" at bounding box center [360, 199] width 185 height 16
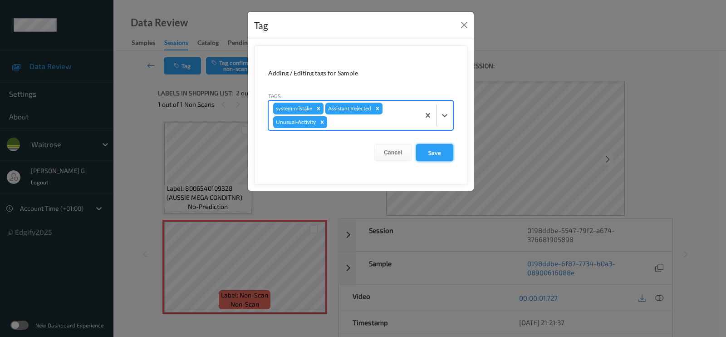
click at [431, 154] on button "Save" at bounding box center [434, 152] width 37 height 17
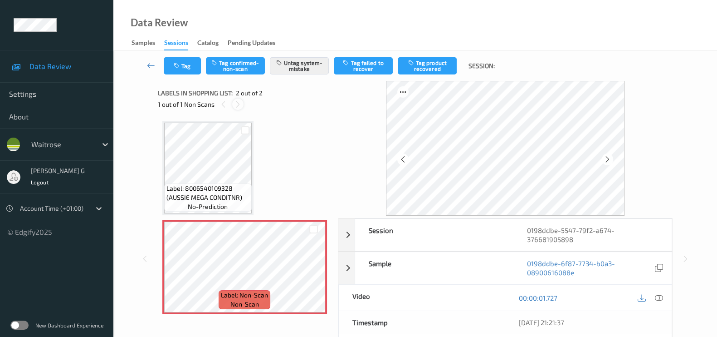
click at [240, 103] on icon at bounding box center [238, 104] width 8 height 8
click at [610, 156] on icon at bounding box center [608, 159] width 8 height 8
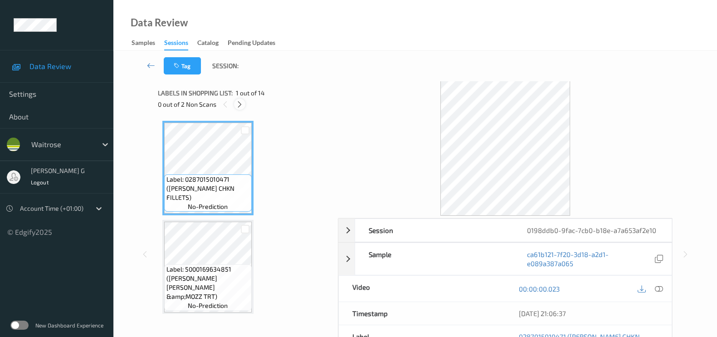
click at [238, 107] on icon at bounding box center [240, 104] width 8 height 8
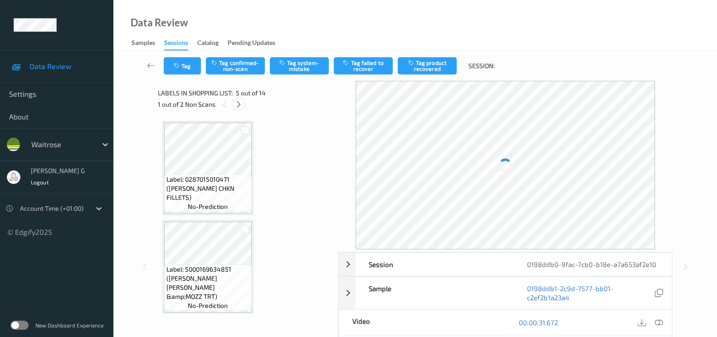
scroll to position [299, 0]
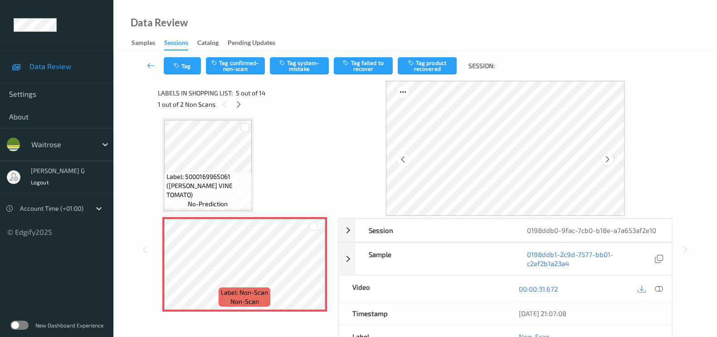
click at [611, 156] on icon at bounding box center [608, 159] width 8 height 8
click at [659, 286] on icon at bounding box center [659, 288] width 8 height 8
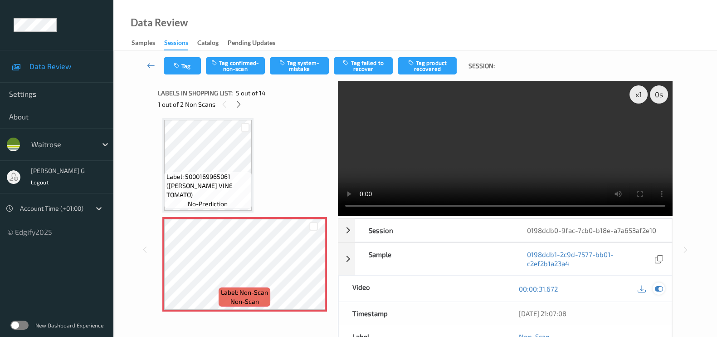
click at [658, 290] on icon at bounding box center [659, 288] width 8 height 8
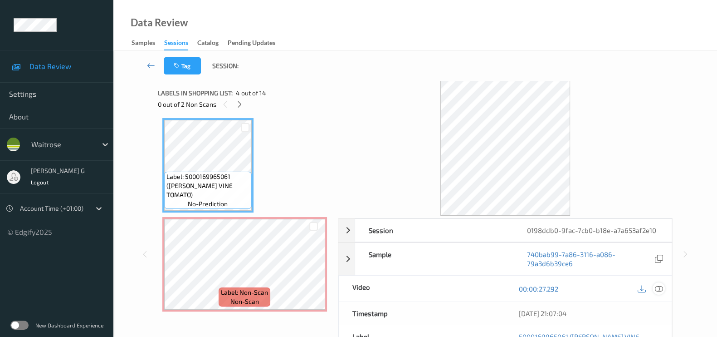
click at [660, 290] on icon at bounding box center [659, 288] width 8 height 8
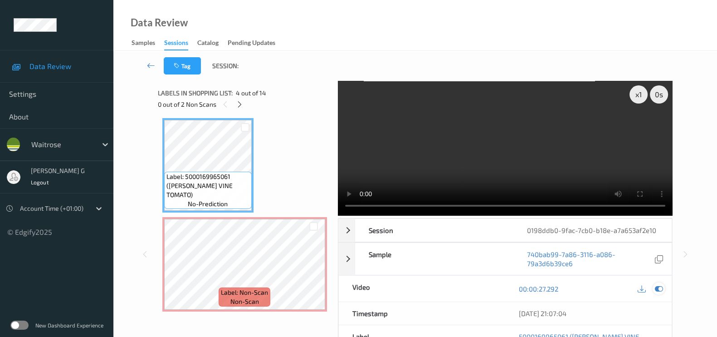
click at [660, 288] on icon at bounding box center [659, 288] width 8 height 8
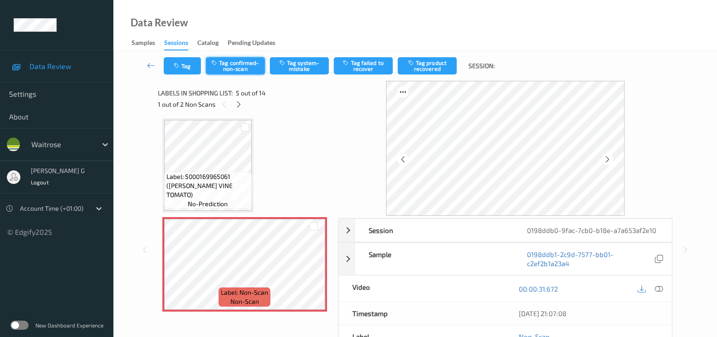
click at [238, 64] on button "Tag confirmed-non-scan" at bounding box center [235, 65] width 59 height 17
click at [433, 59] on button "Tag product recovered" at bounding box center [427, 65] width 59 height 17
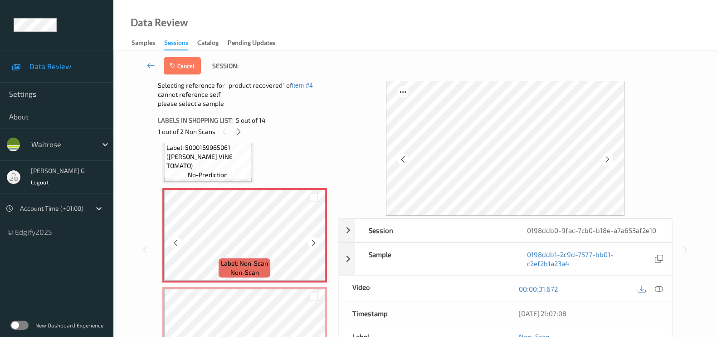
scroll to position [470, 0]
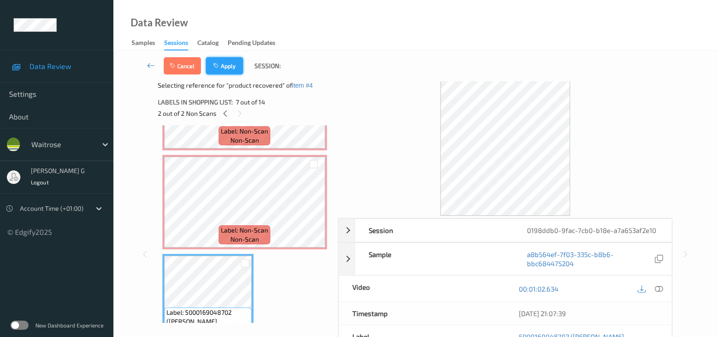
click at [223, 66] on button "Apply" at bounding box center [224, 65] width 37 height 17
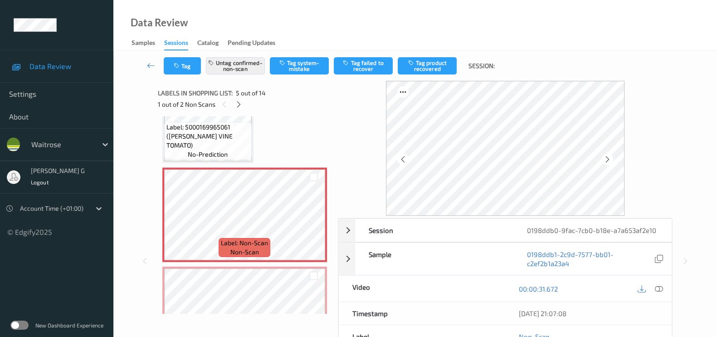
scroll to position [412, 0]
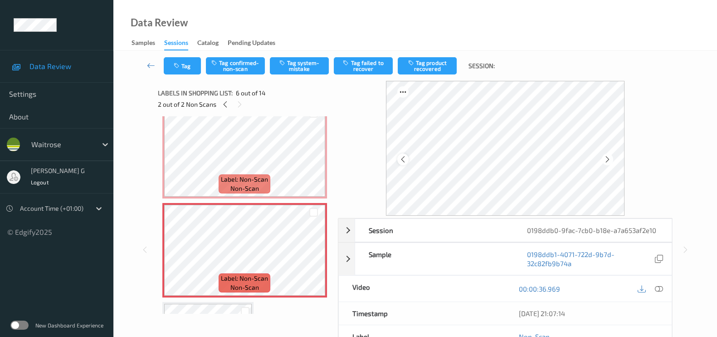
click at [406, 159] on div at bounding box center [505, 148] width 239 height 135
click at [403, 160] on icon at bounding box center [403, 159] width 8 height 8
click at [660, 290] on icon at bounding box center [659, 288] width 8 height 8
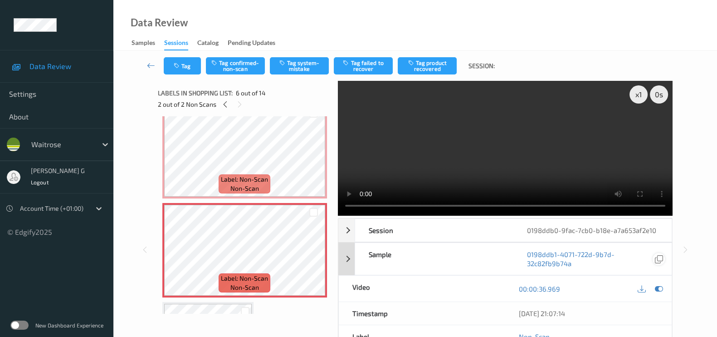
click at [659, 286] on icon at bounding box center [659, 288] width 8 height 8
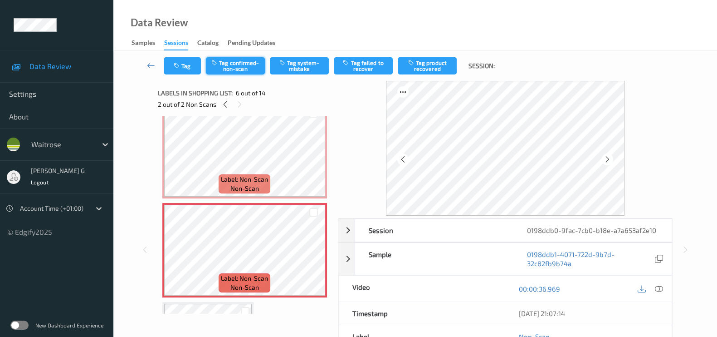
click at [239, 60] on button "Tag confirmed-non-scan" at bounding box center [235, 65] width 59 height 17
click at [233, 61] on button "Tag confirmed-non-scan" at bounding box center [235, 65] width 59 height 17
click at [138, 176] on div "Session 0198ddb0-9fac-7cb0-b18e-a7a653af2e10 Session ID 0198ddb0-9fac-7cb0-b18e…" at bounding box center [415, 249] width 567 height 337
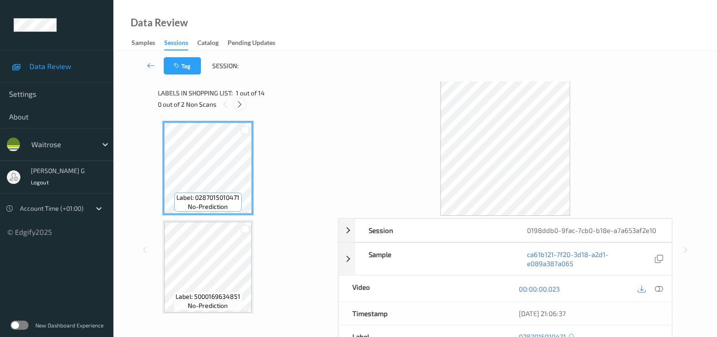
click at [235, 103] on div at bounding box center [239, 103] width 11 height 11
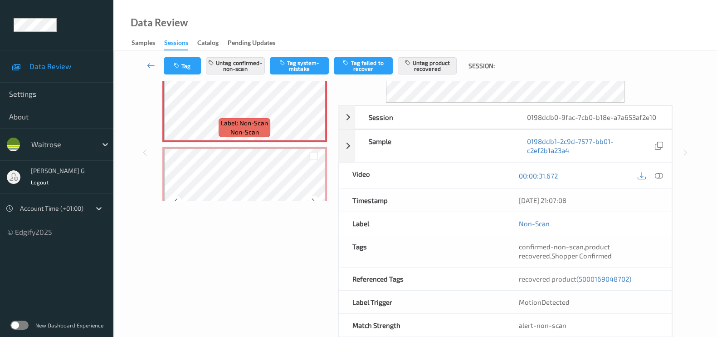
scroll to position [108, 0]
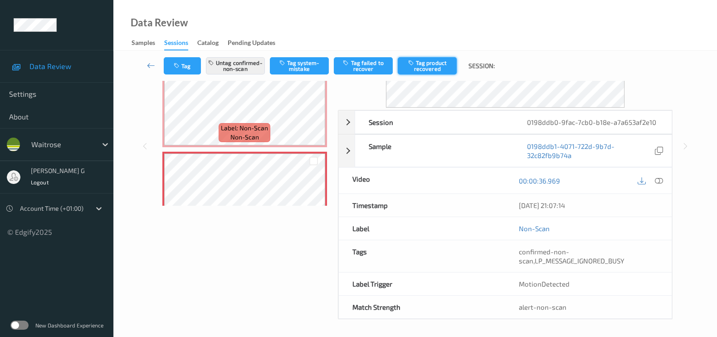
click at [430, 65] on button "Tag product recovered" at bounding box center [427, 65] width 59 height 17
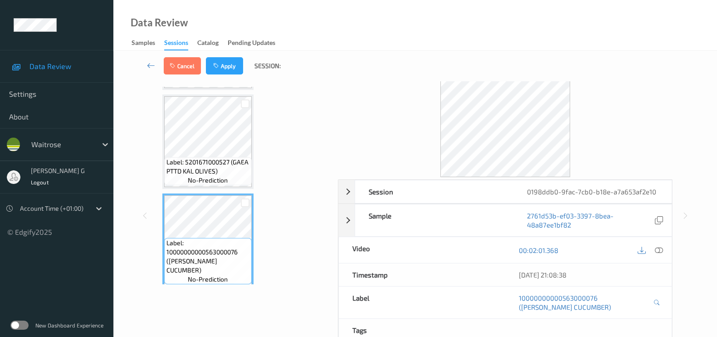
scroll to position [56, 0]
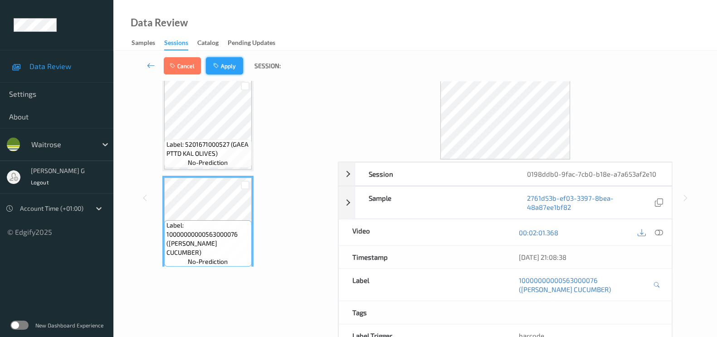
click at [220, 65] on icon "button" at bounding box center [217, 66] width 8 height 6
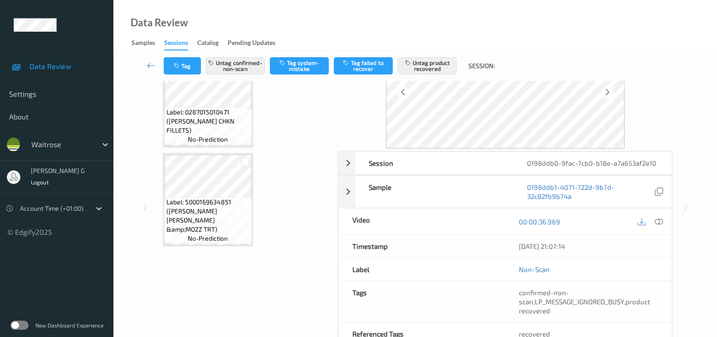
scroll to position [0, 0]
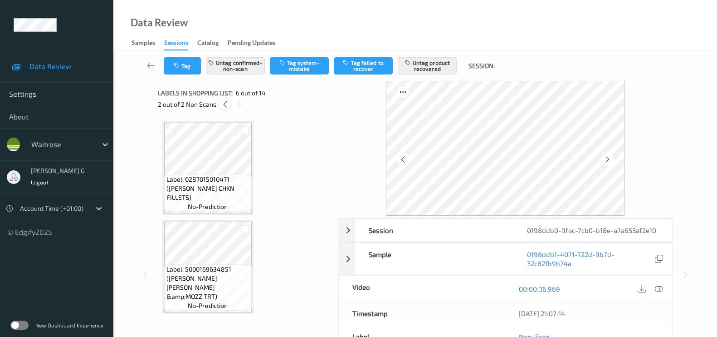
click at [222, 103] on icon at bounding box center [225, 104] width 8 height 8
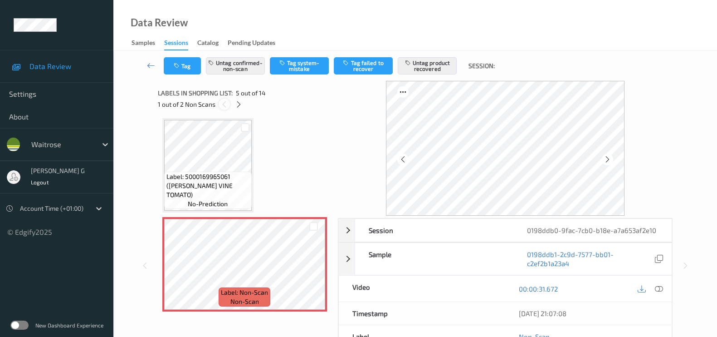
click at [222, 103] on icon at bounding box center [224, 104] width 8 height 8
click at [238, 106] on icon at bounding box center [239, 104] width 8 height 8
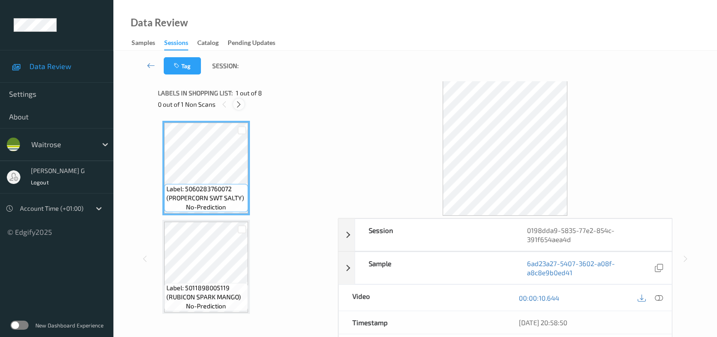
click at [236, 108] on icon at bounding box center [239, 104] width 8 height 8
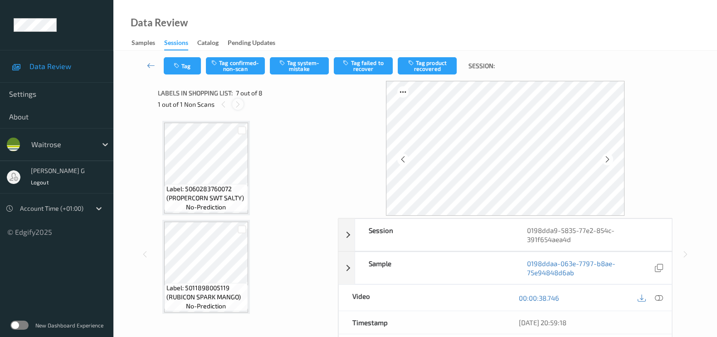
click at [235, 101] on icon at bounding box center [238, 104] width 8 height 8
click at [658, 295] on icon at bounding box center [659, 298] width 8 height 8
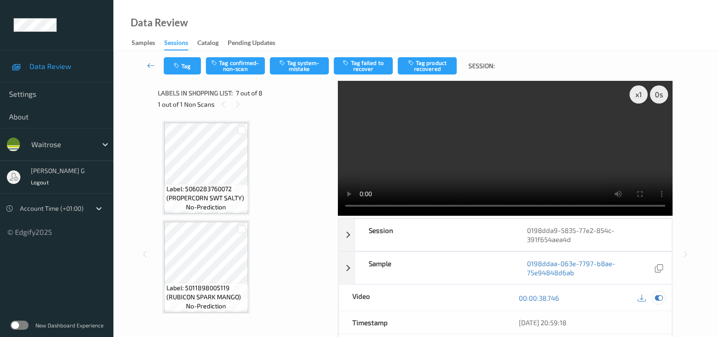
click at [658, 298] on icon at bounding box center [659, 298] width 8 height 8
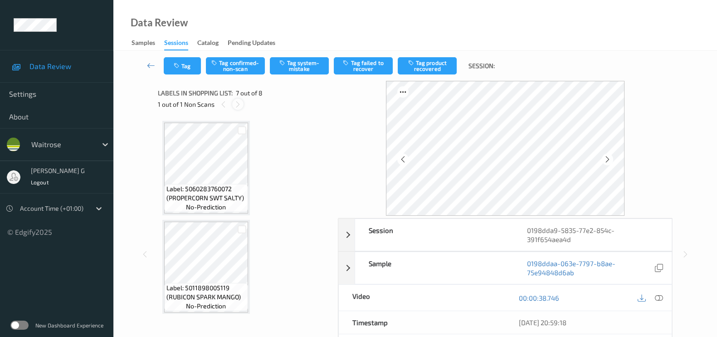
click at [235, 105] on icon at bounding box center [238, 104] width 8 height 8
click at [225, 104] on icon at bounding box center [224, 104] width 8 height 8
click at [220, 102] on icon at bounding box center [224, 104] width 8 height 8
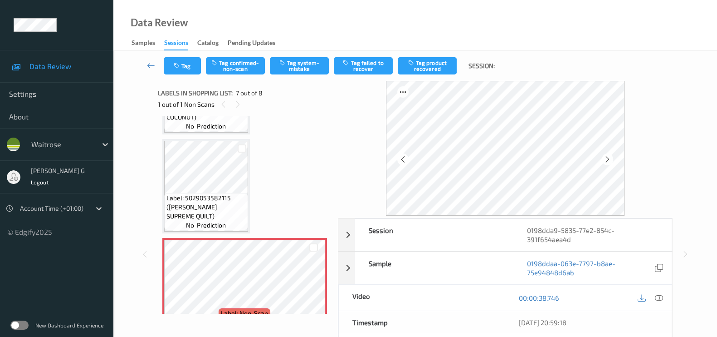
scroll to position [593, 0]
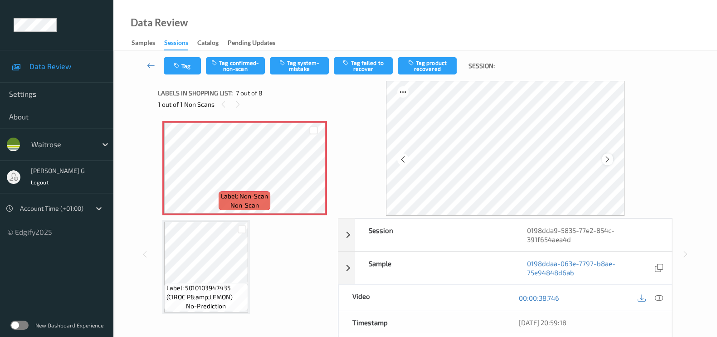
click at [612, 157] on icon at bounding box center [608, 159] width 8 height 8
click at [612, 156] on icon at bounding box center [608, 159] width 8 height 8
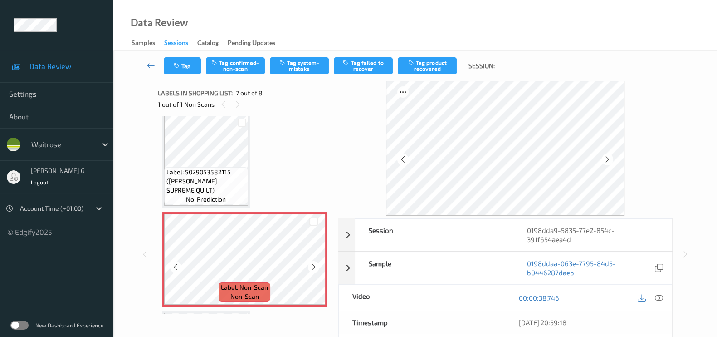
scroll to position [480, 0]
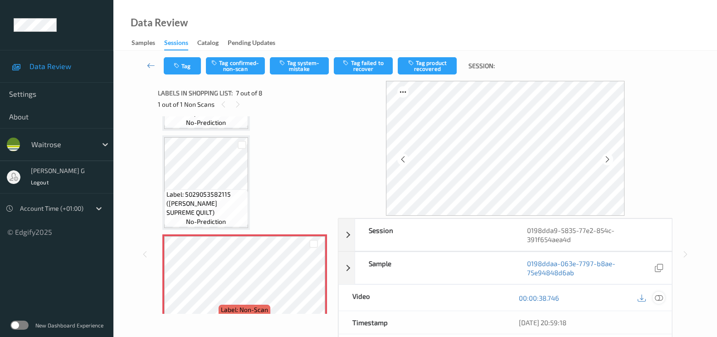
click at [659, 296] on icon at bounding box center [659, 298] width 8 height 8
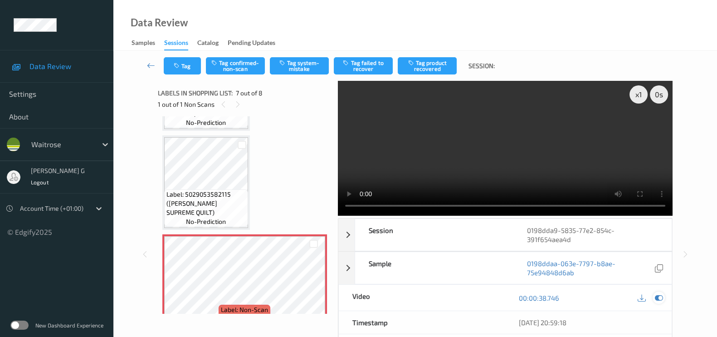
click at [656, 294] on icon at bounding box center [659, 298] width 8 height 8
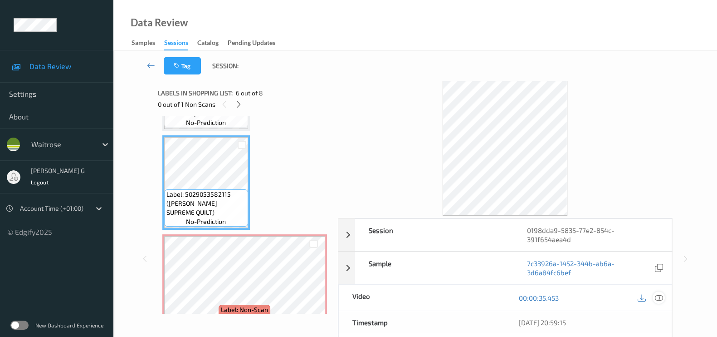
click at [658, 298] on icon at bounding box center [659, 298] width 8 height 8
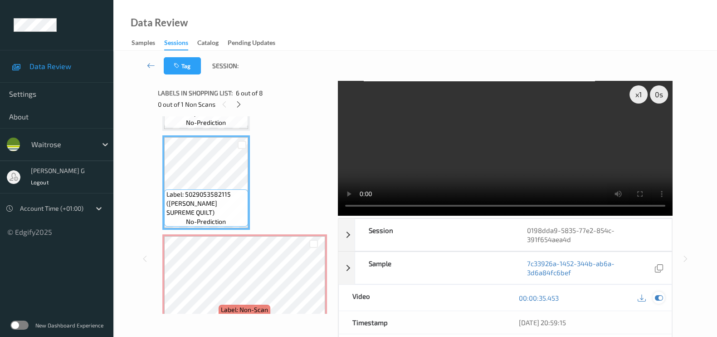
click at [664, 299] on div at bounding box center [659, 297] width 12 height 12
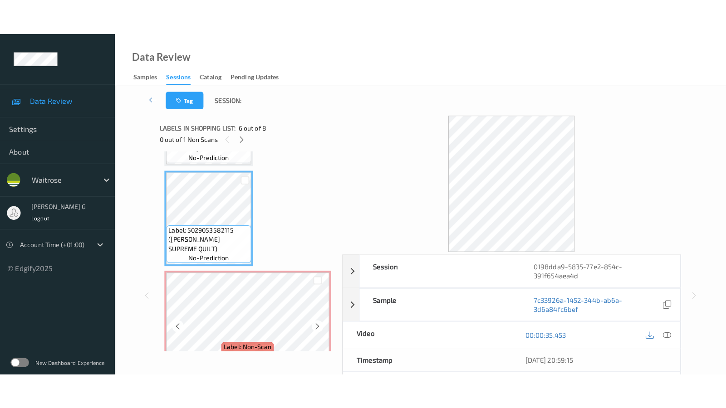
scroll to position [537, 0]
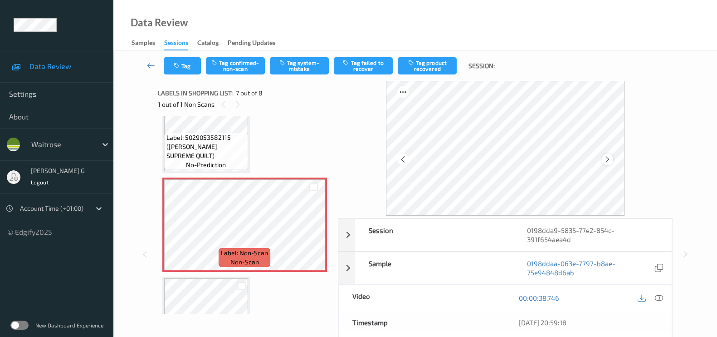
click at [607, 160] on icon at bounding box center [608, 159] width 8 height 8
click at [661, 298] on icon at bounding box center [659, 298] width 8 height 8
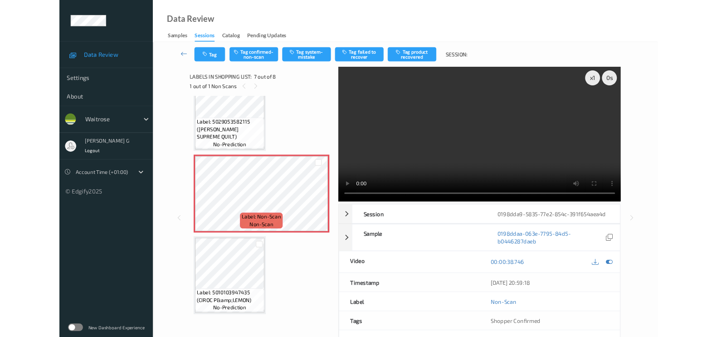
scroll to position [522, 0]
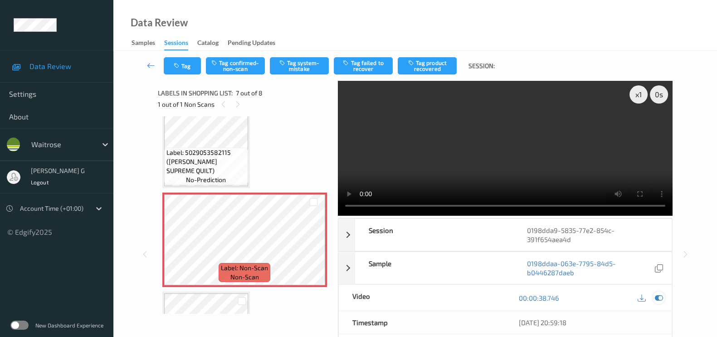
click at [662, 299] on icon at bounding box center [659, 298] width 8 height 8
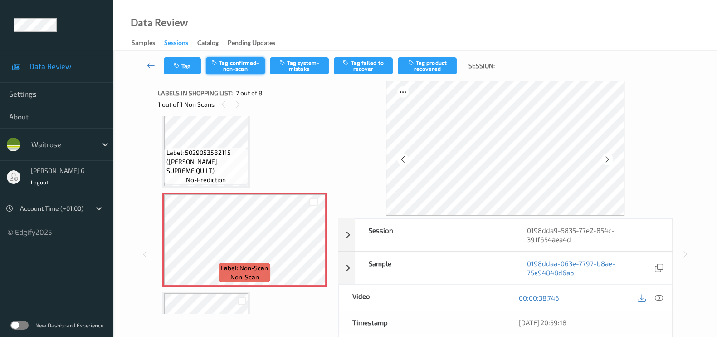
click at [236, 67] on button "Tag confirmed-non-scan" at bounding box center [235, 65] width 59 height 17
click at [357, 64] on button "Tag failed to recover" at bounding box center [363, 65] width 59 height 17
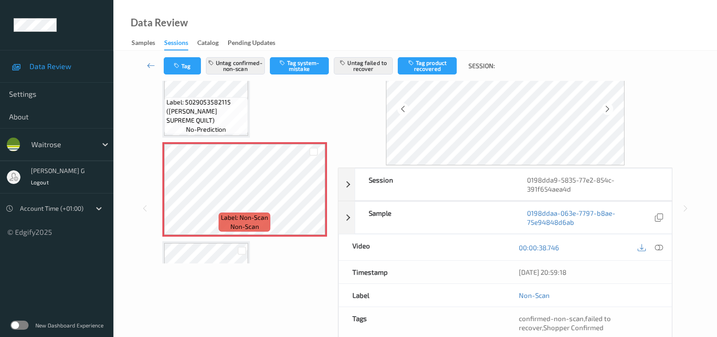
scroll to position [0, 0]
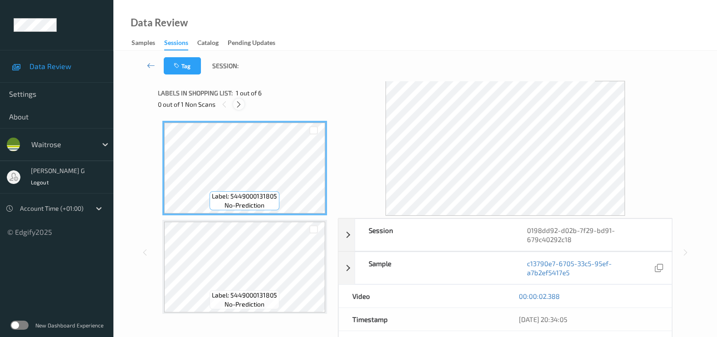
click at [240, 103] on icon at bounding box center [239, 104] width 8 height 8
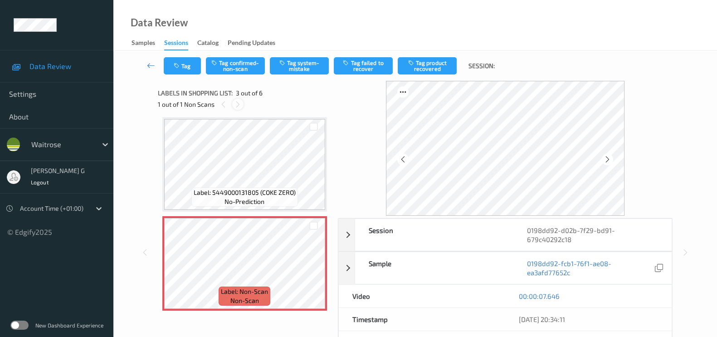
click at [240, 106] on icon at bounding box center [238, 104] width 8 height 8
click at [234, 108] on div at bounding box center [237, 103] width 11 height 11
click at [610, 161] on icon at bounding box center [608, 159] width 8 height 8
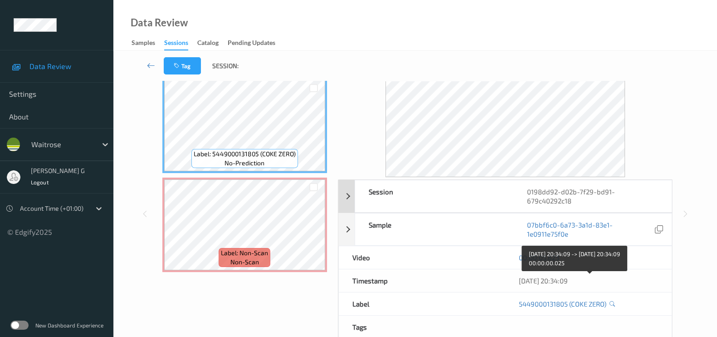
scroll to position [0, 0]
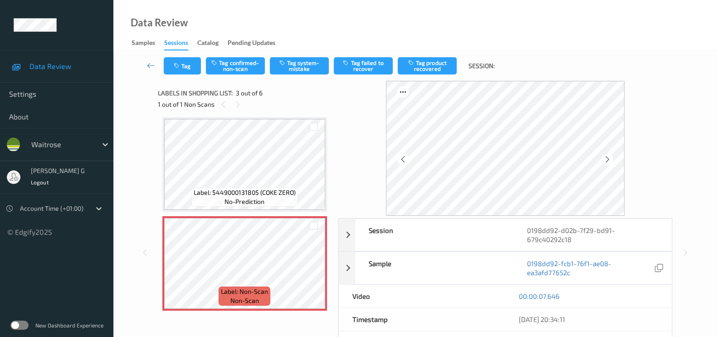
click at [624, 291] on div "00:00:07.646" at bounding box center [588, 295] width 139 height 9
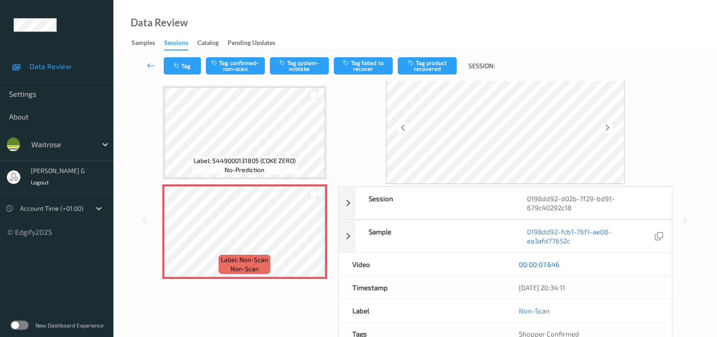
scroll to position [56, 0]
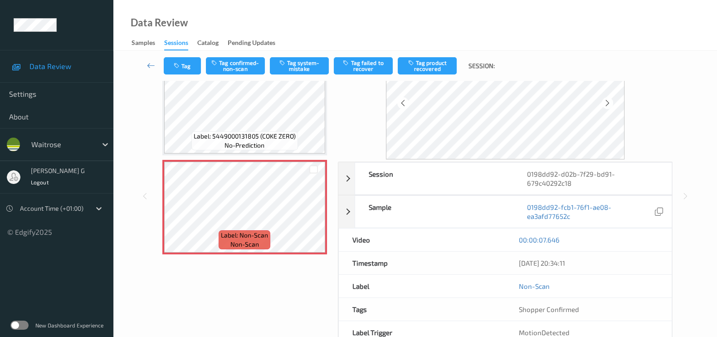
click at [279, 277] on div "Labels in shopping list: 3 out of 6 1 out of 1 Non Scans Label: 5449000131805 (…" at bounding box center [245, 195] width 174 height 343
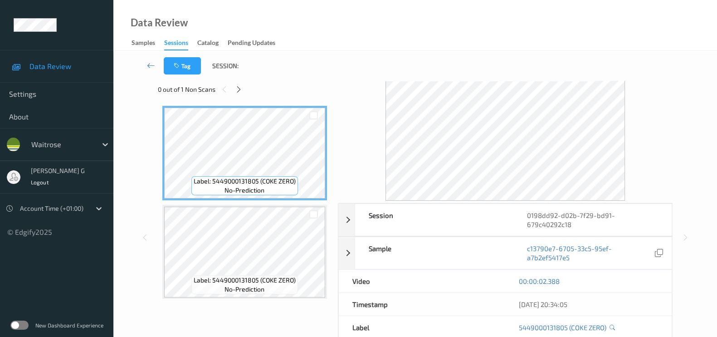
scroll to position [0, 0]
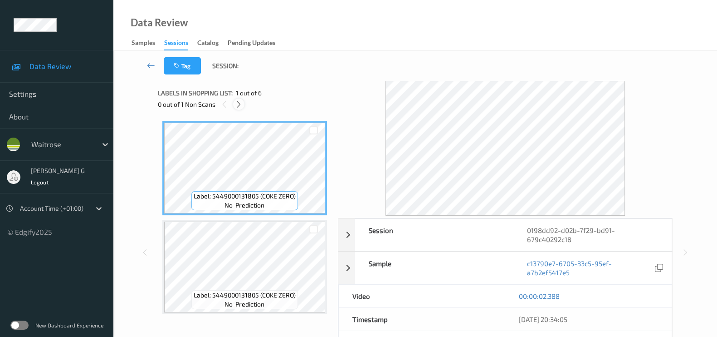
click at [239, 105] on icon at bounding box center [239, 104] width 8 height 8
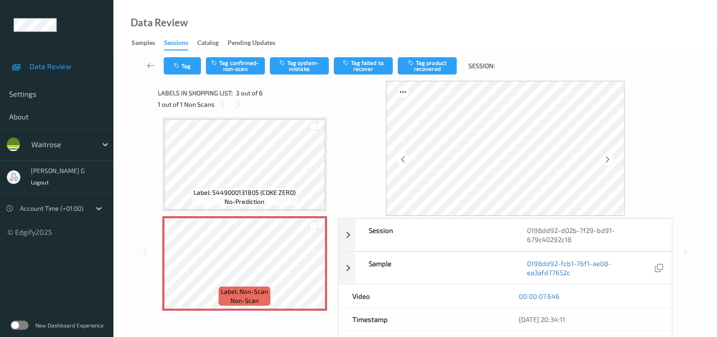
click at [588, 291] on div "00:00:07.646" at bounding box center [588, 295] width 139 height 9
click at [587, 293] on div "00:00:07.646" at bounding box center [588, 295] width 139 height 9
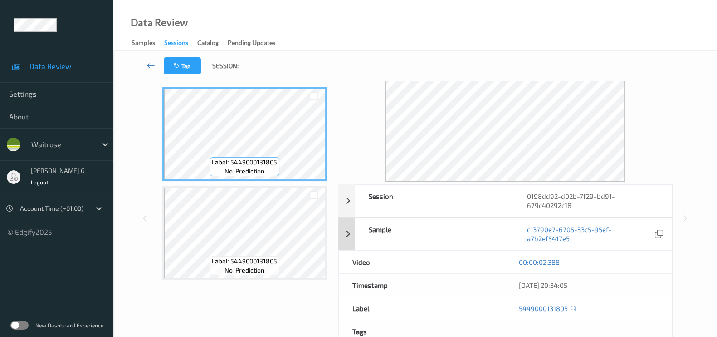
scroll to position [56, 0]
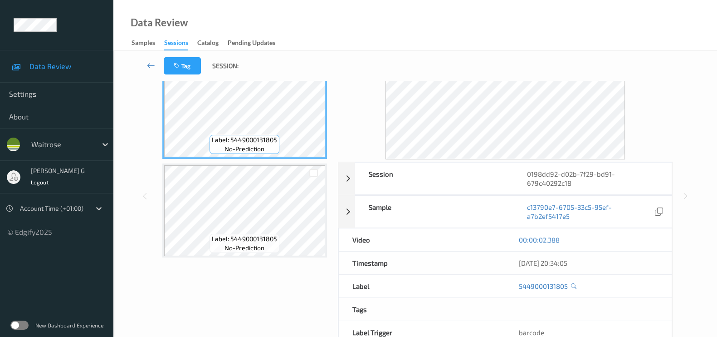
click at [592, 244] on div "00:00:02.388" at bounding box center [588, 239] width 167 height 23
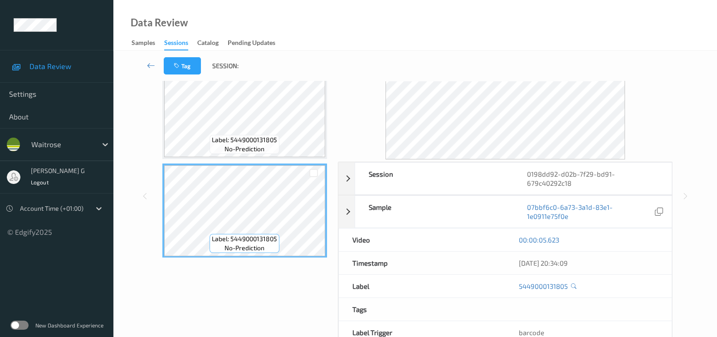
scroll to position [0, 0]
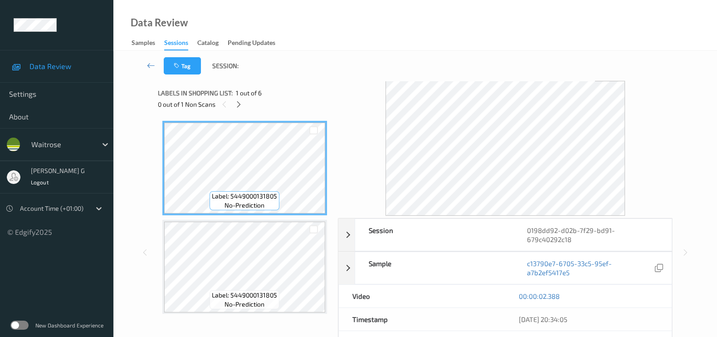
click at [606, 296] on div "00:00:02.388" at bounding box center [588, 295] width 139 height 9
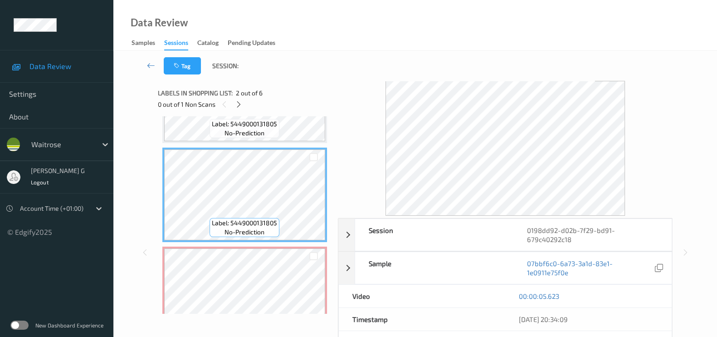
scroll to position [113, 0]
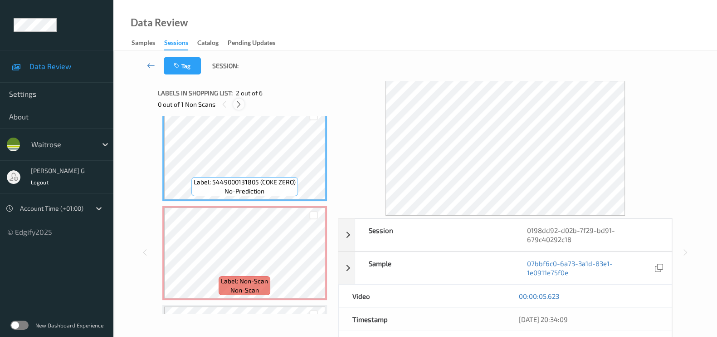
click at [237, 102] on icon at bounding box center [239, 104] width 8 height 8
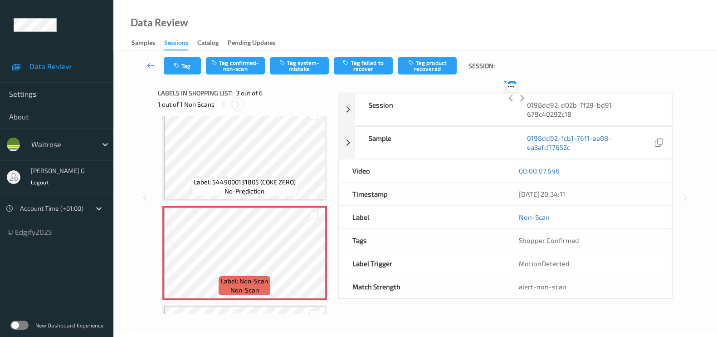
scroll to position [103, 0]
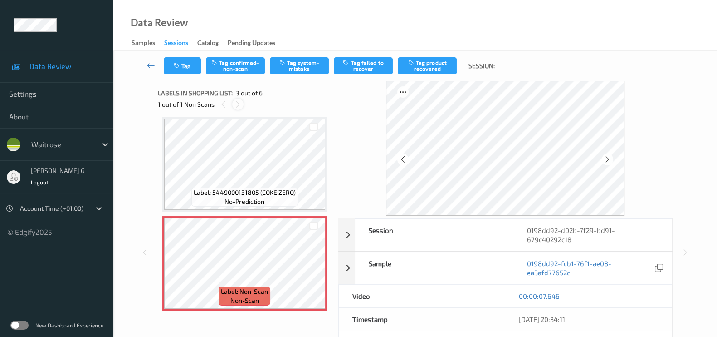
click at [237, 102] on icon at bounding box center [238, 104] width 8 height 8
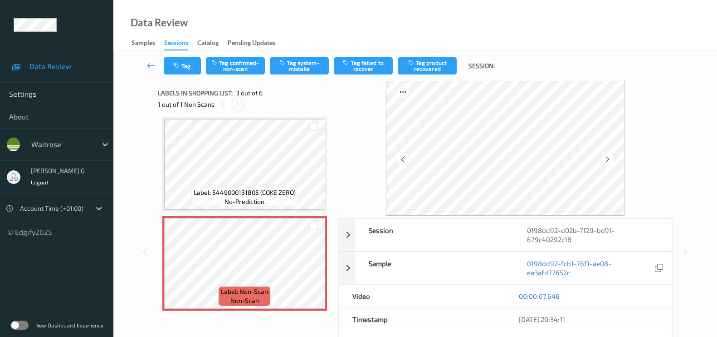
click at [237, 102] on icon at bounding box center [238, 104] width 8 height 8
click at [223, 108] on div at bounding box center [223, 103] width 11 height 11
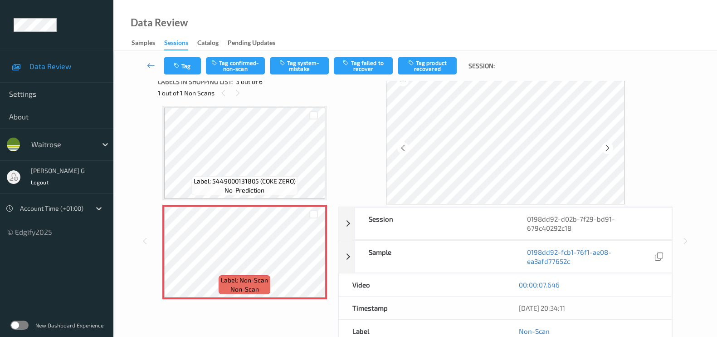
scroll to position [0, 0]
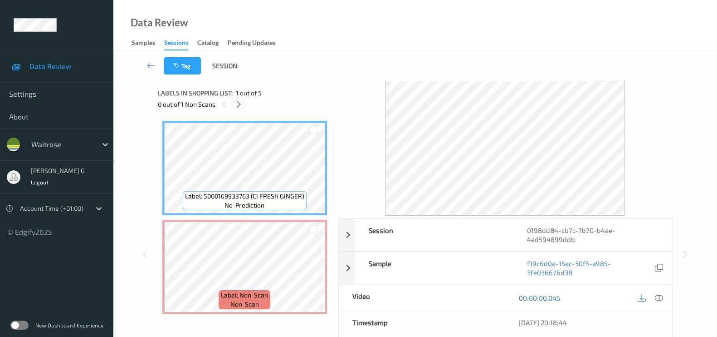
click at [238, 100] on icon at bounding box center [239, 104] width 8 height 8
click at [659, 294] on icon at bounding box center [659, 298] width 8 height 8
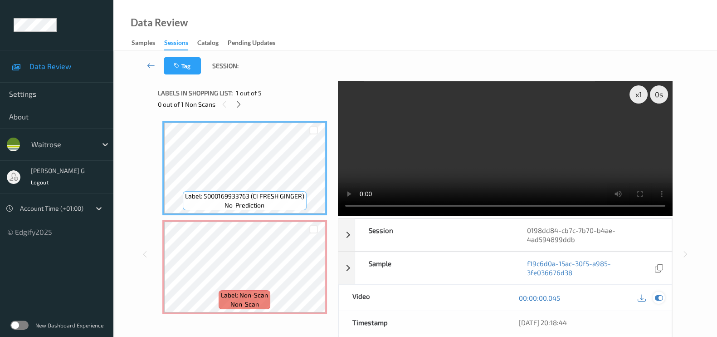
click at [660, 297] on icon at bounding box center [659, 298] width 8 height 8
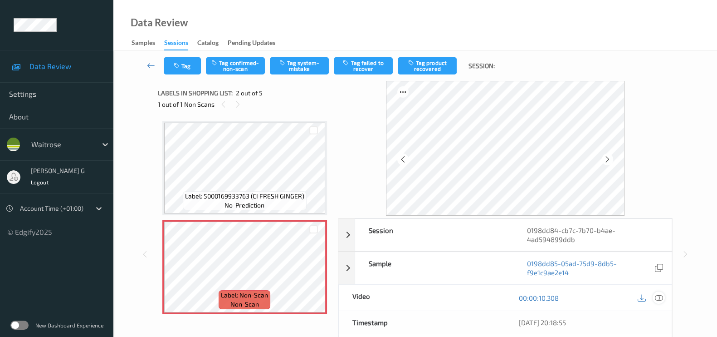
click at [663, 296] on div at bounding box center [659, 297] width 12 height 12
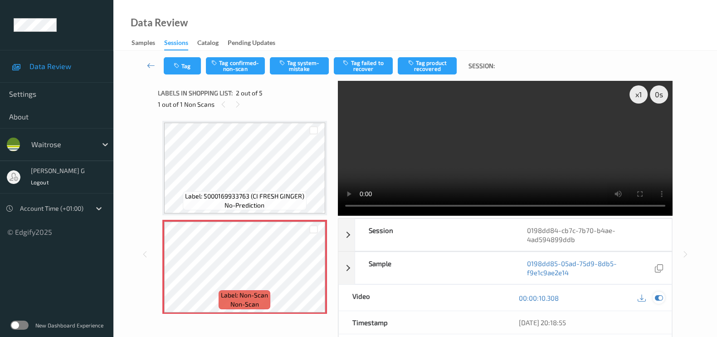
click at [660, 294] on icon at bounding box center [659, 298] width 8 height 8
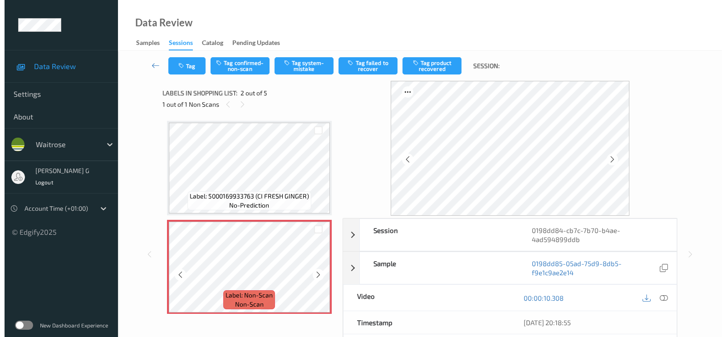
scroll to position [56, 0]
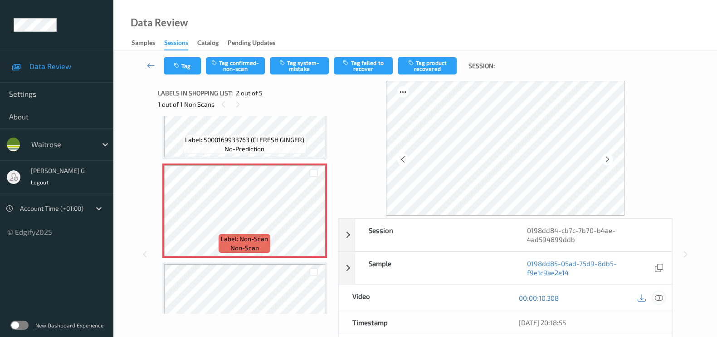
click at [659, 295] on icon at bounding box center [659, 298] width 8 height 8
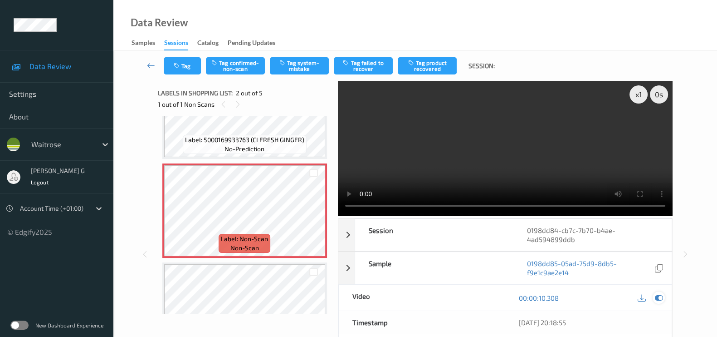
click at [661, 300] on icon at bounding box center [659, 298] width 8 height 8
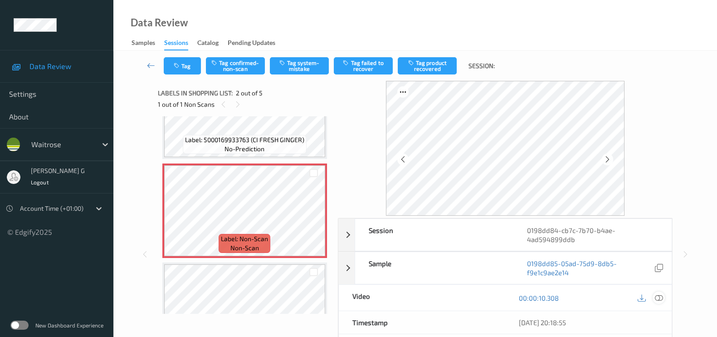
click at [656, 297] on icon at bounding box center [659, 298] width 8 height 8
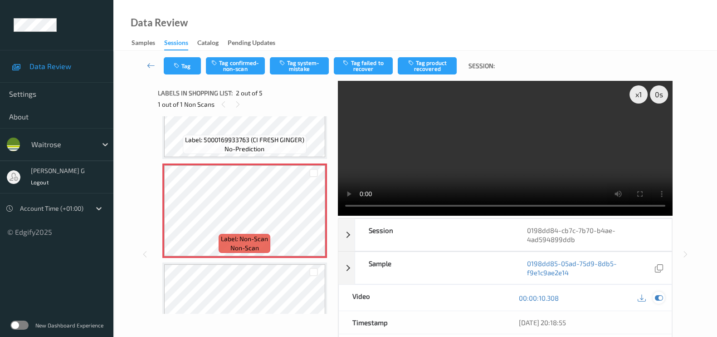
click at [658, 296] on icon at bounding box center [659, 298] width 8 height 8
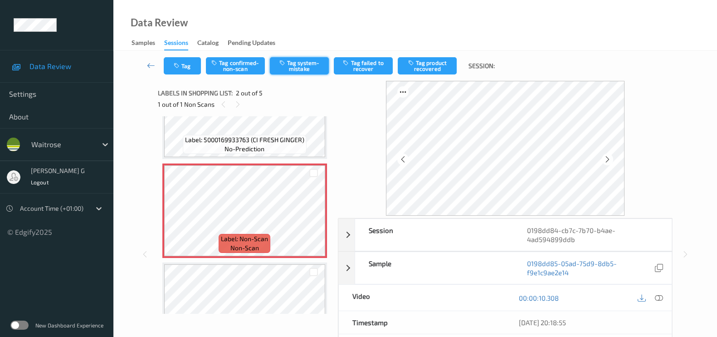
click at [316, 64] on button "Tag system-mistake" at bounding box center [299, 65] width 59 height 17
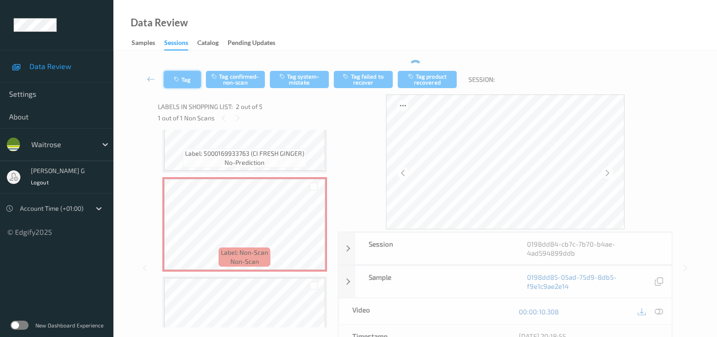
click at [179, 77] on icon "button" at bounding box center [178, 79] width 8 height 6
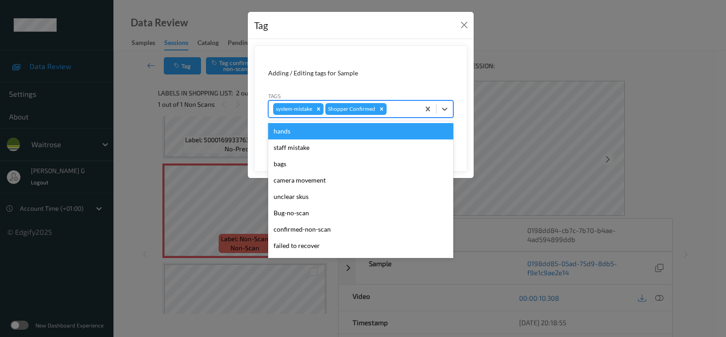
click at [393, 110] on div at bounding box center [401, 108] width 27 height 11
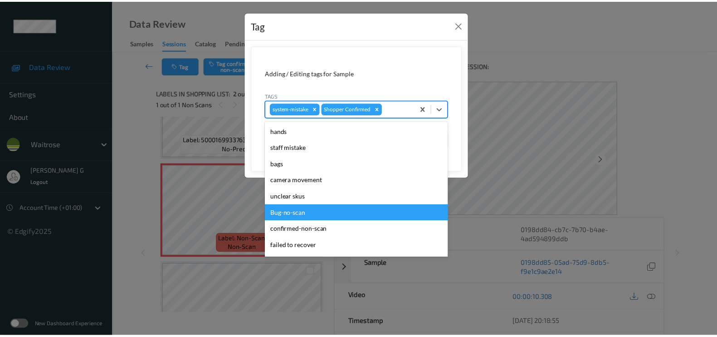
scroll to position [170, 0]
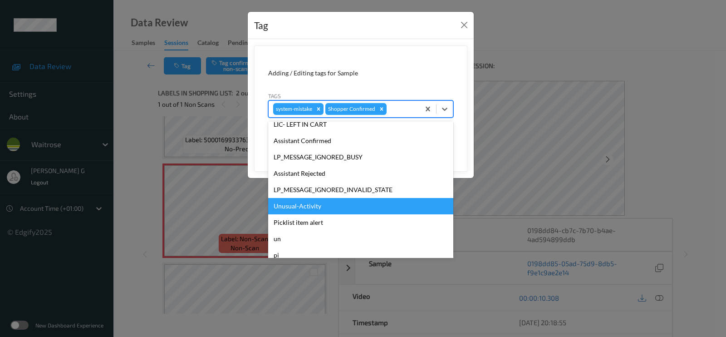
click at [302, 205] on div "Unusual-Activity" at bounding box center [360, 206] width 185 height 16
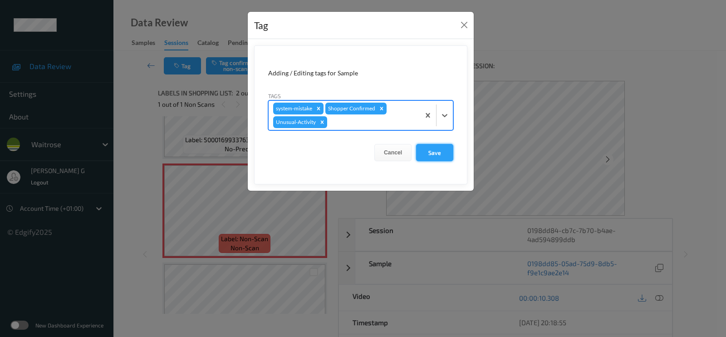
click at [439, 157] on button "Save" at bounding box center [434, 152] width 37 height 17
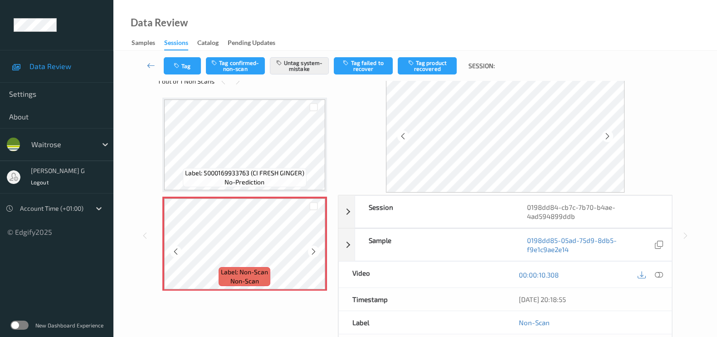
scroll to position [0, 0]
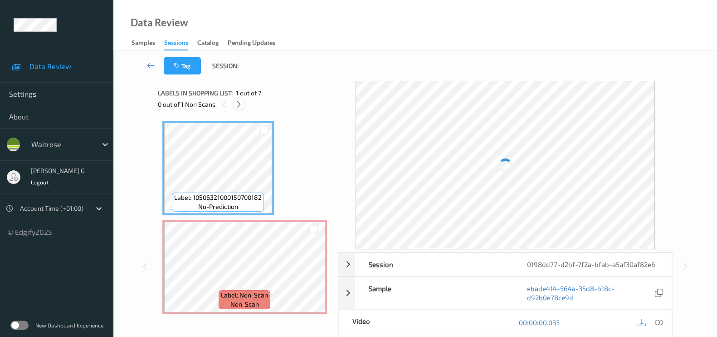
click at [237, 98] on div at bounding box center [238, 103] width 11 height 11
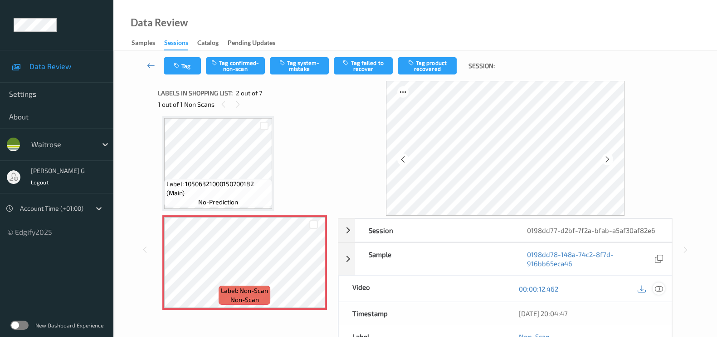
click at [661, 286] on icon at bounding box center [659, 288] width 8 height 8
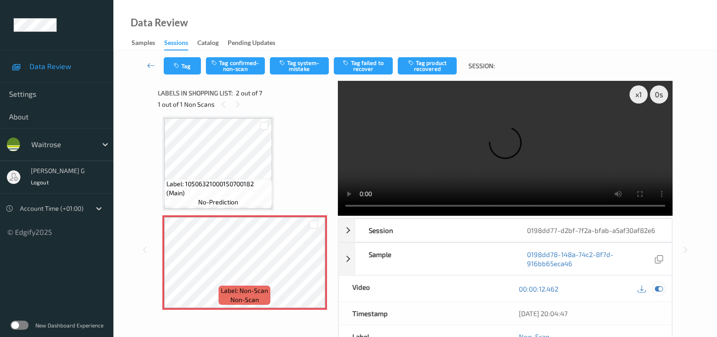
click at [660, 283] on div at bounding box center [659, 288] width 12 height 12
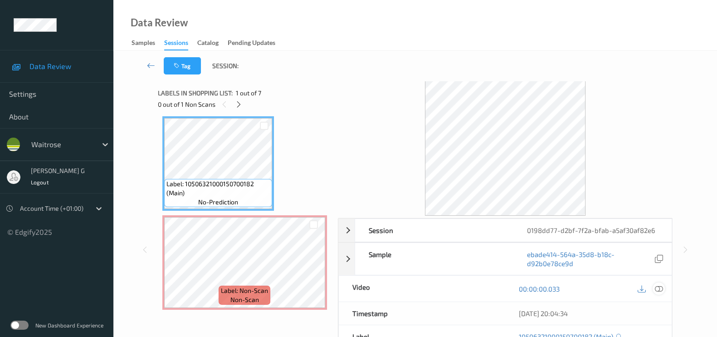
click at [659, 286] on icon at bounding box center [659, 288] width 8 height 8
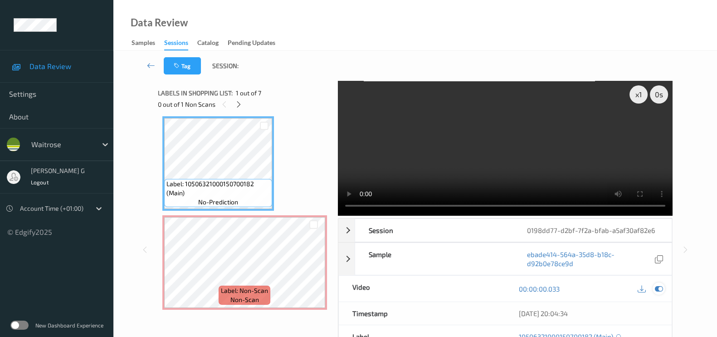
click at [660, 291] on icon at bounding box center [659, 288] width 8 height 8
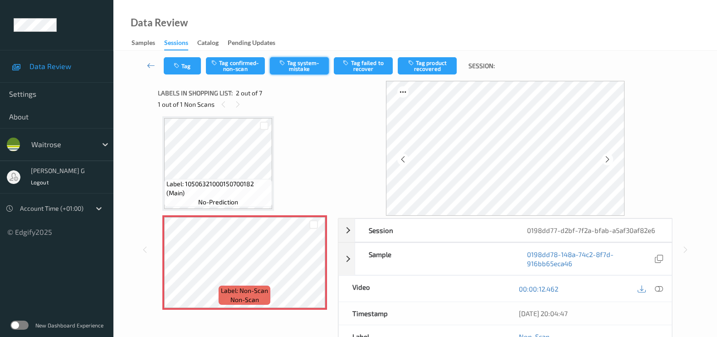
click at [308, 62] on button "Tag system-mistake" at bounding box center [299, 65] width 59 height 17
click at [662, 285] on icon at bounding box center [659, 288] width 8 height 8
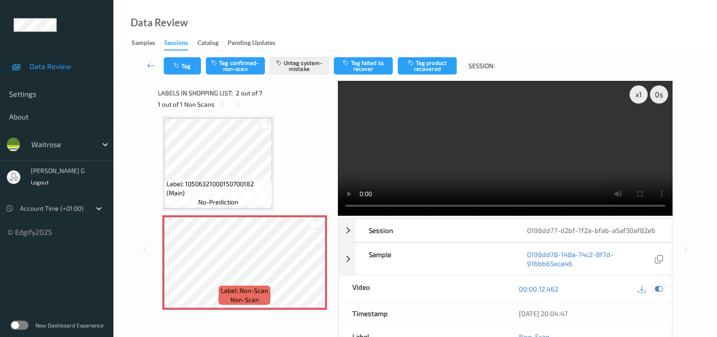
click at [657, 288] on icon at bounding box center [659, 288] width 8 height 8
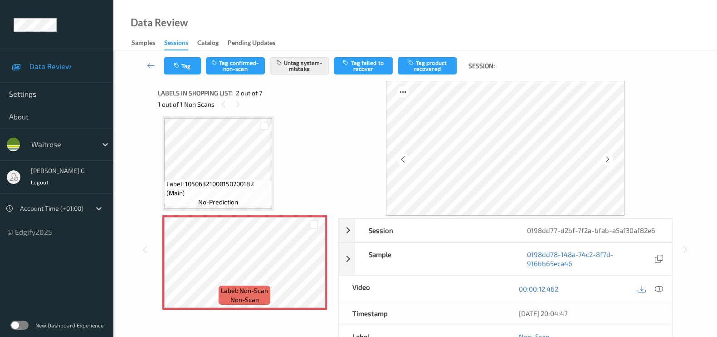
click at [704, 223] on div "Tag Tag confirmed-non-scan Untag system-mistake Tag failed to recover Tag produ…" at bounding box center [415, 244] width 604 height 386
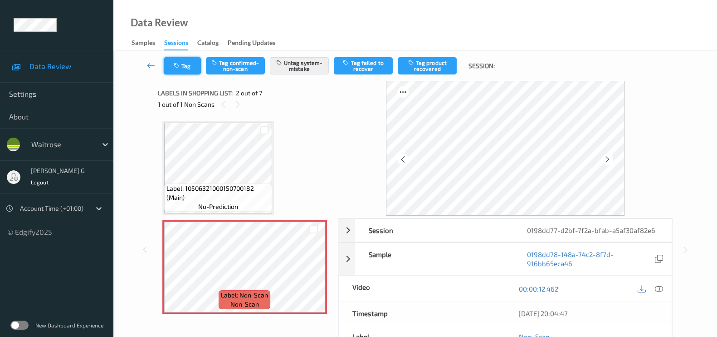
click at [190, 73] on button "Tag" at bounding box center [182, 65] width 37 height 17
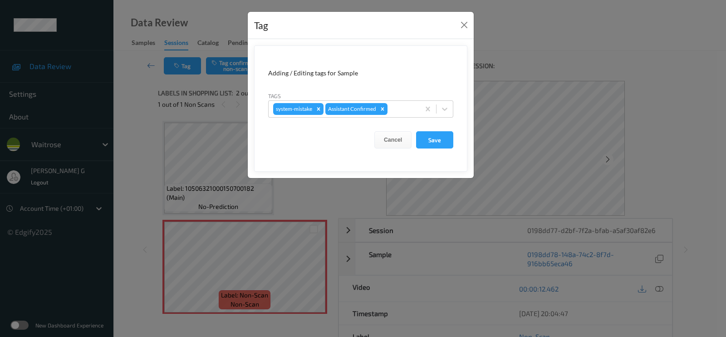
click at [142, 119] on div "Tag Adding / Editing tags for Sample Tags system-mistake Assistant Confirmed Ca…" at bounding box center [363, 168] width 726 height 337
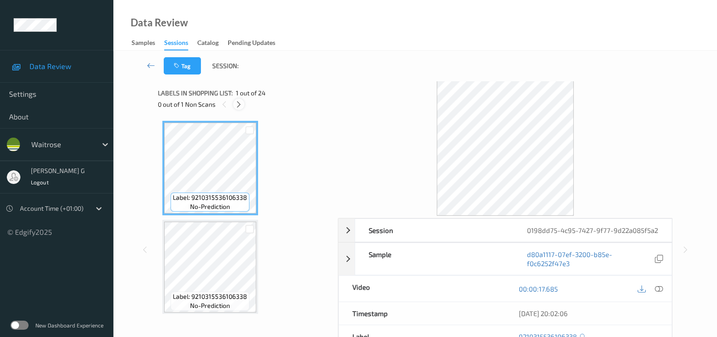
click at [240, 105] on icon at bounding box center [239, 104] width 8 height 8
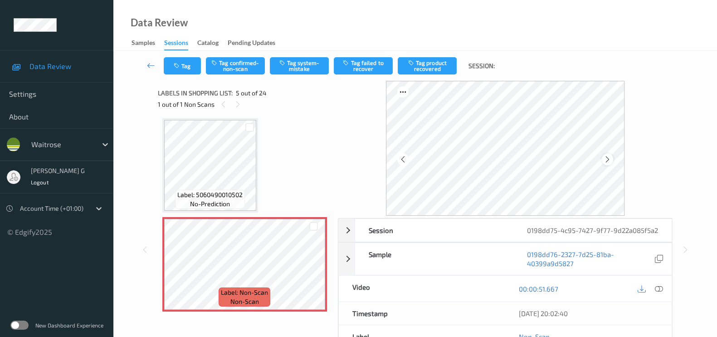
click at [611, 158] on icon at bounding box center [608, 159] width 8 height 8
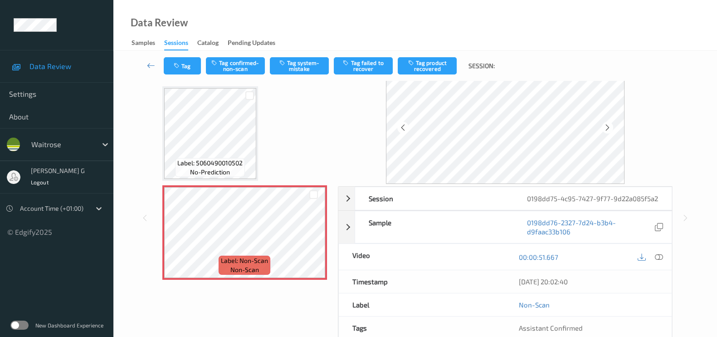
scroll to position [0, 0]
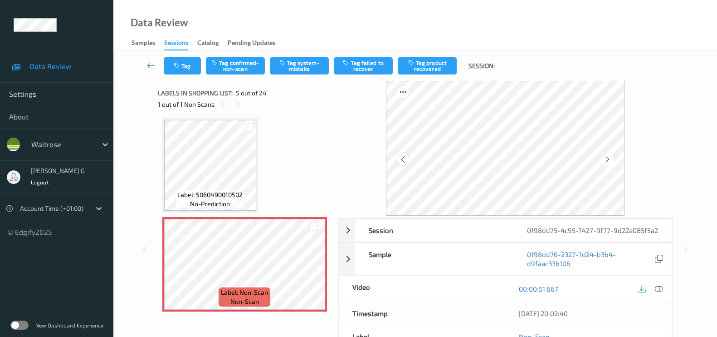
click at [405, 160] on icon at bounding box center [403, 159] width 8 height 8
click at [662, 293] on icon at bounding box center [659, 288] width 8 height 8
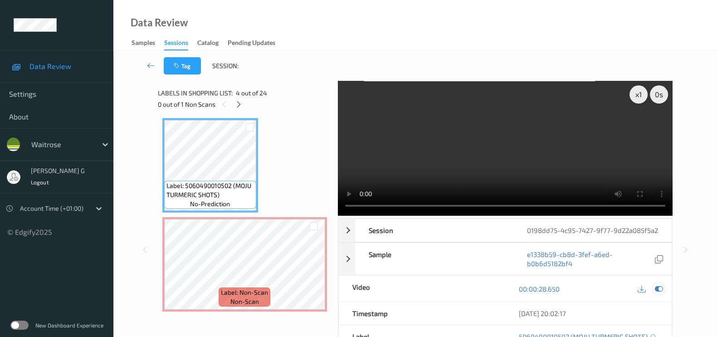
click at [658, 293] on icon at bounding box center [659, 288] width 8 height 8
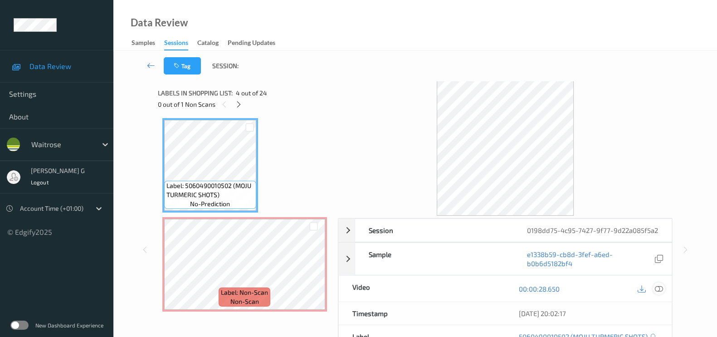
click at [658, 293] on icon at bounding box center [659, 288] width 8 height 8
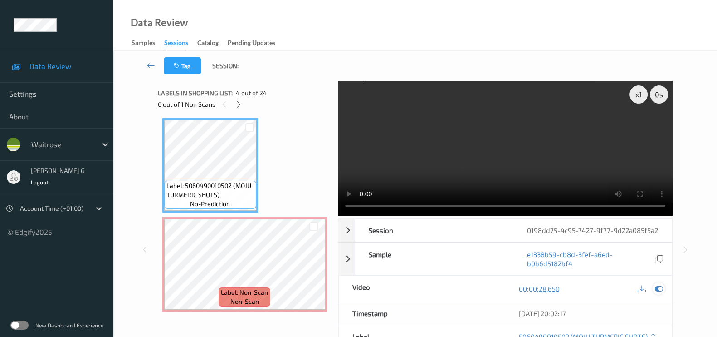
click at [658, 293] on icon at bounding box center [659, 288] width 8 height 8
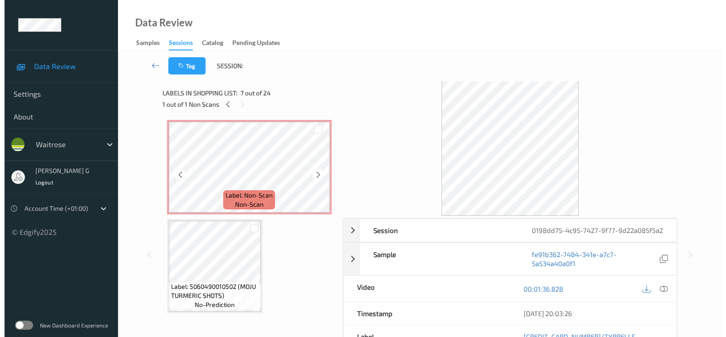
scroll to position [340, 0]
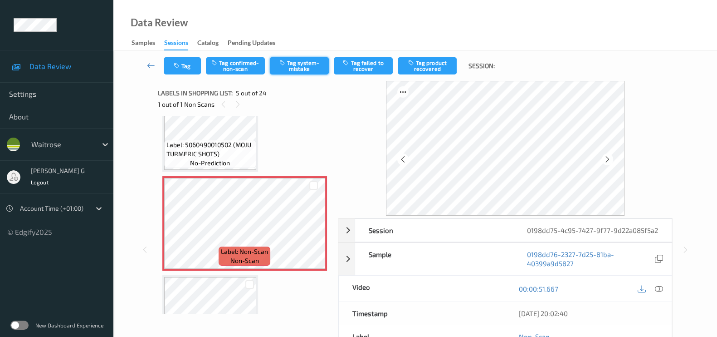
click at [299, 65] on button "Tag system-mistake" at bounding box center [299, 65] width 59 height 17
click at [186, 68] on button "Tag" at bounding box center [182, 65] width 37 height 17
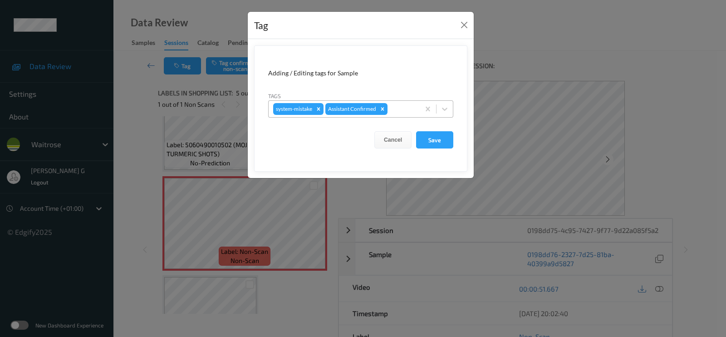
click at [395, 110] on div at bounding box center [402, 108] width 26 height 11
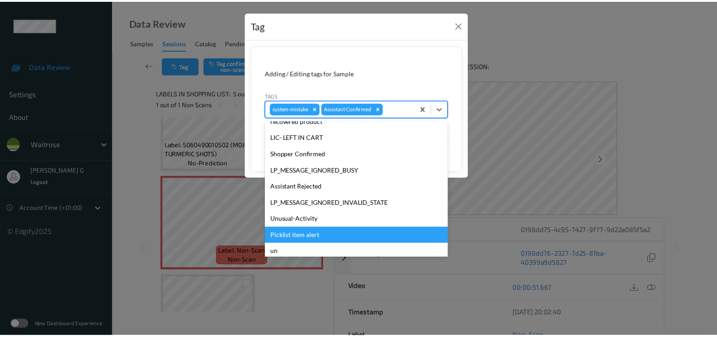
scroll to position [177, 0]
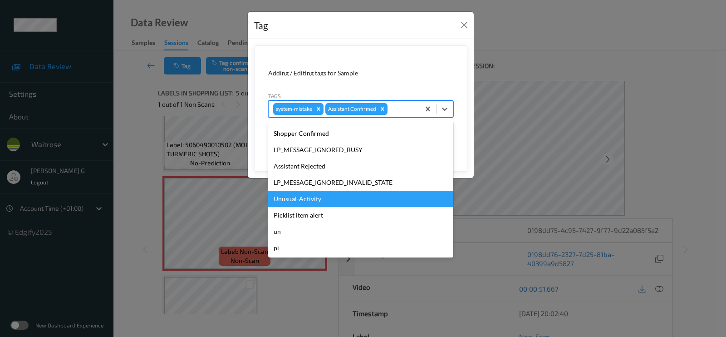
click at [297, 201] on div "Unusual-Activity" at bounding box center [360, 199] width 185 height 16
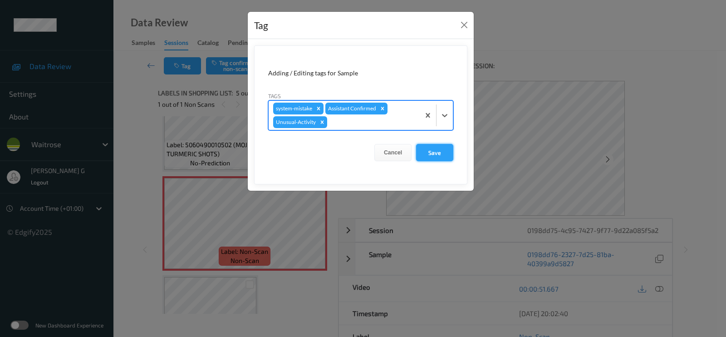
click at [430, 147] on button "Save" at bounding box center [434, 152] width 37 height 17
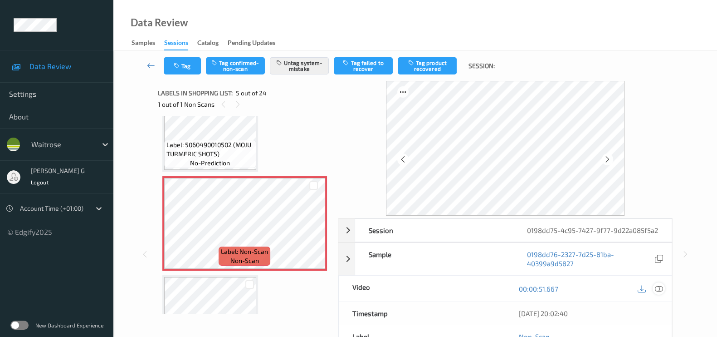
click at [661, 293] on icon at bounding box center [659, 288] width 8 height 8
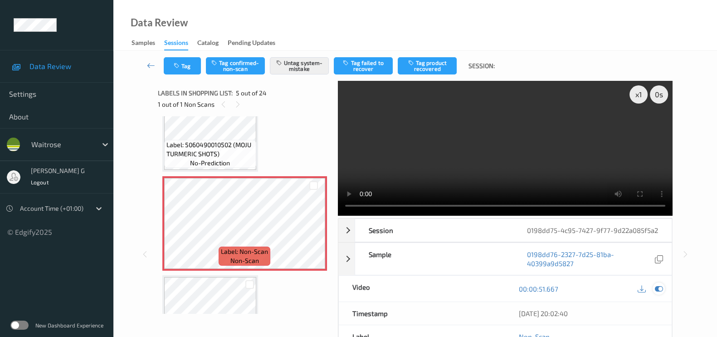
click at [661, 293] on icon at bounding box center [659, 288] width 8 height 8
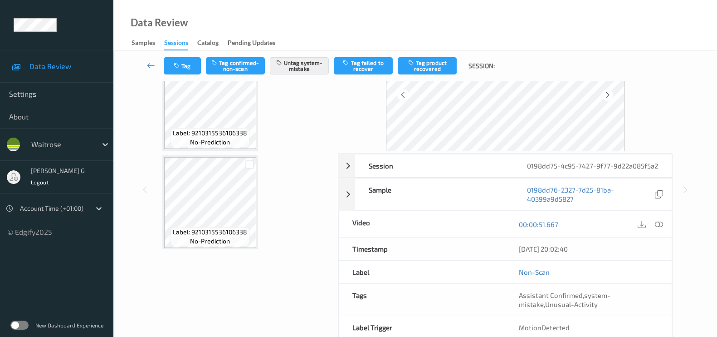
scroll to position [0, 0]
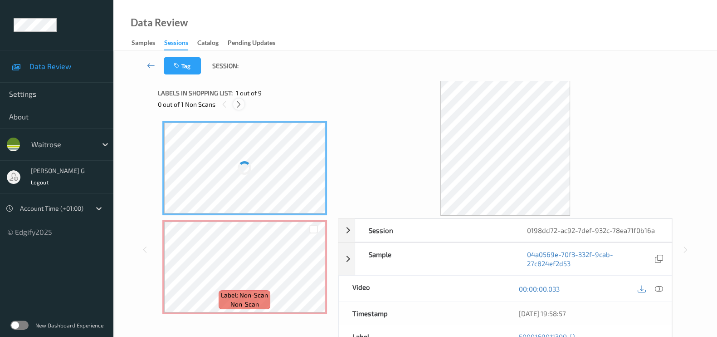
click at [236, 105] on icon at bounding box center [239, 104] width 8 height 8
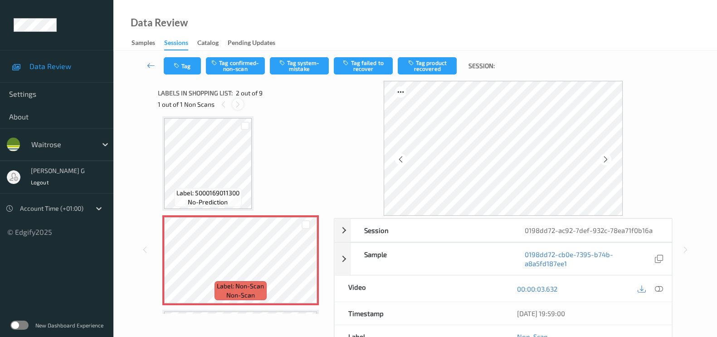
click at [235, 108] on icon at bounding box center [238, 104] width 8 height 8
click at [605, 160] on icon at bounding box center [606, 159] width 8 height 8
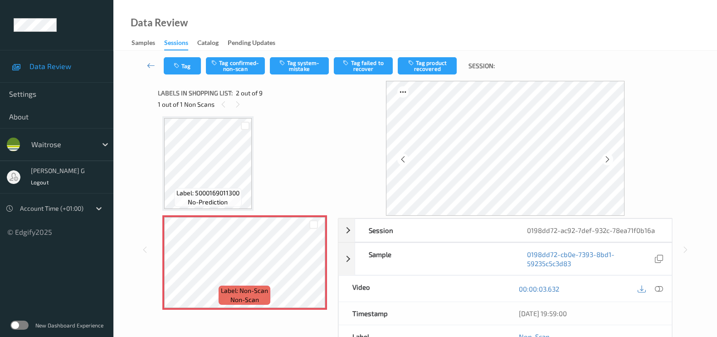
click at [605, 160] on div at bounding box center [607, 158] width 11 height 11
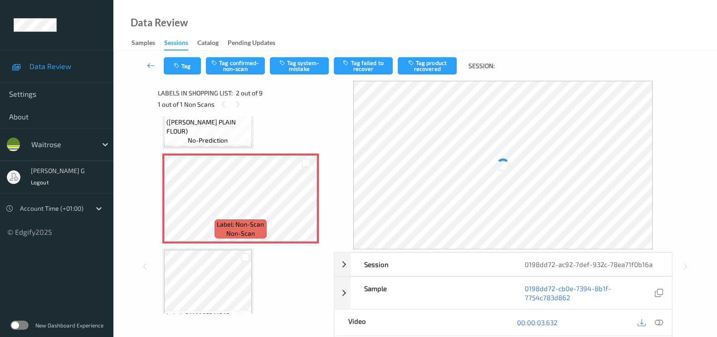
scroll to position [0, 0]
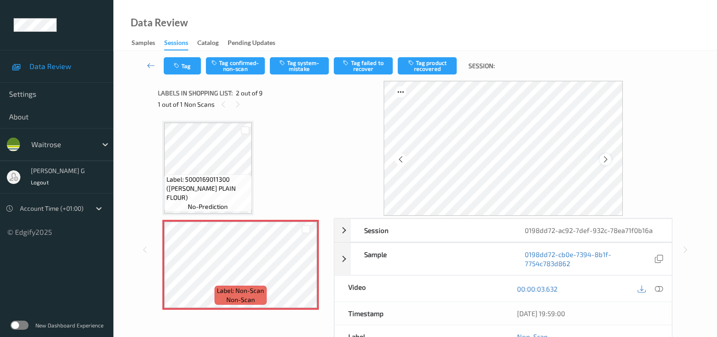
click at [607, 159] on icon at bounding box center [606, 159] width 8 height 8
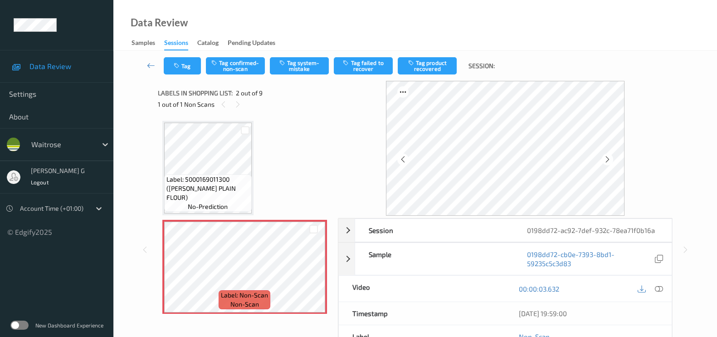
click at [607, 159] on icon at bounding box center [608, 159] width 8 height 8
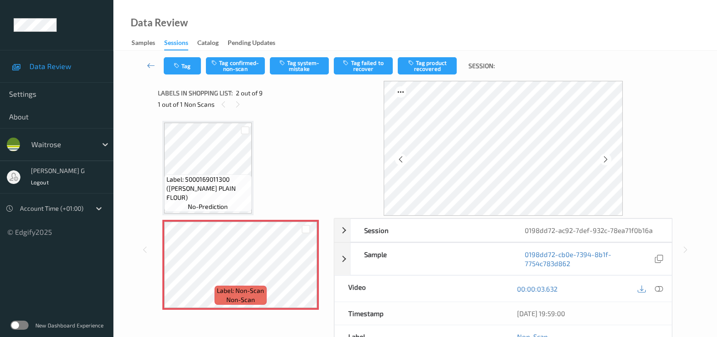
click at [607, 159] on icon at bounding box center [606, 159] width 8 height 8
click at [659, 289] on icon at bounding box center [659, 288] width 8 height 8
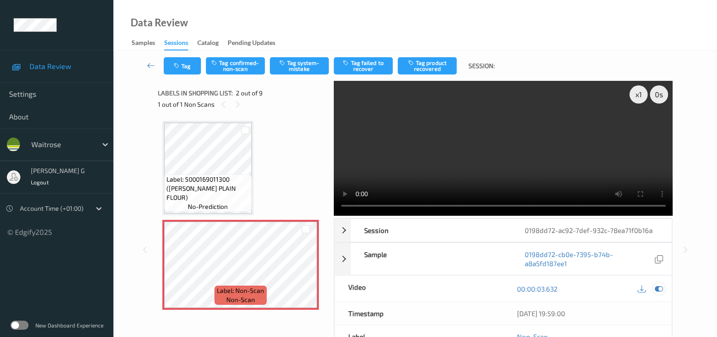
click at [658, 287] on icon at bounding box center [659, 288] width 8 height 8
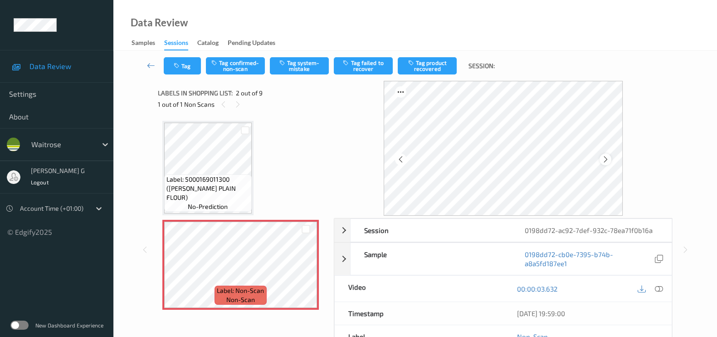
click at [608, 157] on icon at bounding box center [606, 159] width 8 height 8
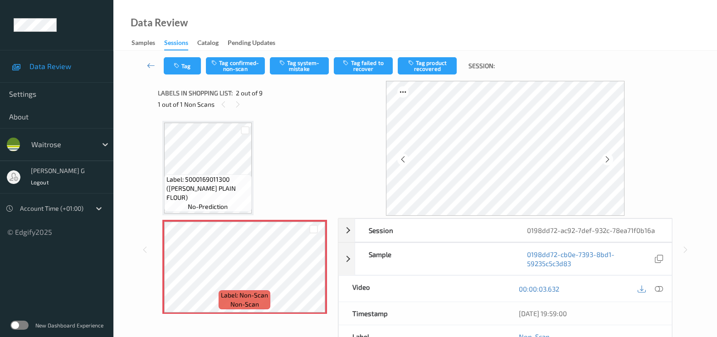
click at [608, 157] on icon at bounding box center [608, 159] width 8 height 8
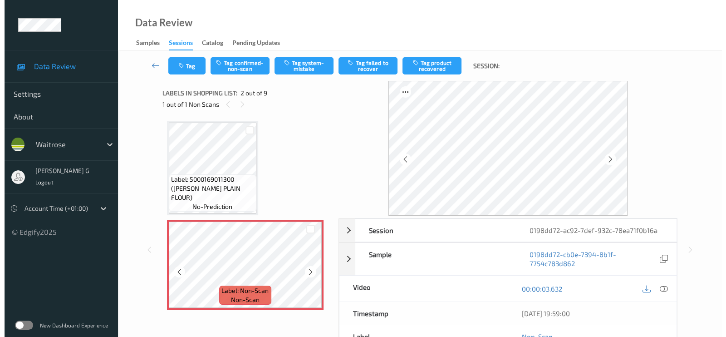
scroll to position [56, 0]
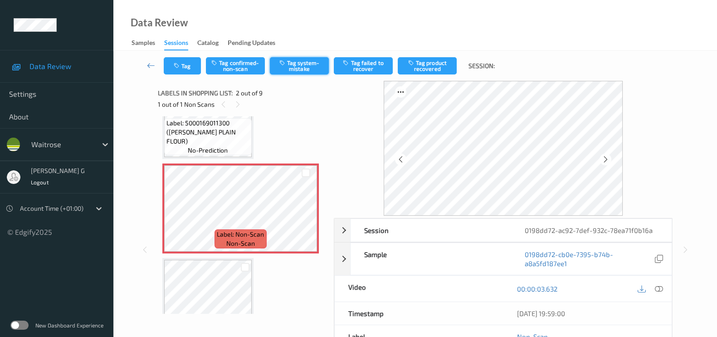
click at [289, 68] on button "Tag system-mistake" at bounding box center [299, 65] width 59 height 17
click at [189, 65] on button "Tag" at bounding box center [182, 65] width 37 height 17
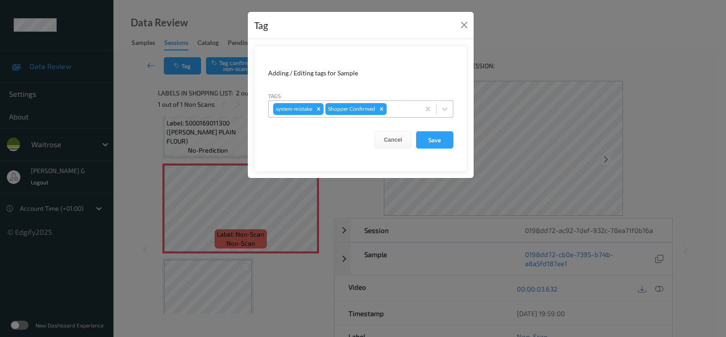
click at [410, 109] on div at bounding box center [401, 108] width 27 height 11
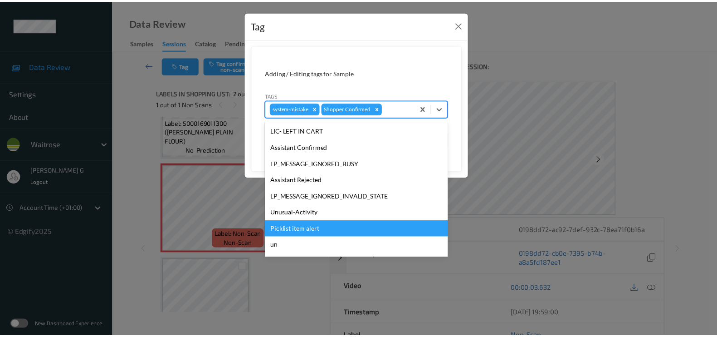
scroll to position [177, 0]
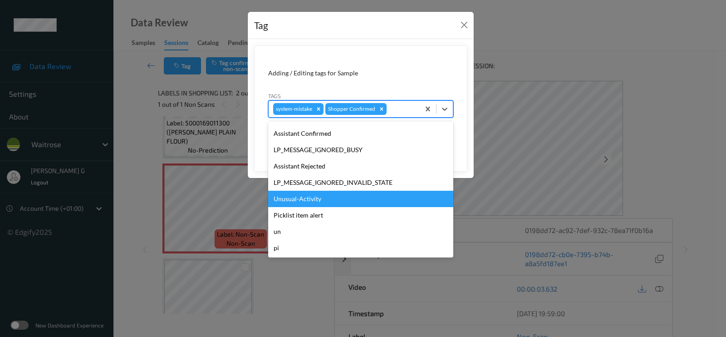
click at [300, 198] on div "Unusual-Activity" at bounding box center [360, 199] width 185 height 16
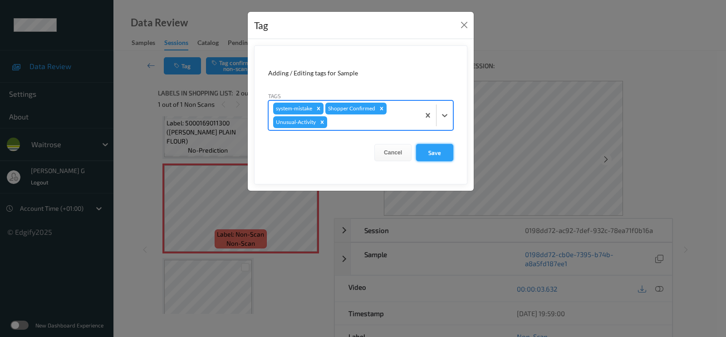
click at [429, 153] on button "Save" at bounding box center [434, 152] width 37 height 17
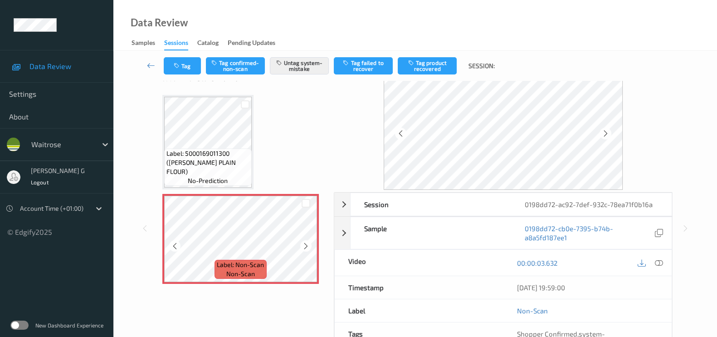
scroll to position [0, 0]
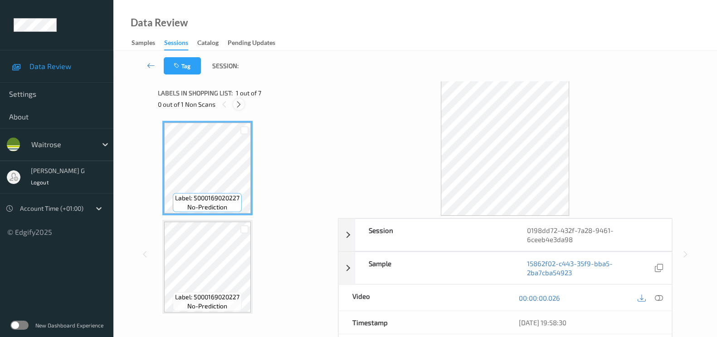
click at [236, 104] on icon at bounding box center [239, 104] width 8 height 8
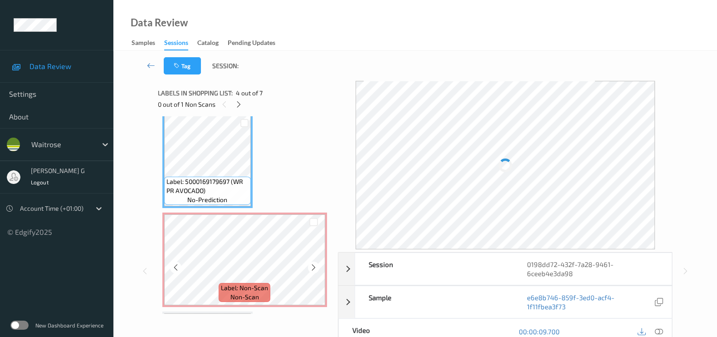
scroll to position [295, 0]
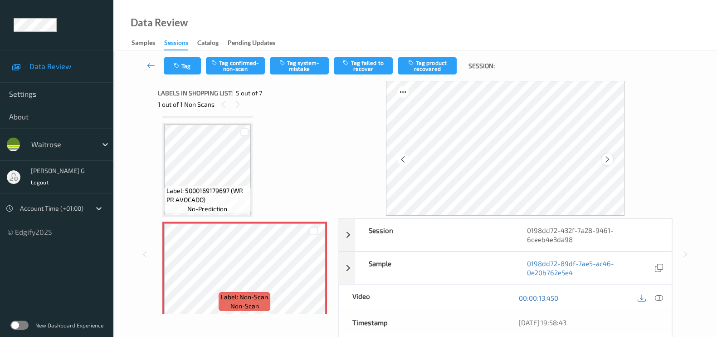
click at [613, 159] on div at bounding box center [607, 158] width 11 height 11
click at [659, 294] on icon at bounding box center [659, 298] width 8 height 8
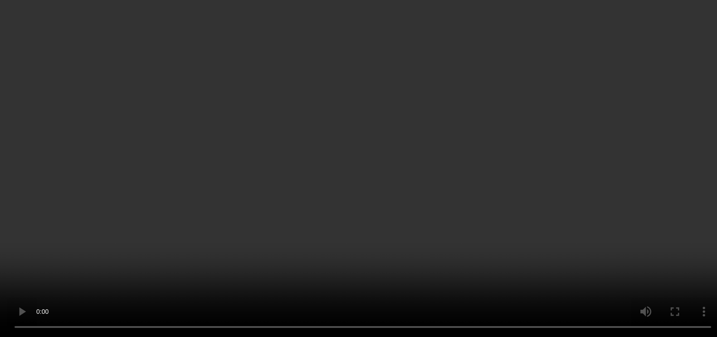
scroll to position [351, 0]
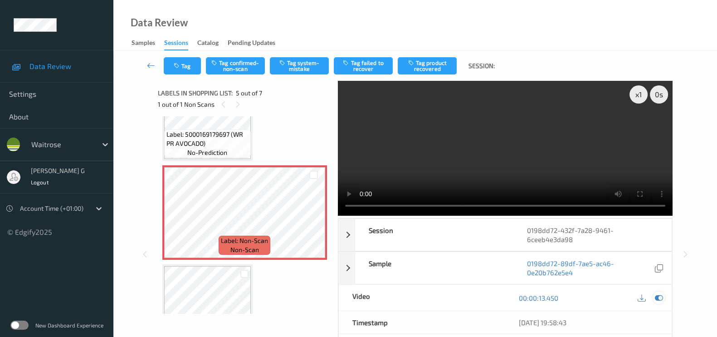
click at [661, 298] on icon at bounding box center [659, 298] width 8 height 8
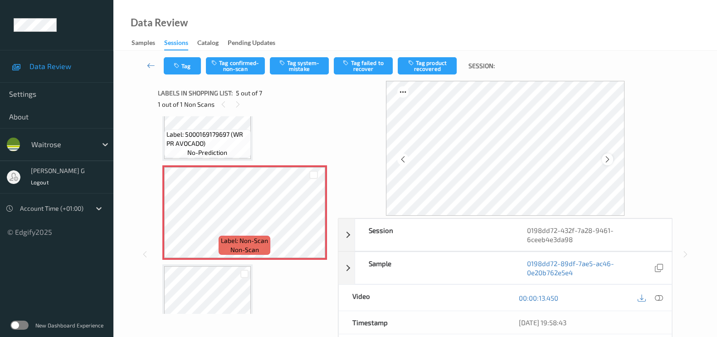
click at [610, 160] on icon at bounding box center [608, 159] width 8 height 8
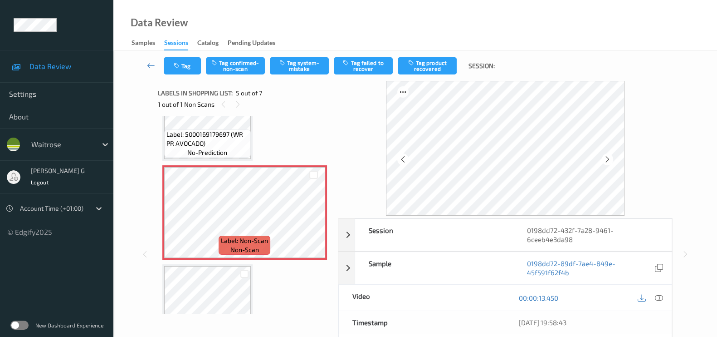
click at [610, 160] on icon at bounding box center [608, 159] width 8 height 8
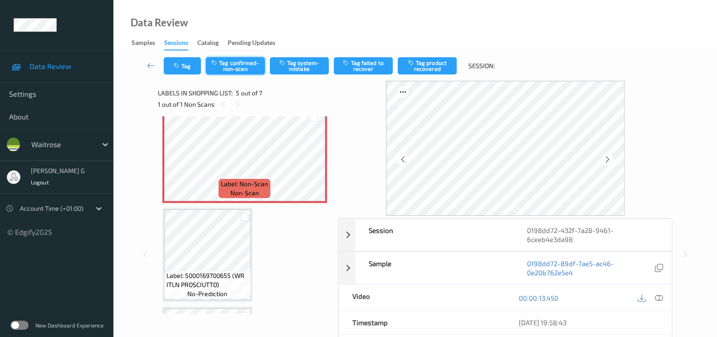
click at [244, 66] on button "Tag confirmed-non-scan" at bounding box center [235, 65] width 59 height 17
click at [372, 69] on button "Tag failed to recover" at bounding box center [363, 65] width 59 height 17
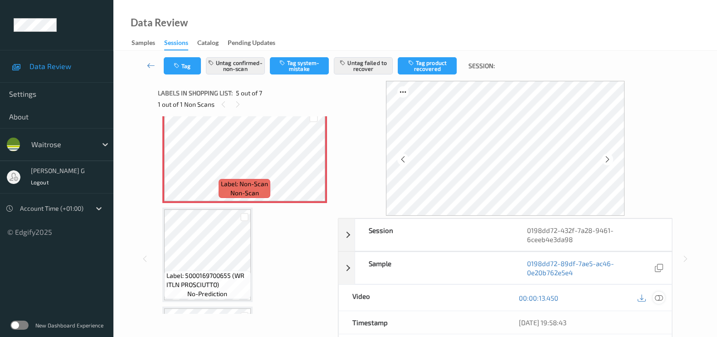
click at [662, 295] on icon at bounding box center [659, 298] width 8 height 8
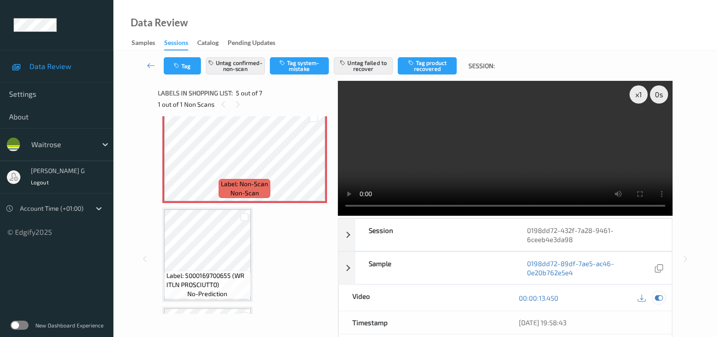
click at [659, 294] on icon at bounding box center [659, 298] width 8 height 8
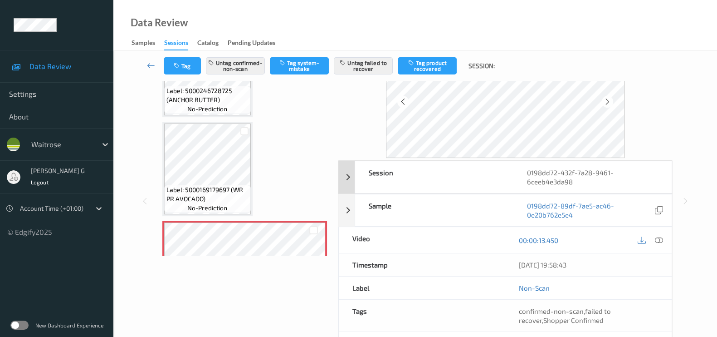
scroll to position [117, 0]
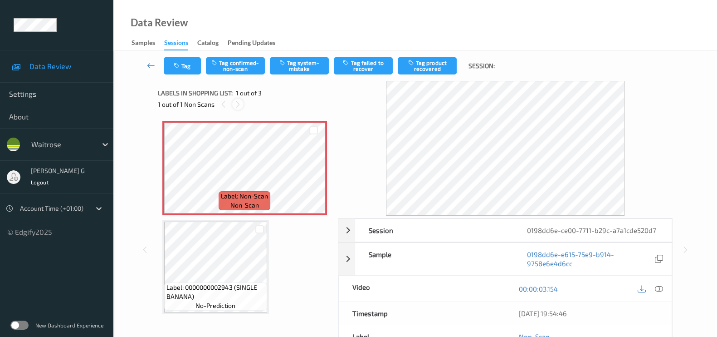
click at [234, 103] on icon at bounding box center [238, 104] width 8 height 8
click at [656, 289] on icon at bounding box center [659, 288] width 8 height 8
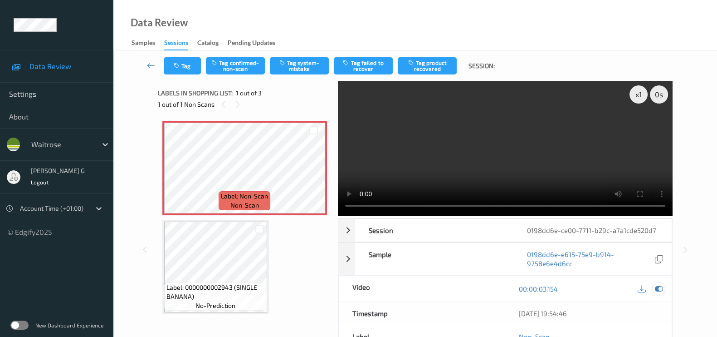
click at [658, 291] on icon at bounding box center [659, 288] width 8 height 8
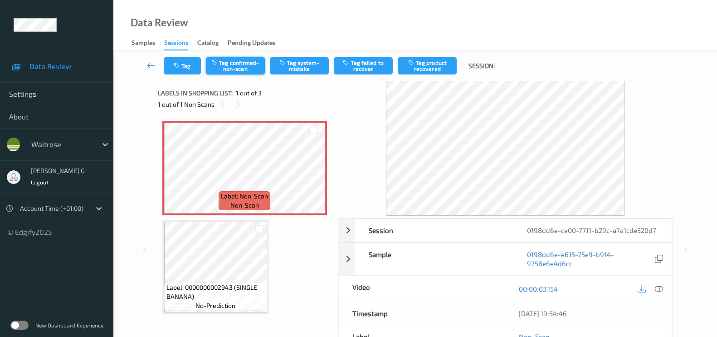
click at [236, 64] on button "Tag confirmed-non-scan" at bounding box center [235, 65] width 59 height 17
click at [423, 66] on button "Tag product recovered" at bounding box center [427, 65] width 59 height 17
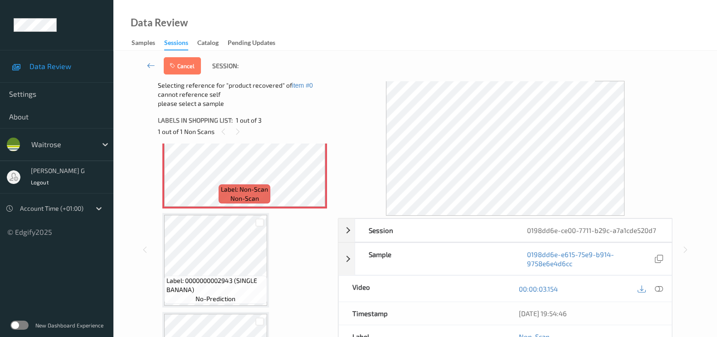
scroll to position [56, 0]
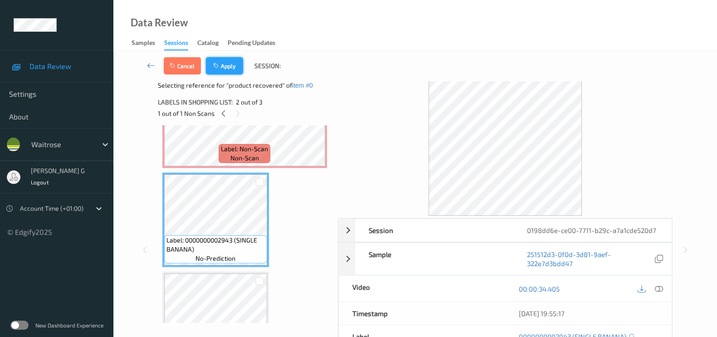
click at [228, 70] on button "Apply" at bounding box center [224, 65] width 37 height 17
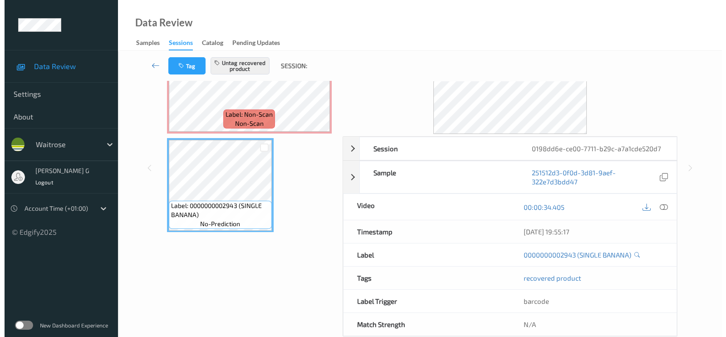
scroll to position [99, 0]
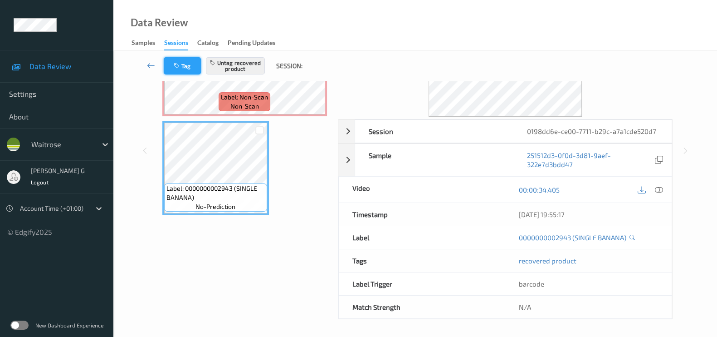
click at [181, 69] on button "Tag" at bounding box center [182, 65] width 37 height 17
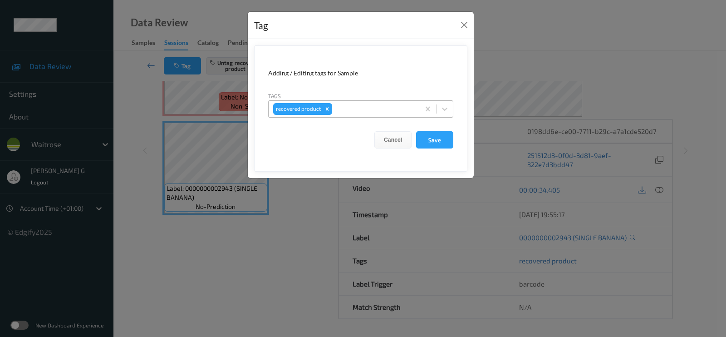
click at [355, 107] on div at bounding box center [374, 108] width 81 height 11
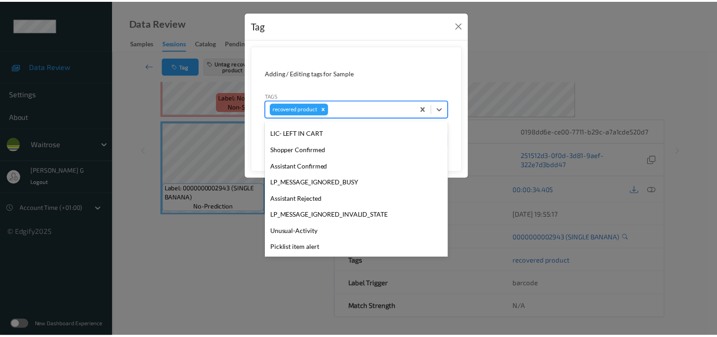
scroll to position [194, 0]
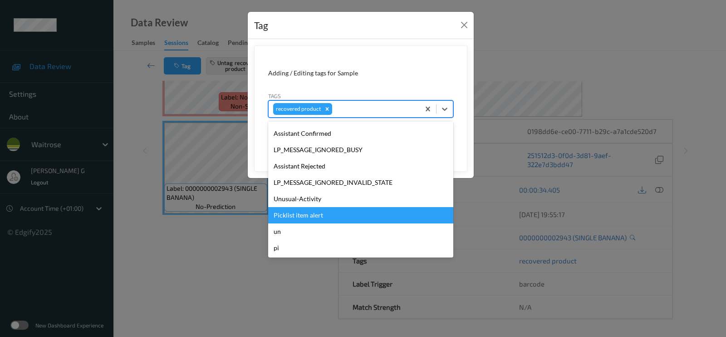
click at [290, 216] on div "Picklist item alert" at bounding box center [360, 215] width 185 height 16
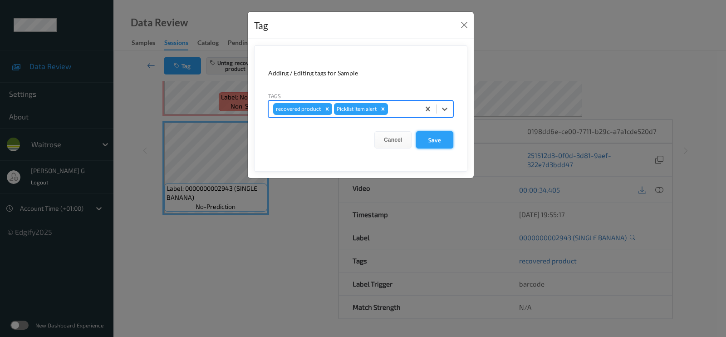
click at [435, 145] on button "Save" at bounding box center [434, 139] width 37 height 17
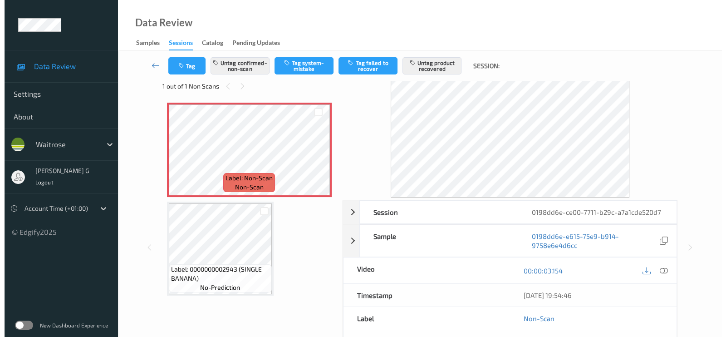
scroll to position [18, 0]
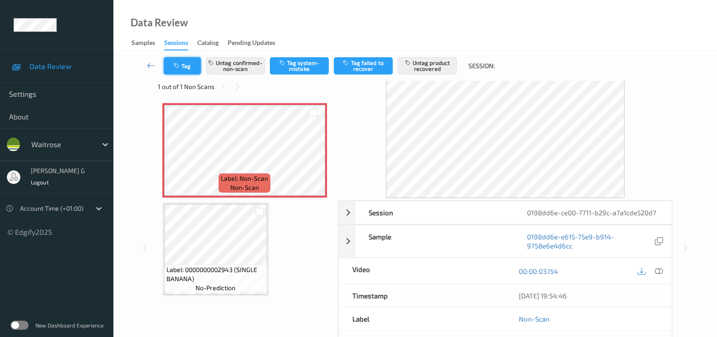
click at [191, 61] on button "Tag" at bounding box center [182, 65] width 37 height 17
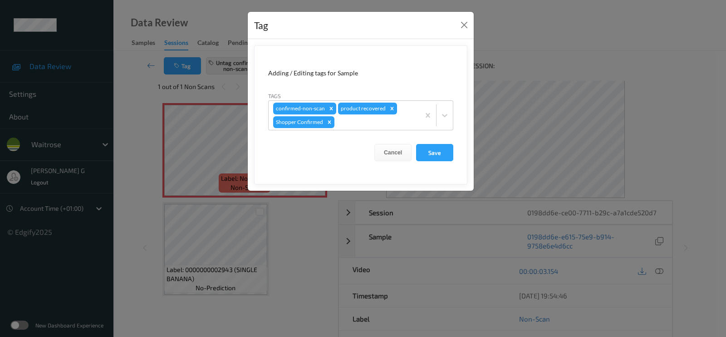
click at [129, 158] on div "Tag Adding / Editing tags for Sample Tags confirmed-non-scan product recovered …" at bounding box center [363, 168] width 726 height 337
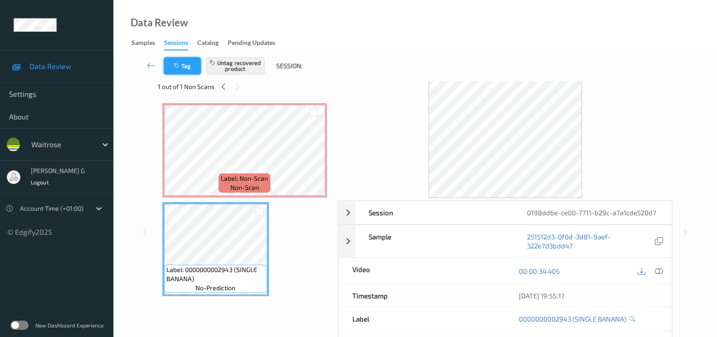
click at [181, 64] on button "Tag" at bounding box center [182, 65] width 37 height 17
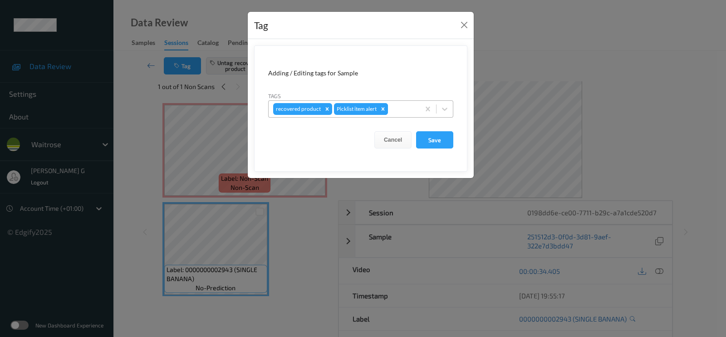
click at [383, 108] on icon "Remove Picklist item alert" at bounding box center [383, 108] width 3 height 3
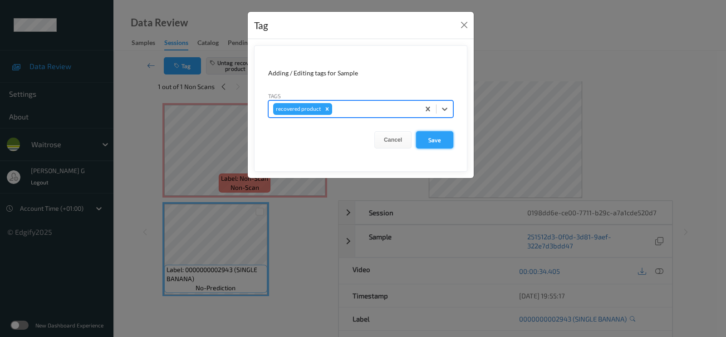
click at [432, 138] on button "Save" at bounding box center [434, 139] width 37 height 17
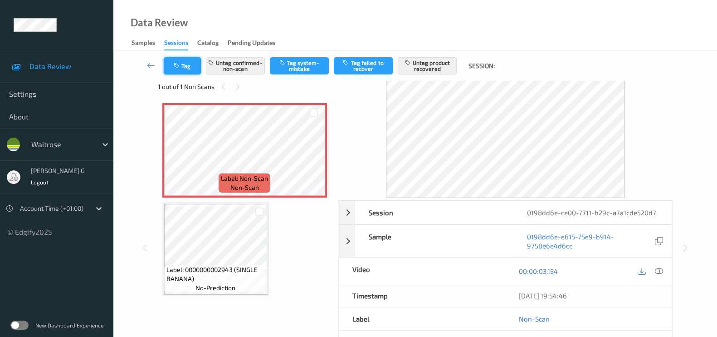
click at [182, 64] on button "Tag" at bounding box center [182, 65] width 37 height 17
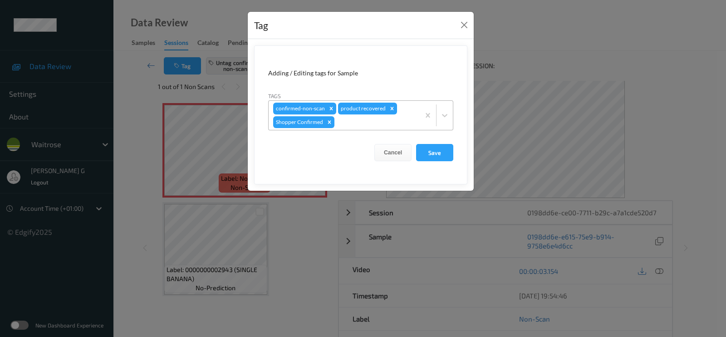
click at [360, 128] on div "confirmed-non-scan product recovered Shopper Confirmed" at bounding box center [344, 115] width 151 height 29
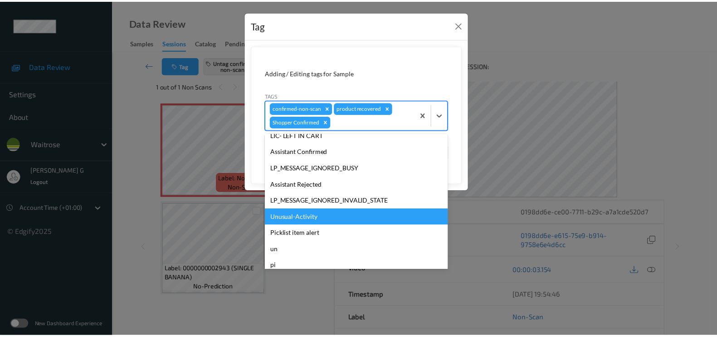
scroll to position [161, 0]
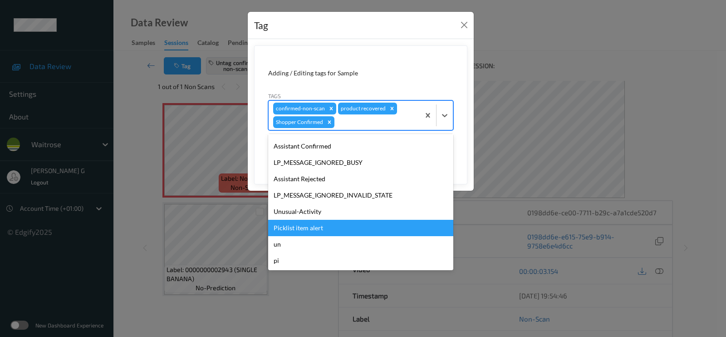
click at [297, 224] on div "Picklist item alert" at bounding box center [360, 228] width 185 height 16
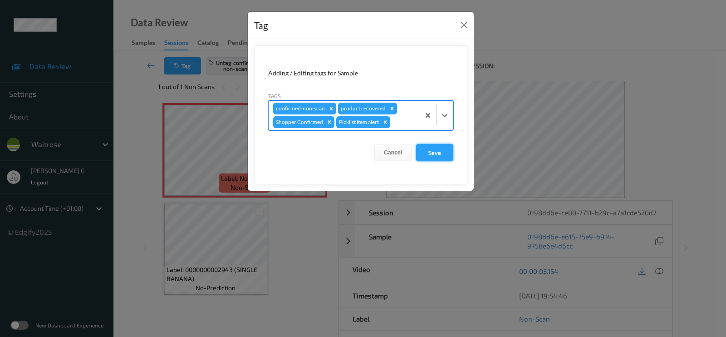
click at [429, 151] on button "Save" at bounding box center [434, 152] width 37 height 17
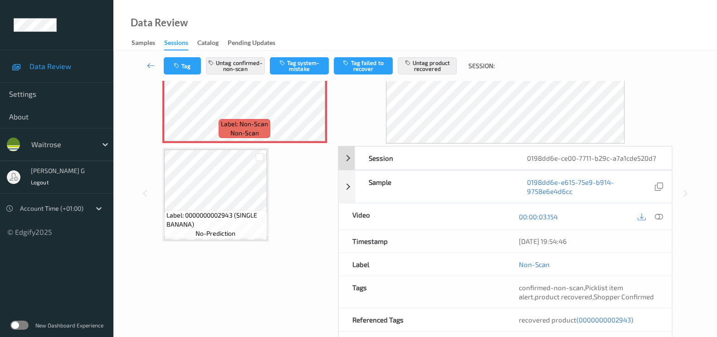
scroll to position [131, 0]
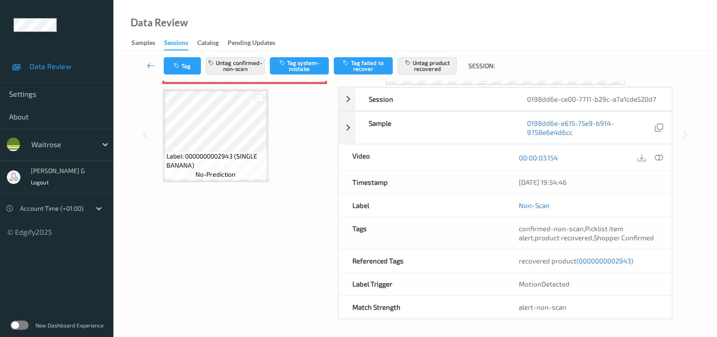
click at [238, 235] on div "Labels in shopping list: 1 out of 3 1 out of 1 Non Scans Label: Non-Scan non-sc…" at bounding box center [245, 134] width 174 height 369
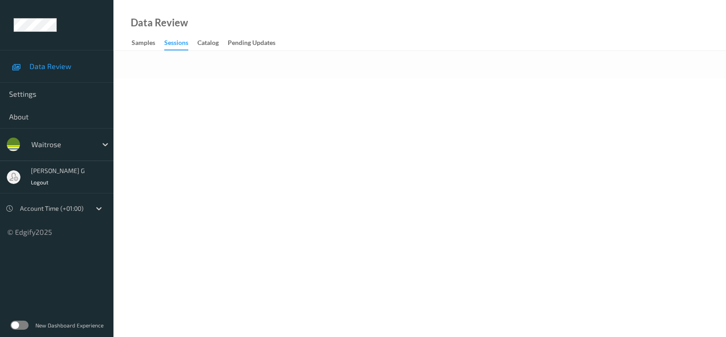
click at [282, 68] on div at bounding box center [419, 65] width 612 height 28
click at [328, 112] on body "Data Review Settings About waitrose [PERSON_NAME] g Logout Account Time (+01:00…" at bounding box center [363, 168] width 726 height 337
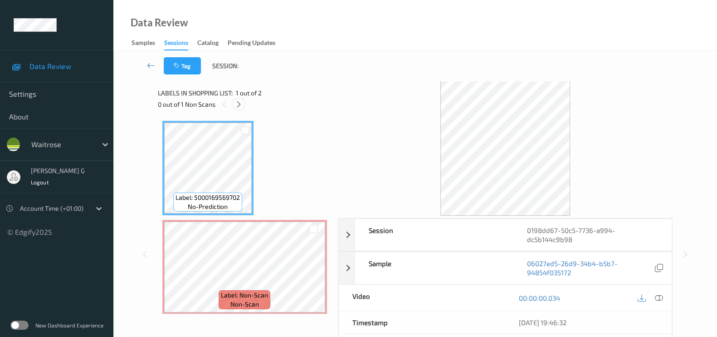
click at [243, 102] on icon at bounding box center [239, 104] width 8 height 8
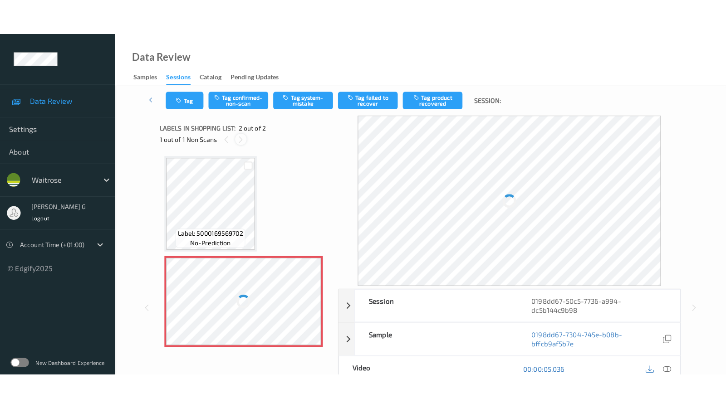
scroll to position [4, 0]
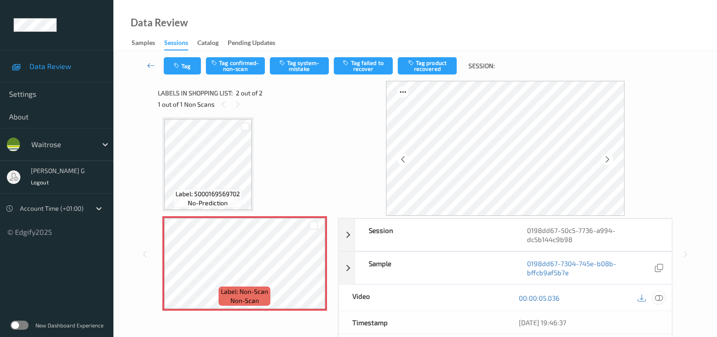
click at [661, 297] on icon at bounding box center [659, 298] width 8 height 8
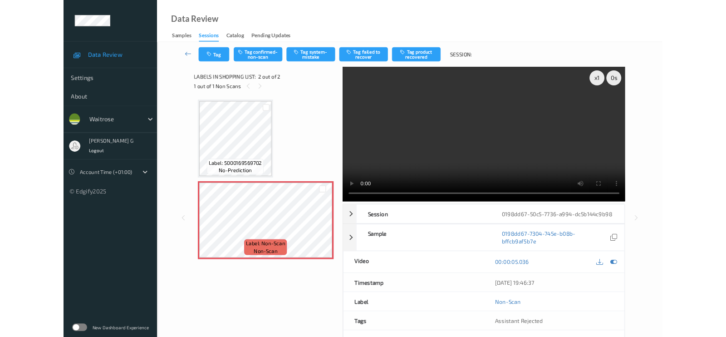
scroll to position [0, 0]
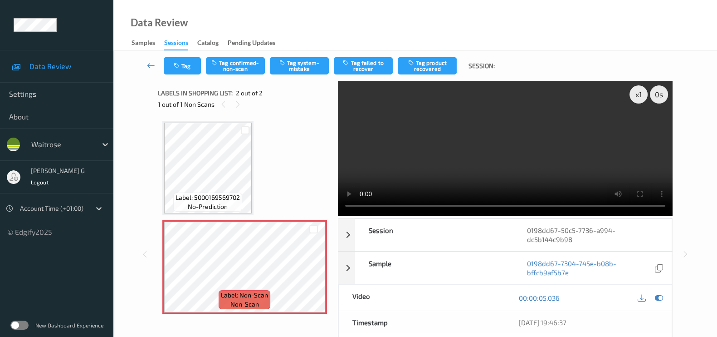
click at [147, 202] on div "x 1 0 s Session 0198dd67-50c5-7736-a994-dc5b144c9b98 Session ID 0198dd67-50c5-7…" at bounding box center [415, 254] width 567 height 346
click at [656, 299] on icon at bounding box center [659, 298] width 8 height 8
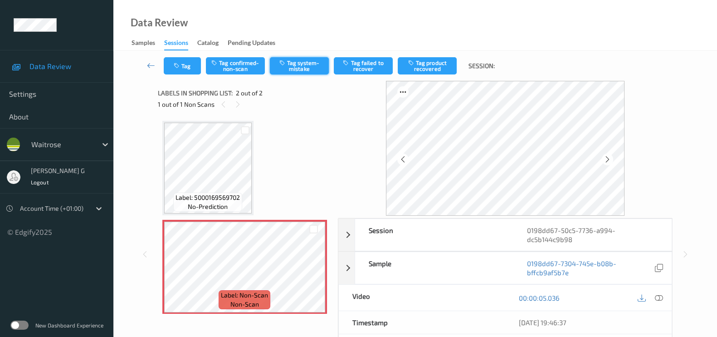
click at [301, 67] on button "Tag system-mistake" at bounding box center [299, 65] width 59 height 17
click at [183, 64] on button "Tag" at bounding box center [182, 65] width 37 height 17
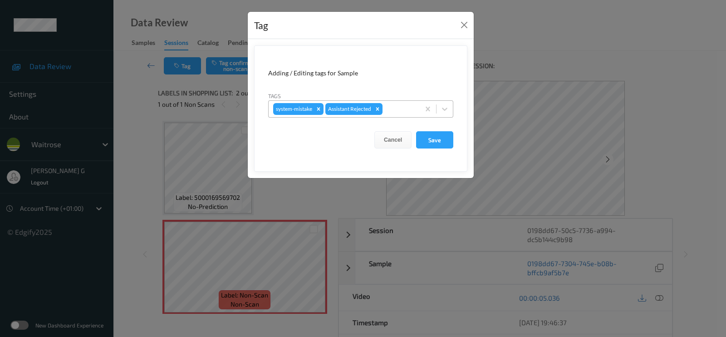
click at [397, 106] on div at bounding box center [399, 108] width 31 height 11
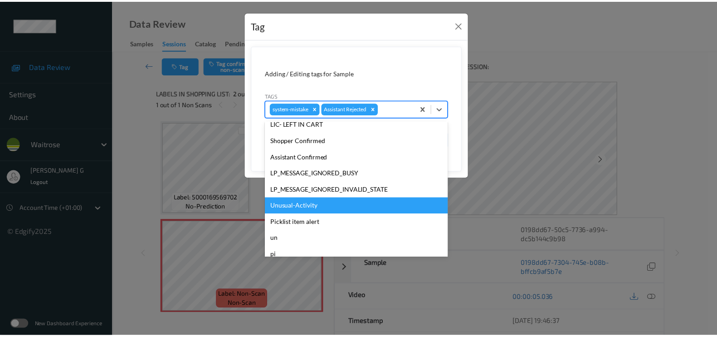
scroll to position [177, 0]
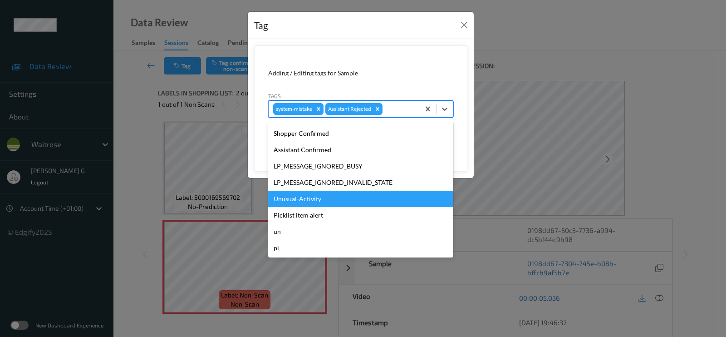
click at [306, 202] on div "Unusual-Activity" at bounding box center [360, 199] width 185 height 16
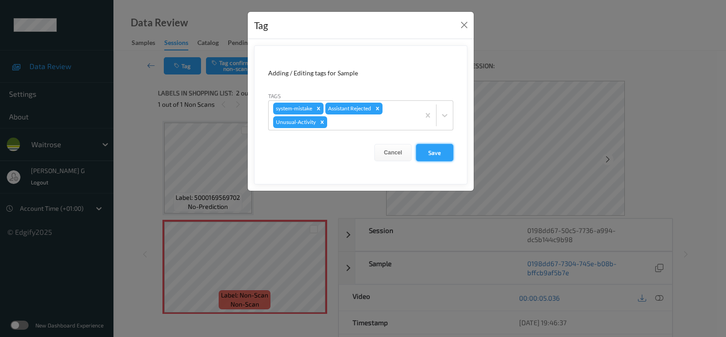
click at [431, 153] on button "Save" at bounding box center [434, 152] width 37 height 17
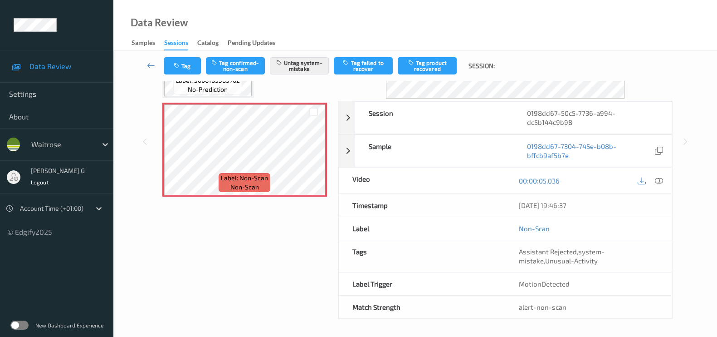
scroll to position [0, 0]
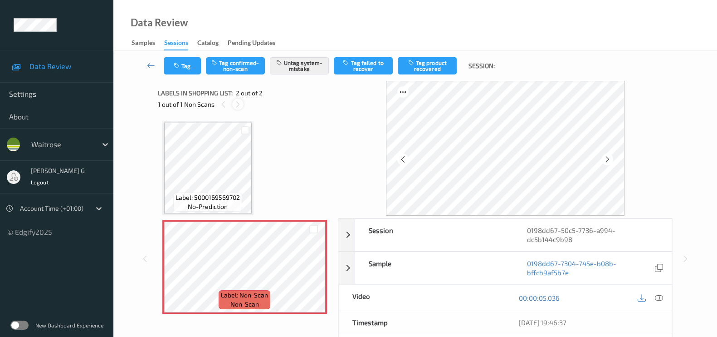
click at [236, 105] on icon at bounding box center [238, 104] width 8 height 8
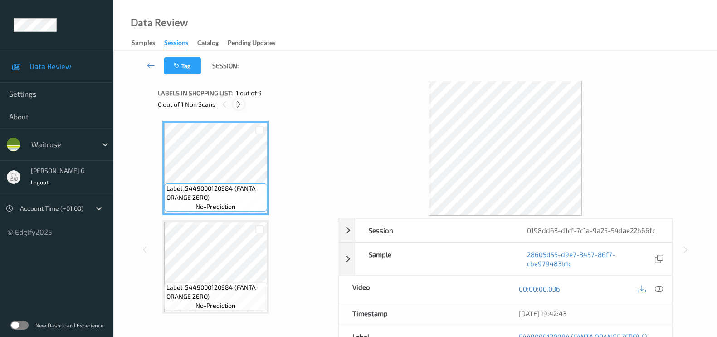
click at [236, 103] on icon at bounding box center [239, 104] width 8 height 8
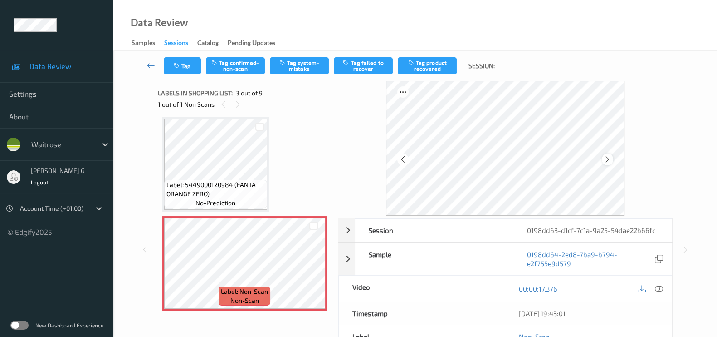
click at [605, 162] on div at bounding box center [607, 158] width 11 height 11
click at [606, 160] on icon at bounding box center [608, 159] width 8 height 8
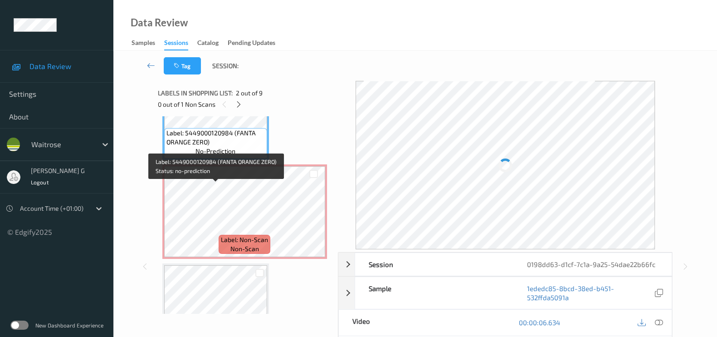
scroll to position [170, 0]
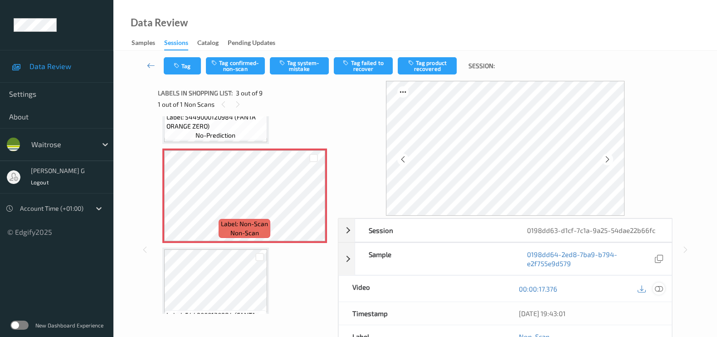
click at [656, 288] on icon at bounding box center [659, 288] width 8 height 8
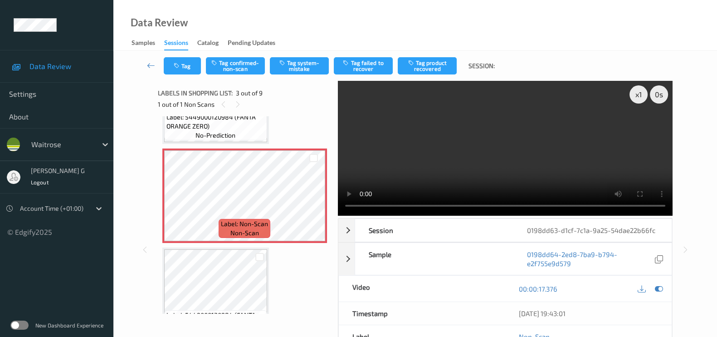
click at [653, 293] on div at bounding box center [650, 288] width 29 height 12
click at [657, 285] on icon at bounding box center [659, 288] width 8 height 8
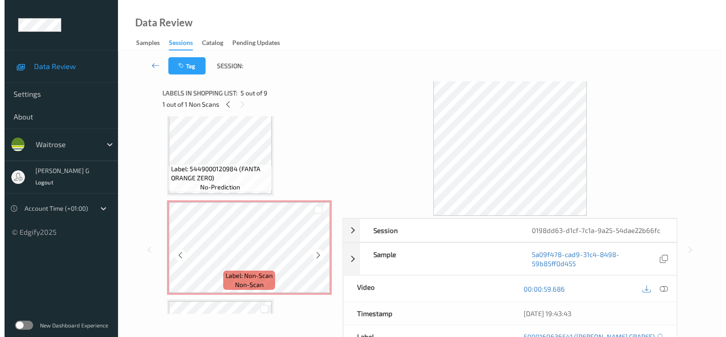
scroll to position [56, 0]
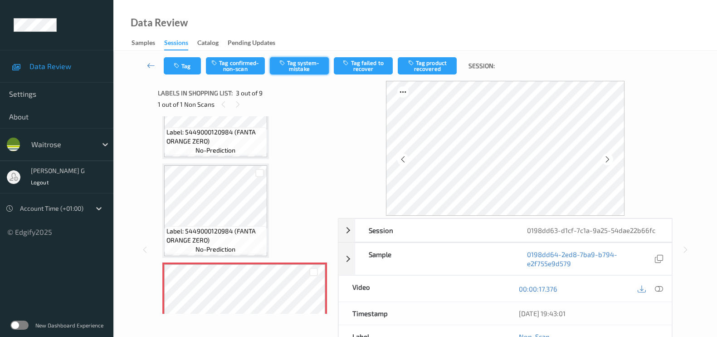
click at [309, 64] on button "Tag system-mistake" at bounding box center [299, 65] width 59 height 17
click at [189, 67] on button "Tag" at bounding box center [182, 65] width 37 height 17
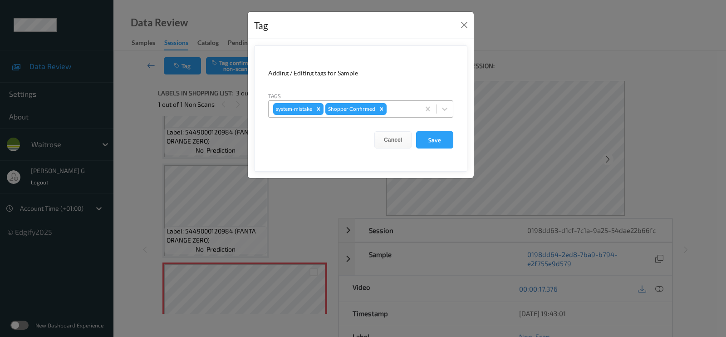
click at [397, 109] on div at bounding box center [401, 108] width 27 height 11
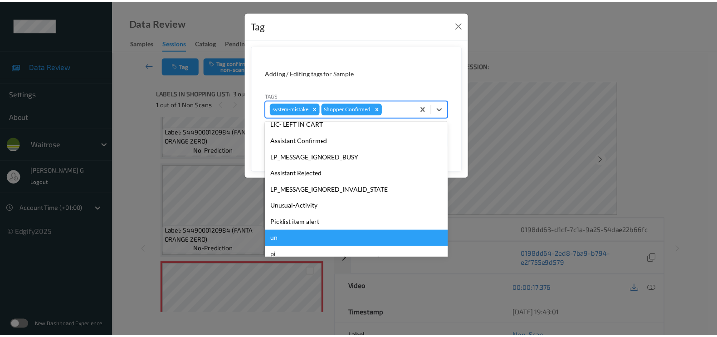
scroll to position [177, 0]
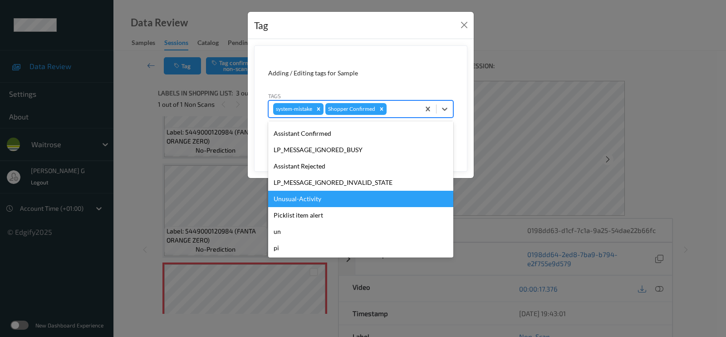
click at [291, 198] on div "Unusual-Activity" at bounding box center [360, 199] width 185 height 16
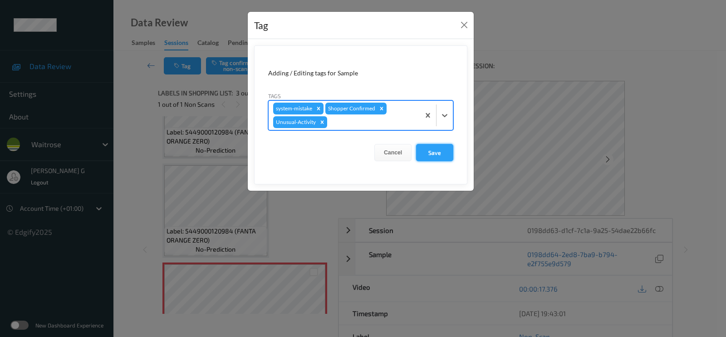
click at [435, 148] on button "Save" at bounding box center [434, 152] width 37 height 17
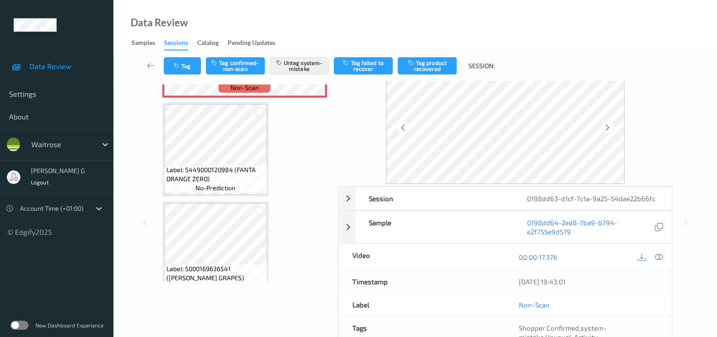
scroll to position [0, 0]
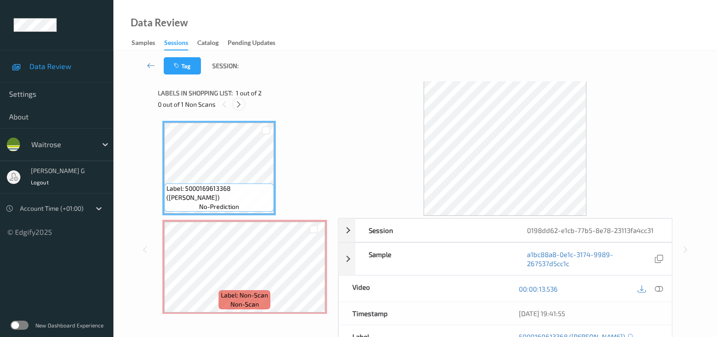
click at [238, 102] on icon at bounding box center [239, 104] width 8 height 8
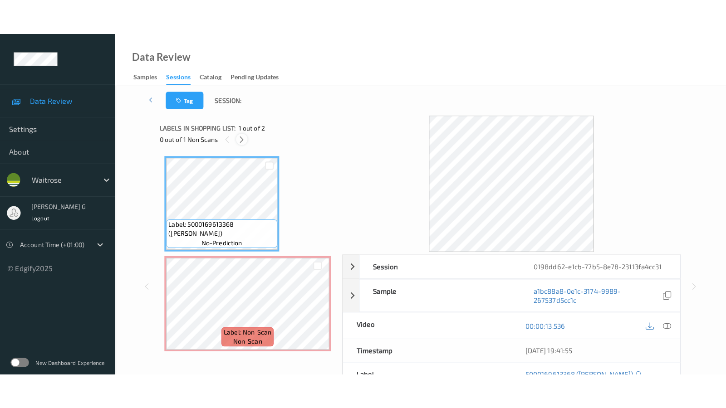
scroll to position [4, 0]
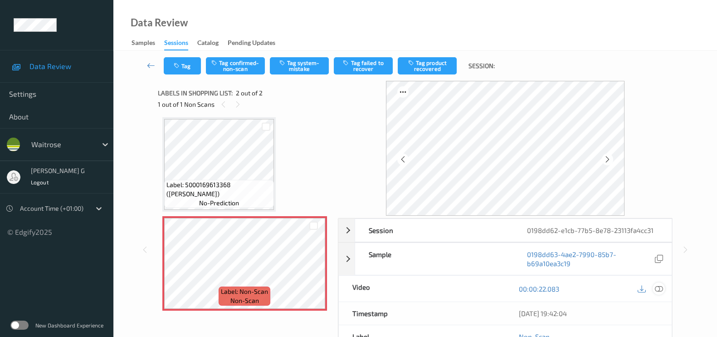
click at [658, 289] on icon at bounding box center [659, 288] width 8 height 8
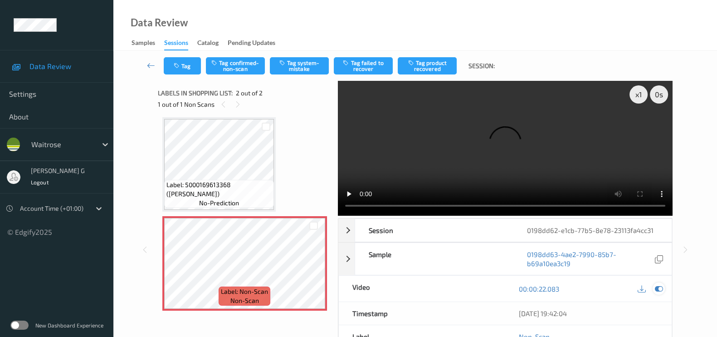
click at [659, 284] on icon at bounding box center [659, 288] width 8 height 8
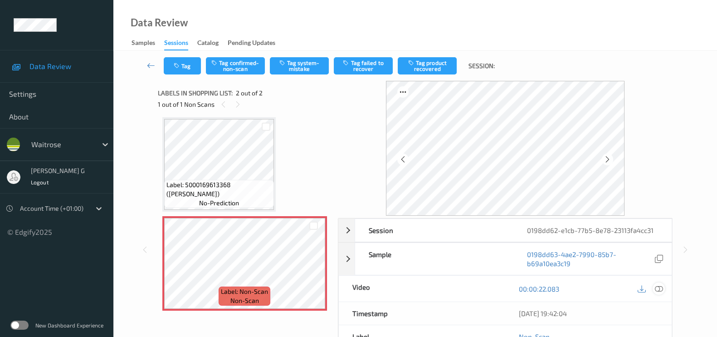
click at [659, 290] on icon at bounding box center [659, 288] width 8 height 8
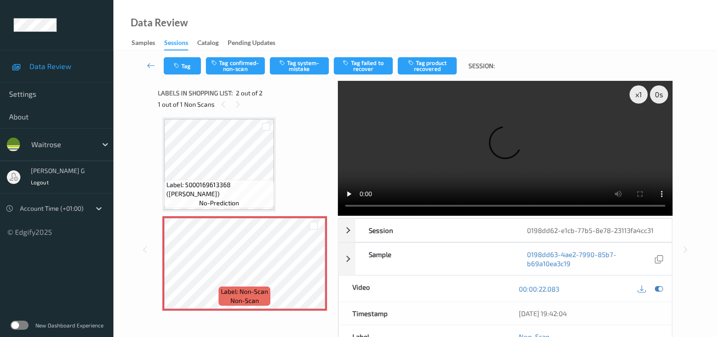
scroll to position [0, 0]
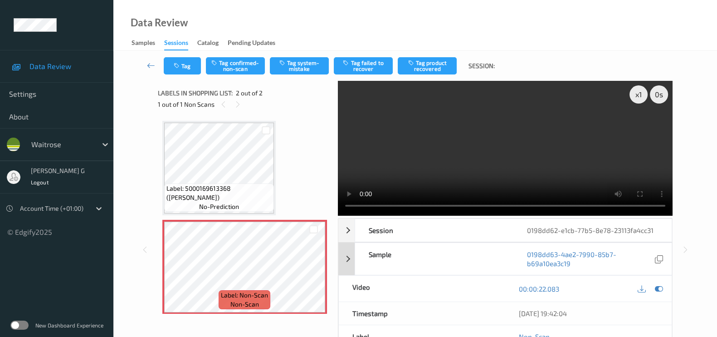
click at [658, 284] on icon at bounding box center [659, 288] width 8 height 8
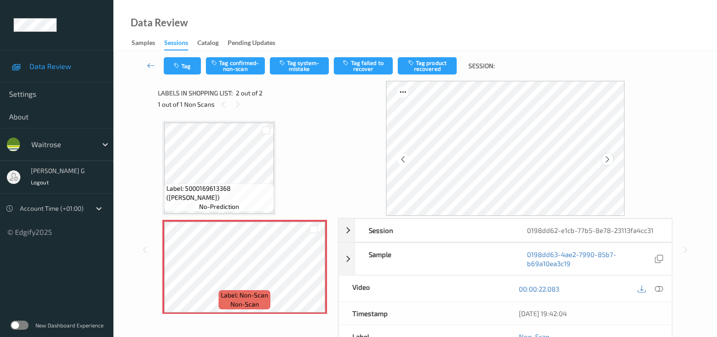
click at [608, 156] on icon at bounding box center [608, 159] width 8 height 8
click at [299, 62] on button "Tag system-mistake" at bounding box center [299, 65] width 59 height 17
click at [181, 63] on button "Tag" at bounding box center [182, 65] width 37 height 17
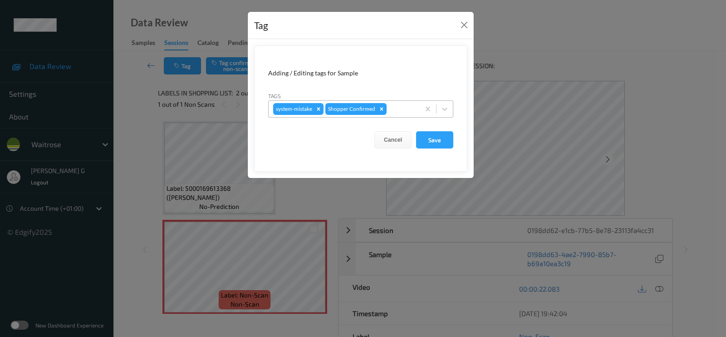
click at [402, 108] on div at bounding box center [401, 108] width 27 height 11
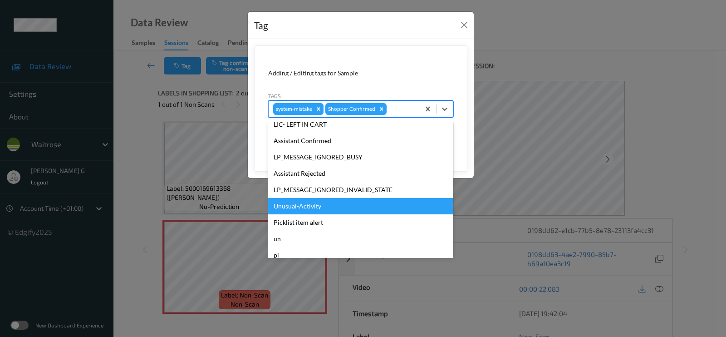
scroll to position [177, 0]
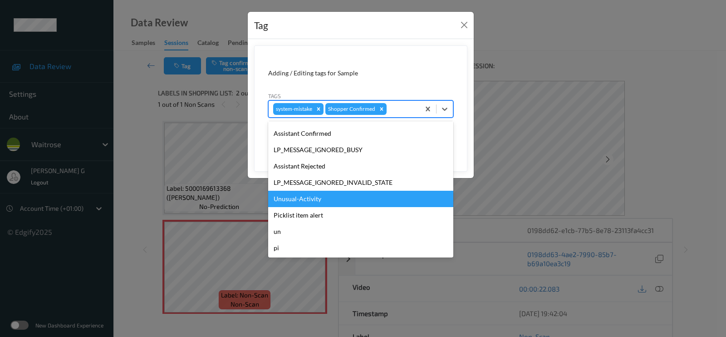
click at [296, 200] on div "Unusual-Activity" at bounding box center [360, 199] width 185 height 16
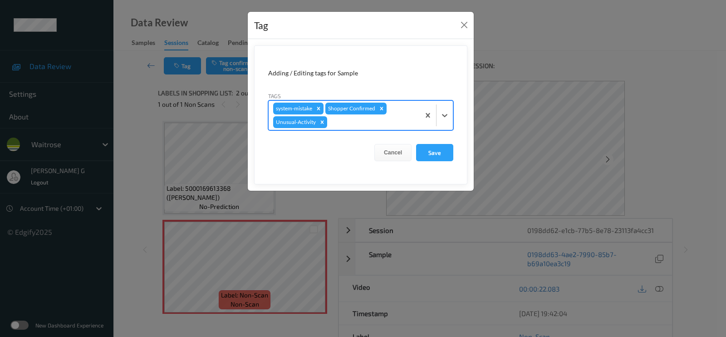
click at [376, 124] on div at bounding box center [372, 122] width 86 height 11
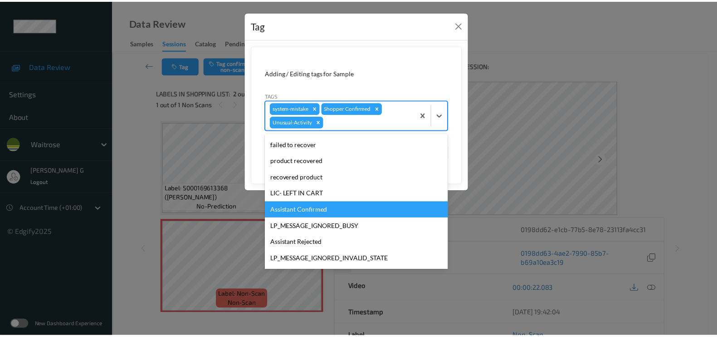
scroll to position [161, 0]
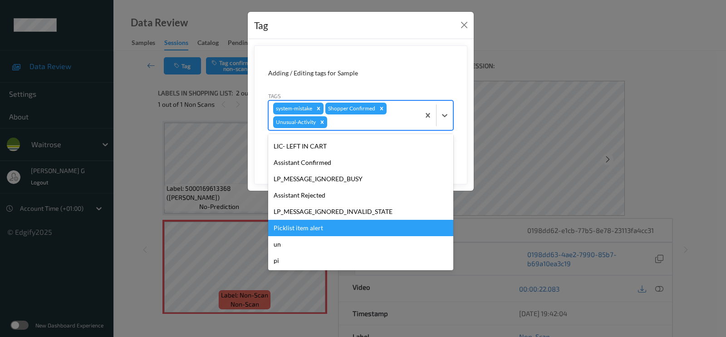
click at [304, 223] on div "Picklist item alert" at bounding box center [360, 228] width 185 height 16
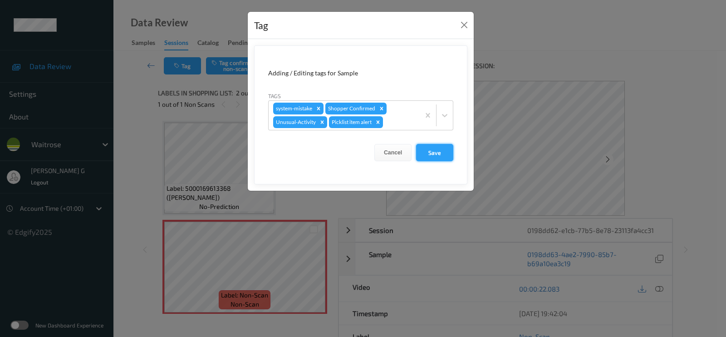
click at [434, 149] on button "Save" at bounding box center [434, 152] width 37 height 17
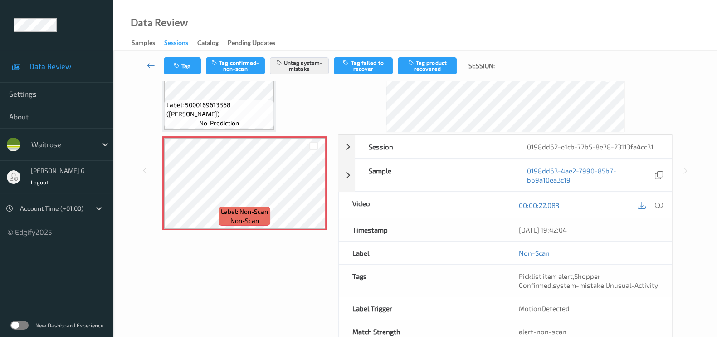
scroll to position [108, 0]
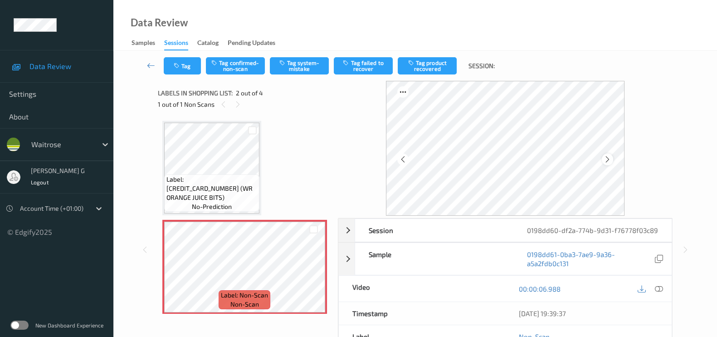
click at [608, 157] on icon at bounding box center [608, 159] width 8 height 8
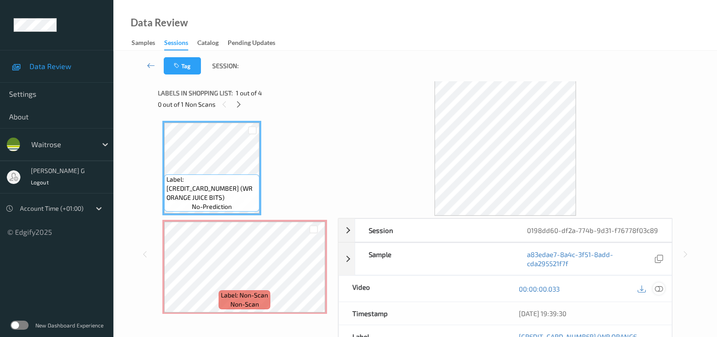
click at [661, 289] on icon at bounding box center [659, 288] width 8 height 8
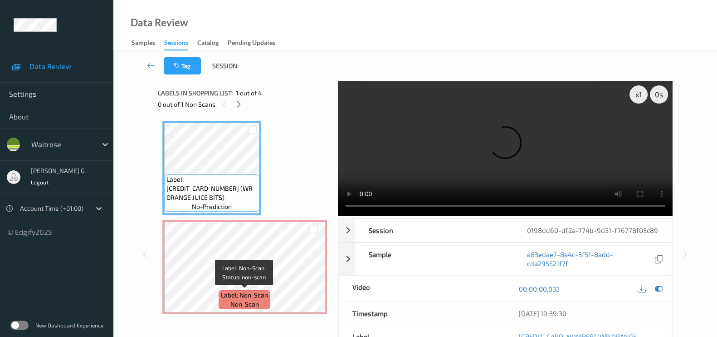
click at [338, 248] on div "x 1 0 s Session 0198dd60-df2a-774b-9d31-f76778f03c89 Session ID 0198dd60-df2a-7…" at bounding box center [415, 254] width 515 height 346
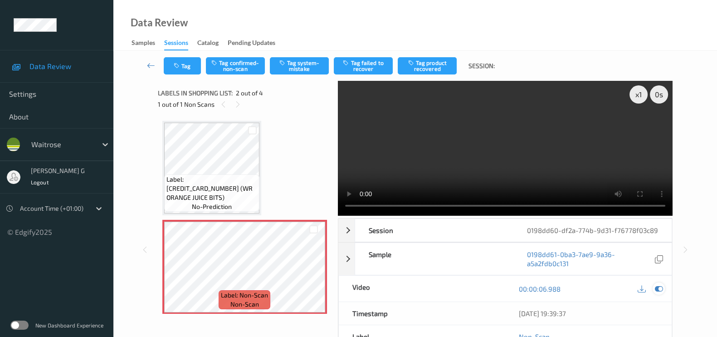
click at [658, 287] on icon at bounding box center [659, 288] width 8 height 8
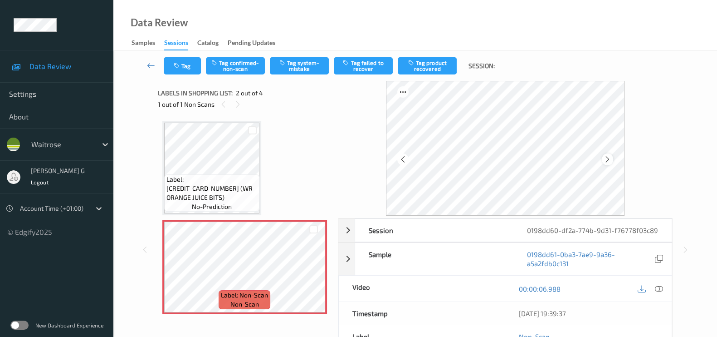
click at [610, 159] on icon at bounding box center [608, 159] width 8 height 8
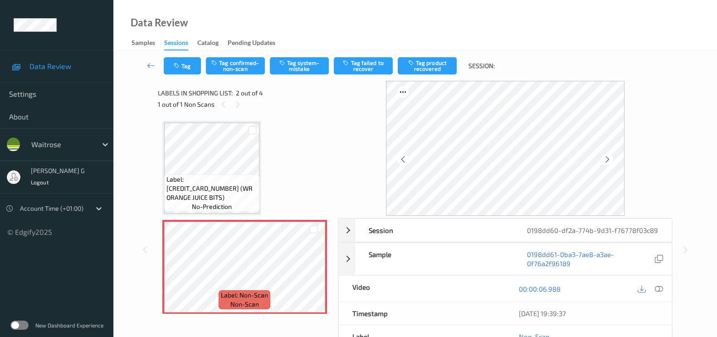
click at [610, 159] on icon at bounding box center [608, 159] width 8 height 8
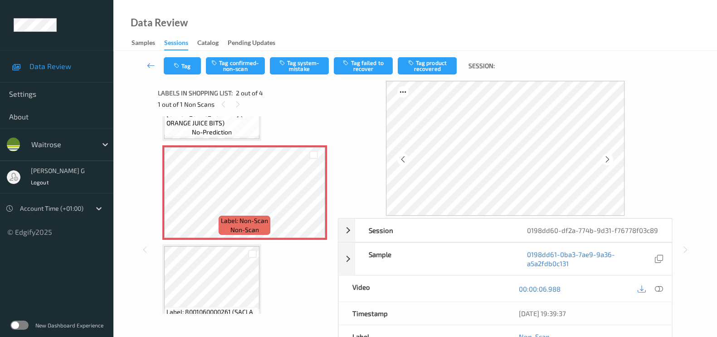
scroll to position [113, 0]
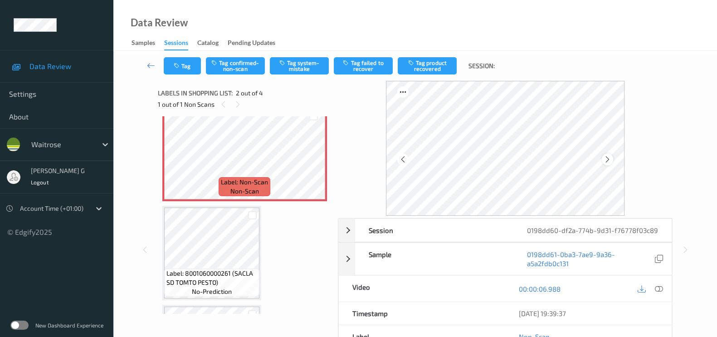
click at [607, 160] on icon at bounding box center [608, 159] width 8 height 8
click at [608, 157] on icon at bounding box center [608, 159] width 8 height 8
click at [661, 289] on icon at bounding box center [659, 288] width 8 height 8
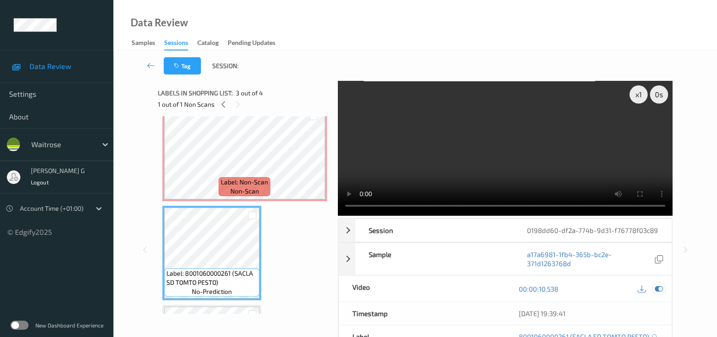
click at [657, 287] on icon at bounding box center [659, 288] width 8 height 8
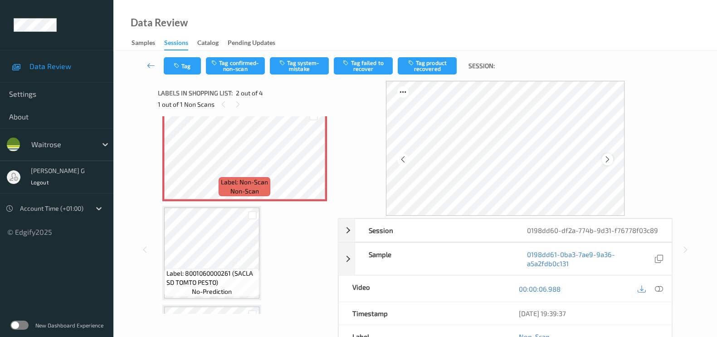
click at [612, 157] on icon at bounding box center [608, 159] width 8 height 8
click at [612, 156] on icon at bounding box center [608, 159] width 8 height 8
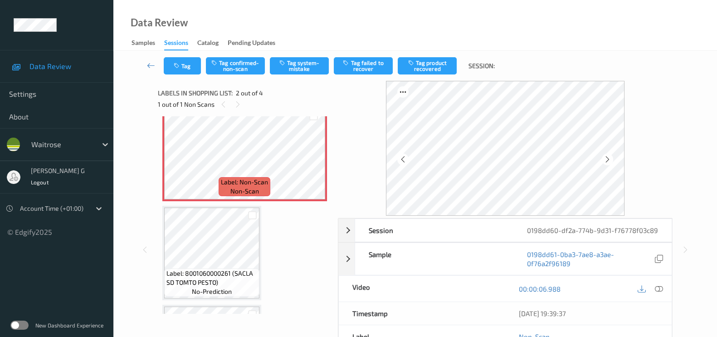
click at [612, 156] on icon at bounding box center [608, 159] width 8 height 8
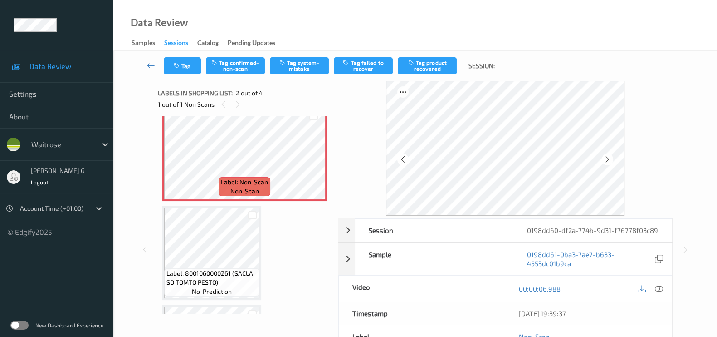
click at [612, 156] on icon at bounding box center [608, 159] width 8 height 8
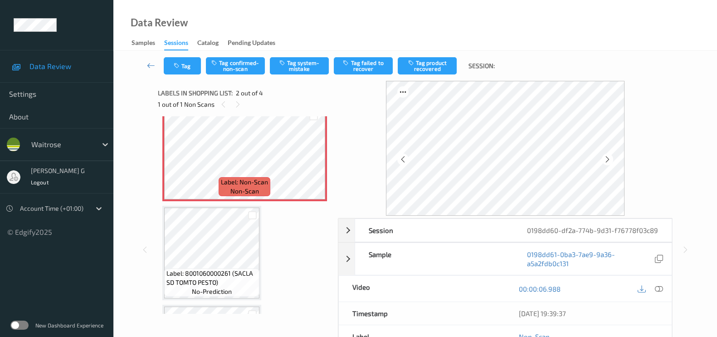
click at [612, 156] on icon at bounding box center [608, 159] width 8 height 8
click at [235, 67] on button "Tag confirmed-non-scan" at bounding box center [235, 65] width 59 height 17
click at [427, 64] on button "Tag product recovered" at bounding box center [427, 65] width 59 height 17
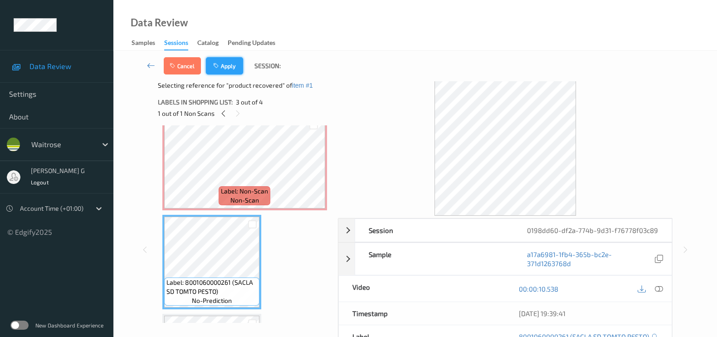
click at [223, 68] on button "Apply" at bounding box center [224, 65] width 37 height 17
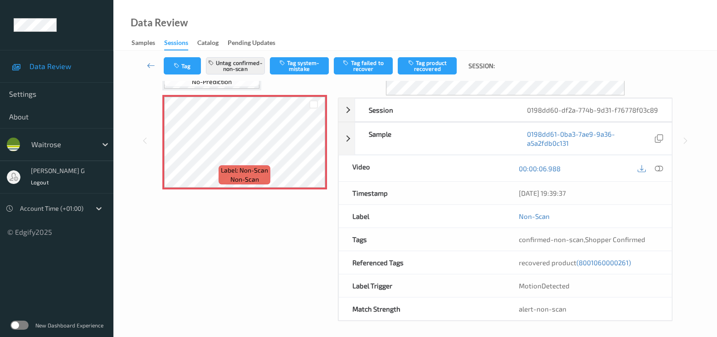
scroll to position [122, 0]
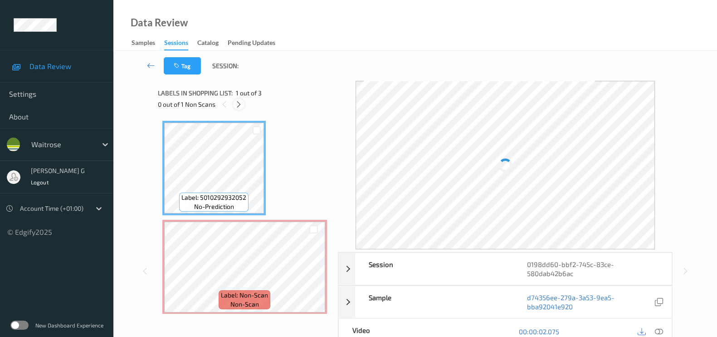
click at [238, 105] on icon at bounding box center [239, 104] width 8 height 8
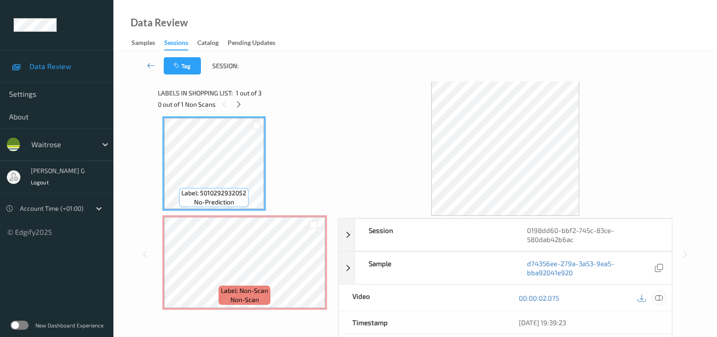
click at [656, 296] on icon at bounding box center [659, 298] width 8 height 8
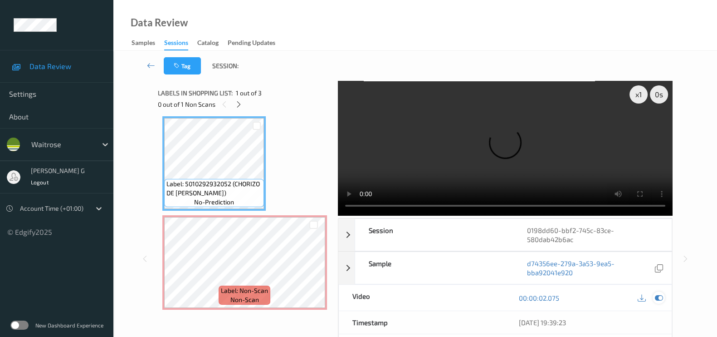
click at [661, 300] on icon at bounding box center [659, 298] width 8 height 8
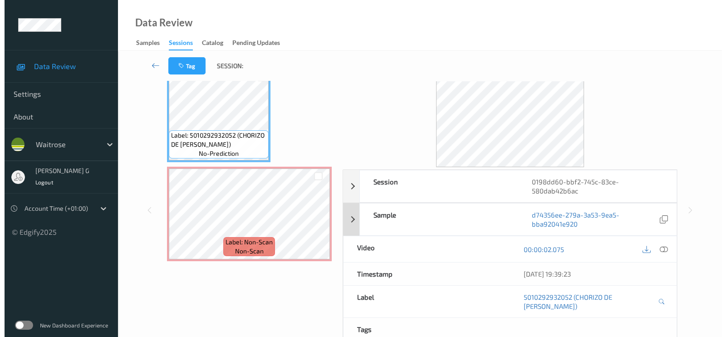
scroll to position [0, 0]
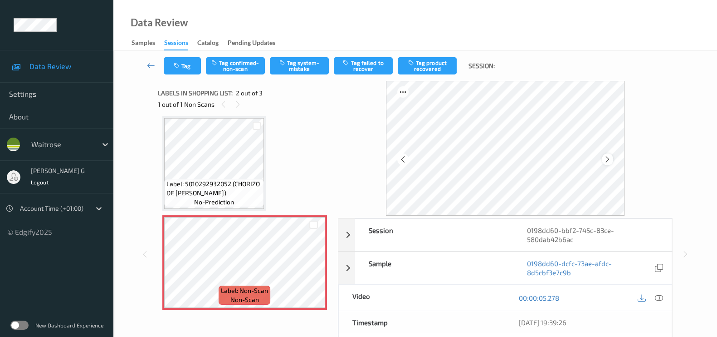
click at [608, 159] on icon at bounding box center [608, 159] width 8 height 8
click at [300, 63] on button "Tag system-mistake" at bounding box center [299, 65] width 59 height 17
click at [183, 62] on button "Tag" at bounding box center [182, 65] width 37 height 17
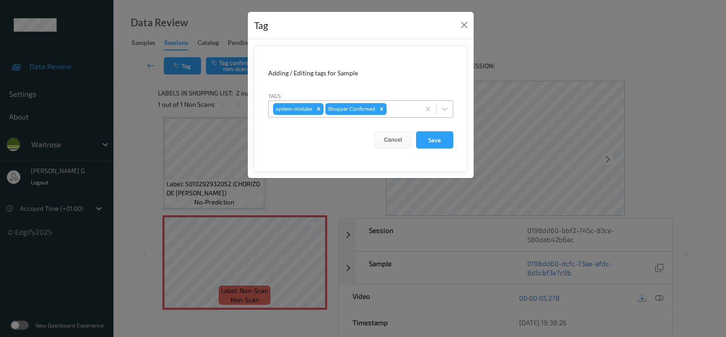
click at [400, 108] on div at bounding box center [401, 108] width 27 height 11
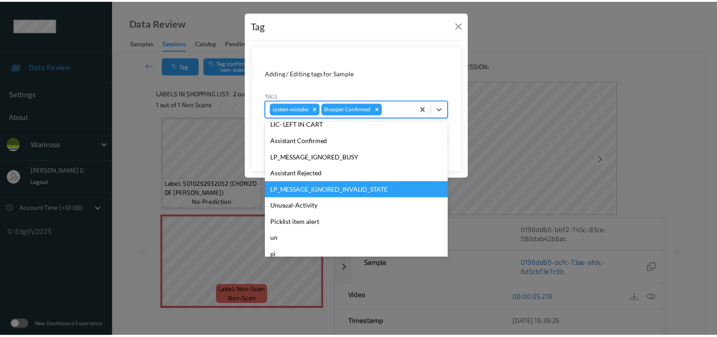
scroll to position [177, 0]
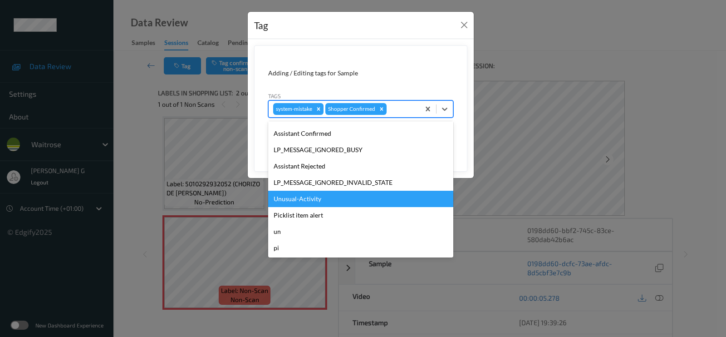
click at [299, 197] on div "Unusual-Activity" at bounding box center [360, 199] width 185 height 16
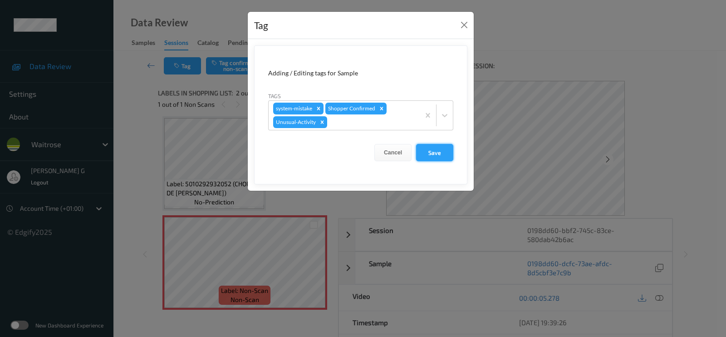
click at [437, 153] on button "Save" at bounding box center [434, 152] width 37 height 17
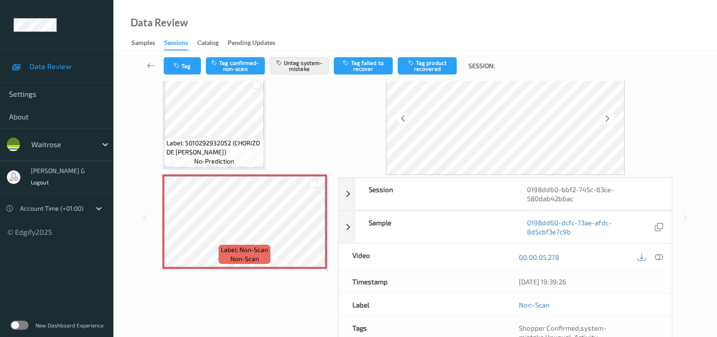
scroll to position [0, 0]
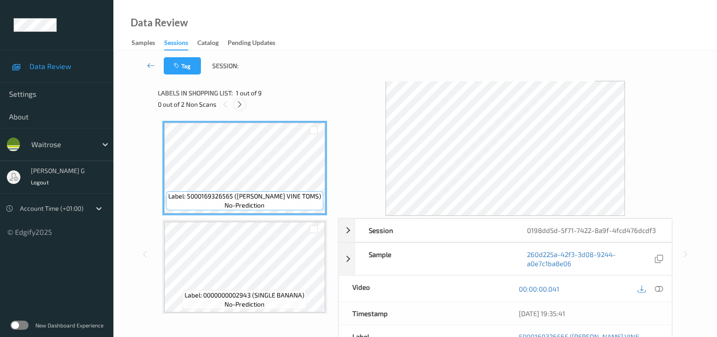
click at [239, 105] on icon at bounding box center [240, 104] width 8 height 8
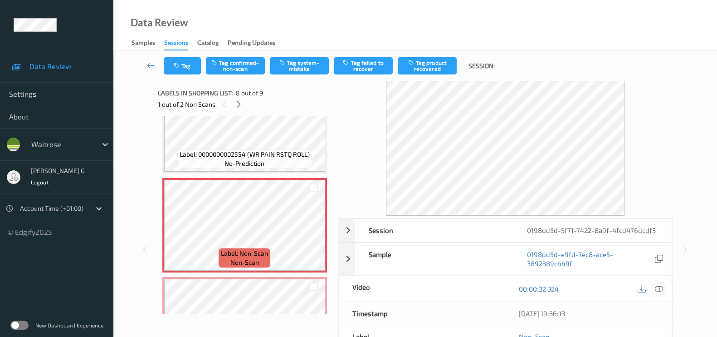
click at [662, 285] on icon at bounding box center [659, 288] width 8 height 8
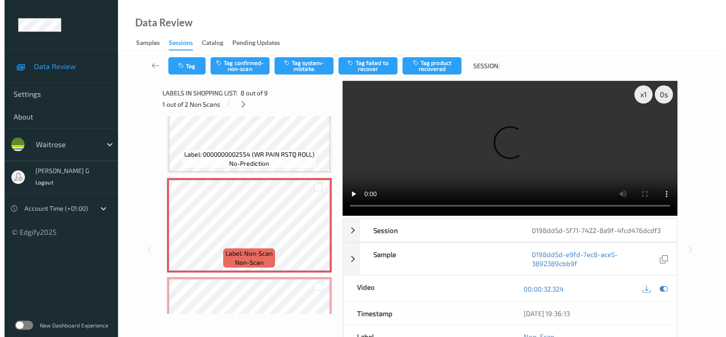
scroll to position [620, 0]
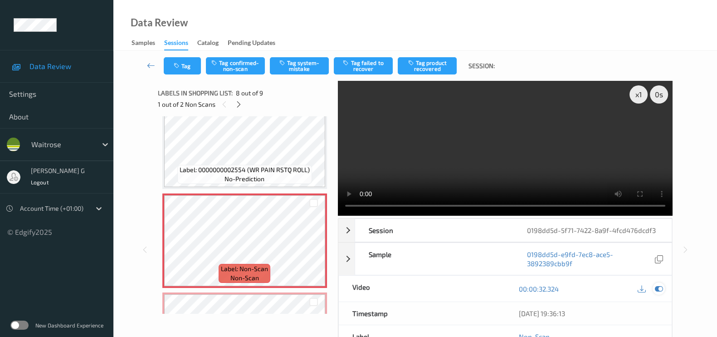
click at [656, 289] on icon at bounding box center [659, 288] width 8 height 8
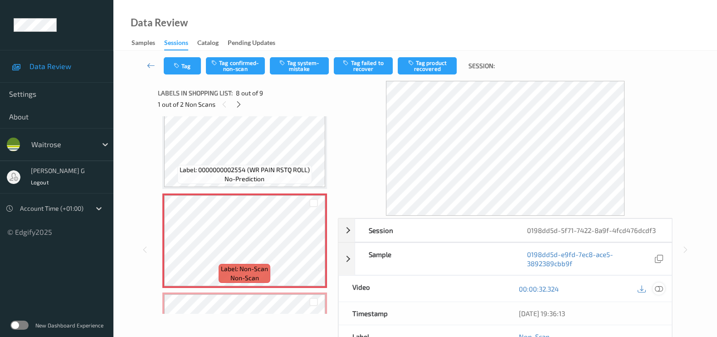
click at [659, 287] on icon at bounding box center [659, 288] width 8 height 8
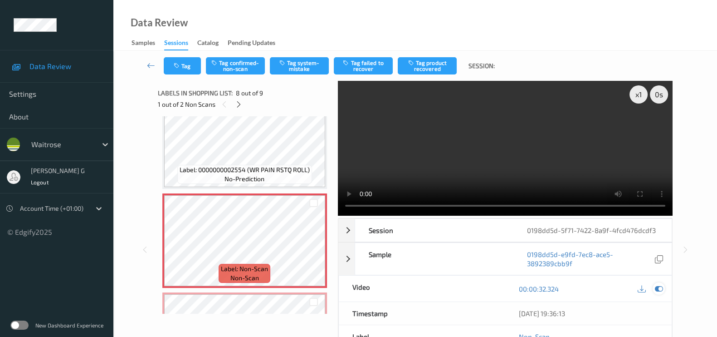
click at [656, 288] on icon at bounding box center [659, 288] width 8 height 8
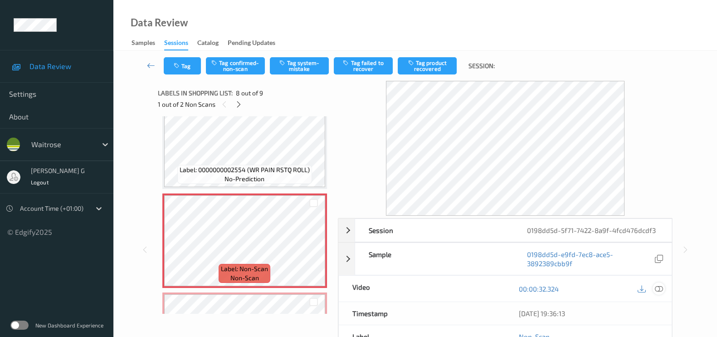
click at [658, 286] on icon at bounding box center [659, 288] width 8 height 8
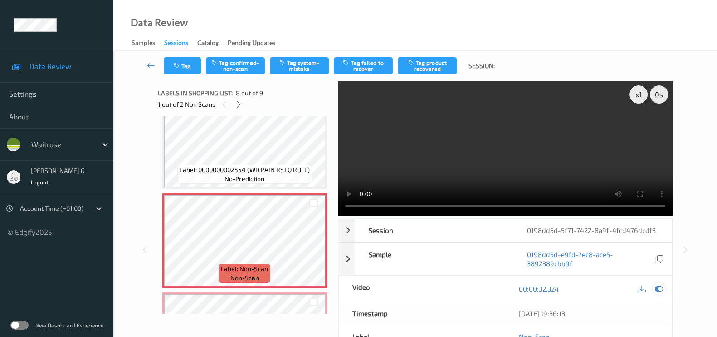
click at [660, 284] on icon at bounding box center [659, 288] width 8 height 8
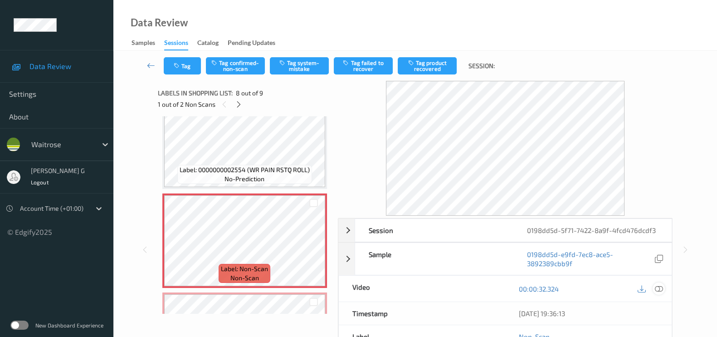
click at [661, 286] on icon at bounding box center [659, 288] width 8 height 8
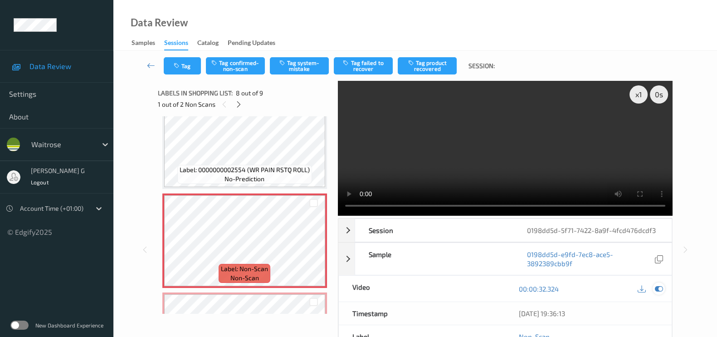
click at [659, 287] on icon at bounding box center [659, 288] width 8 height 8
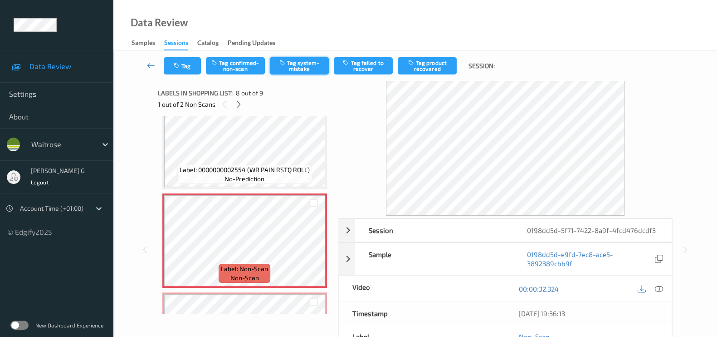
click at [292, 64] on button "Tag system-mistake" at bounding box center [299, 65] width 59 height 17
click at [175, 65] on icon "button" at bounding box center [178, 66] width 8 height 6
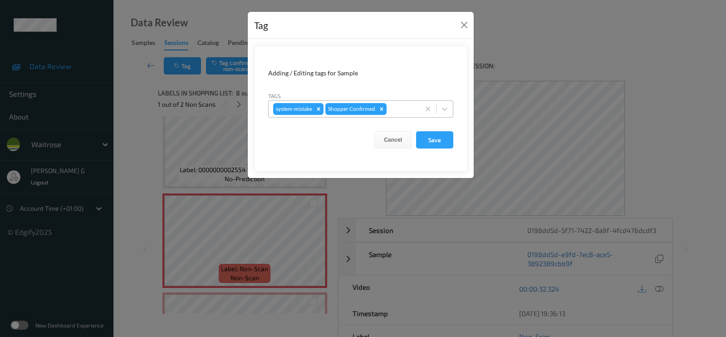
click at [397, 108] on div at bounding box center [401, 108] width 27 height 11
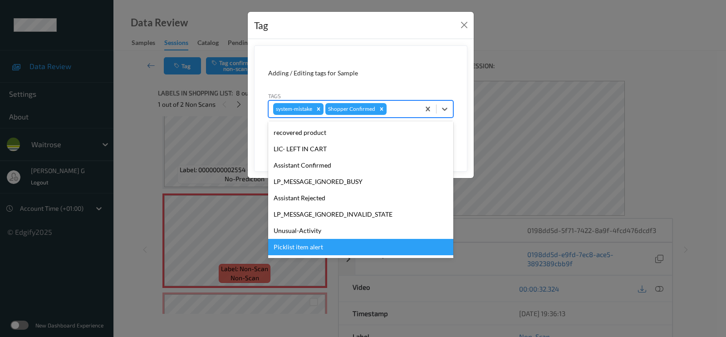
scroll to position [177, 0]
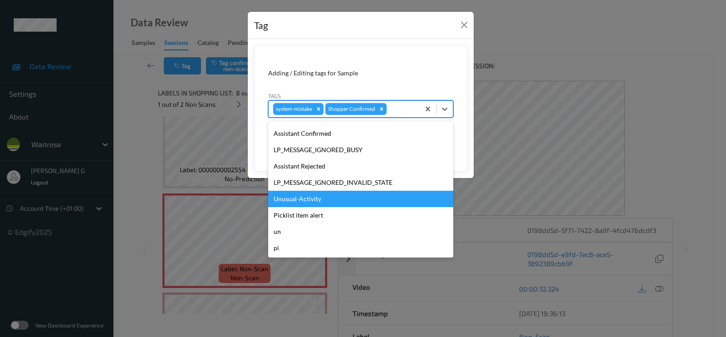
click at [295, 196] on div "Unusual-Activity" at bounding box center [360, 199] width 185 height 16
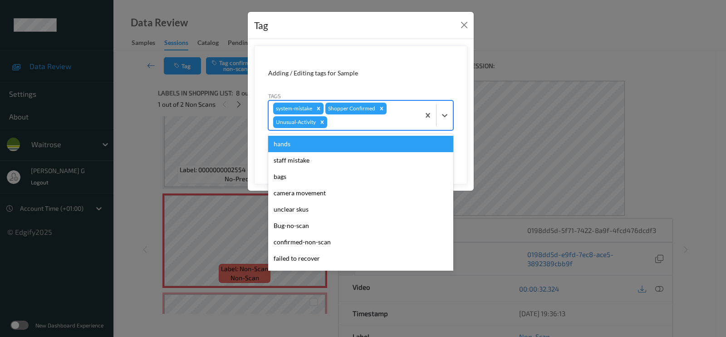
click at [379, 118] on div at bounding box center [372, 122] width 86 height 11
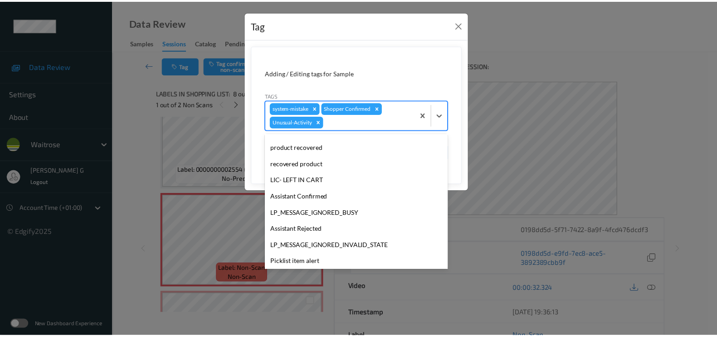
scroll to position [161, 0]
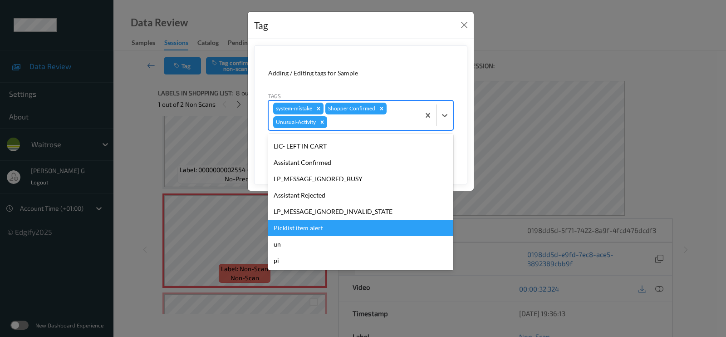
click at [282, 225] on div "Picklist item alert" at bounding box center [360, 228] width 185 height 16
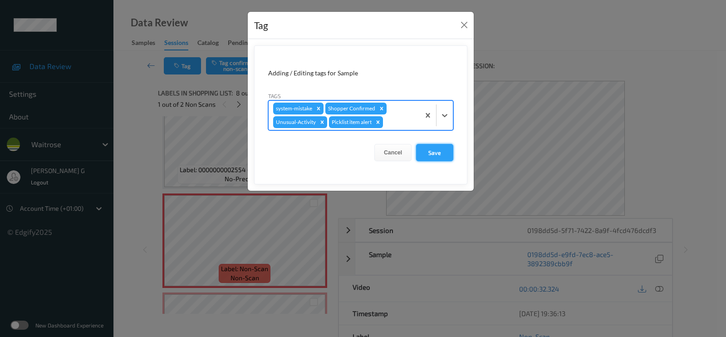
click at [434, 157] on button "Save" at bounding box center [434, 152] width 37 height 17
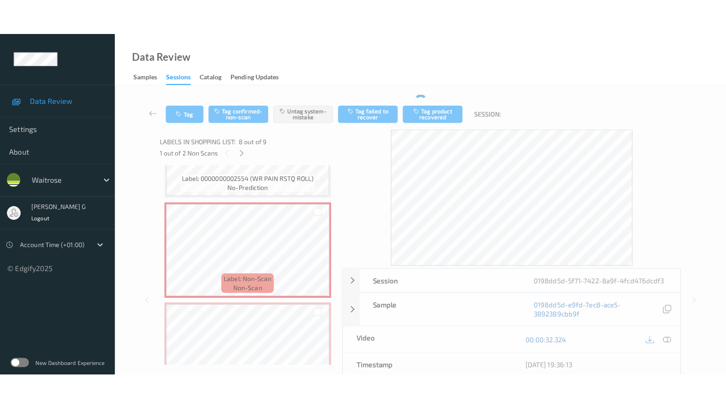
scroll to position [676, 0]
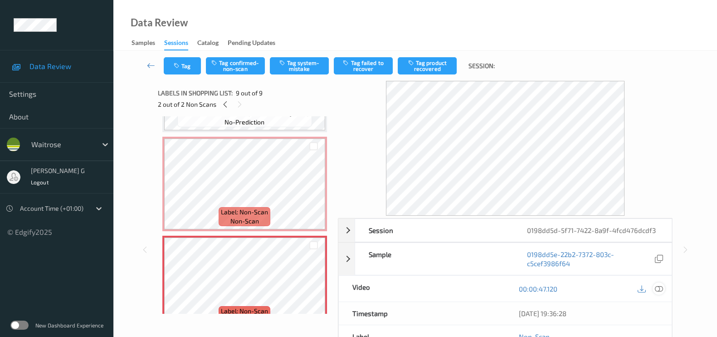
click at [659, 287] on icon at bounding box center [659, 288] width 8 height 8
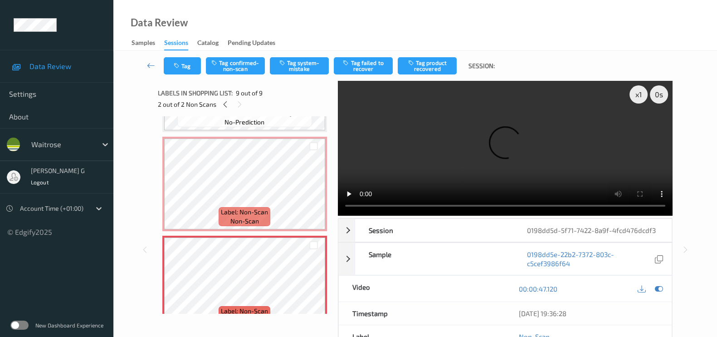
scroll to position [620, 0]
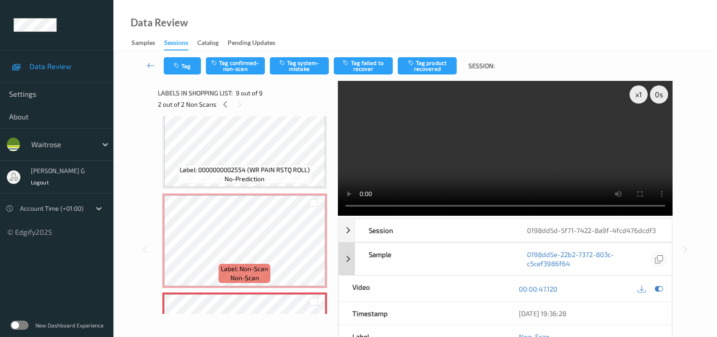
click at [660, 289] on icon at bounding box center [659, 288] width 8 height 8
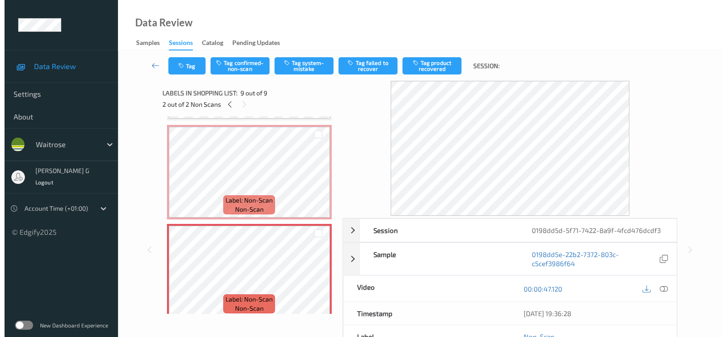
scroll to position [692, 0]
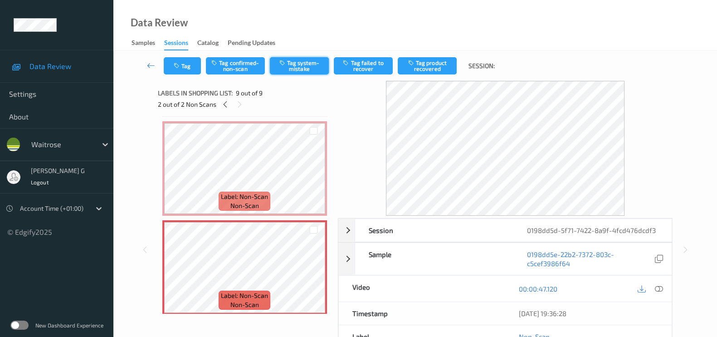
click at [296, 68] on button "Tag system-mistake" at bounding box center [299, 65] width 59 height 17
click at [181, 71] on button "Tag" at bounding box center [182, 65] width 37 height 17
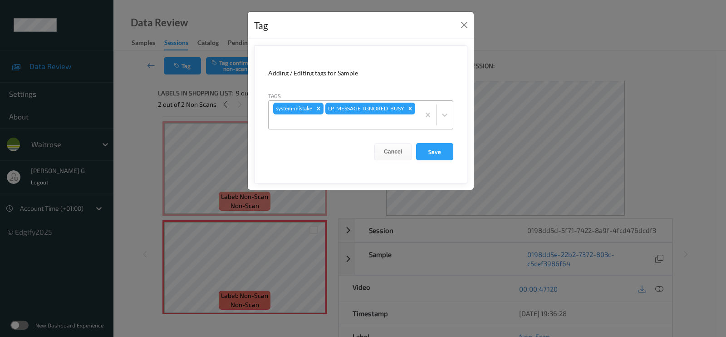
click at [302, 121] on div at bounding box center [344, 121] width 142 height 11
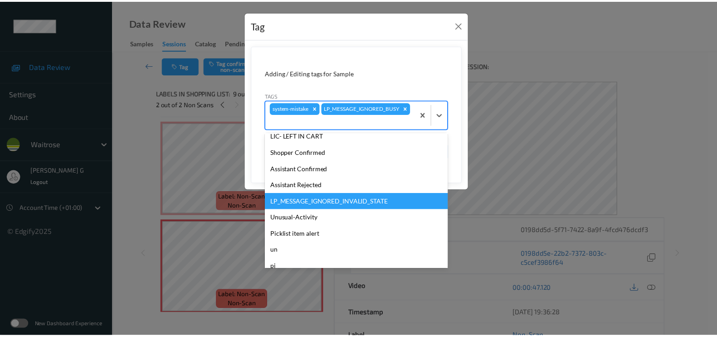
scroll to position [177, 0]
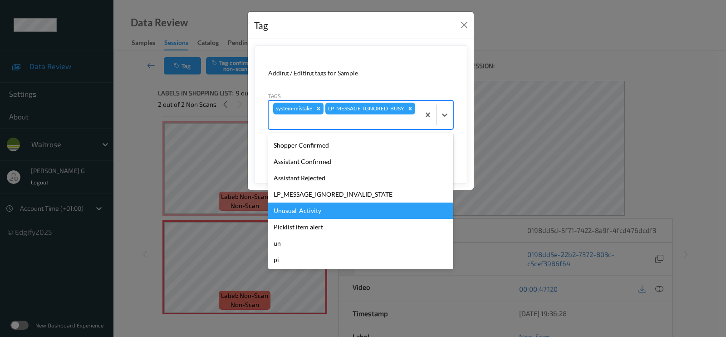
click at [299, 208] on div "Unusual-Activity" at bounding box center [360, 210] width 185 height 16
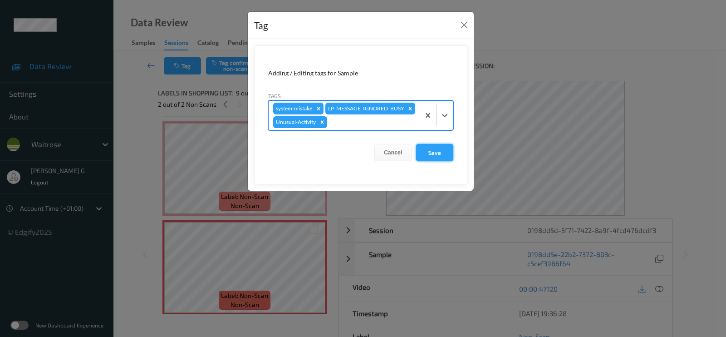
click at [440, 151] on button "Save" at bounding box center [434, 152] width 37 height 17
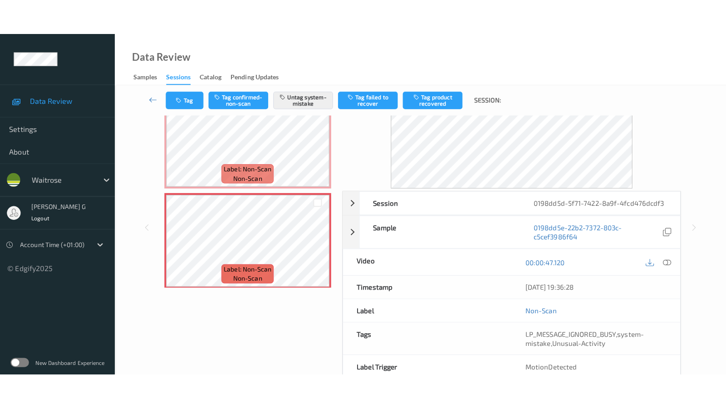
scroll to position [0, 0]
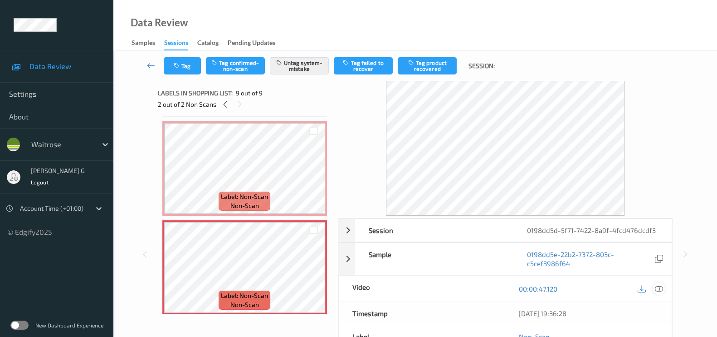
click at [659, 289] on icon at bounding box center [659, 288] width 8 height 8
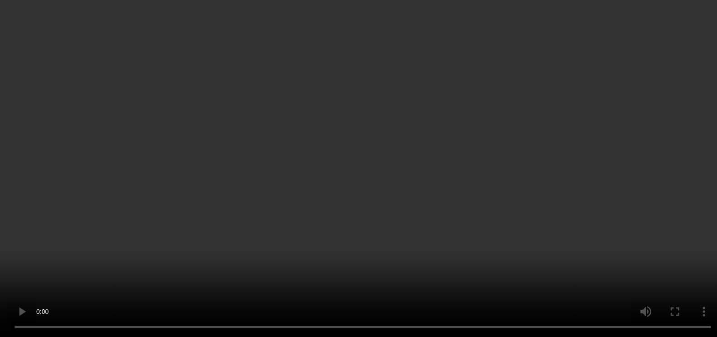
scroll to position [56, 0]
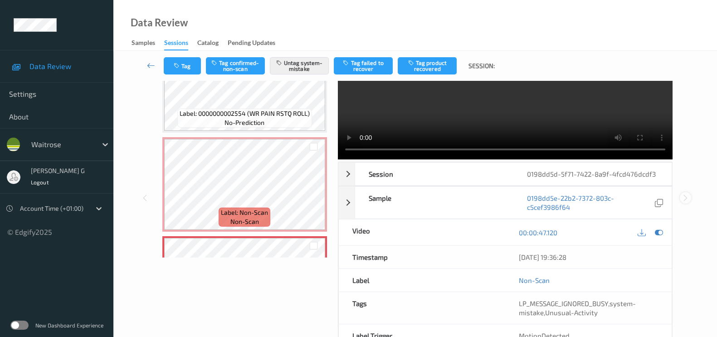
click at [682, 252] on div "x 1 0 s Session 0198dd5d-5f71-7422-8a9f-4fcd476dcdf3 Session ID 0198dd5d-5f71-7…" at bounding box center [415, 197] width 567 height 346
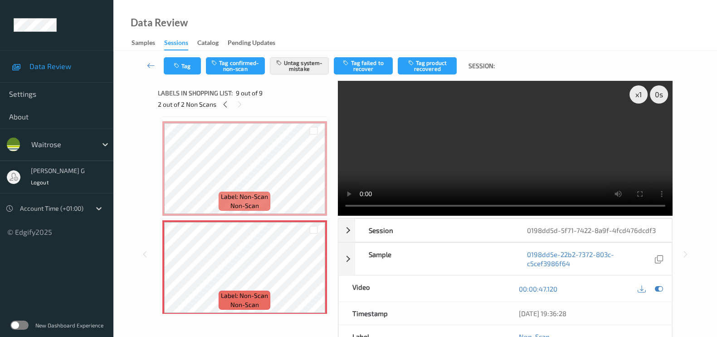
scroll to position [620, 0]
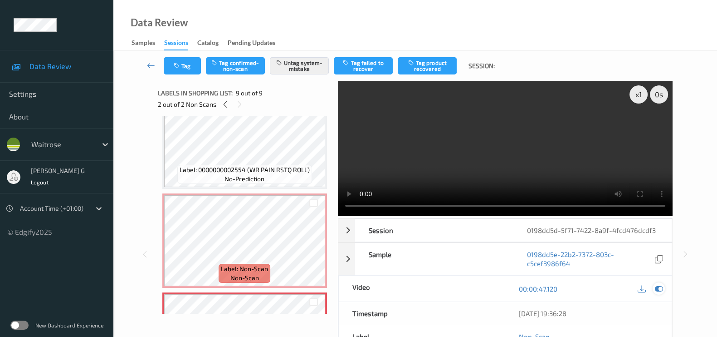
click at [656, 288] on icon at bounding box center [659, 288] width 8 height 8
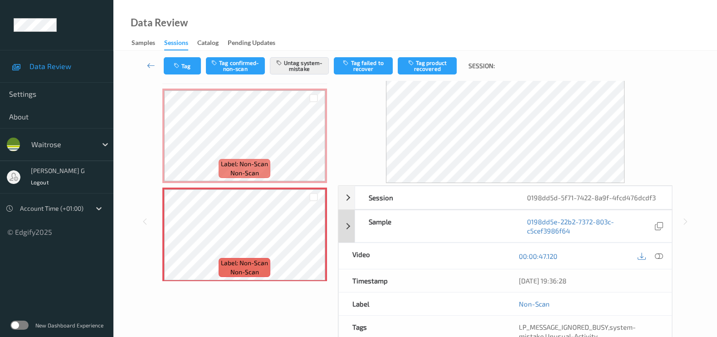
scroll to position [0, 0]
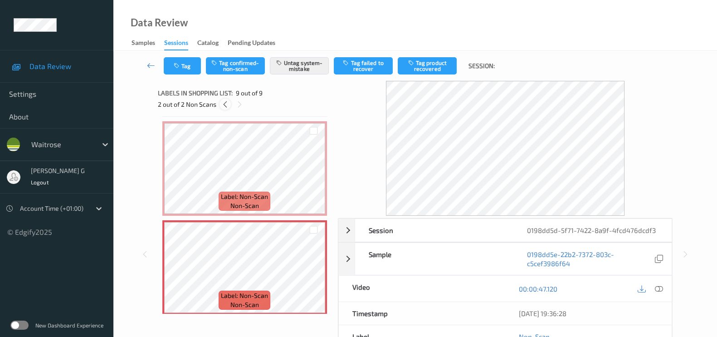
click at [224, 103] on icon at bounding box center [225, 104] width 8 height 8
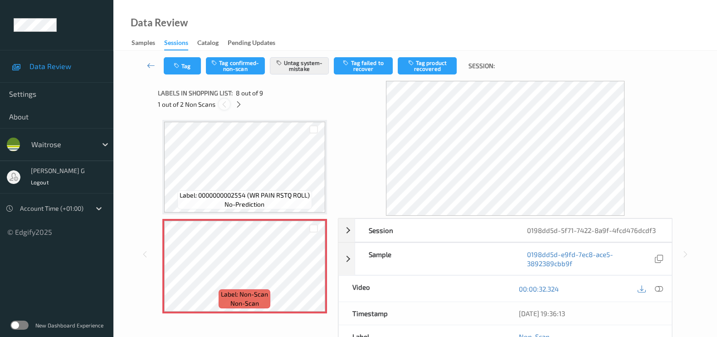
click at [224, 103] on icon at bounding box center [224, 104] width 8 height 8
click at [236, 109] on div at bounding box center [238, 103] width 11 height 11
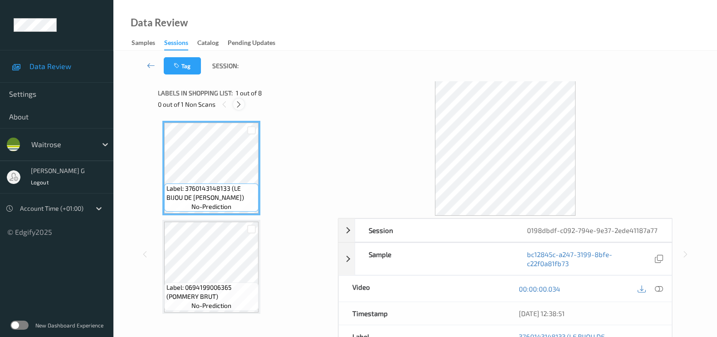
click at [238, 102] on icon at bounding box center [239, 104] width 8 height 8
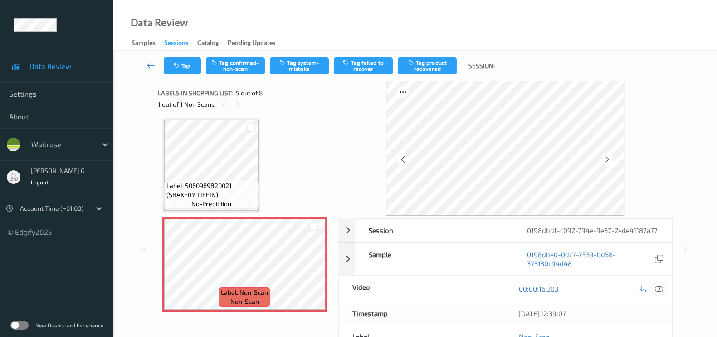
click at [659, 288] on icon at bounding box center [659, 288] width 8 height 8
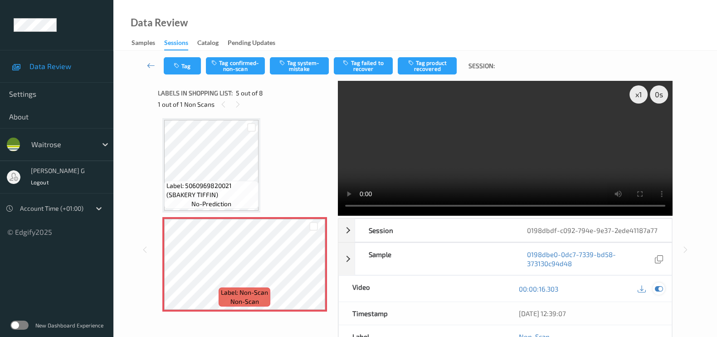
click at [661, 290] on icon at bounding box center [659, 288] width 8 height 8
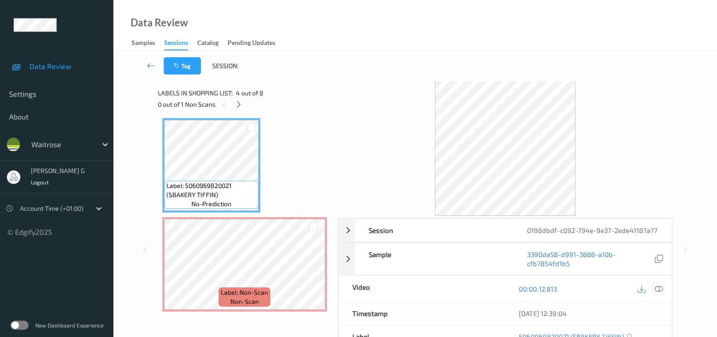
click at [658, 287] on icon at bounding box center [659, 288] width 8 height 8
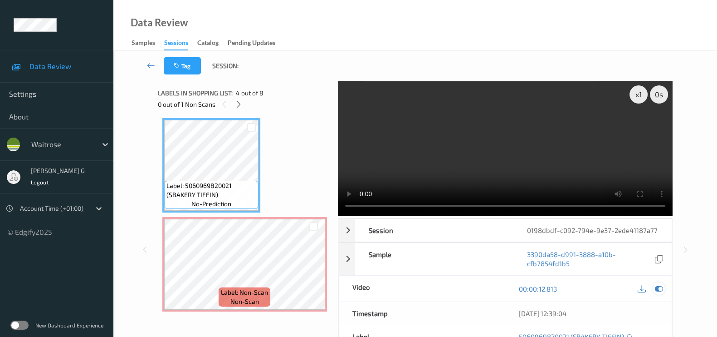
click at [659, 289] on icon at bounding box center [659, 288] width 8 height 8
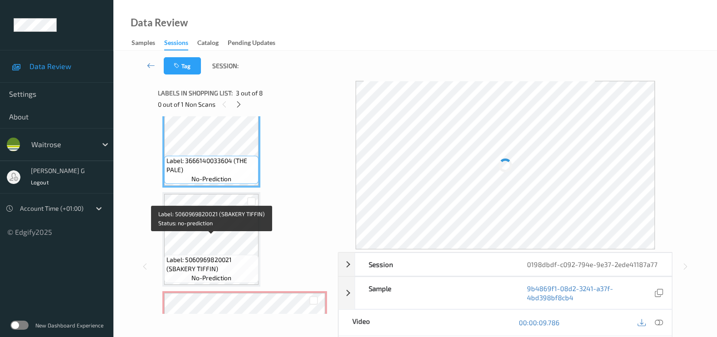
scroll to position [243, 0]
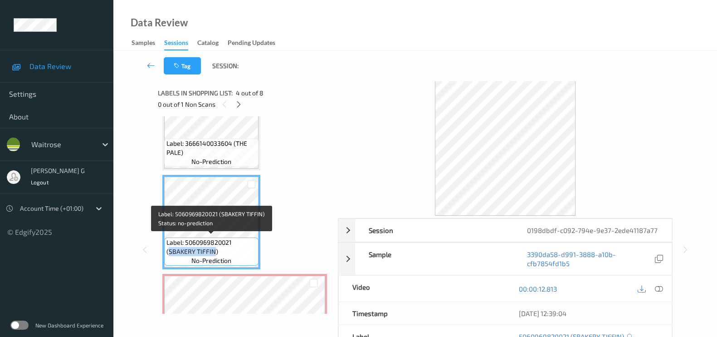
drag, startPoint x: 168, startPoint y: 250, endPoint x: 214, endPoint y: 250, distance: 45.8
click at [214, 250] on span "Label: 5060969820021 (SBAKERY TIFFIN)" at bounding box center [212, 247] width 90 height 18
copy span "SBAKERY TIFFIN"
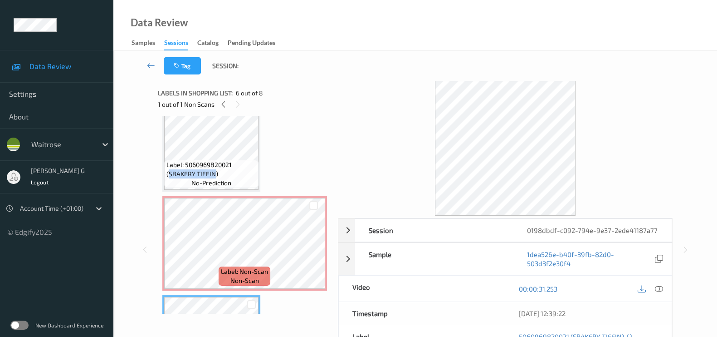
scroll to position [299, 0]
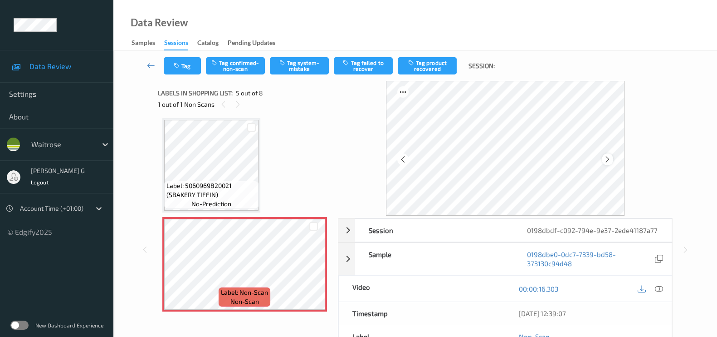
click at [611, 157] on icon at bounding box center [608, 159] width 8 height 8
click at [658, 287] on icon at bounding box center [659, 288] width 8 height 8
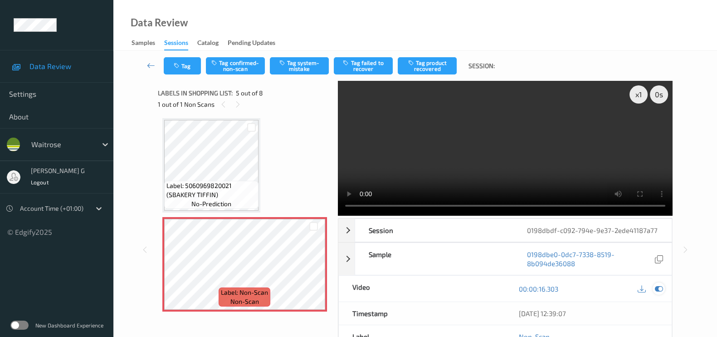
click at [663, 286] on div at bounding box center [659, 288] width 12 height 12
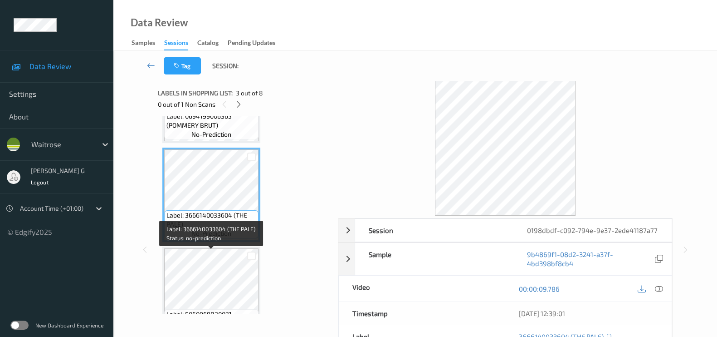
scroll to position [186, 0]
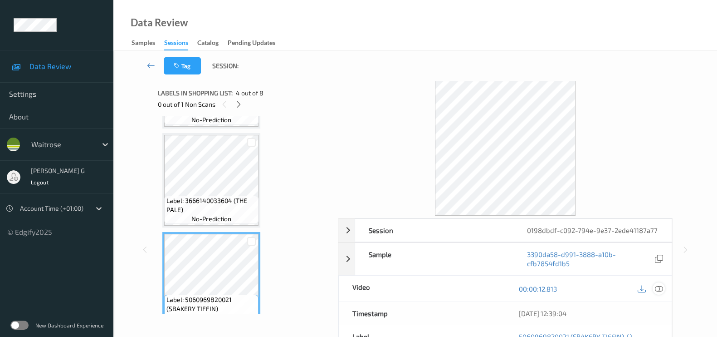
click at [662, 284] on icon at bounding box center [659, 288] width 8 height 8
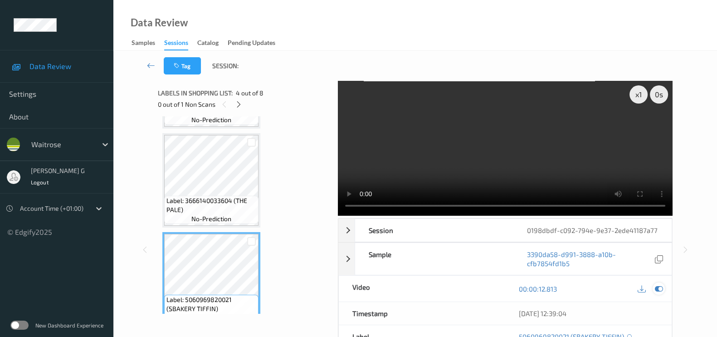
click at [656, 287] on icon at bounding box center [659, 288] width 8 height 8
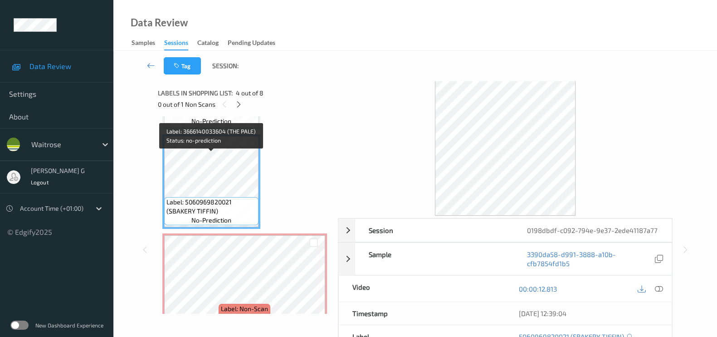
scroll to position [340, 0]
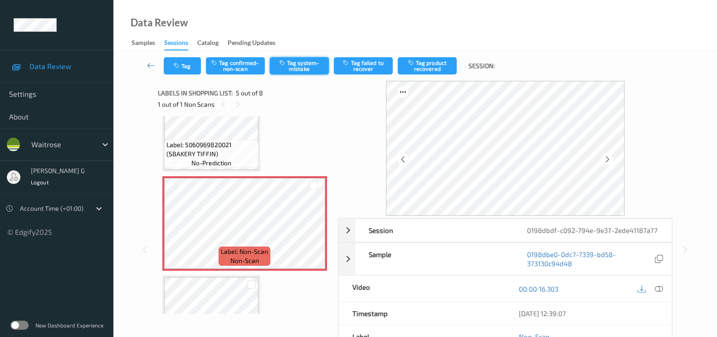
click at [294, 65] on button "Tag system-mistake" at bounding box center [299, 65] width 59 height 17
click at [180, 69] on button "Tag" at bounding box center [182, 65] width 37 height 17
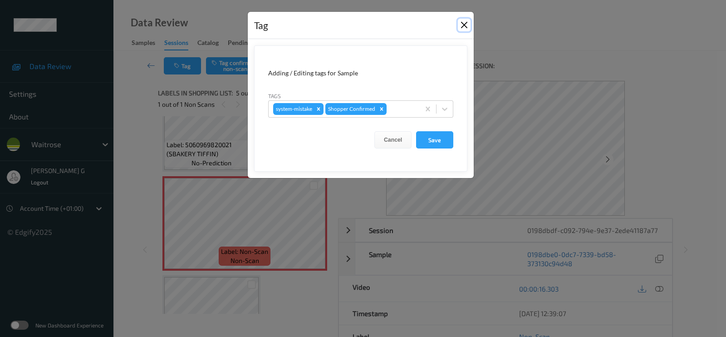
click at [464, 20] on button "Close" at bounding box center [464, 25] width 13 height 13
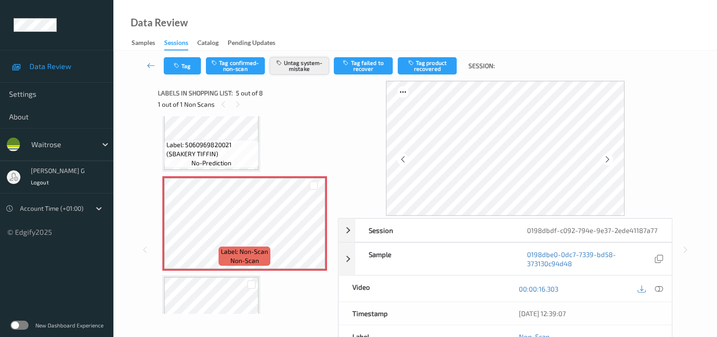
click at [290, 61] on button "Untag system-mistake" at bounding box center [299, 65] width 59 height 17
click at [227, 70] on button "Tag confirmed-non-scan" at bounding box center [235, 65] width 59 height 17
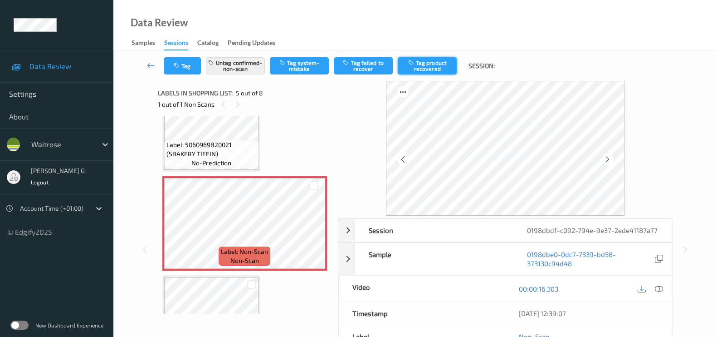
click at [424, 63] on button "Tag product recovered" at bounding box center [427, 65] width 59 height 17
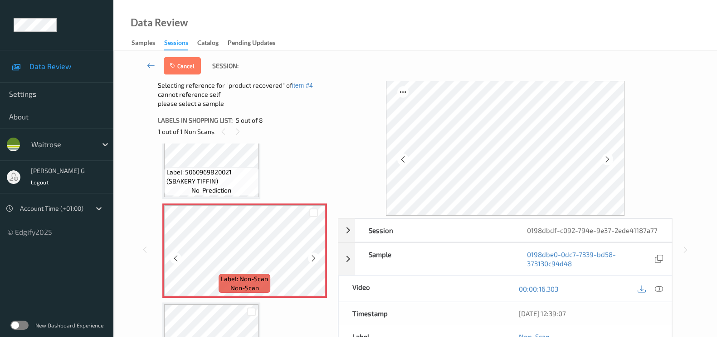
scroll to position [453, 0]
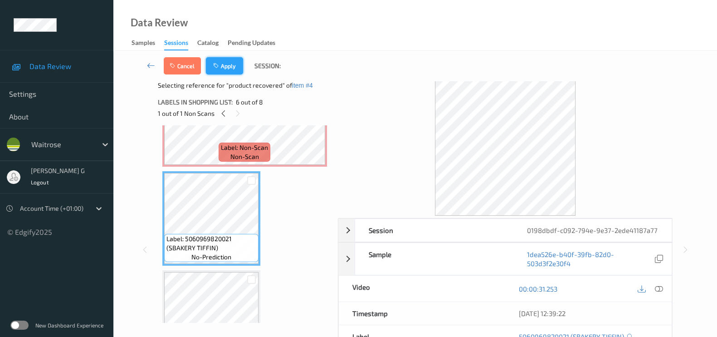
click at [225, 64] on button "Apply" at bounding box center [224, 65] width 37 height 17
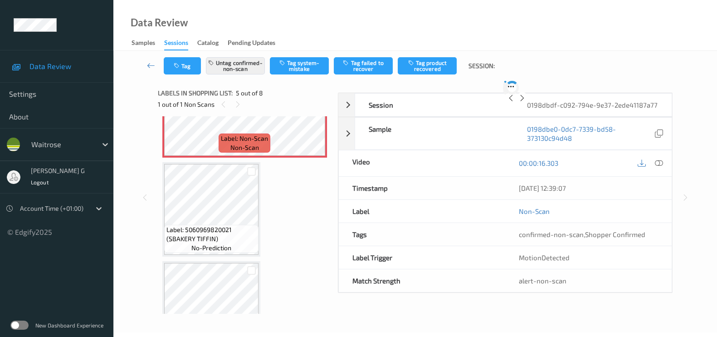
scroll to position [299, 0]
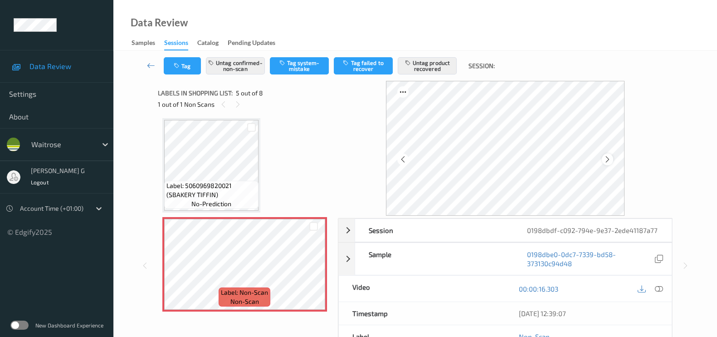
click at [608, 159] on icon at bounding box center [608, 159] width 8 height 8
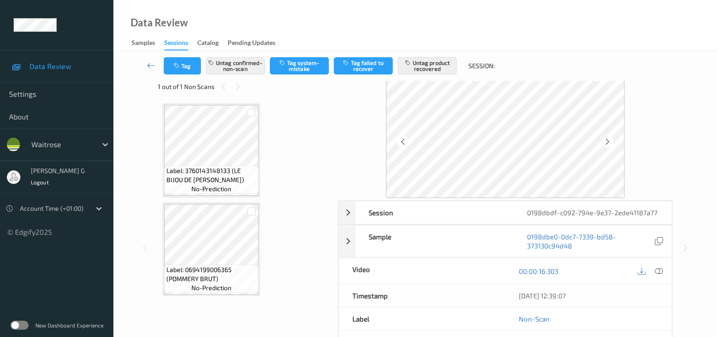
scroll to position [0, 0]
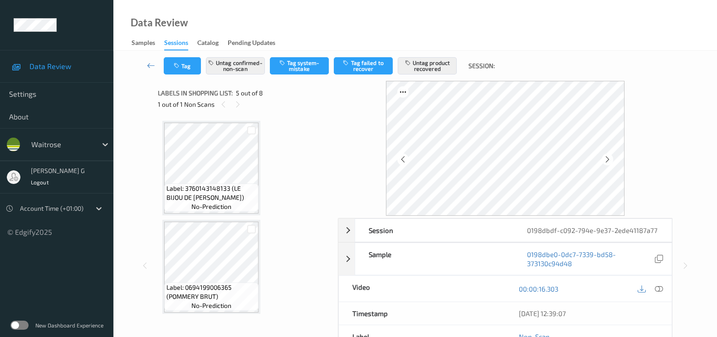
click at [238, 104] on icon at bounding box center [238, 104] width 8 height 8
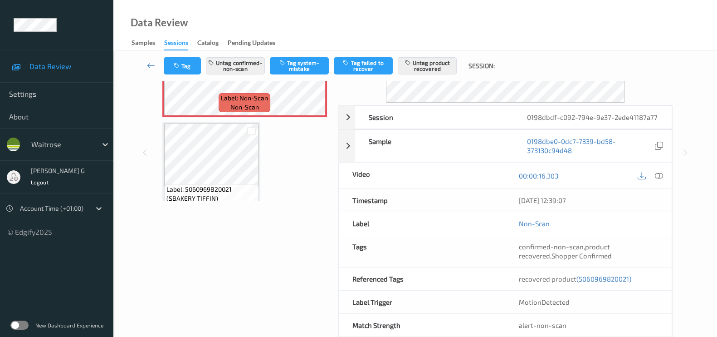
scroll to position [340, 0]
